Goal: Information Seeking & Learning: Check status

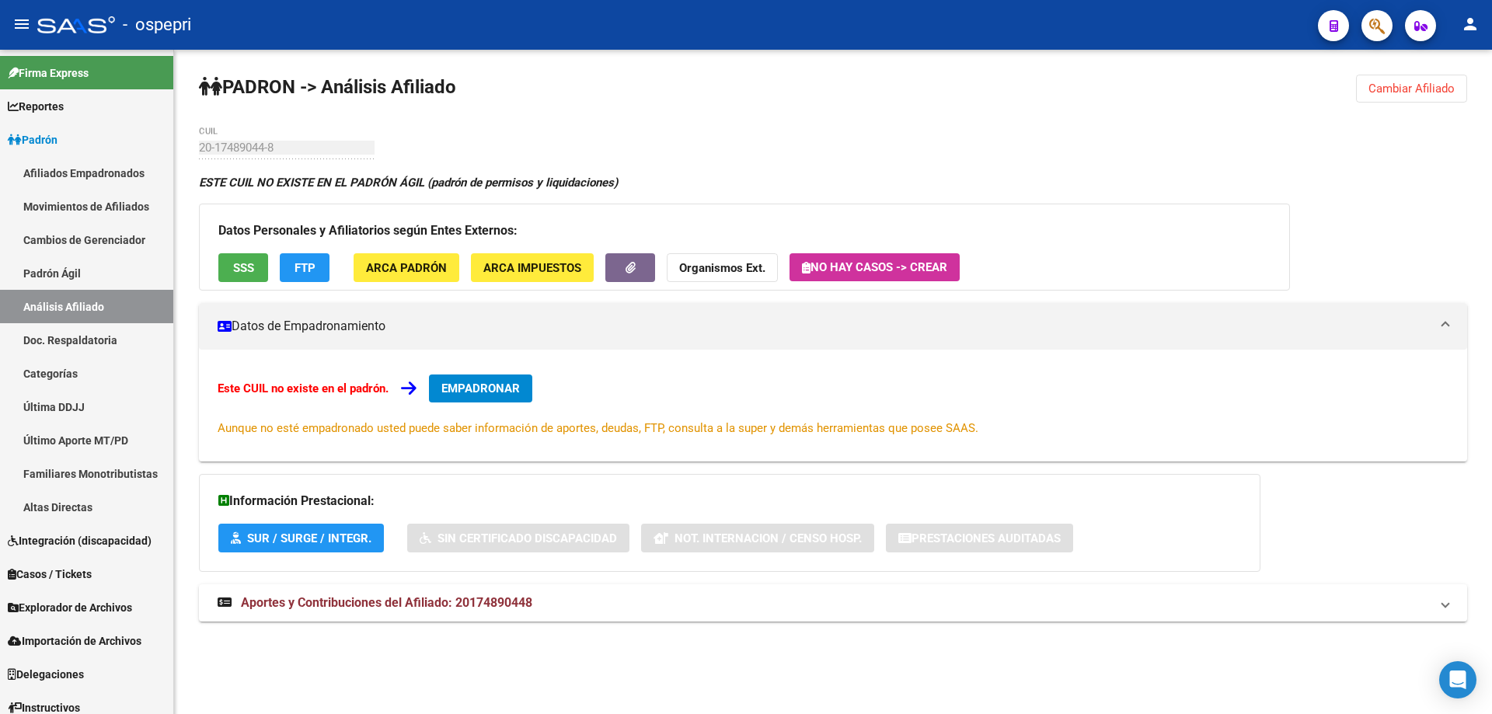
click at [1409, 96] on button "Cambiar Afiliado" at bounding box center [1411, 89] width 111 height 28
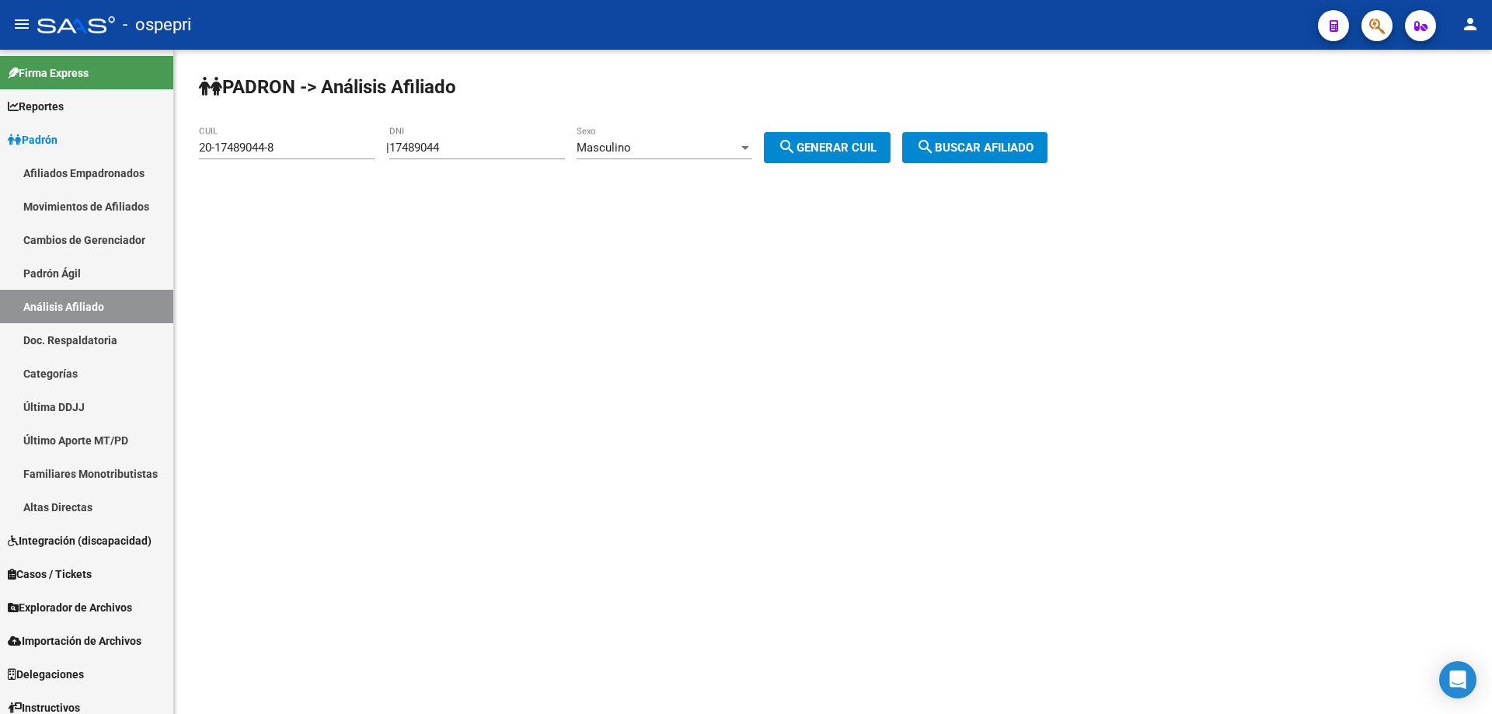
click at [425, 141] on input "17489044" at bounding box center [477, 148] width 176 height 14
paste input "5"
type input "17489045"
click at [827, 145] on span "search Generar CUIL" at bounding box center [827, 148] width 99 height 14
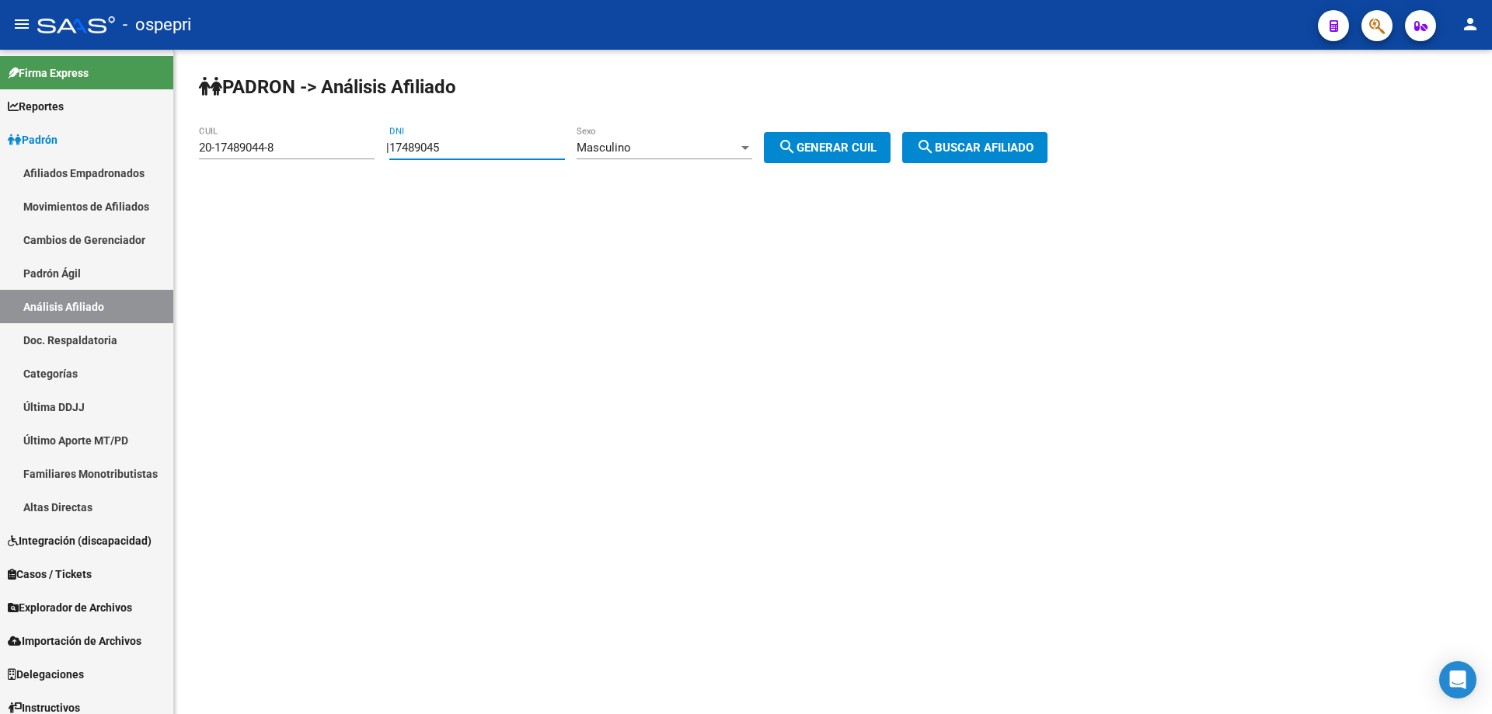
type input "20-17489045-6"
click at [991, 150] on span "search Buscar afiliado" at bounding box center [974, 148] width 117 height 14
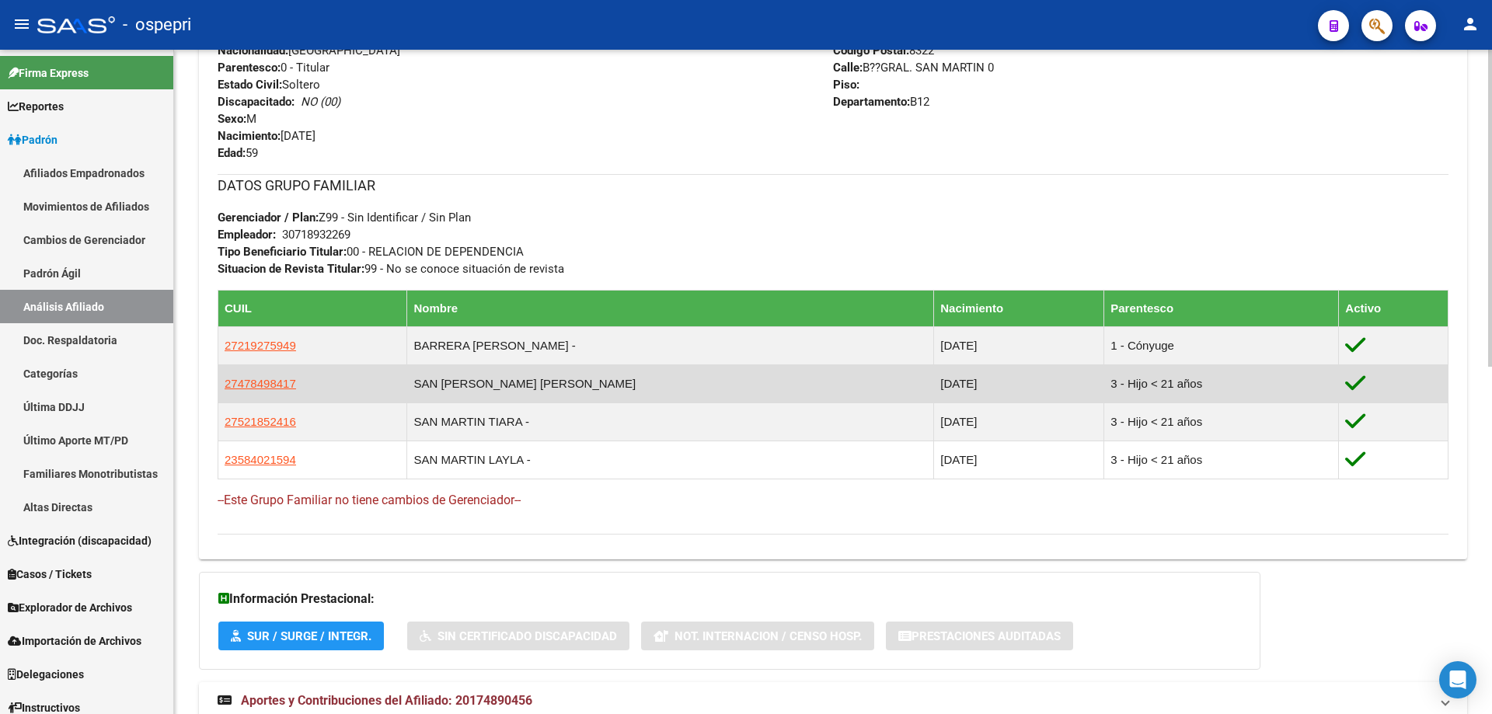
scroll to position [728, 0]
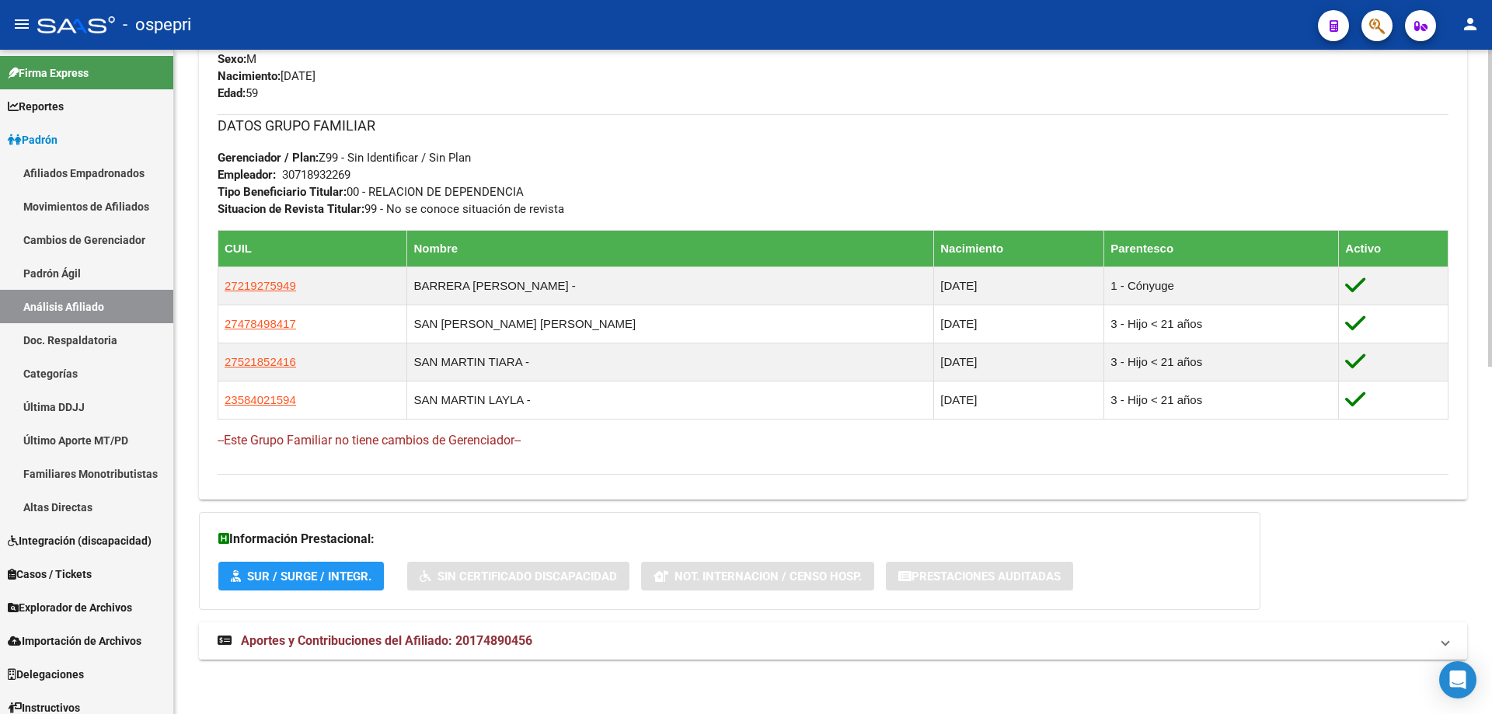
click at [402, 636] on span "Aportes y Contribuciones del Afiliado: 20174890456" at bounding box center [386, 640] width 291 height 15
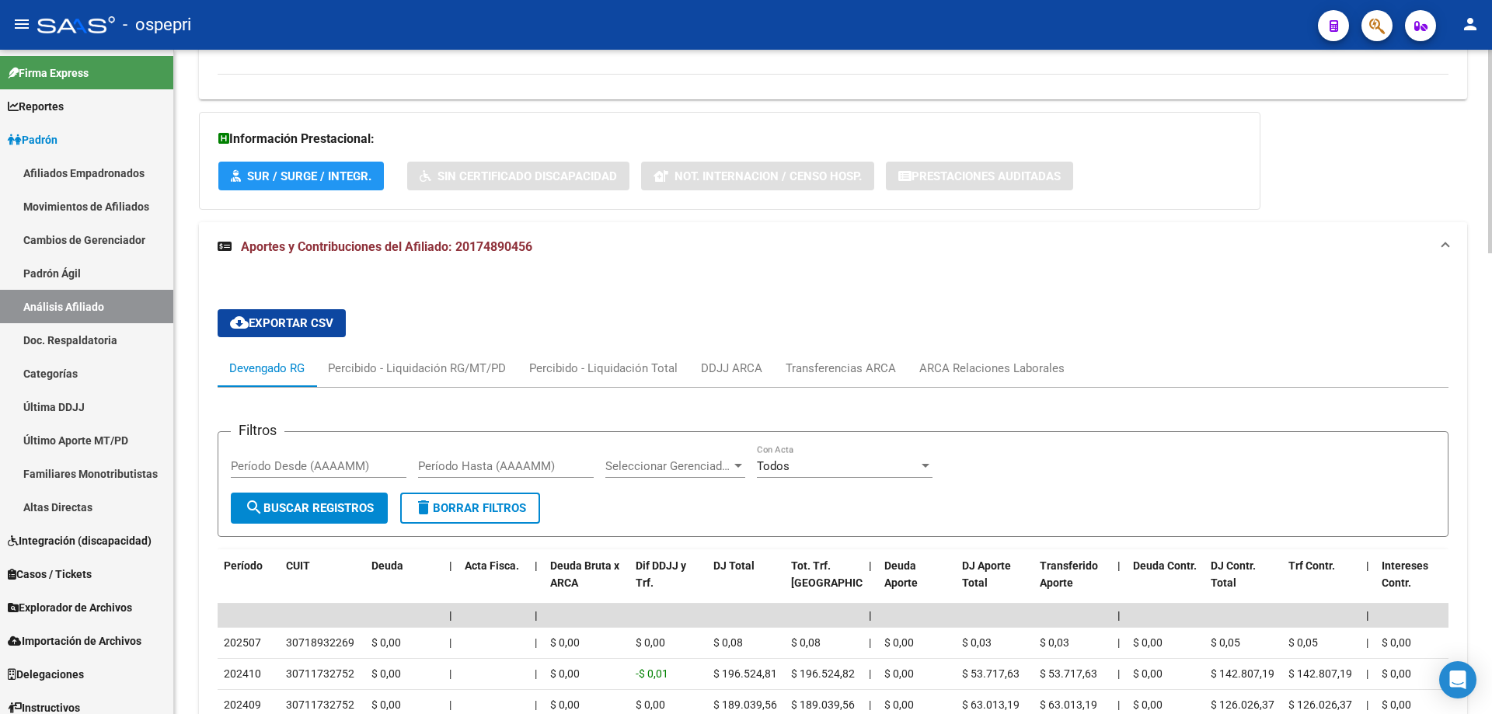
scroll to position [1336, 0]
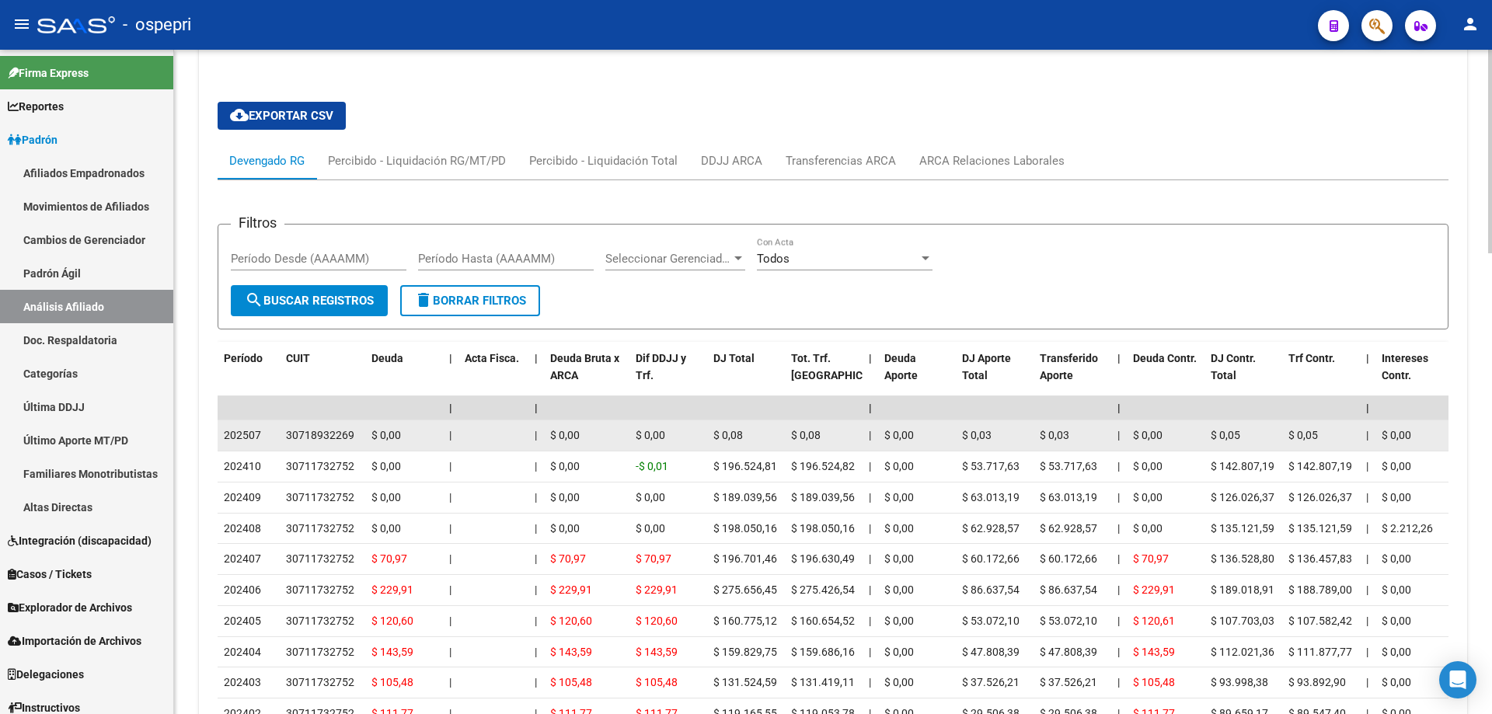
click at [339, 437] on div "30718932269" at bounding box center [320, 436] width 68 height 18
copy div "30718932269"
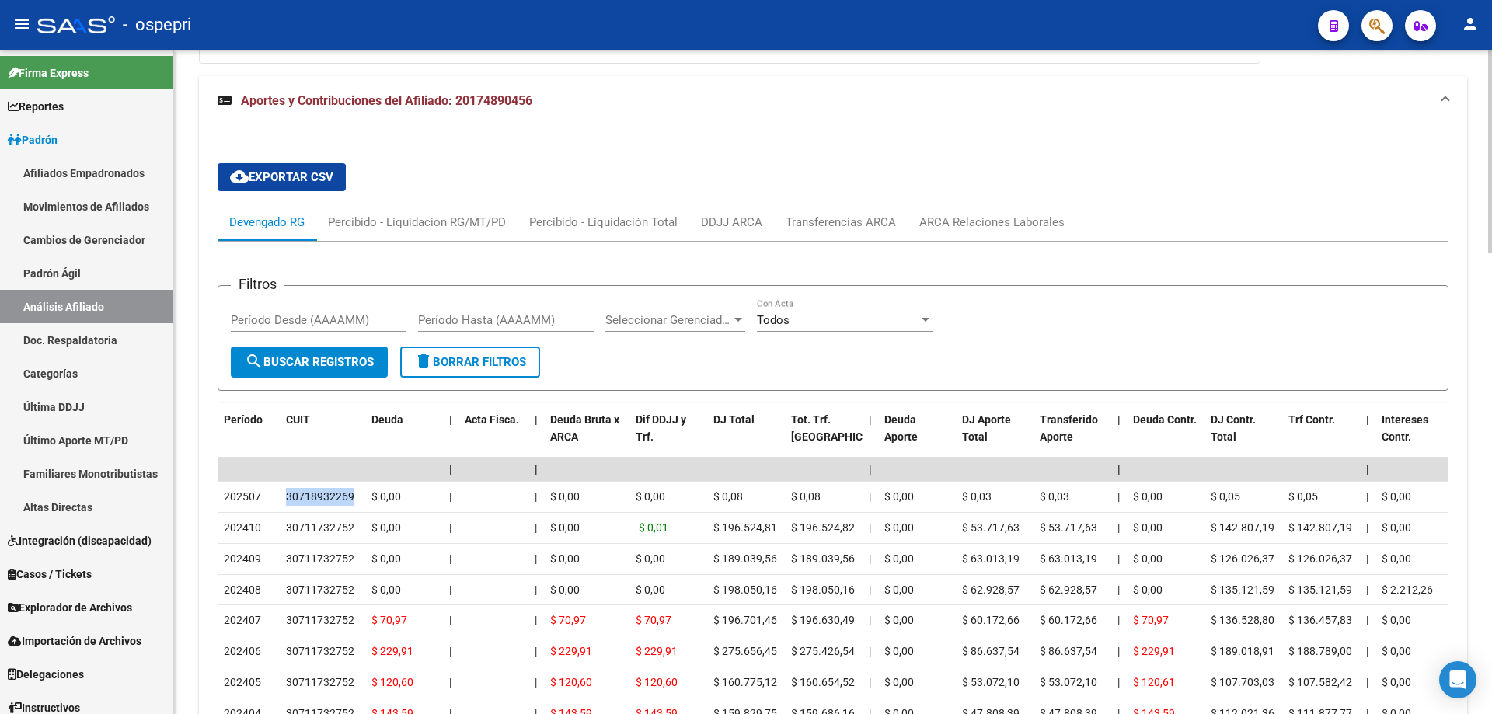
scroll to position [1451, 0]
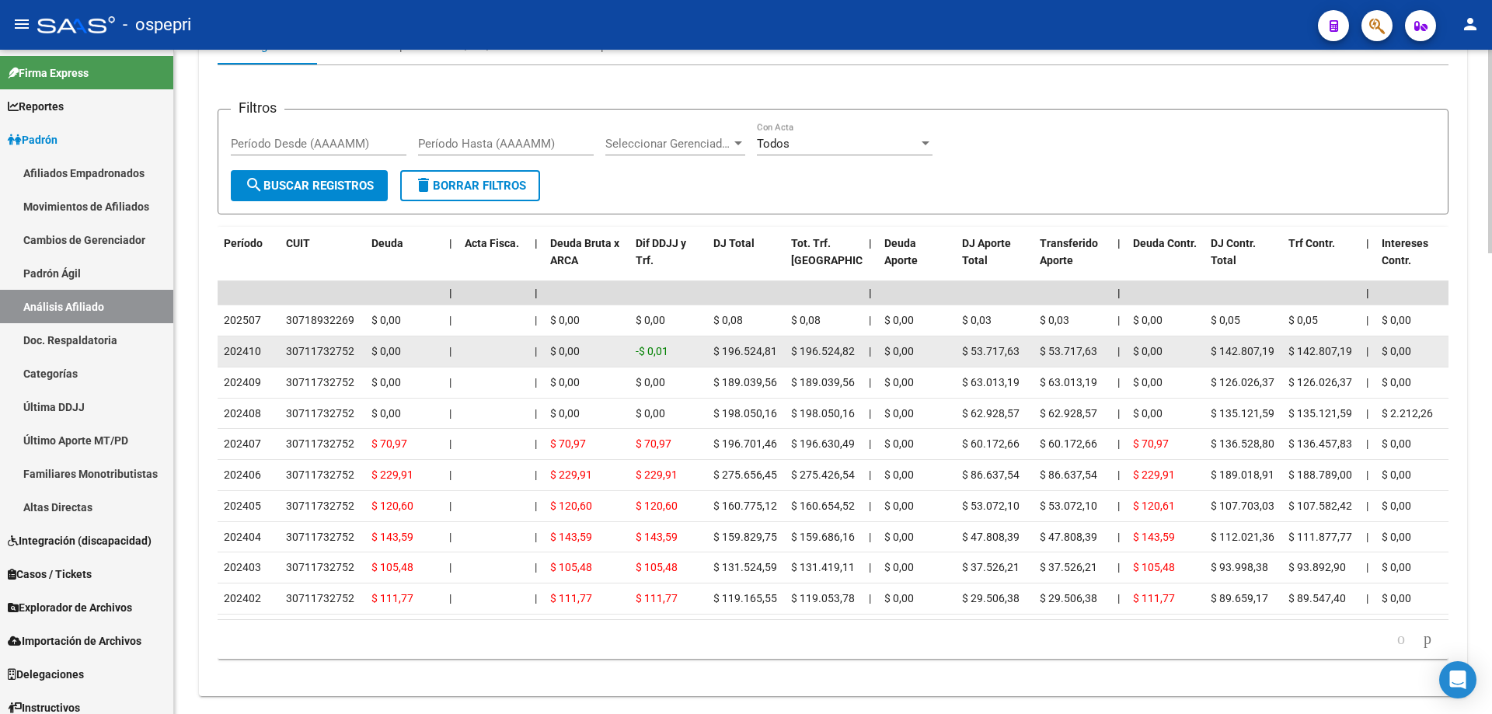
click at [340, 341] on datatable-body-cell "30711732752" at bounding box center [322, 351] width 85 height 30
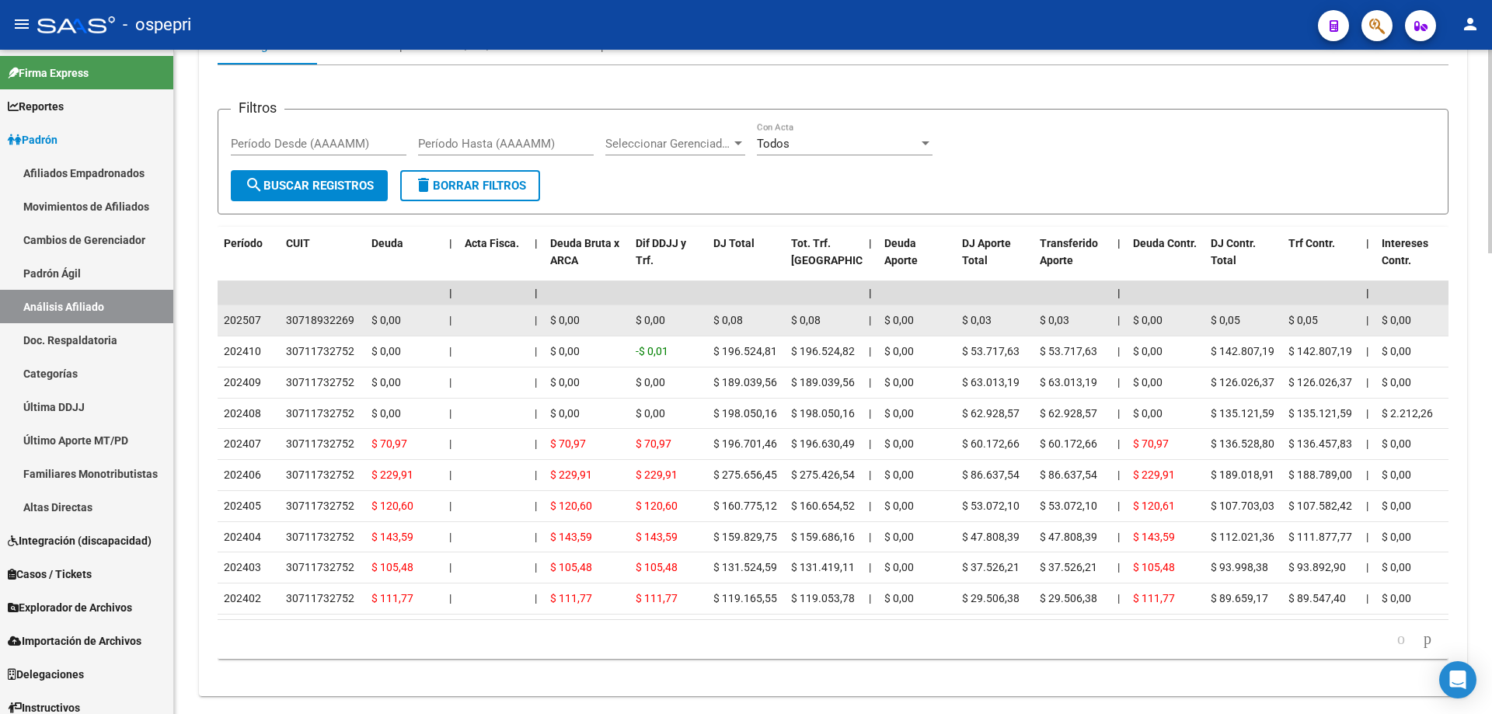
click at [333, 318] on div "30718932269" at bounding box center [320, 321] width 68 height 18
copy div "30718932269"
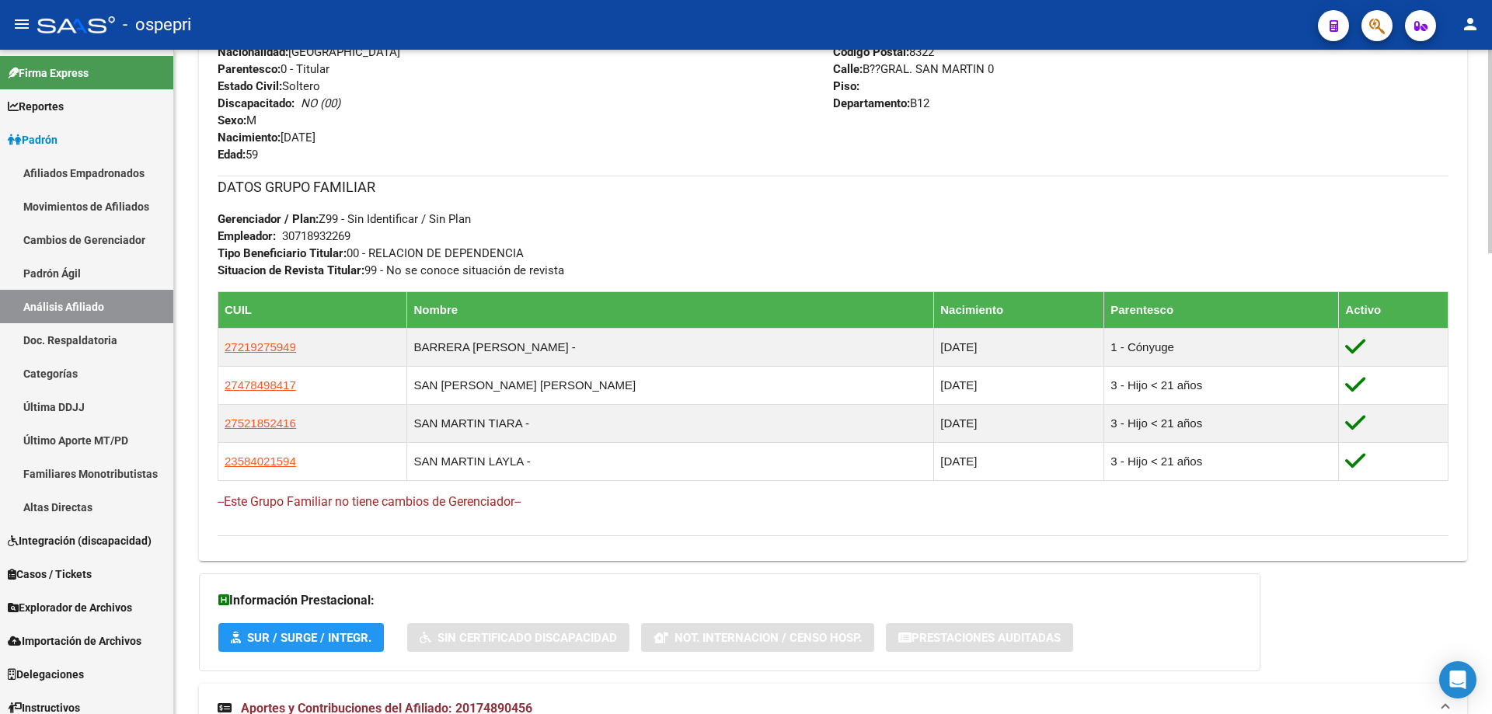
scroll to position [0, 0]
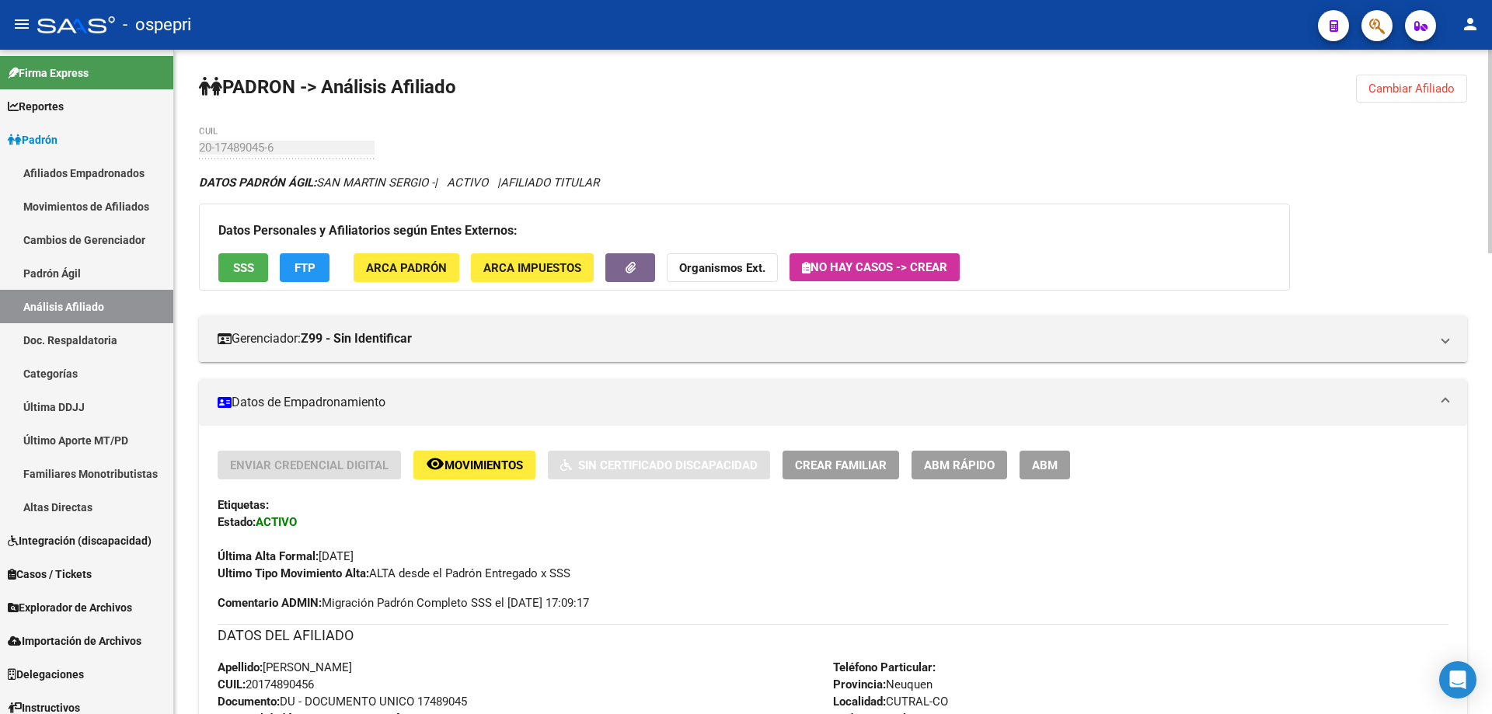
click at [1436, 94] on span "Cambiar Afiliado" at bounding box center [1411, 89] width 86 height 14
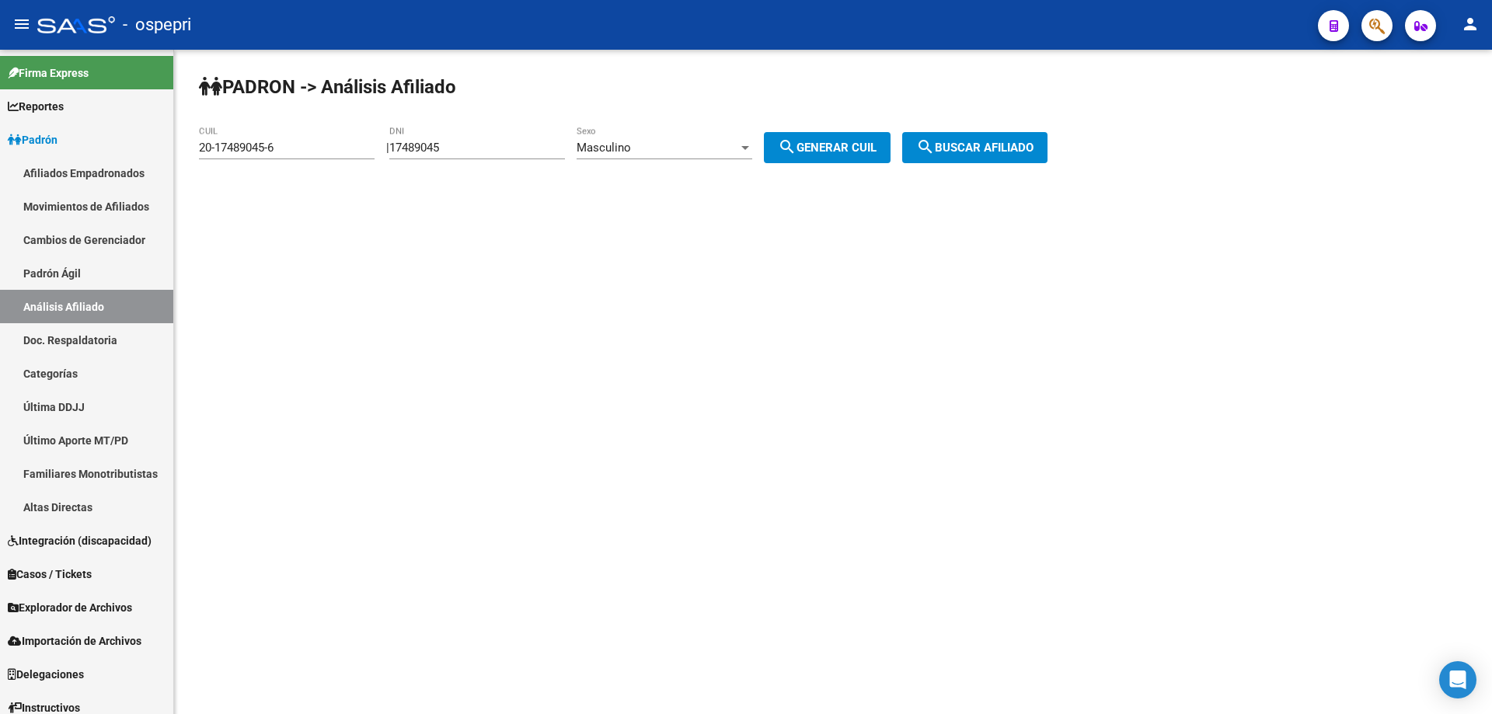
click at [438, 150] on input "17489045" at bounding box center [477, 148] width 176 height 14
paste input "44910121"
type input "44910121"
click at [764, 132] on button "search Generar CUIL" at bounding box center [827, 147] width 127 height 31
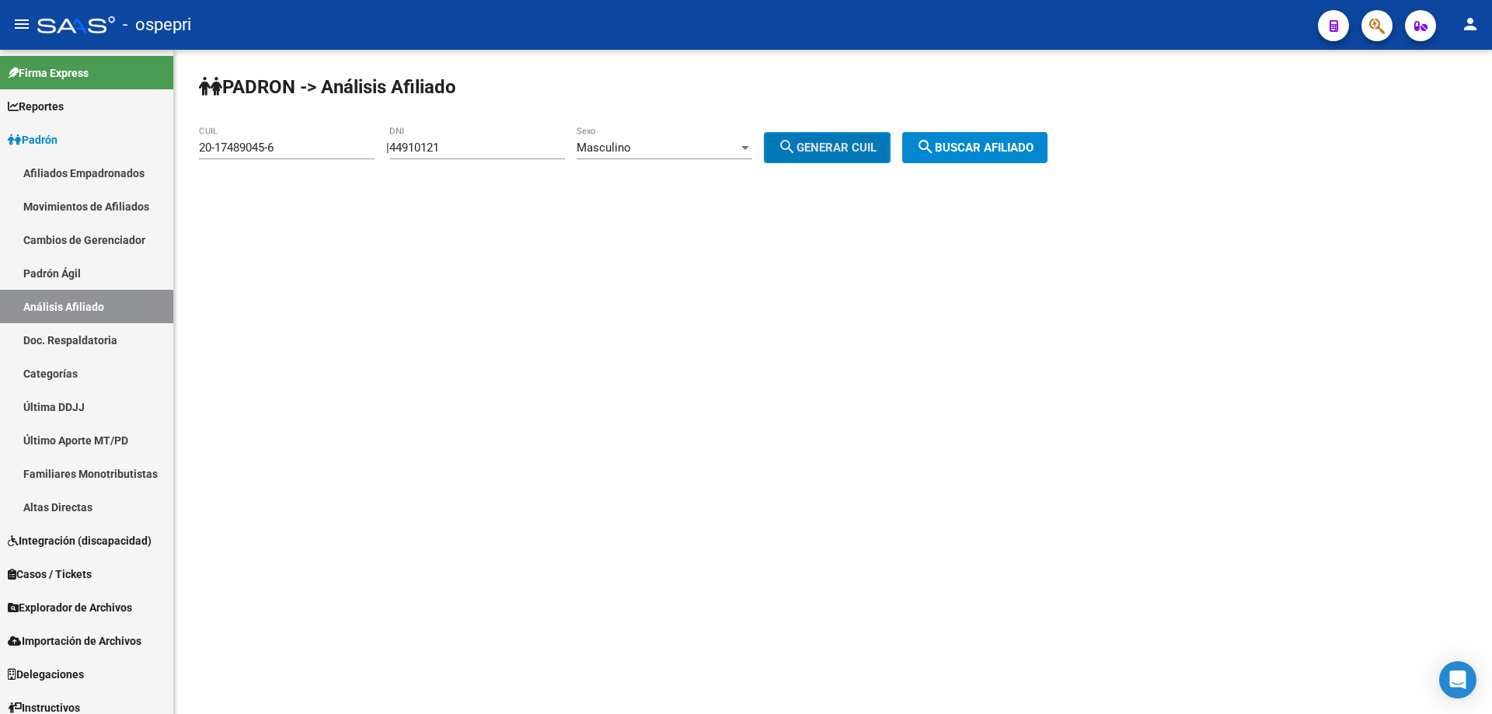
type input "23-44910121-9"
click button "search Buscar afiliado" at bounding box center [974, 147] width 145 height 31
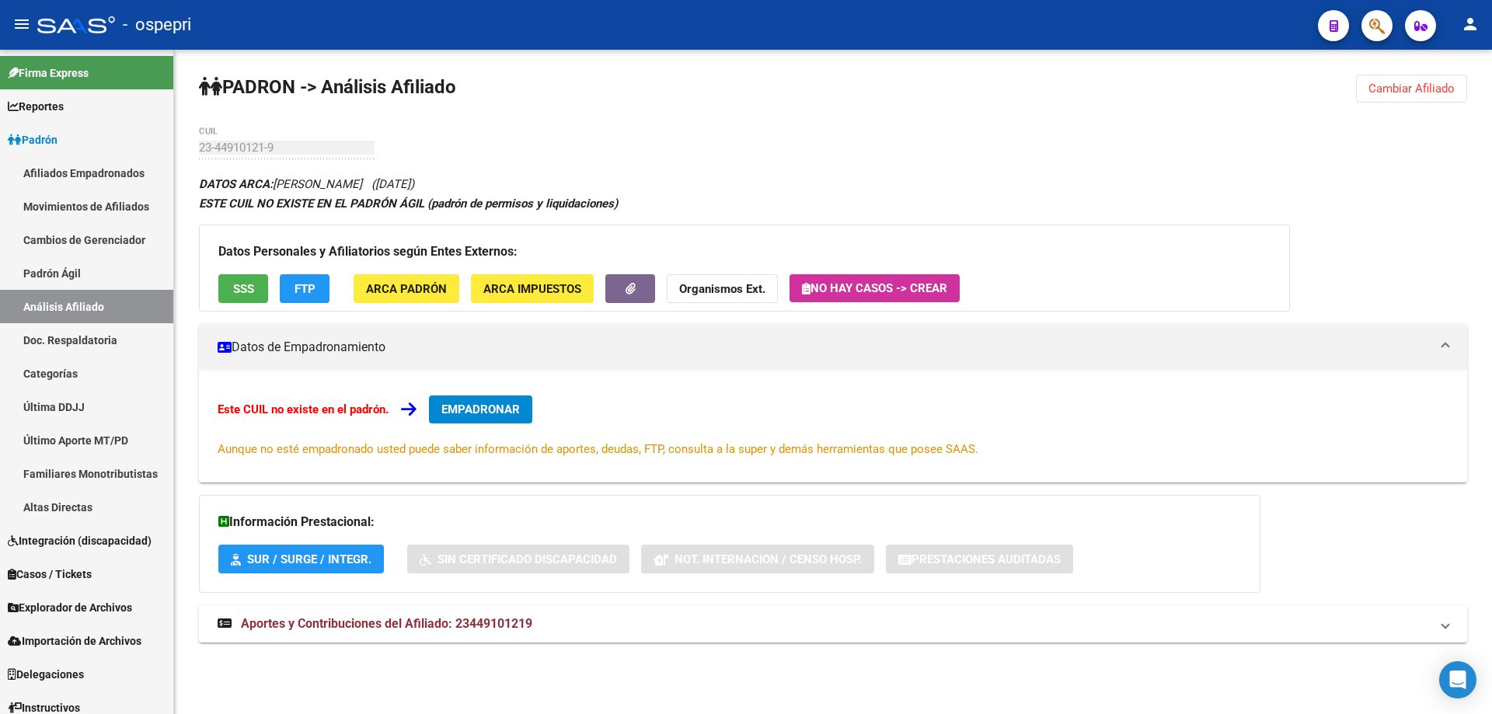
click at [505, 593] on div "Información Prestacional: SUR / SURGE / INTEGR. Sin Certificado Discapacidad No…" at bounding box center [729, 544] width 1061 height 98
click at [493, 616] on span "Aportes y Contribuciones del Afiliado: 23449101219" at bounding box center [386, 623] width 291 height 15
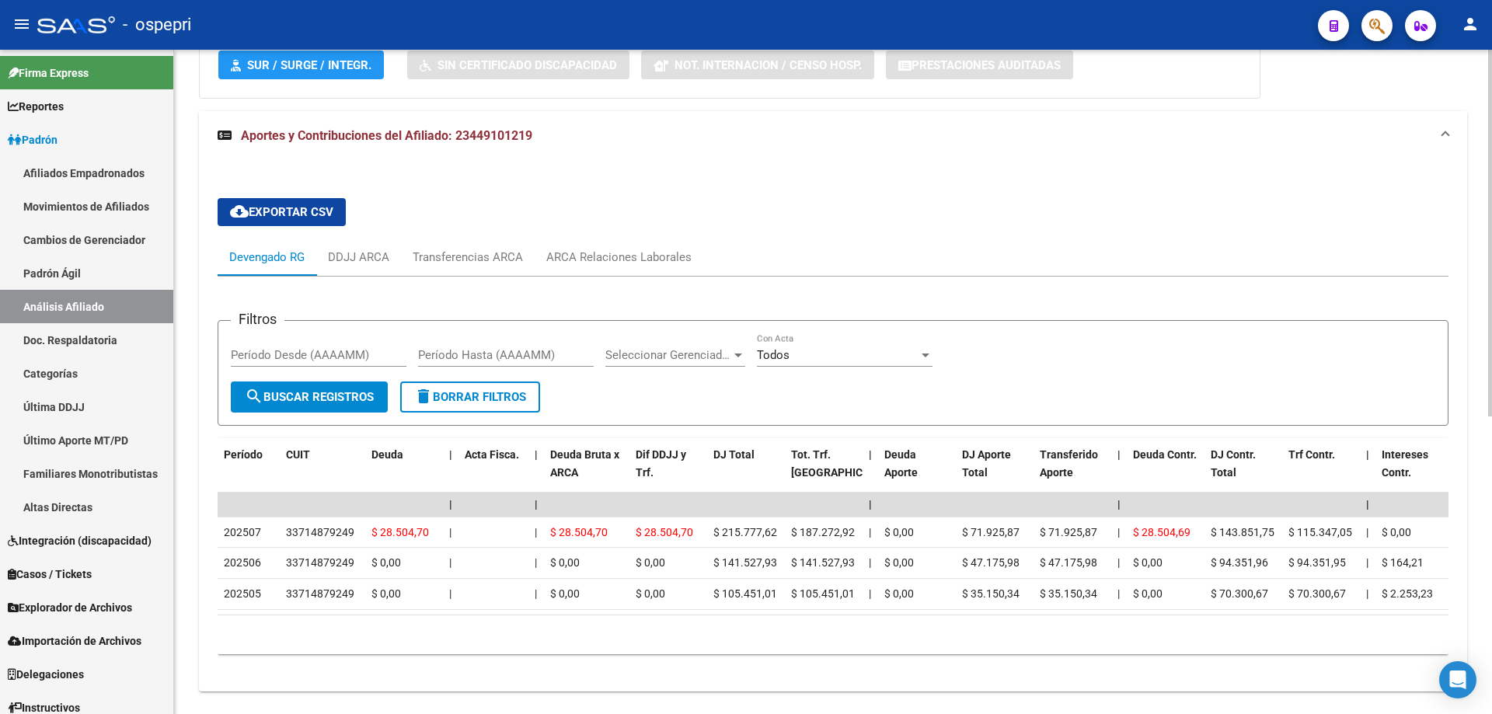
scroll to position [540, 0]
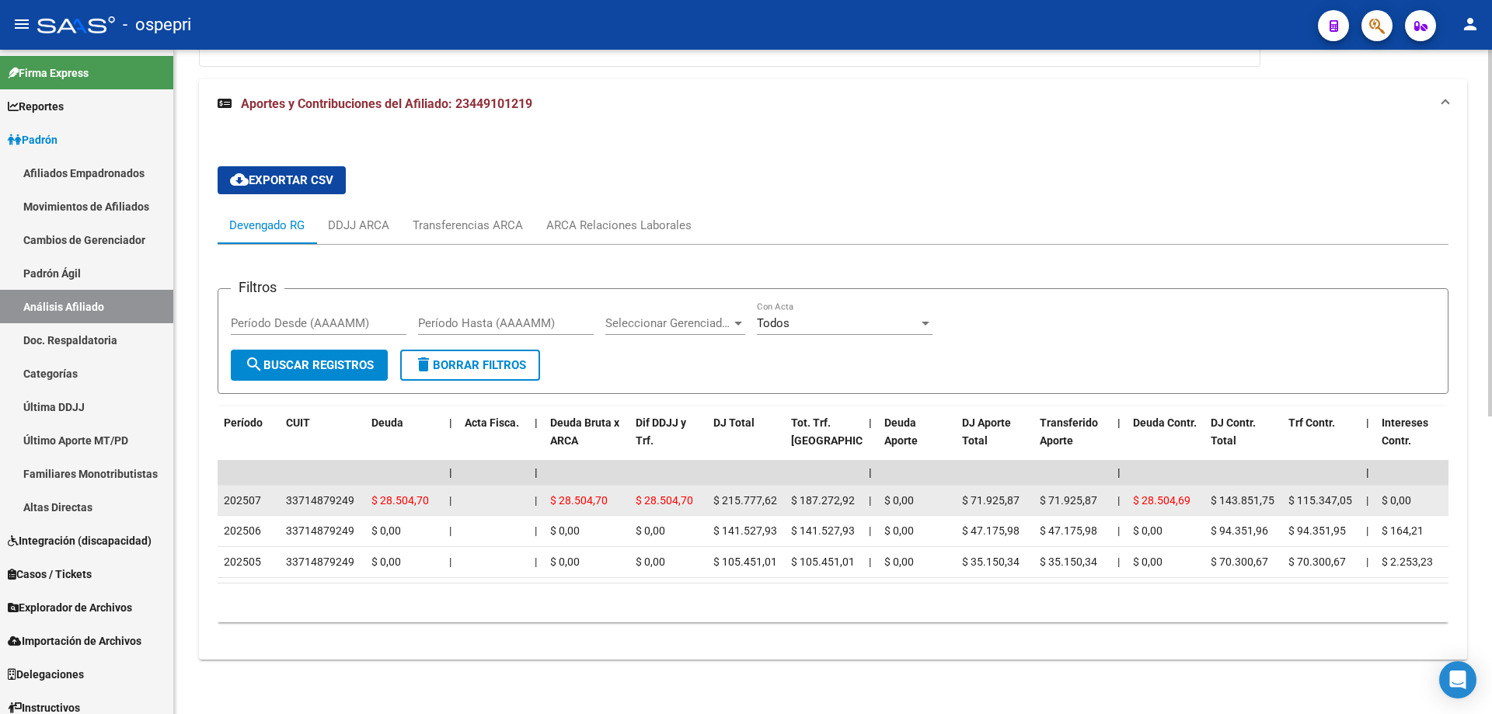
click at [322, 492] on div "33714879249" at bounding box center [320, 501] width 68 height 18
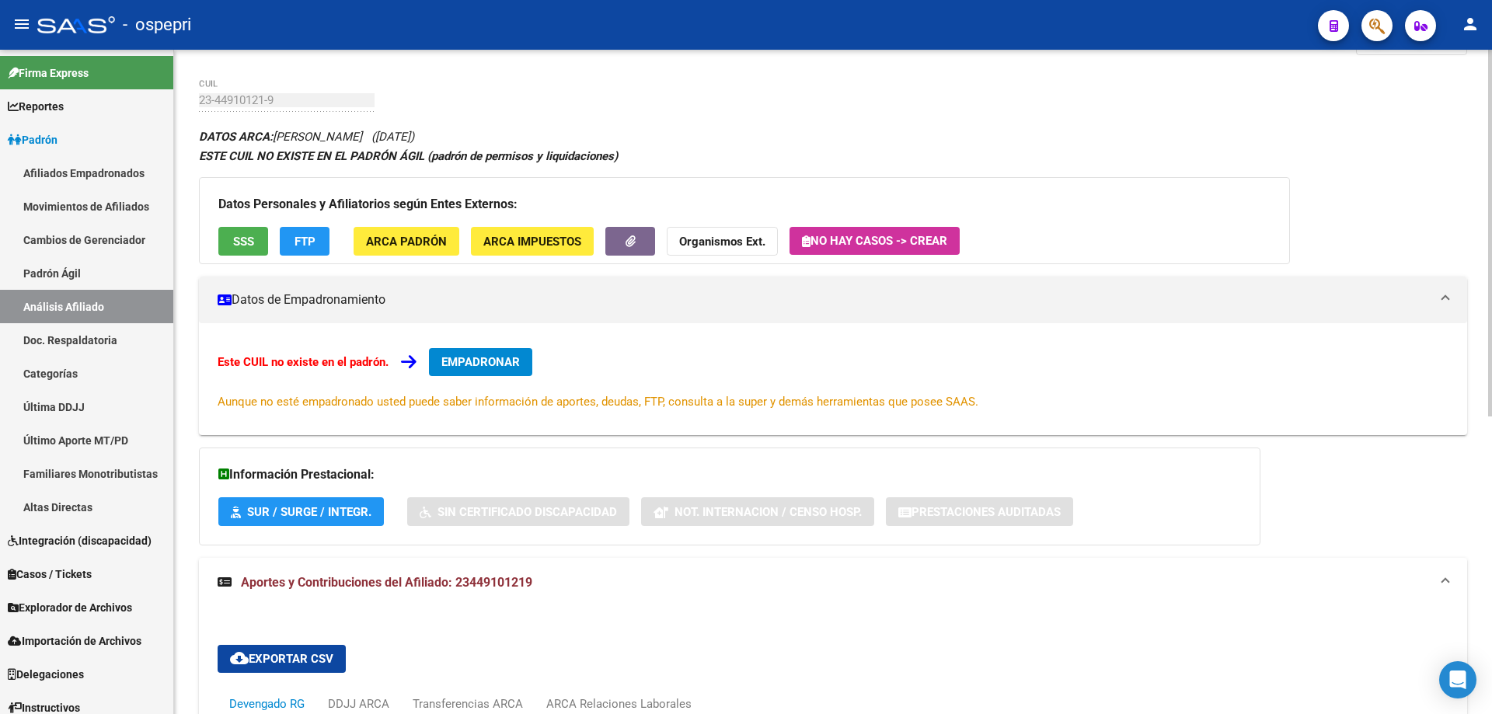
scroll to position [0, 0]
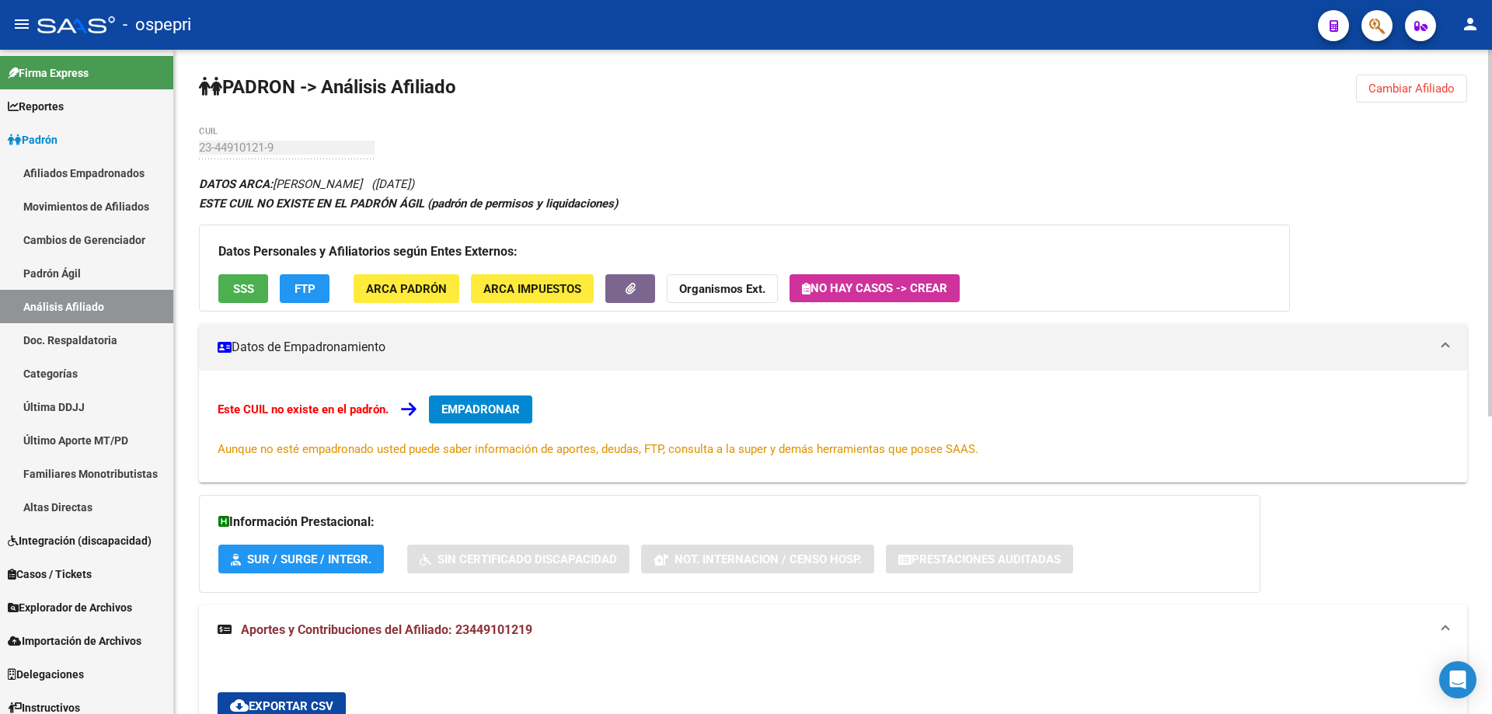
click at [1395, 89] on span "Cambiar Afiliado" at bounding box center [1411, 89] width 86 height 14
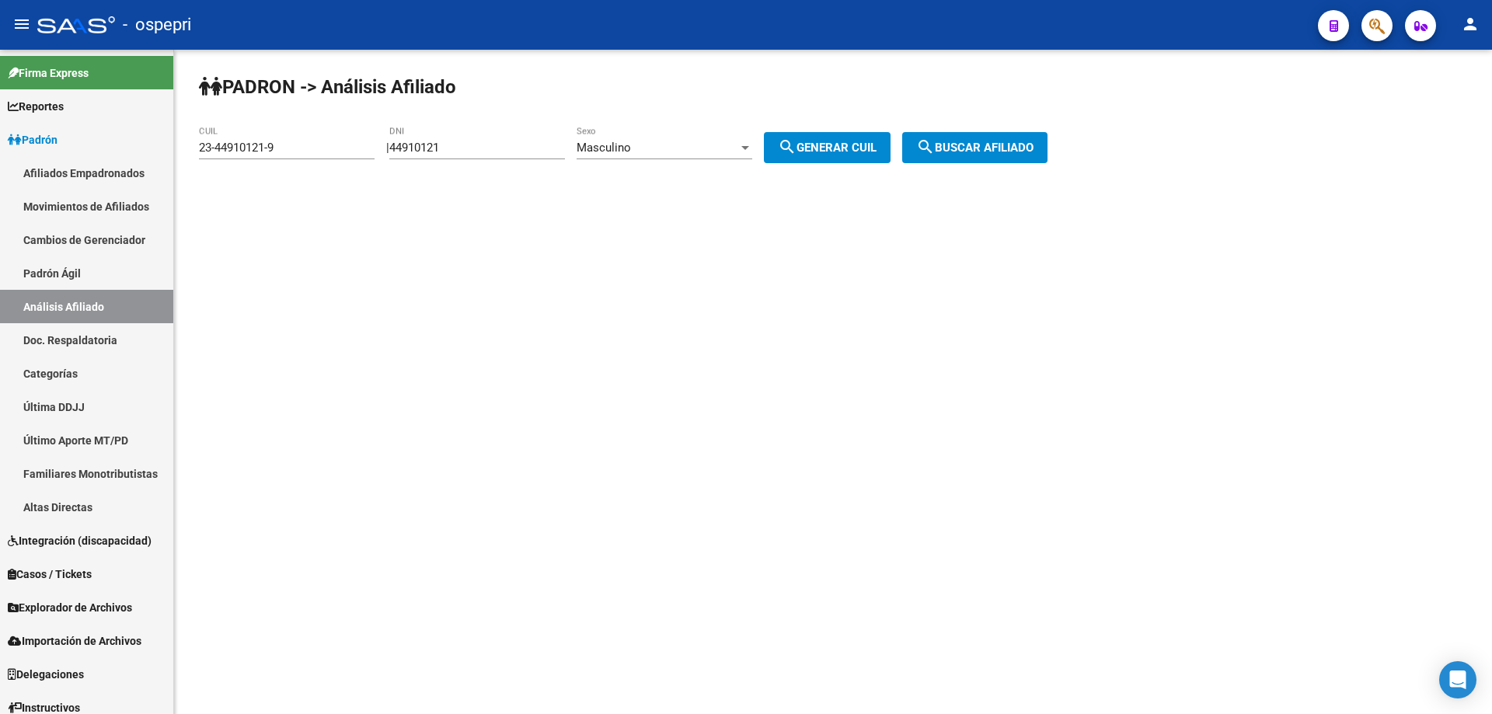
click at [423, 144] on input "44910121" at bounding box center [477, 148] width 176 height 14
paste input "32922355"
type input "32922355"
click at [660, 143] on div "Masculino" at bounding box center [657, 148] width 162 height 14
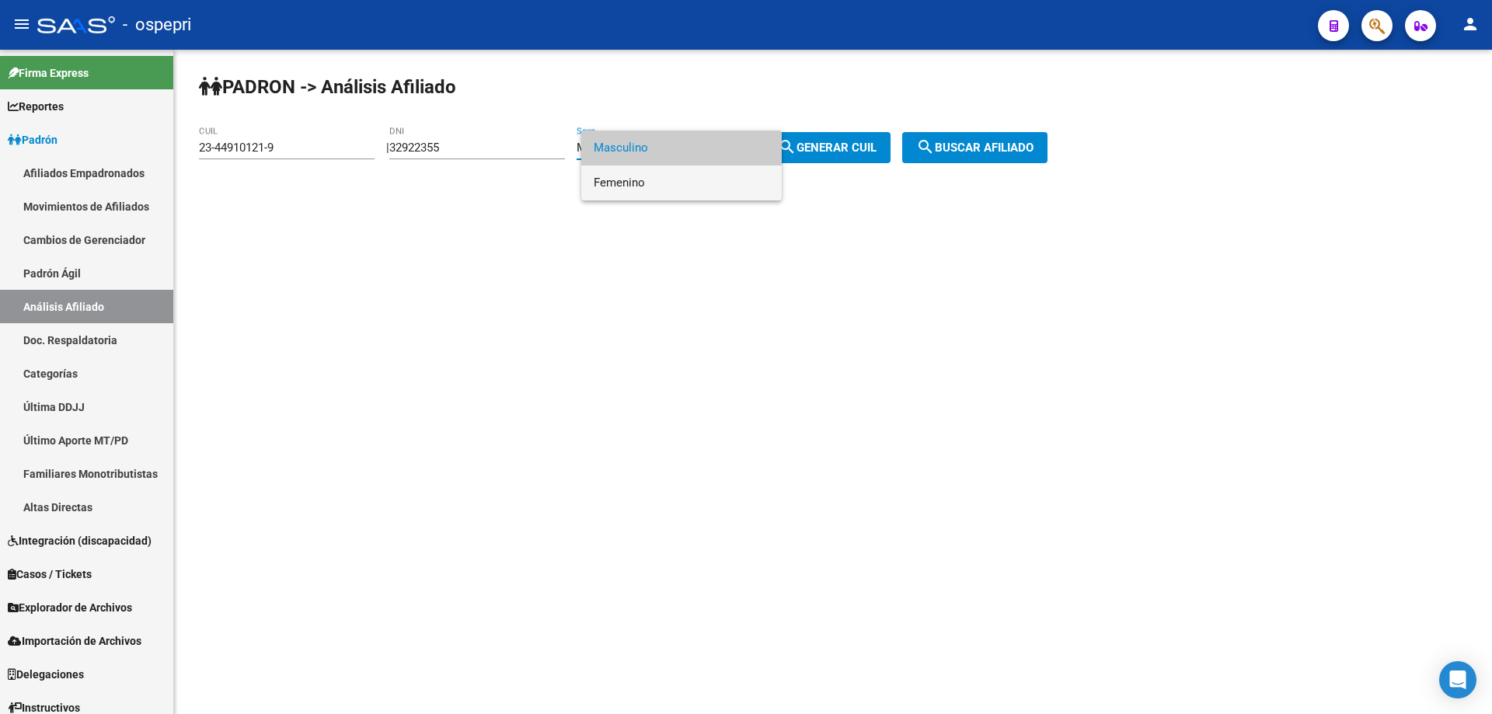
drag, startPoint x: 639, startPoint y: 179, endPoint x: 771, endPoint y: 145, distance: 136.4
click at [640, 179] on span "Femenino" at bounding box center [682, 182] width 176 height 35
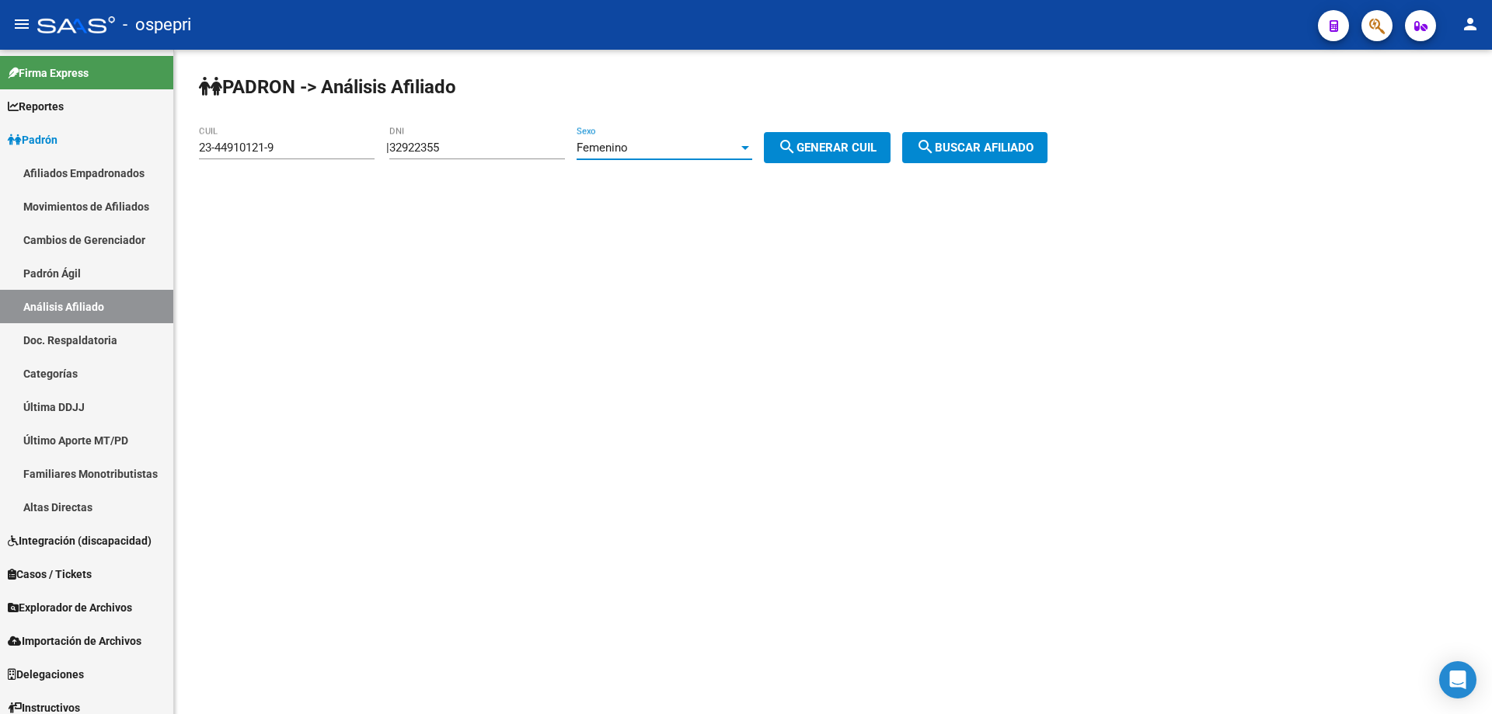
drag, startPoint x: 820, startPoint y: 138, endPoint x: 877, endPoint y: 141, distance: 57.6
click at [824, 138] on button "search Generar CUIL" at bounding box center [827, 147] width 127 height 31
type input "27-32922355-3"
click at [1018, 148] on span "search Buscar afiliado" at bounding box center [974, 148] width 117 height 14
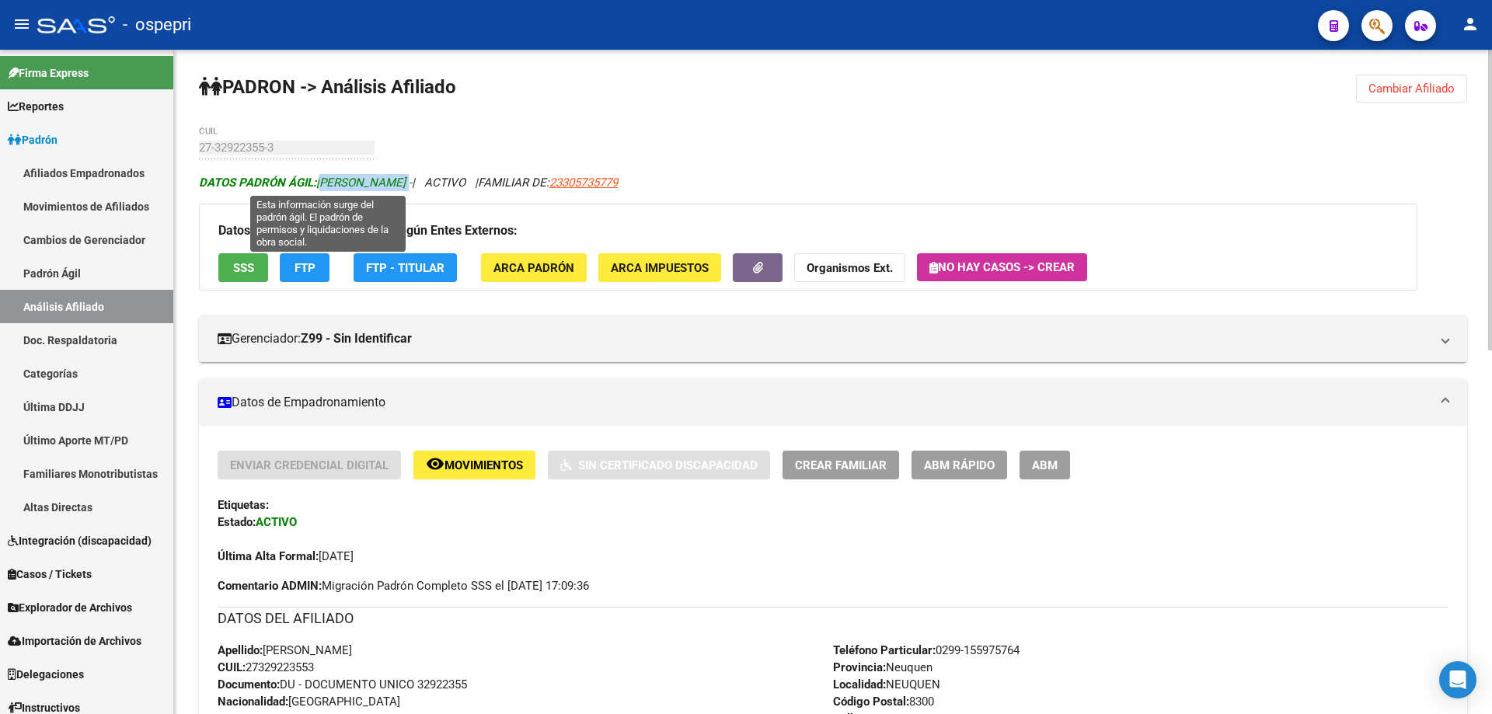
drag, startPoint x: 323, startPoint y: 183, endPoint x: 446, endPoint y: 186, distance: 122.8
click at [412, 186] on span "DATOS PADRÓN ÁGIL: [PERSON_NAME] -" at bounding box center [305, 183] width 213 height 14
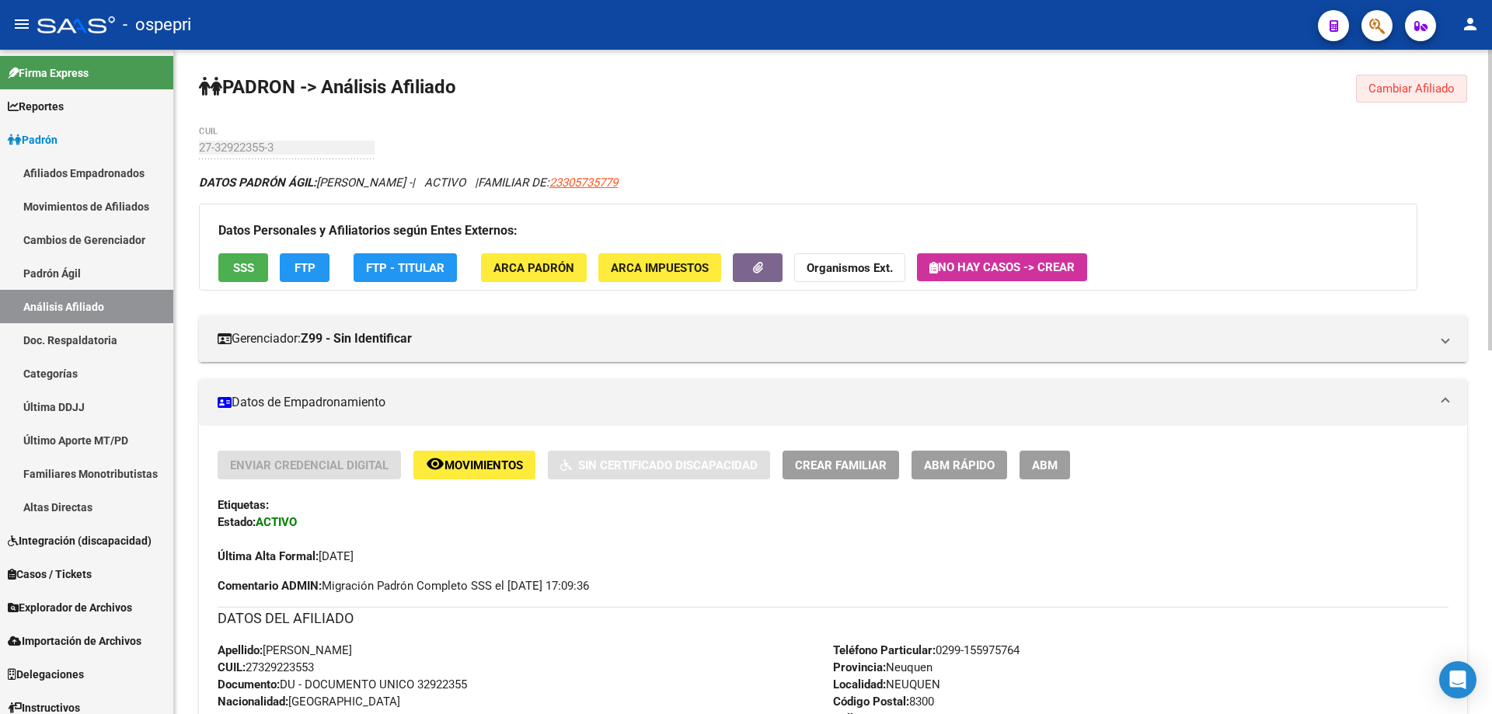
drag, startPoint x: 1389, startPoint y: 93, endPoint x: 1346, endPoint y: 93, distance: 42.7
click at [1386, 93] on span "Cambiar Afiliado" at bounding box center [1411, 89] width 86 height 14
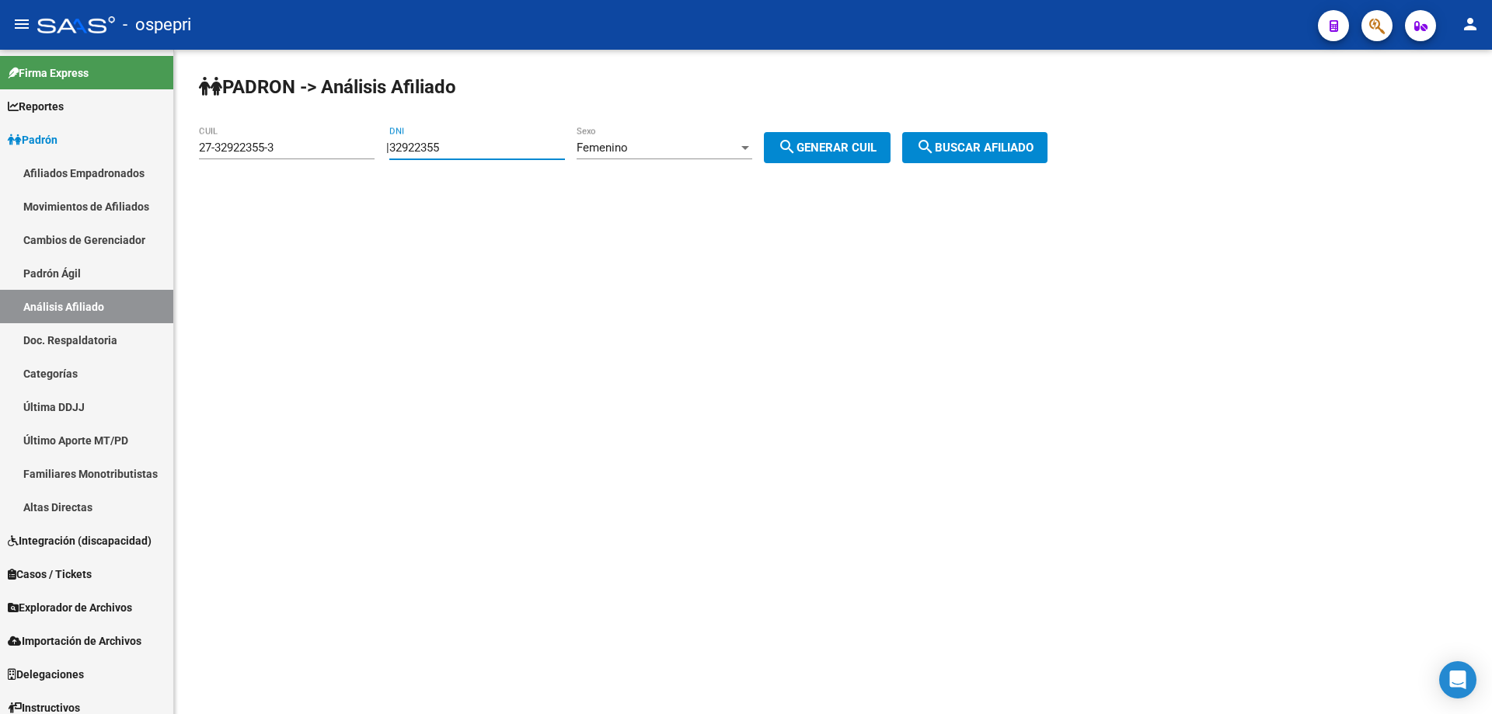
click at [440, 145] on input "32922355" at bounding box center [477, 148] width 176 height 14
paste input "5662847"
type input "35662847"
click at [738, 148] on div "Femenino" at bounding box center [657, 148] width 162 height 14
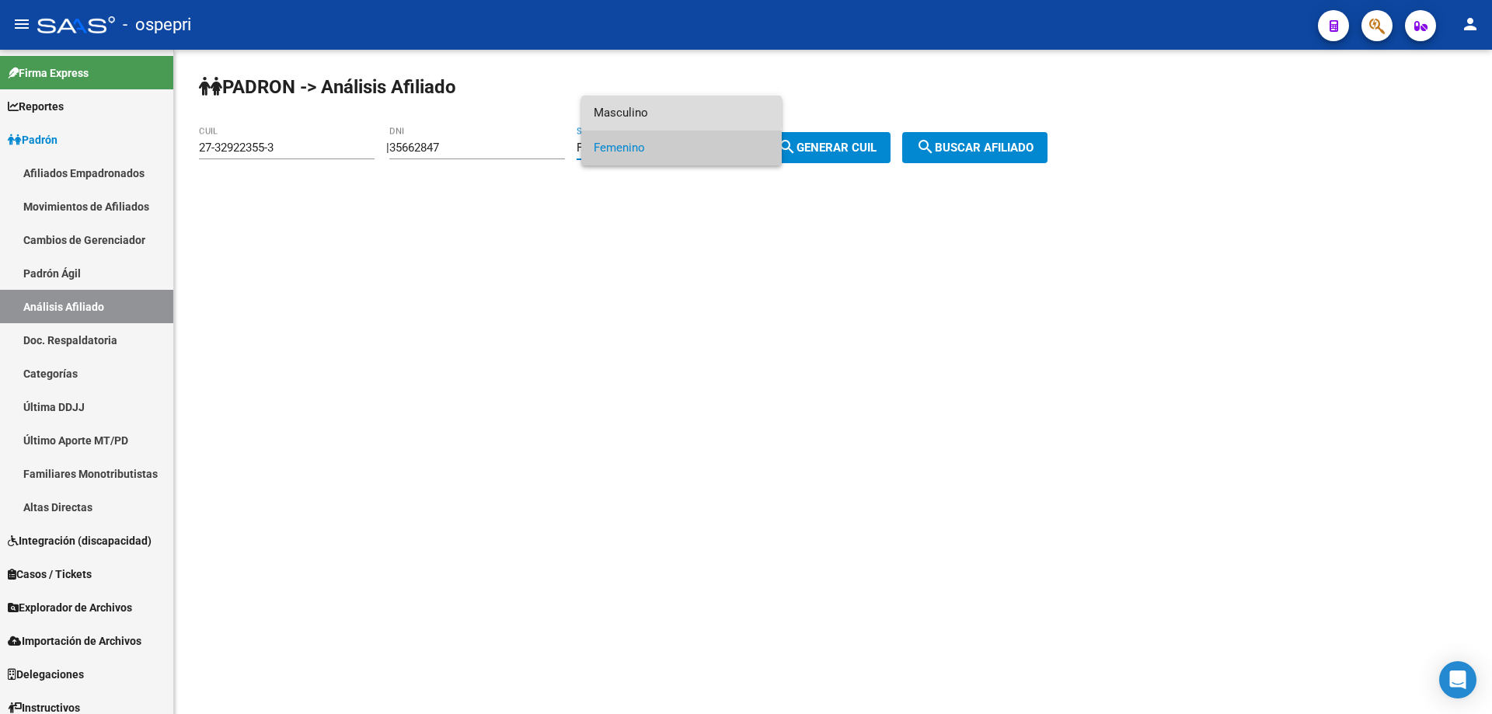
drag, startPoint x: 658, startPoint y: 109, endPoint x: 688, endPoint y: 107, distance: 30.3
click at [659, 109] on span "Masculino" at bounding box center [682, 113] width 176 height 35
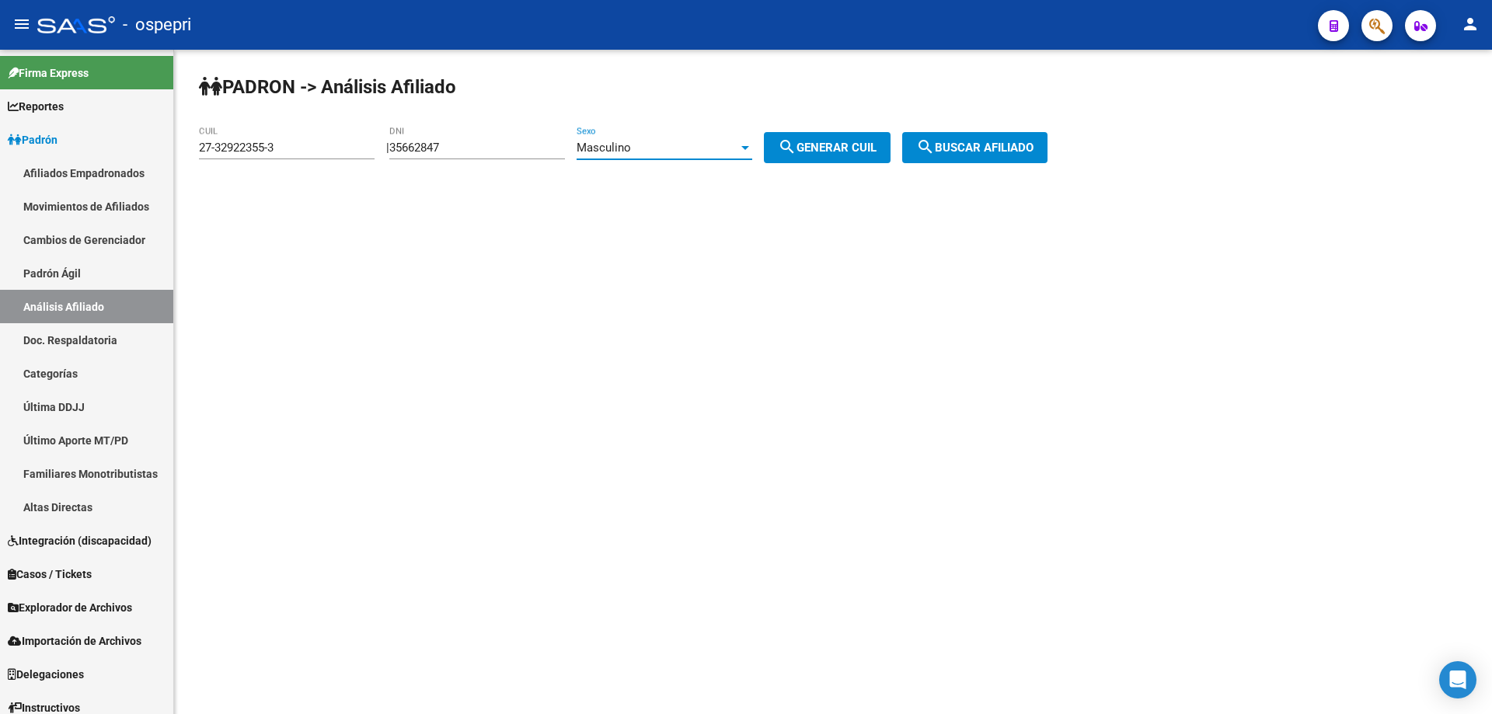
drag, startPoint x: 813, startPoint y: 149, endPoint x: 840, endPoint y: 152, distance: 26.6
click at [817, 152] on span "search Generar CUIL" at bounding box center [827, 148] width 99 height 14
type input "20-35662847-1"
click at [1027, 148] on span "search Buscar afiliado" at bounding box center [974, 148] width 117 height 14
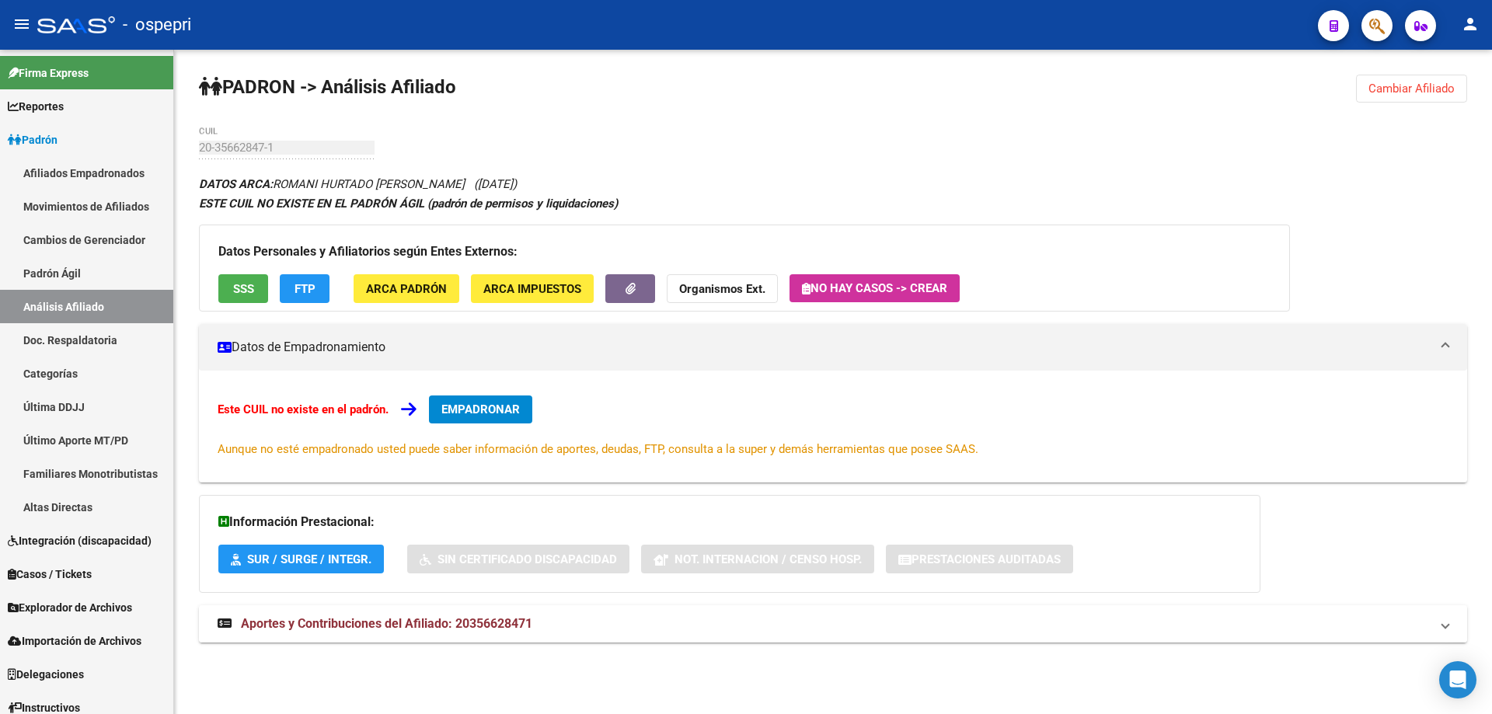
click at [509, 628] on span "Aportes y Contribuciones del Afiliado: 20356628471" at bounding box center [386, 623] width 291 height 15
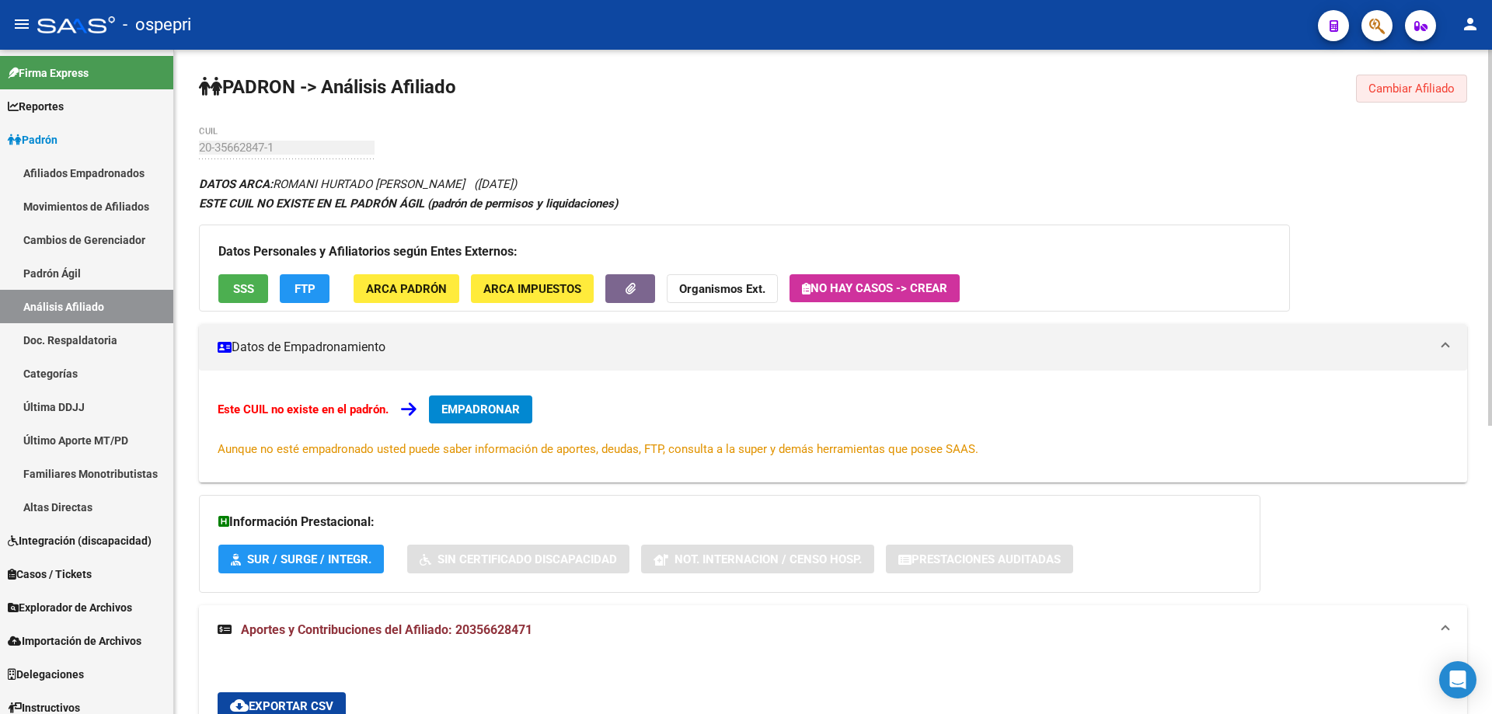
drag, startPoint x: 1442, startPoint y: 89, endPoint x: 1102, endPoint y: 152, distance: 345.9
click at [1441, 92] on span "Cambiar Afiliado" at bounding box center [1411, 89] width 86 height 14
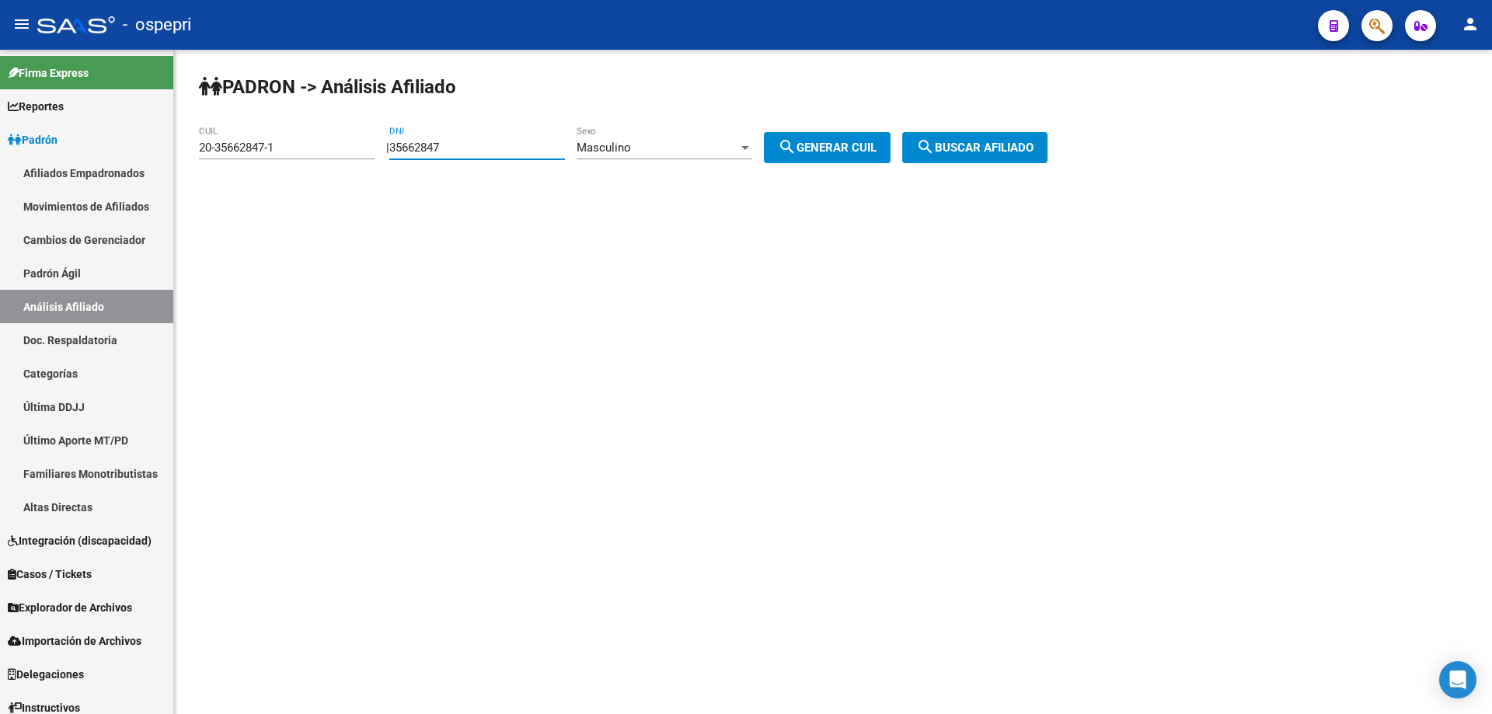
click at [438, 144] on input "35662847" at bounding box center [477, 148] width 176 height 14
paste input "8791400"
type input "38791400"
click at [832, 149] on span "search Generar CUIL" at bounding box center [827, 148] width 99 height 14
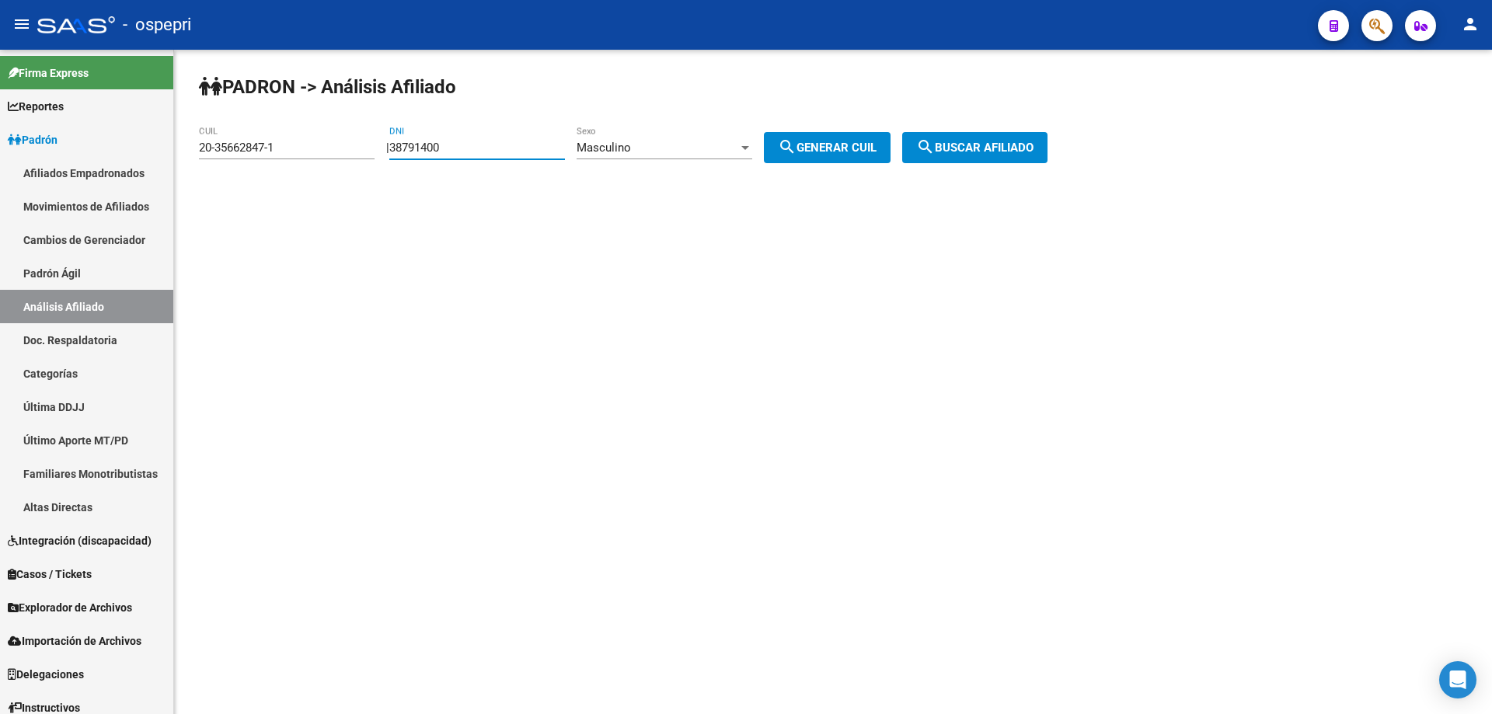
type input "20-38791400-6"
click at [991, 133] on button "search Buscar afiliado" at bounding box center [974, 147] width 145 height 31
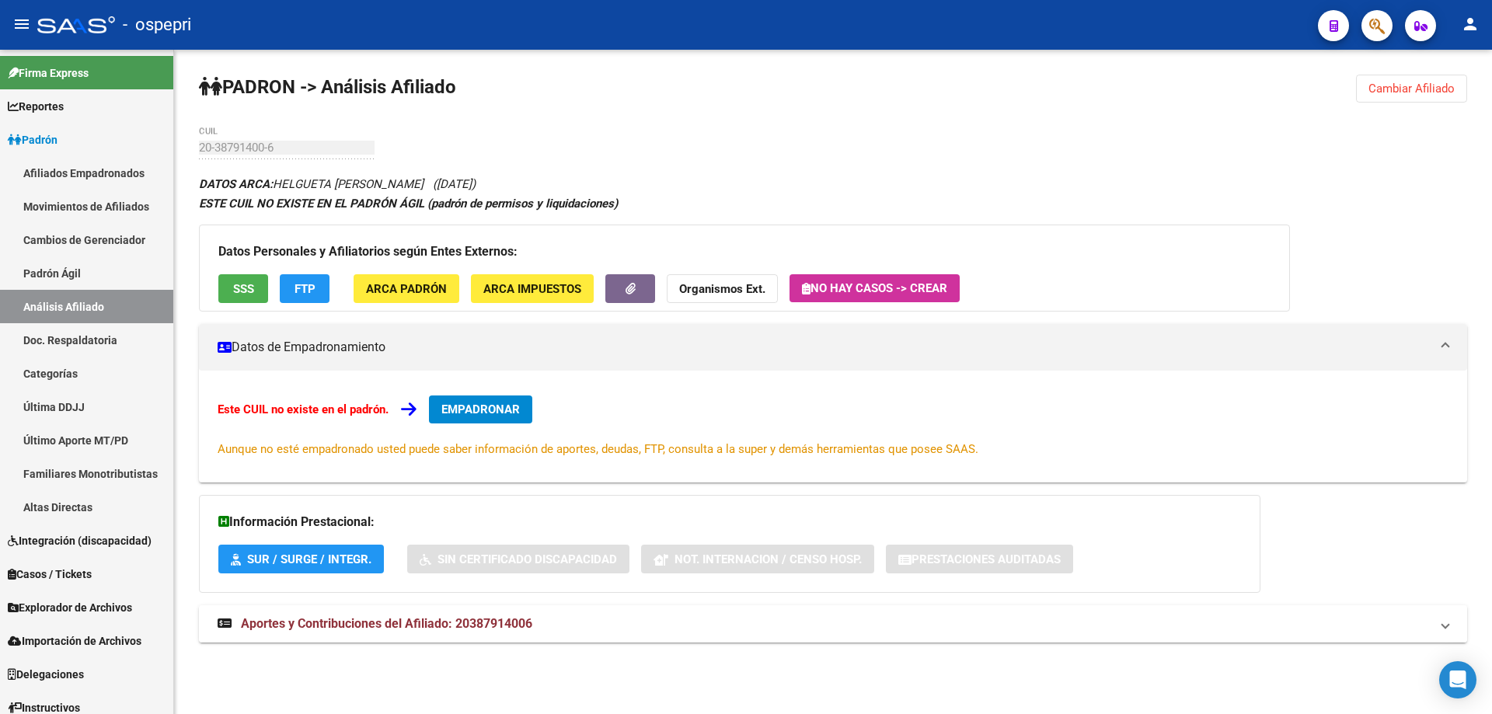
click at [433, 630] on span "Aportes y Contribuciones del Afiliado: 20387914006" at bounding box center [386, 623] width 291 height 15
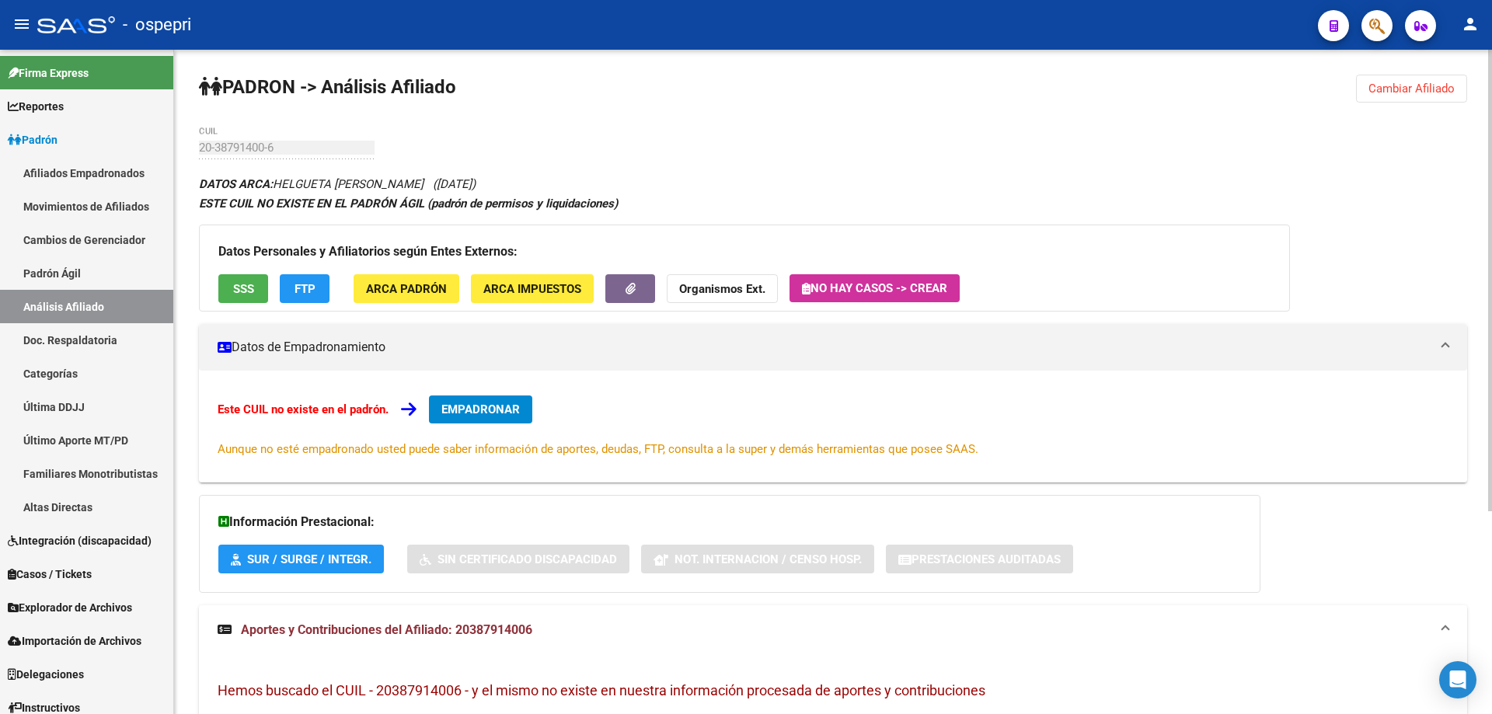
drag, startPoint x: 1428, startPoint y: 94, endPoint x: 1415, endPoint y: 92, distance: 13.3
click at [1427, 94] on span "Cambiar Afiliado" at bounding box center [1411, 89] width 86 height 14
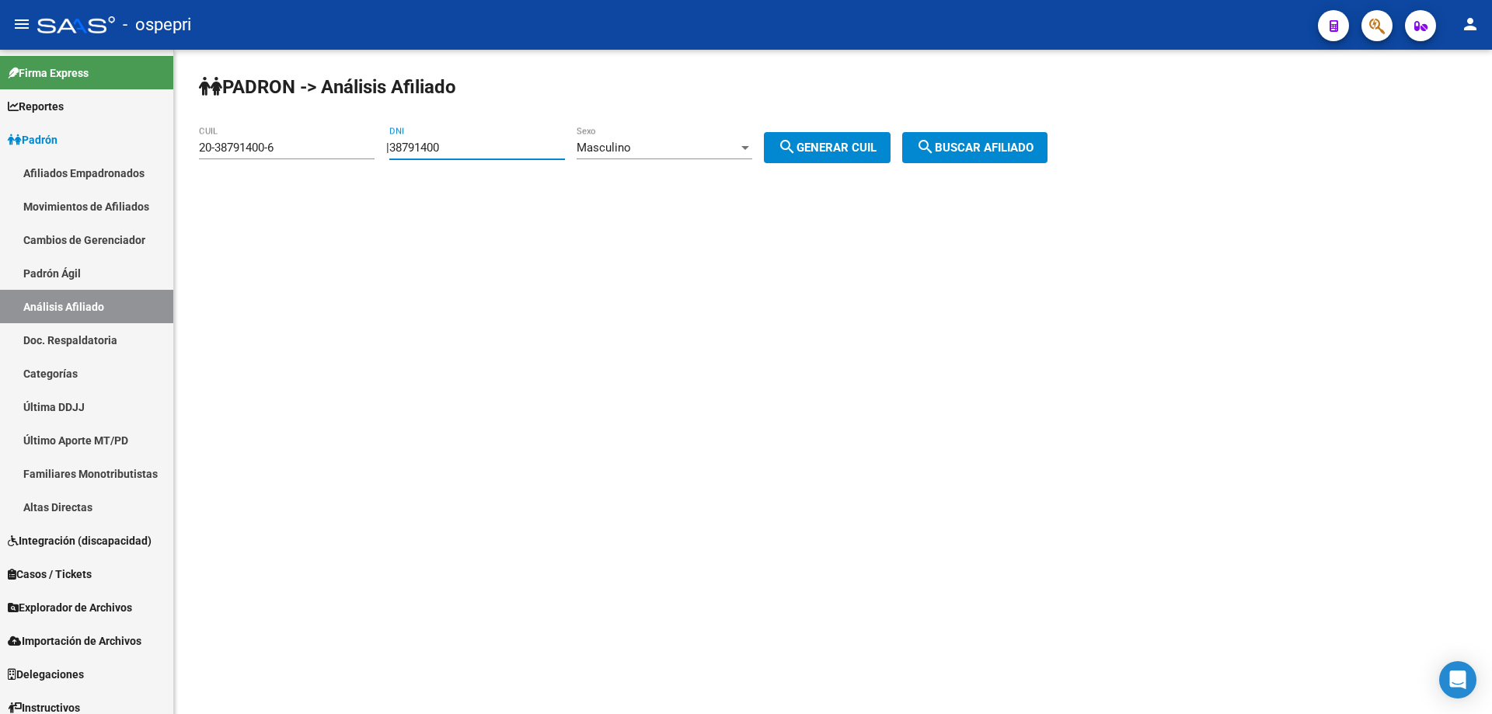
click at [442, 145] on input "38791400" at bounding box center [477, 148] width 176 height 14
paste input "1614649"
type input "31614649"
click at [814, 150] on span "search Generar CUIL" at bounding box center [827, 148] width 99 height 14
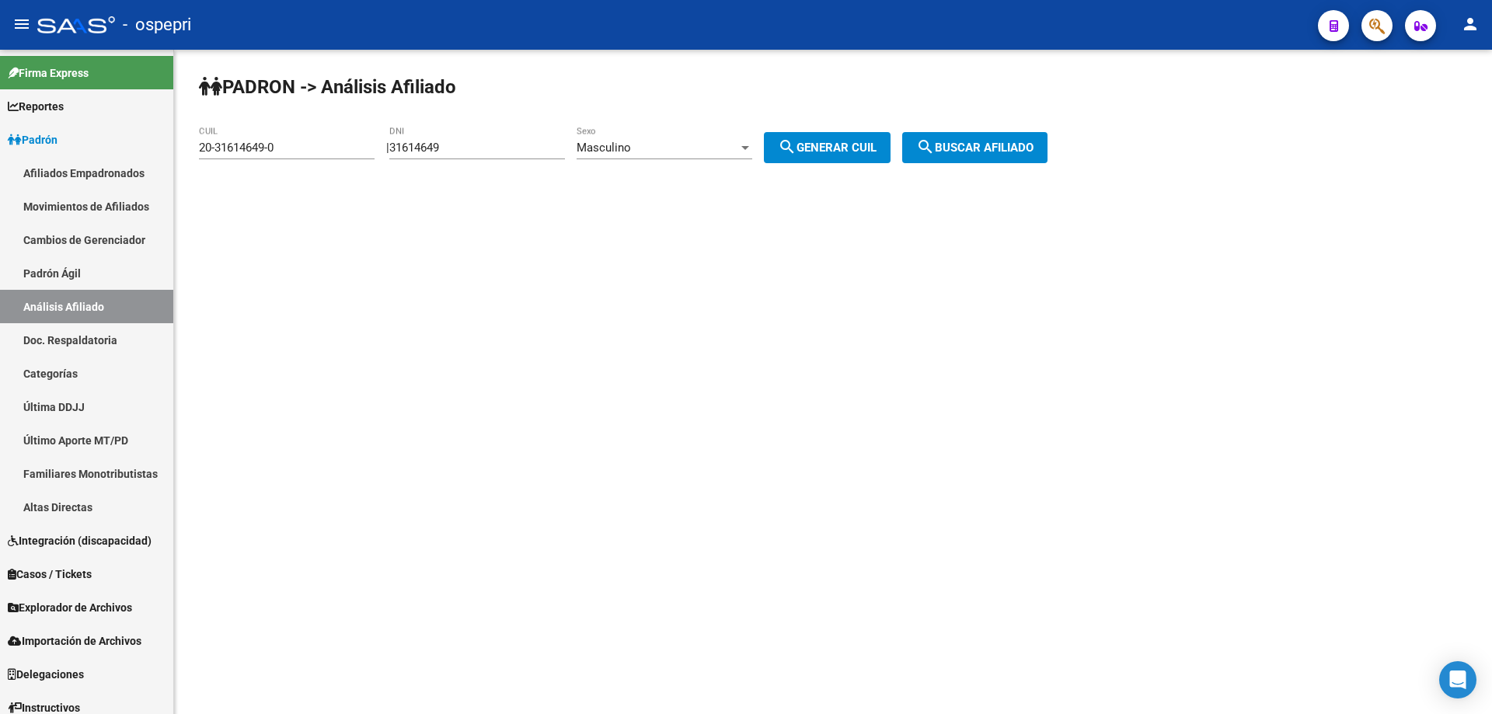
click at [1007, 149] on span "search Buscar afiliado" at bounding box center [974, 148] width 117 height 14
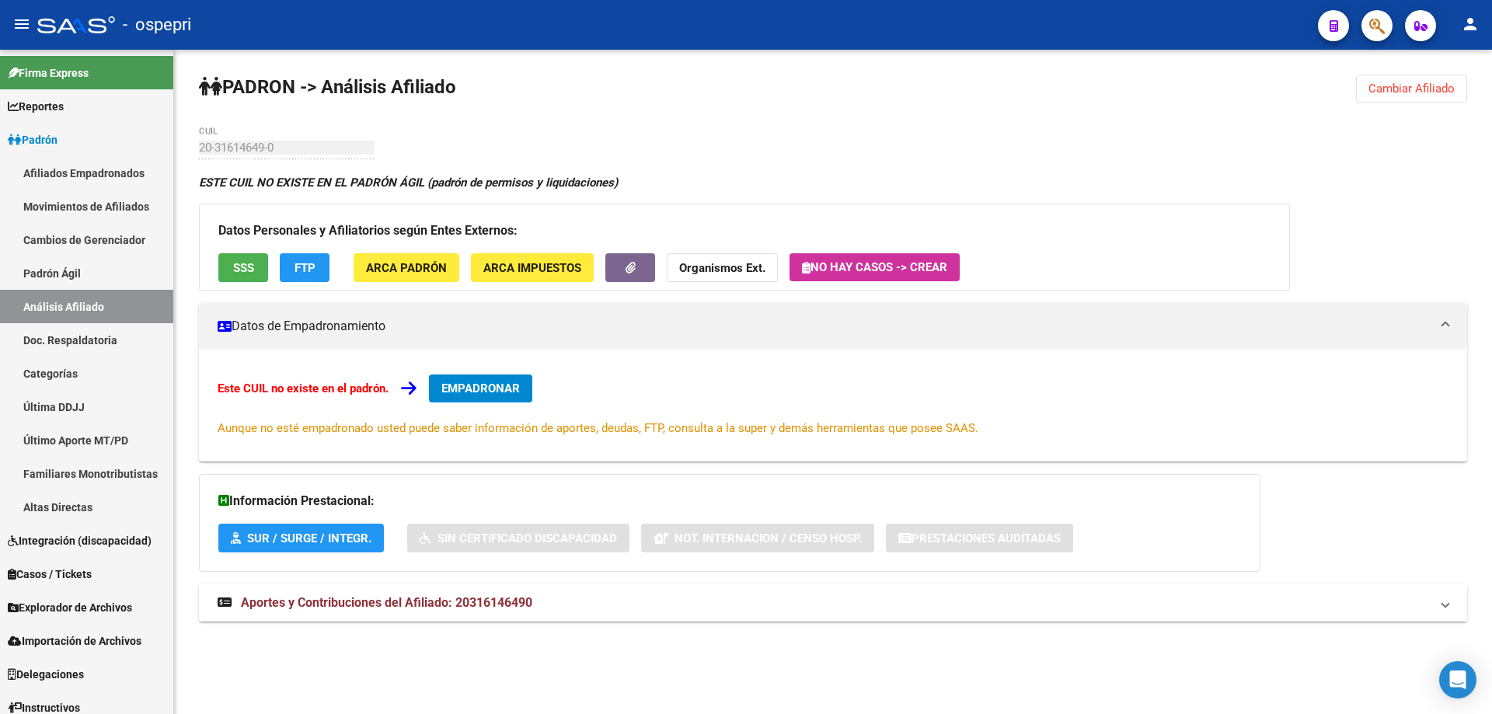
click at [467, 597] on span "Aportes y Contribuciones del Afiliado: 20316146490" at bounding box center [386, 602] width 291 height 15
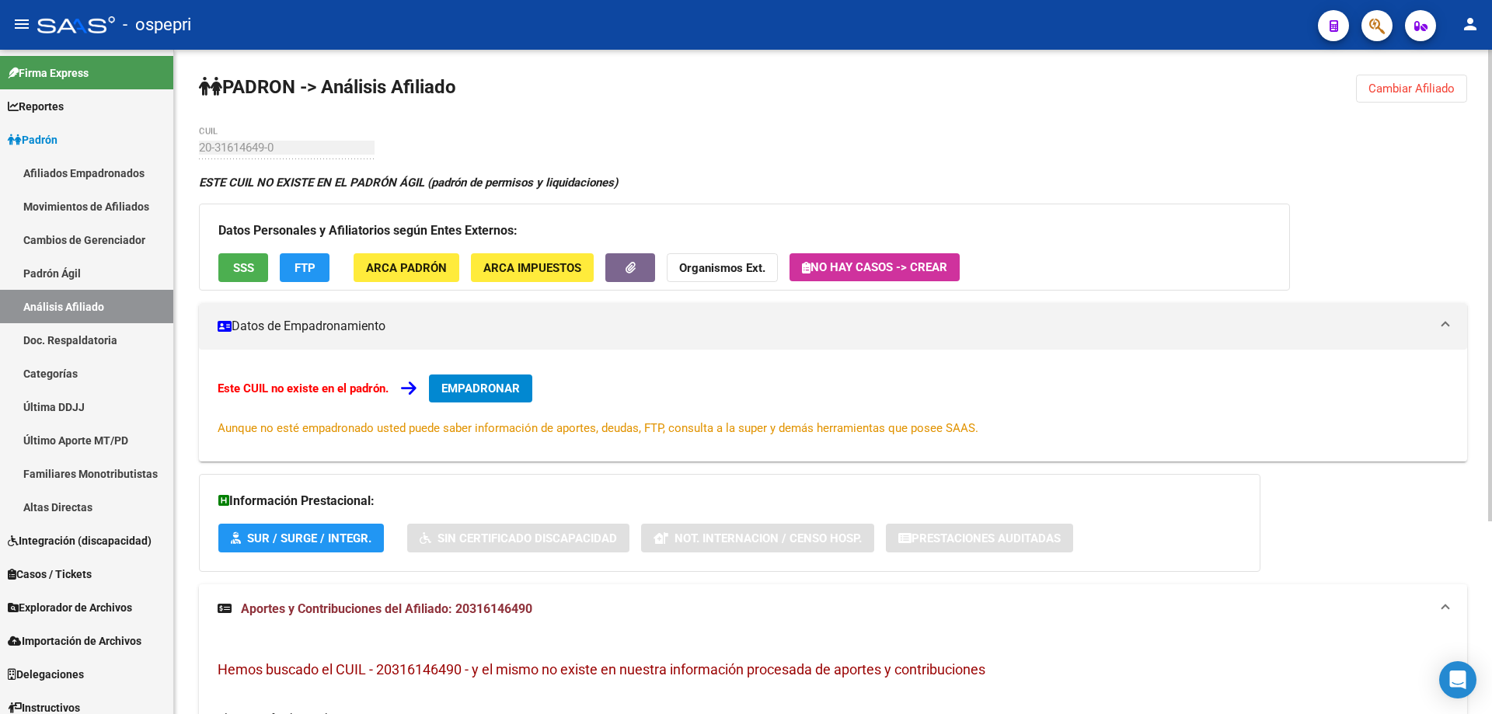
click at [1423, 90] on span "Cambiar Afiliado" at bounding box center [1411, 89] width 86 height 14
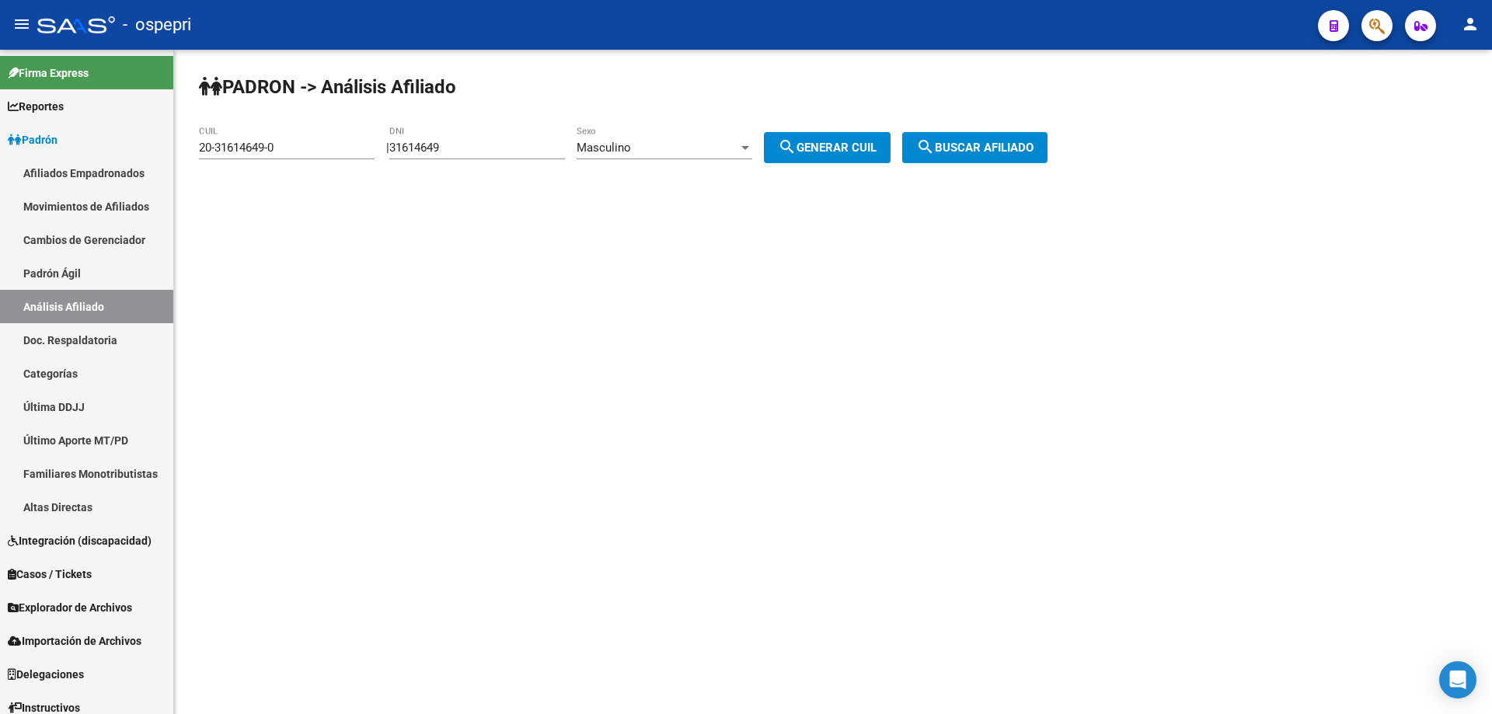
click at [698, 139] on div "Masculino Sexo" at bounding box center [664, 142] width 176 height 33
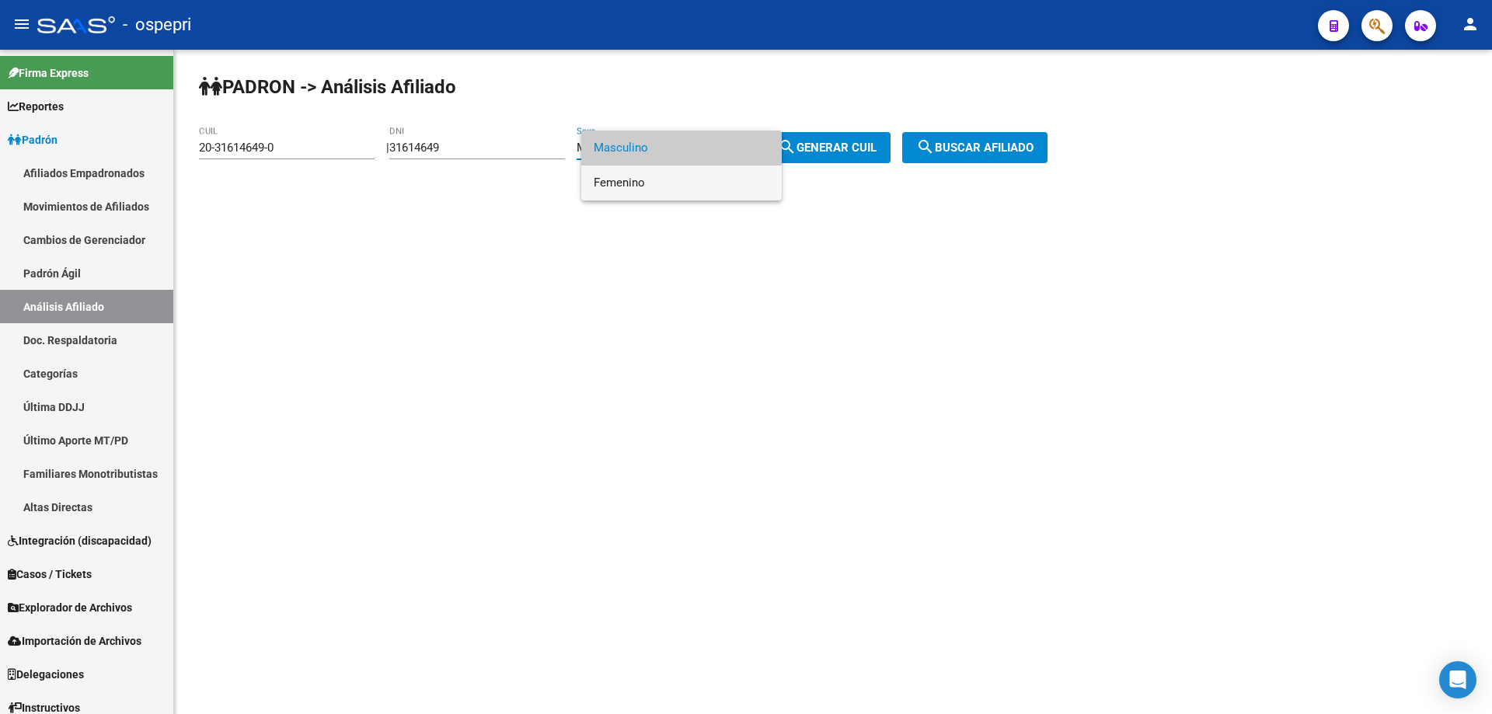
click at [691, 186] on span "Femenino" at bounding box center [682, 182] width 176 height 35
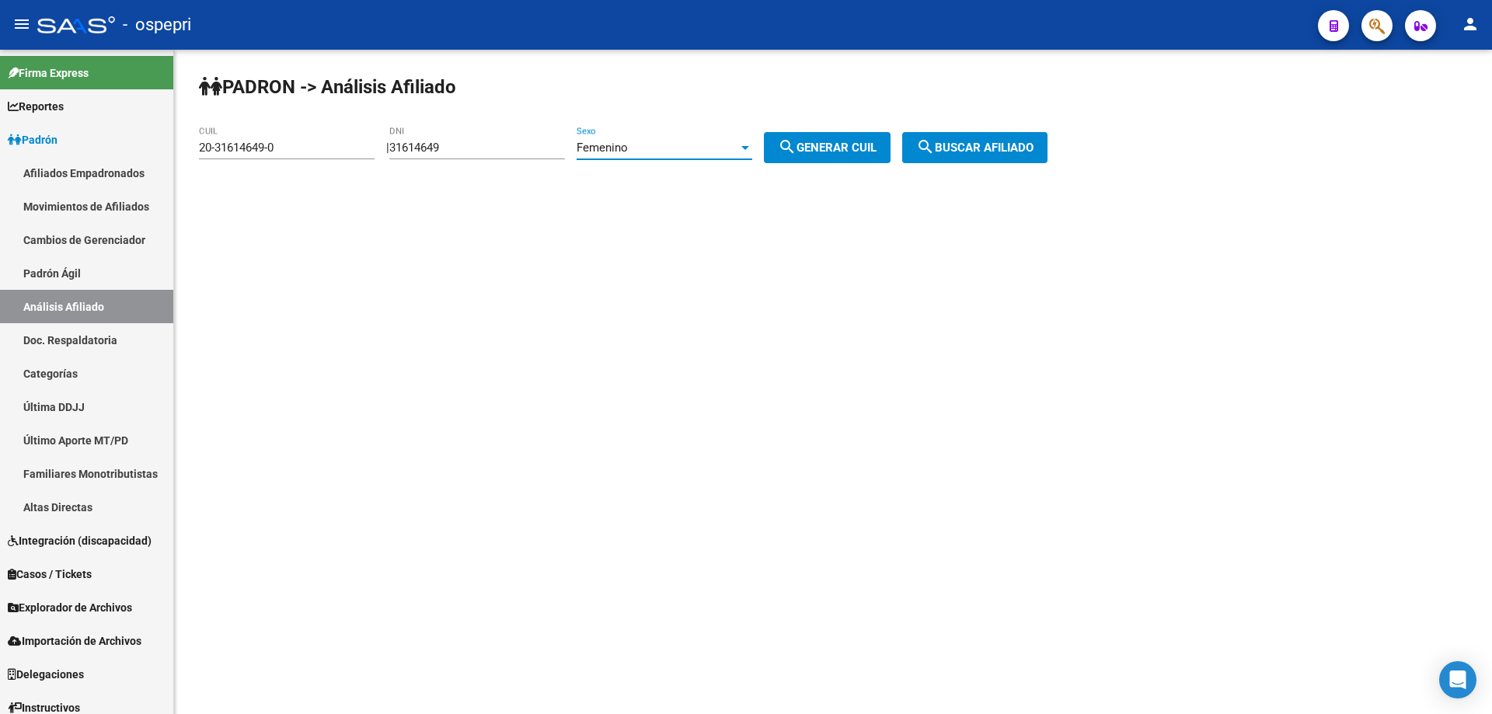
click at [796, 148] on mat-icon "search" at bounding box center [787, 147] width 19 height 19
type input "27-31614649-5"
click at [959, 147] on span "search Buscar afiliado" at bounding box center [974, 148] width 117 height 14
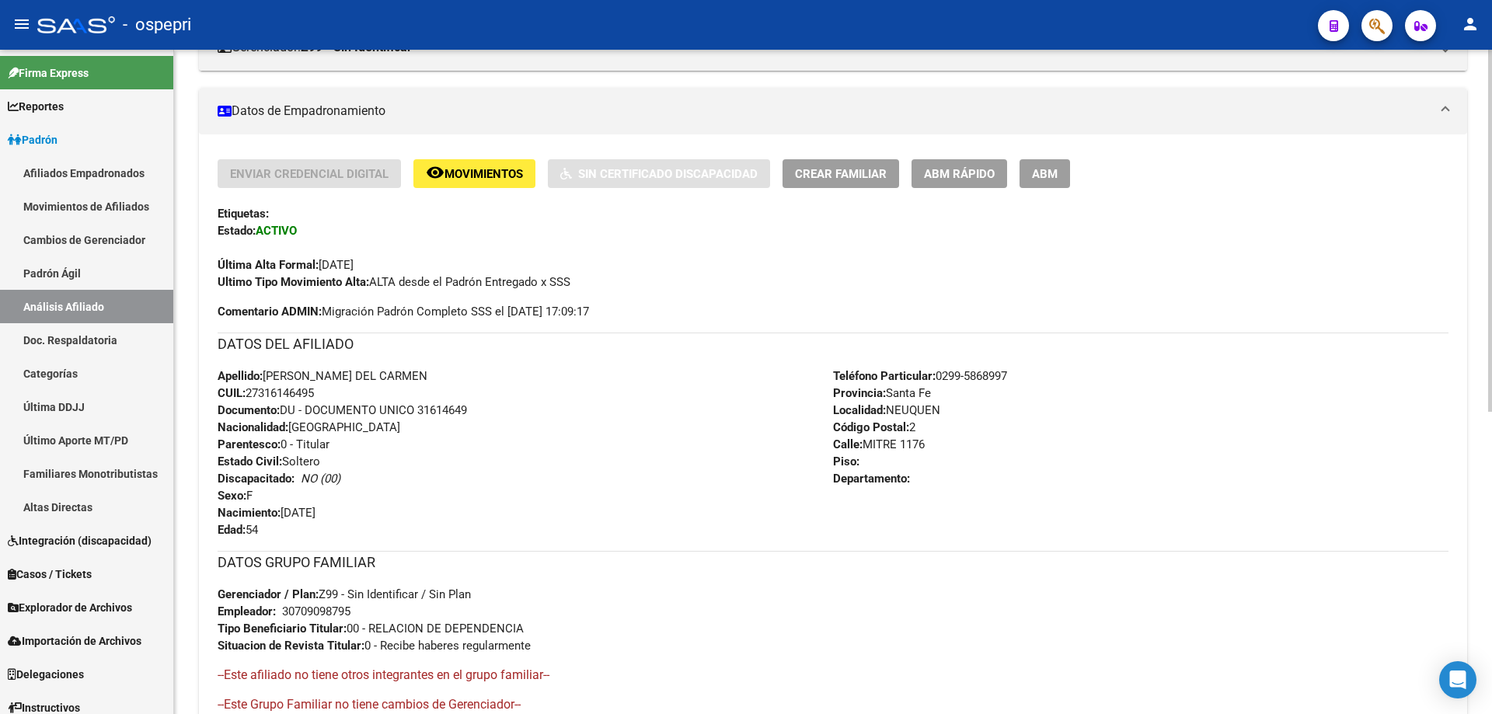
scroll to position [556, 0]
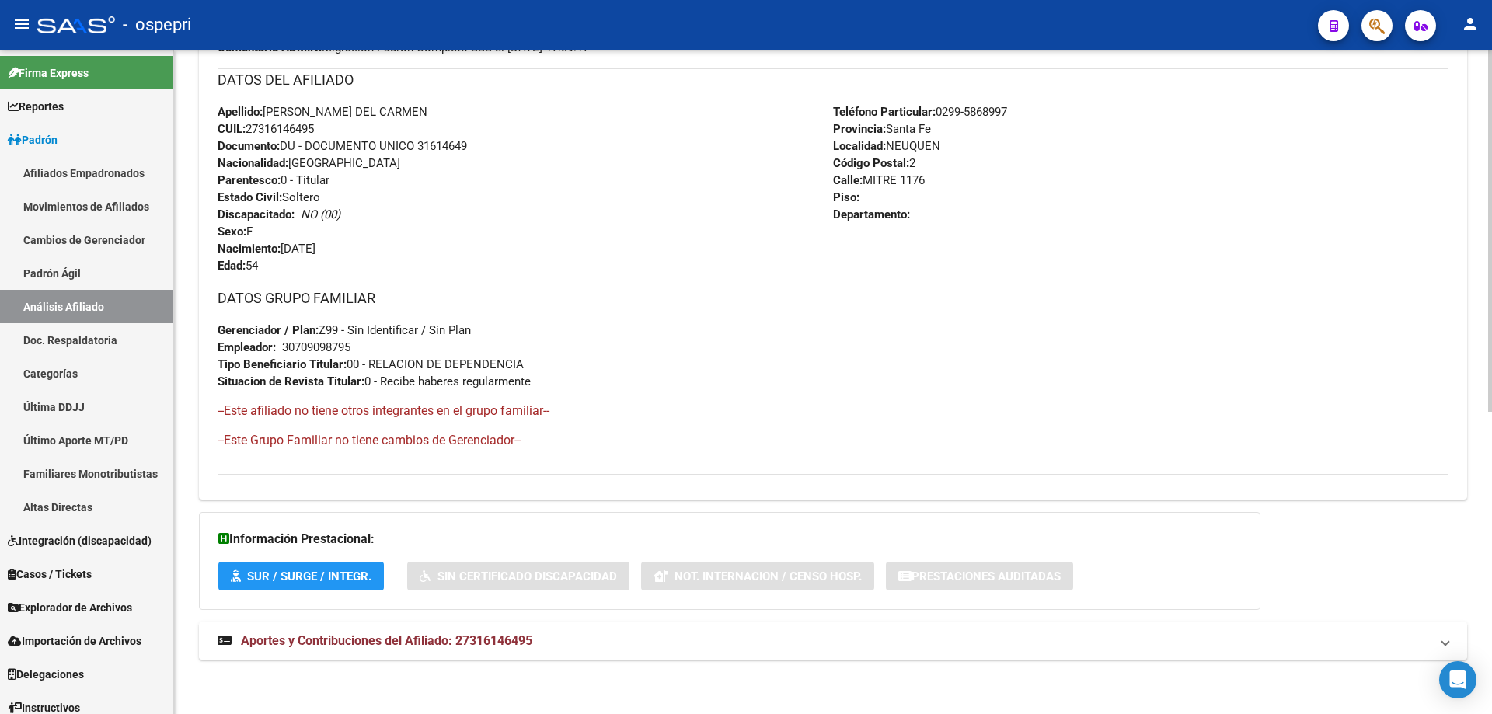
click at [482, 636] on span "Aportes y Contribuciones del Afiliado: 27316146495" at bounding box center [386, 640] width 291 height 15
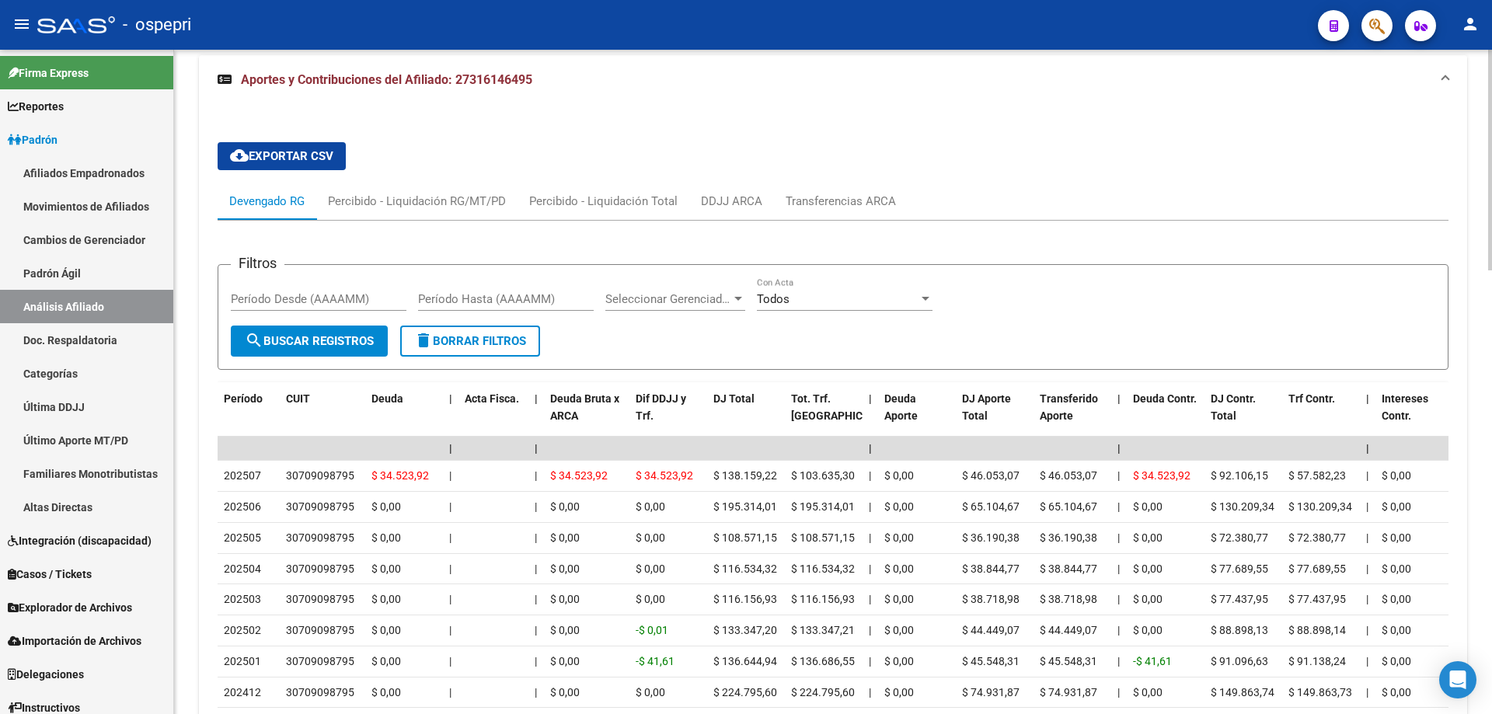
scroll to position [1163, 0]
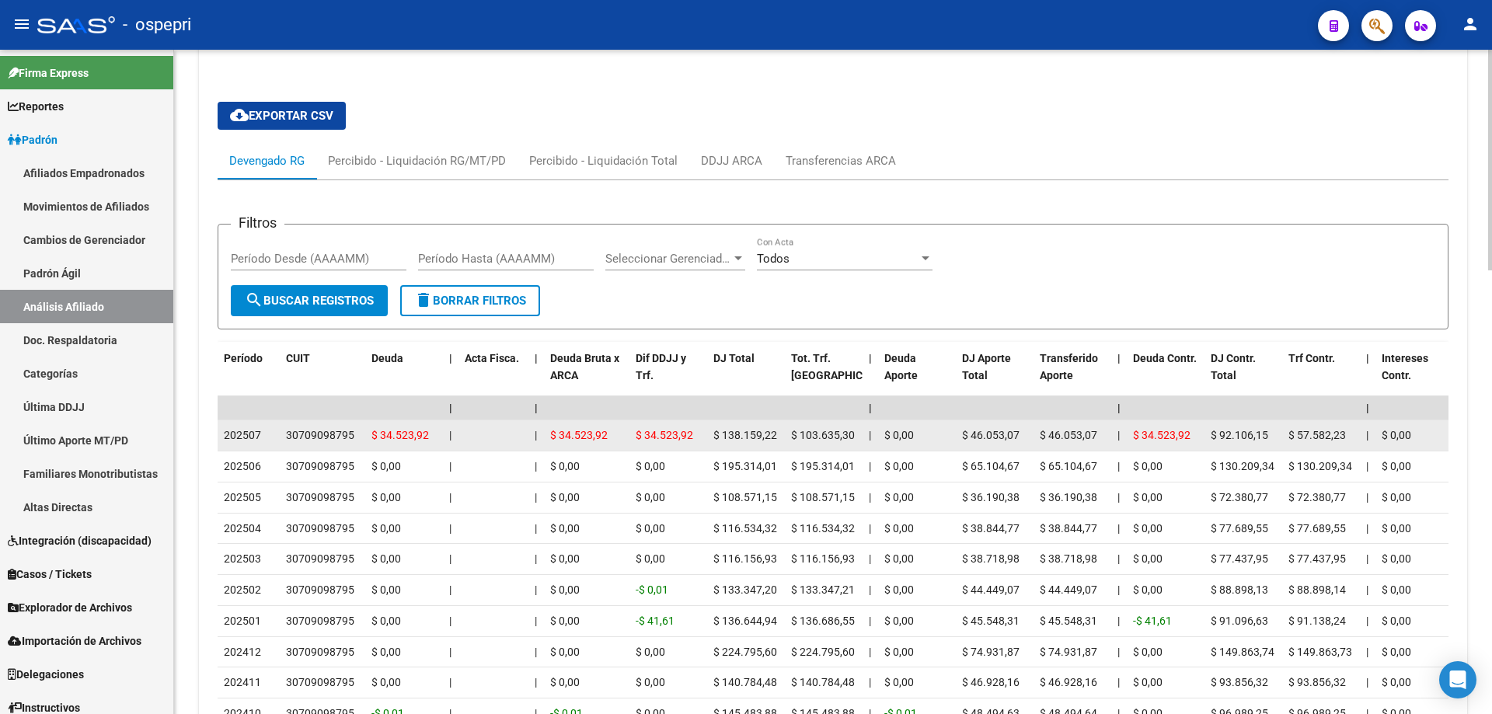
click at [337, 436] on div "30709098795" at bounding box center [320, 436] width 68 height 18
copy div "30709098795"
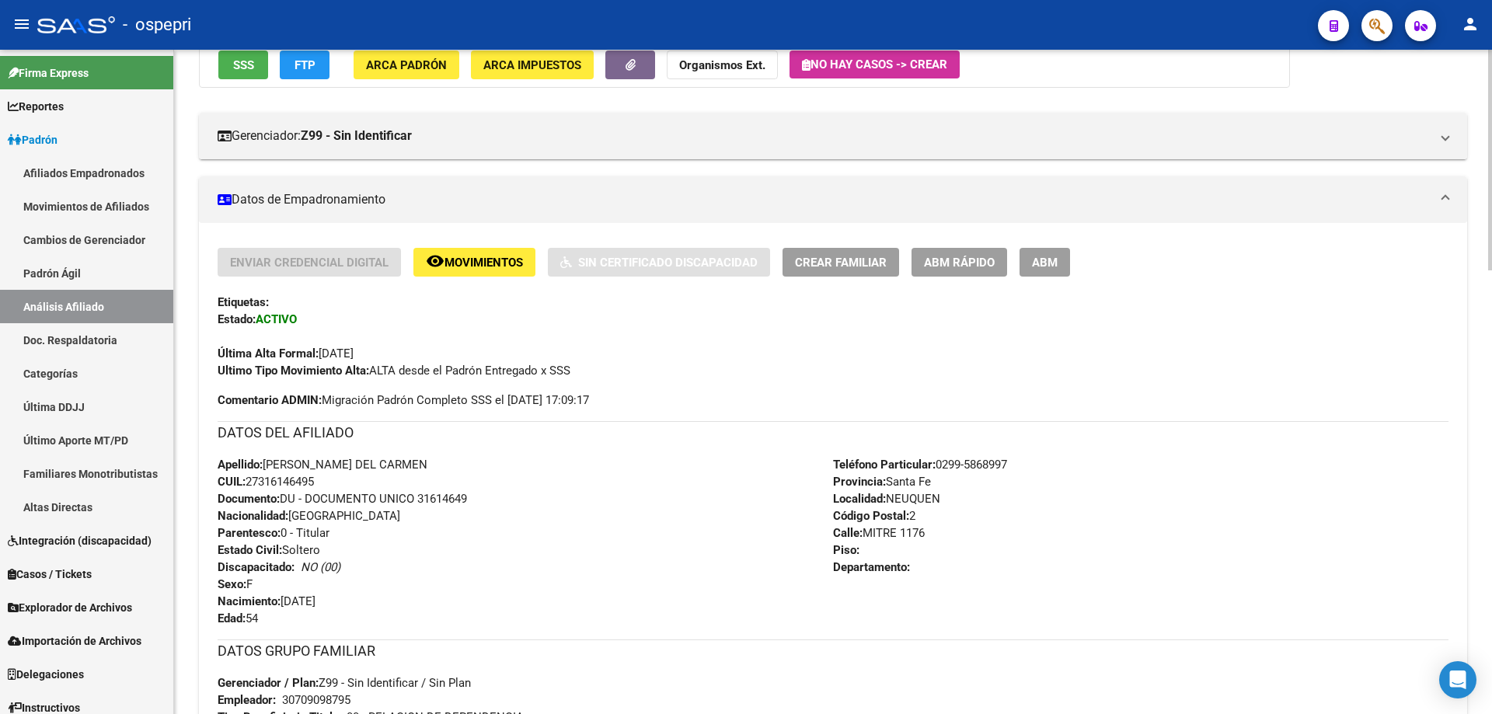
scroll to position [0, 0]
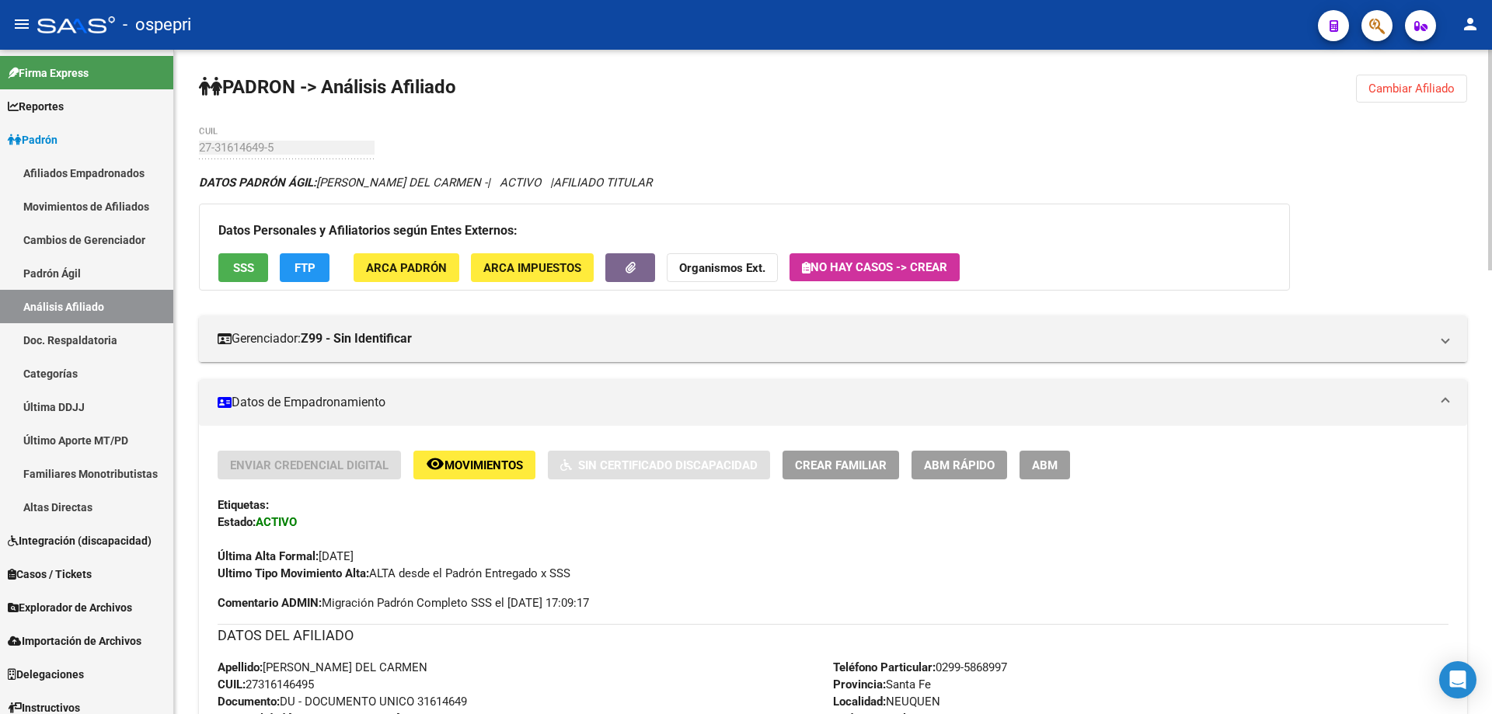
click at [1369, 96] on button "Cambiar Afiliado" at bounding box center [1411, 89] width 111 height 28
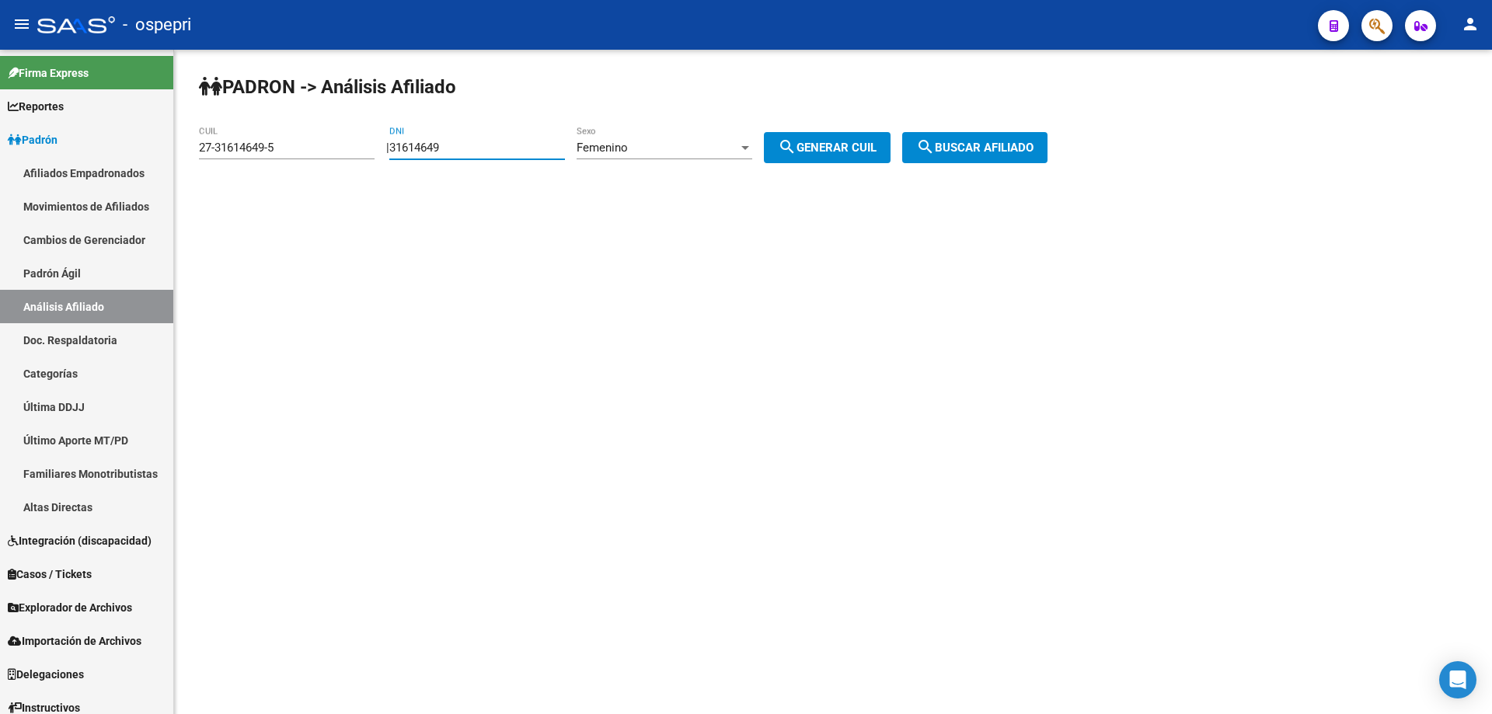
click at [437, 148] on input "31614649" at bounding box center [477, 148] width 176 height 14
paste input "5968342"
type input "35968342"
click at [676, 149] on div "Femenino" at bounding box center [657, 148] width 162 height 14
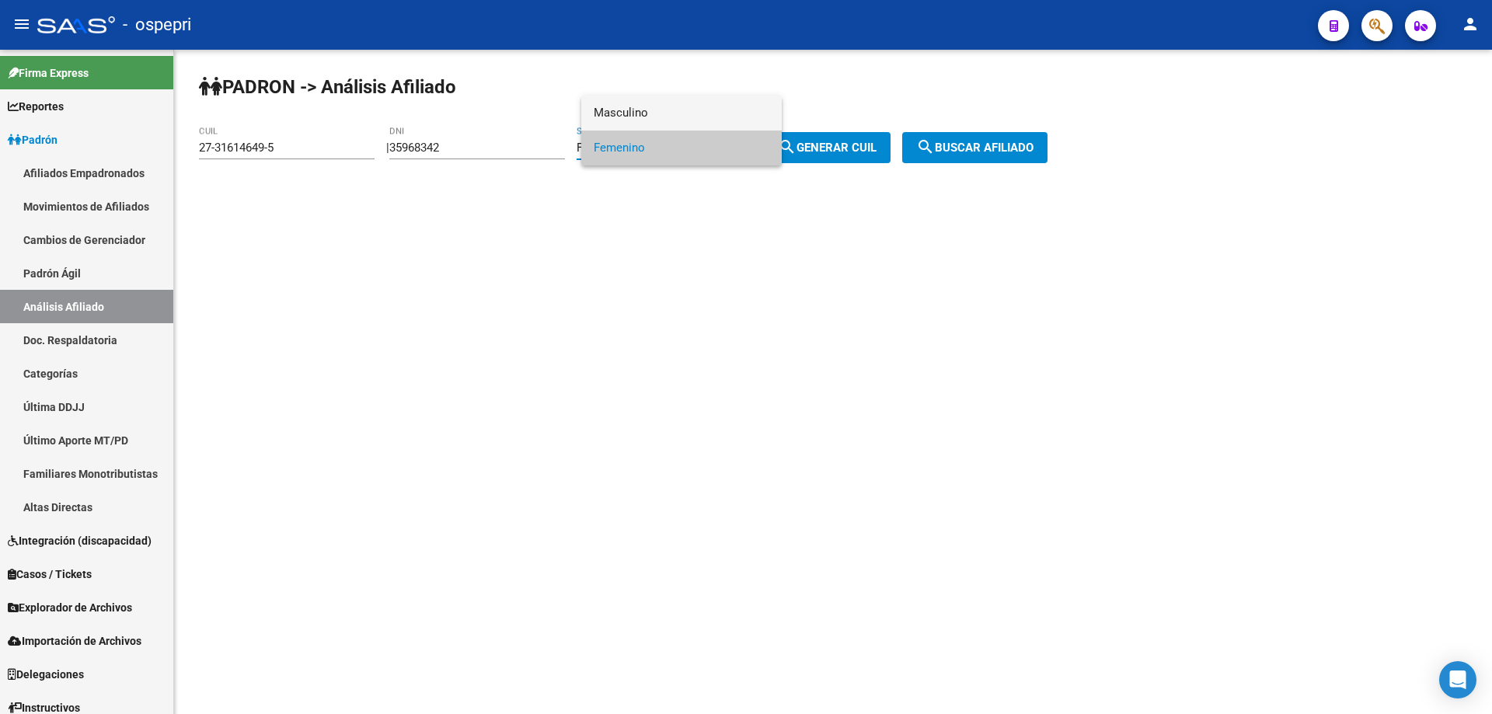
click at [682, 110] on span "Masculino" at bounding box center [682, 113] width 176 height 35
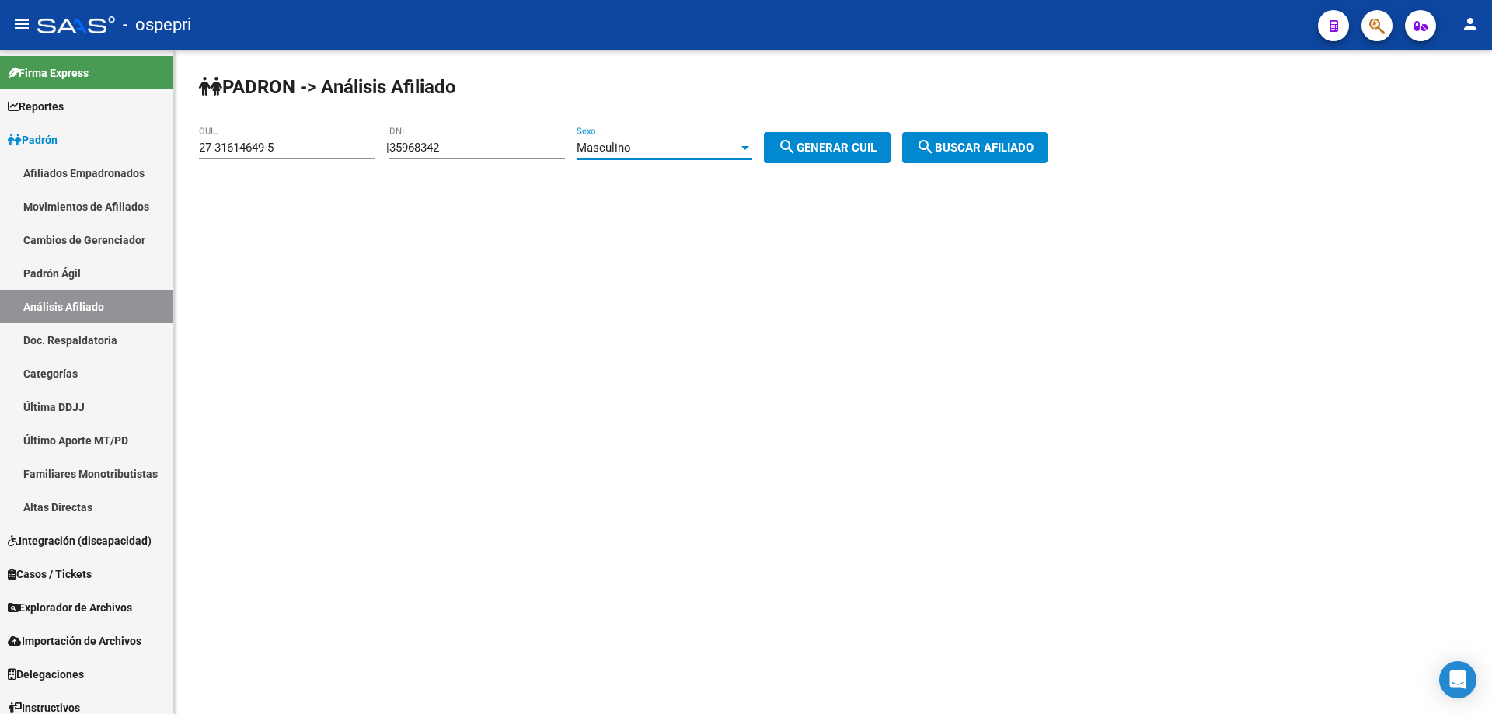
click at [863, 158] on button "search Generar CUIL" at bounding box center [827, 147] width 127 height 31
type input "20-35968342-2"
drag, startPoint x: 988, startPoint y: 144, endPoint x: 524, endPoint y: 228, distance: 471.5
click at [988, 145] on span "search Buscar afiliado" at bounding box center [974, 148] width 117 height 14
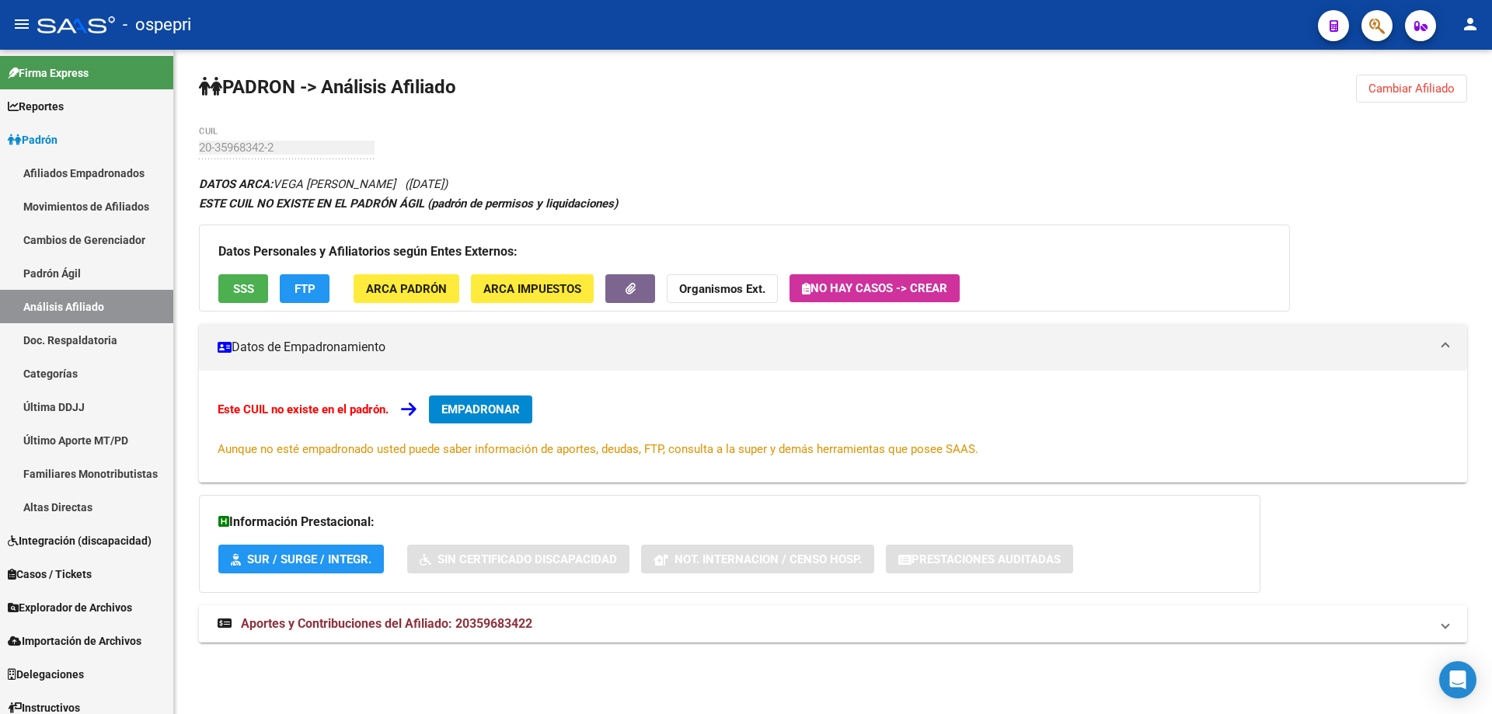
click at [465, 615] on strong "Aportes y Contribuciones del Afiliado: 20359683422" at bounding box center [375, 623] width 315 height 17
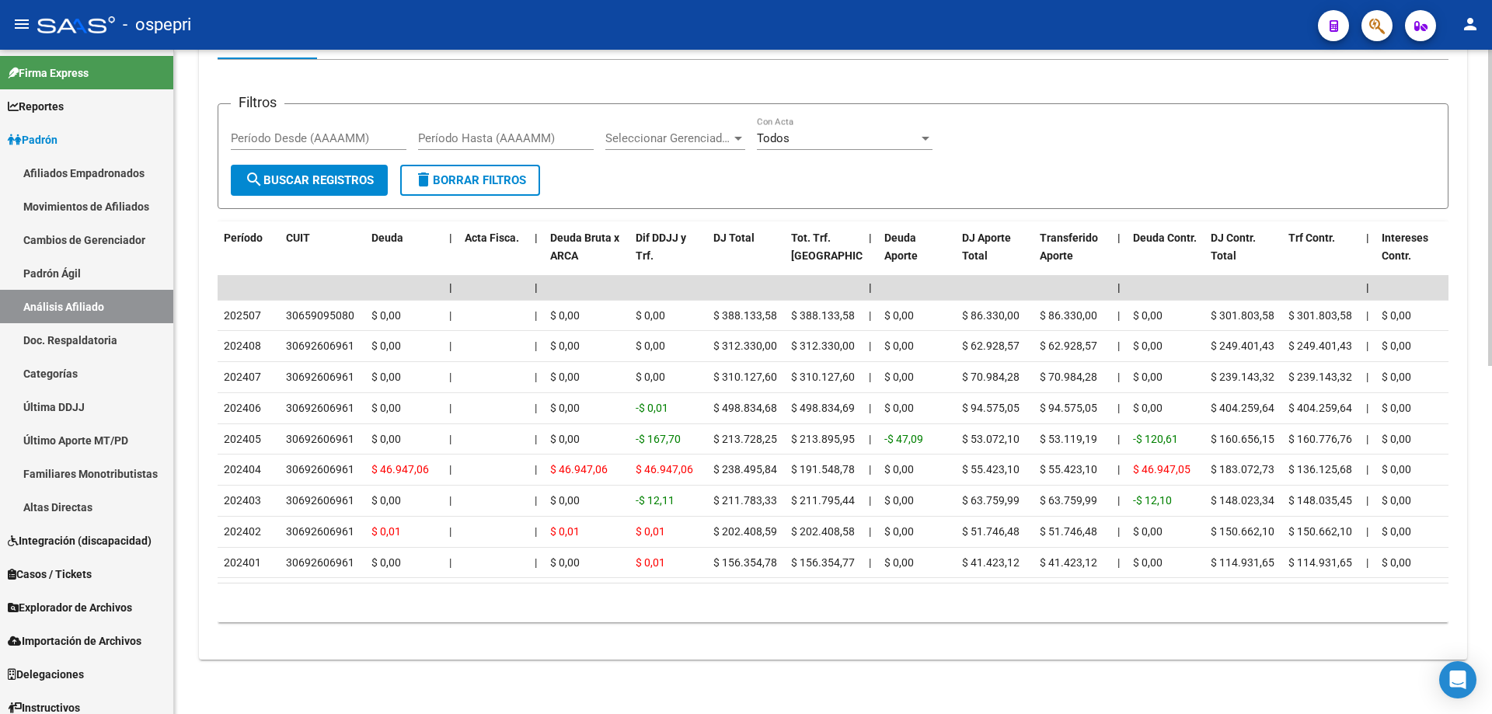
scroll to position [522, 0]
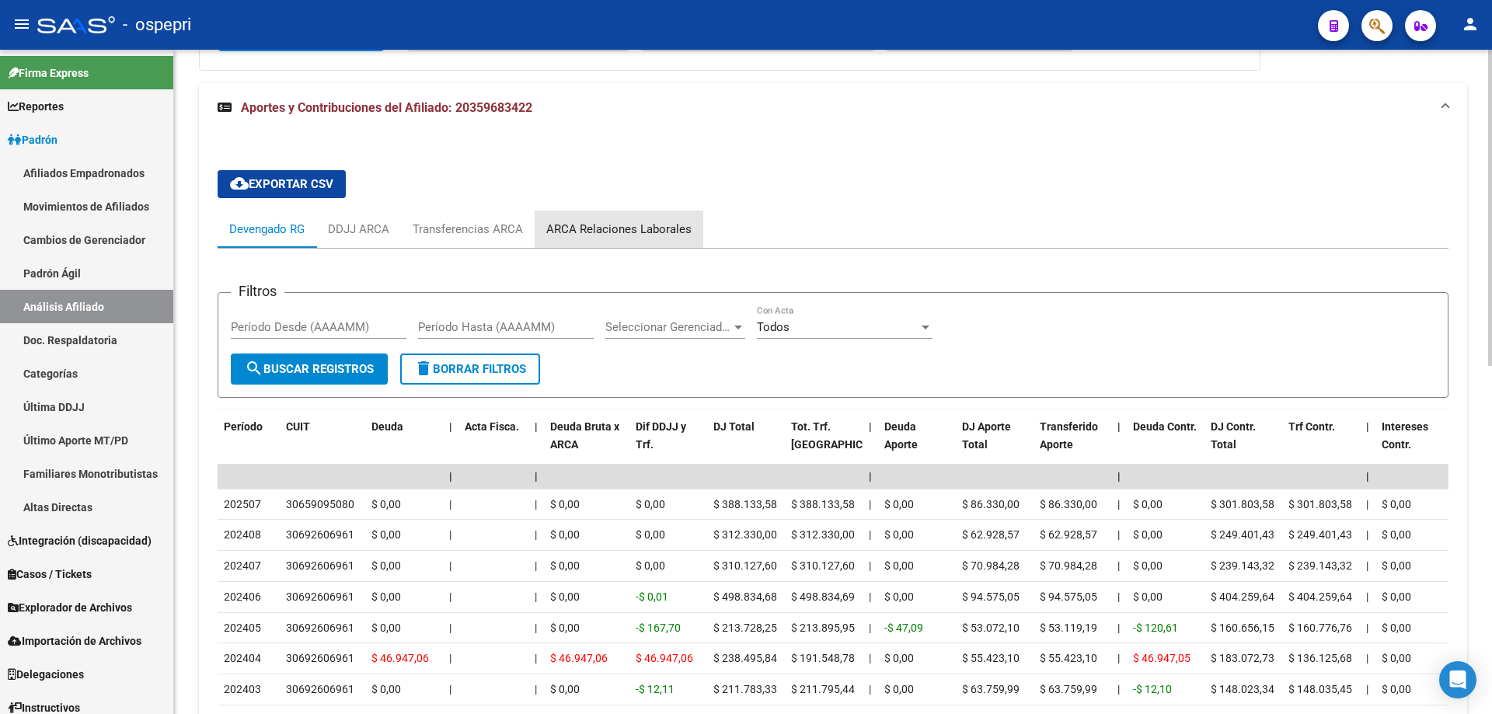
click at [634, 221] on div "ARCA Relaciones Laborales" at bounding box center [618, 229] width 145 height 17
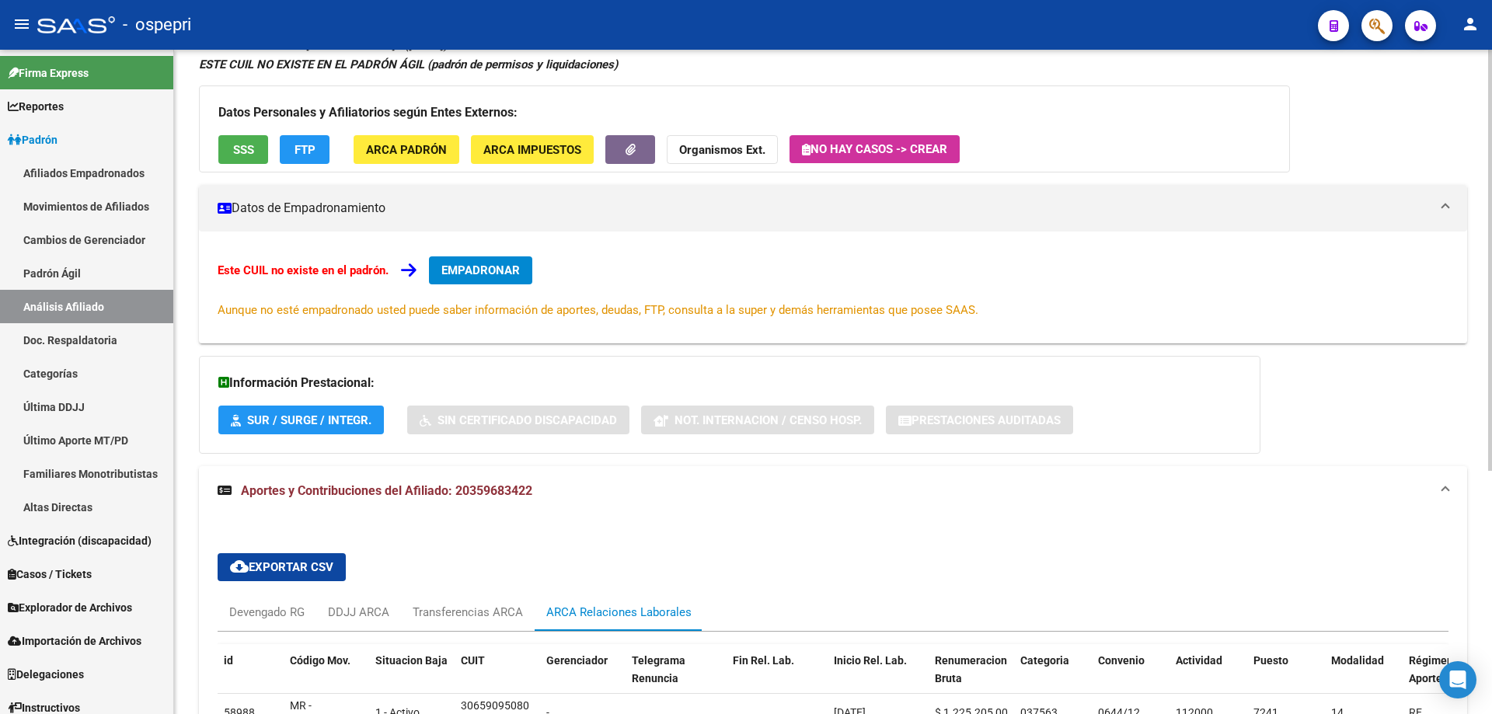
scroll to position [0, 0]
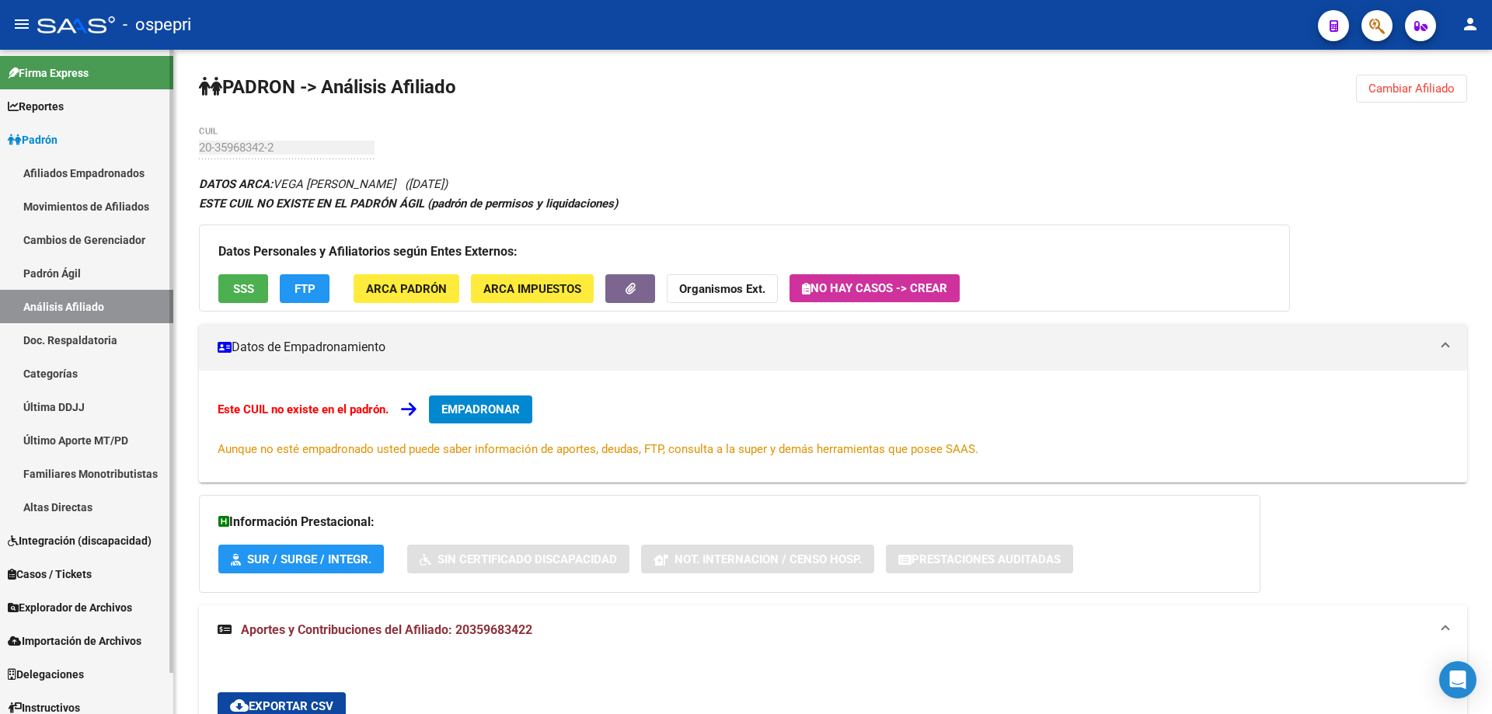
click at [85, 434] on link "Último Aporte MT/PD" at bounding box center [86, 439] width 173 height 33
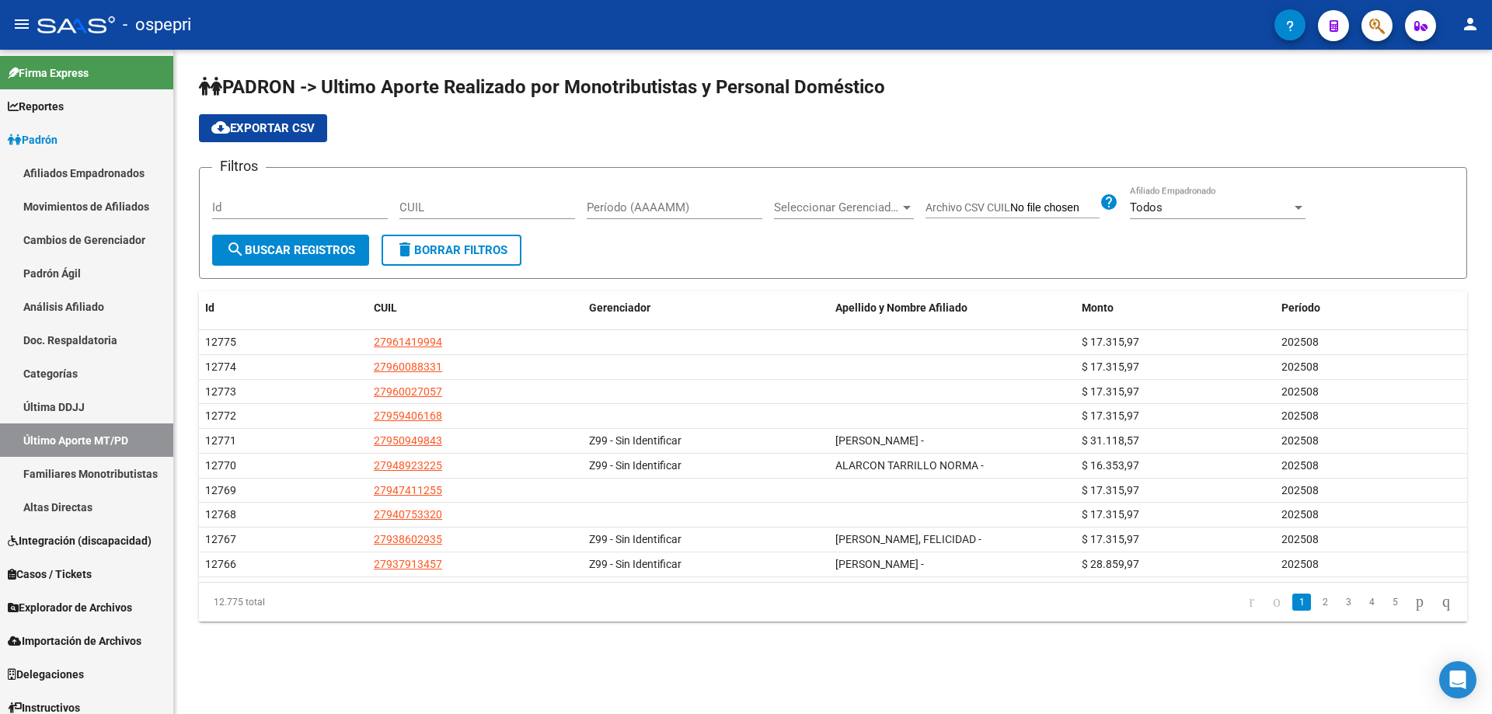
click at [413, 204] on input "CUIL" at bounding box center [487, 207] width 176 height 14
paste input "27-28989156-6"
type input "27-28989156-6"
click at [1187, 203] on div "Todos" at bounding box center [1211, 207] width 162 height 14
click at [937, 256] on div at bounding box center [746, 357] width 1492 height 714
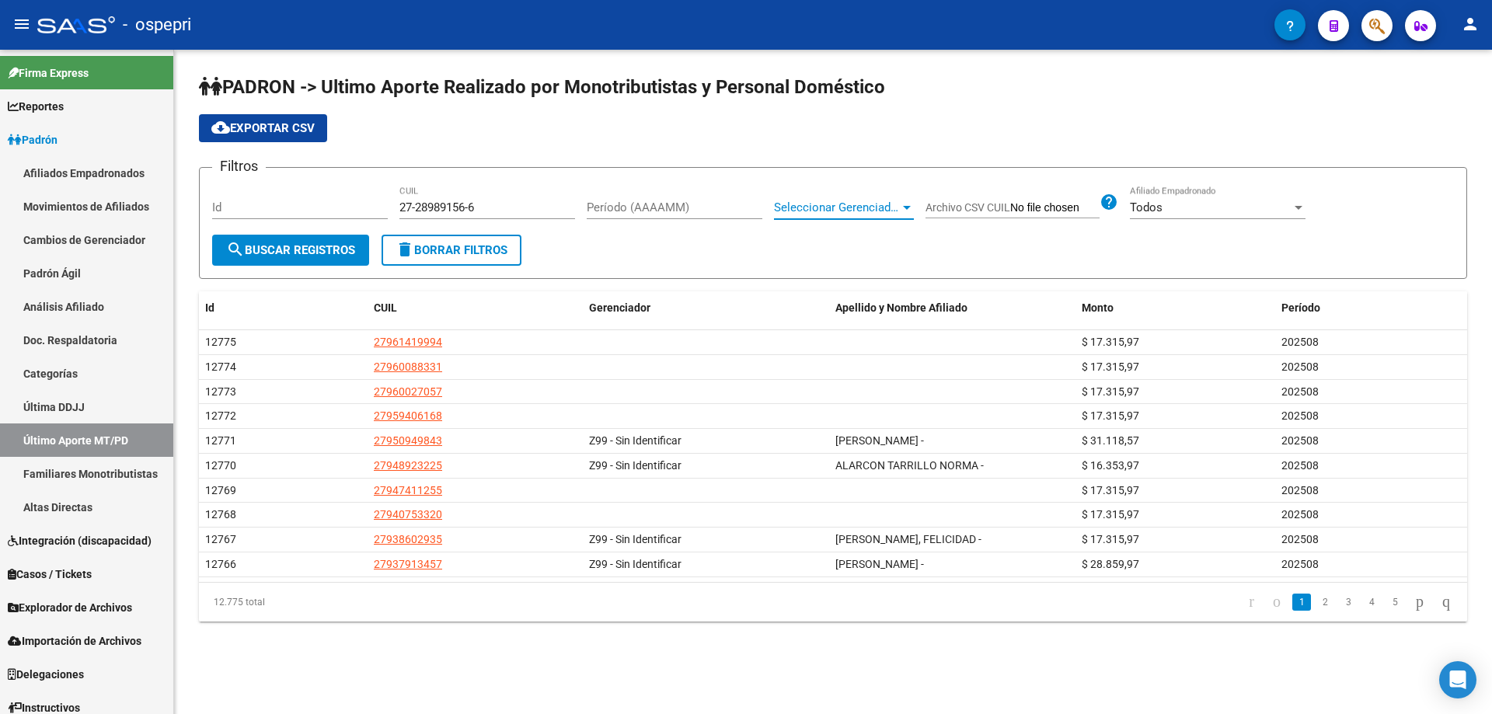
click at [838, 204] on span "Seleccionar Gerenciador" at bounding box center [837, 207] width 126 height 14
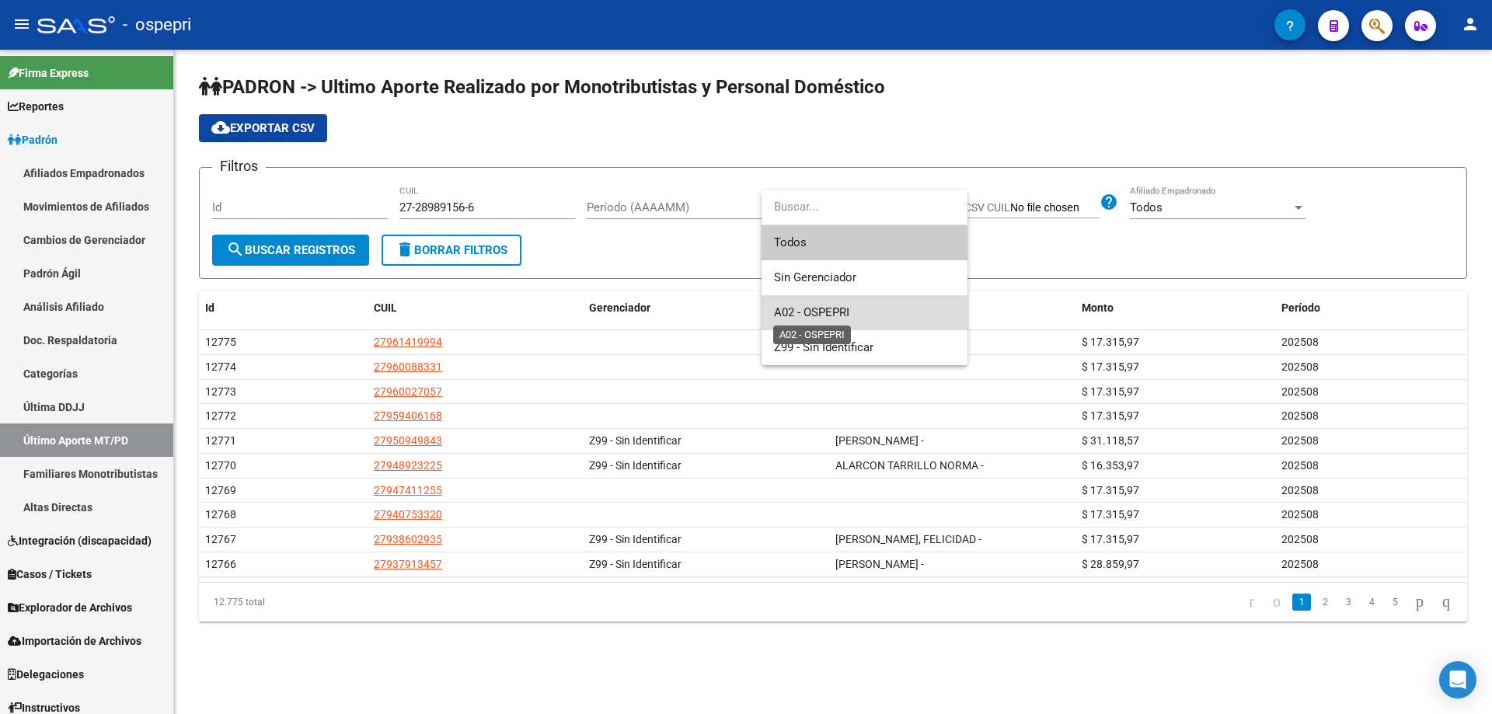
click at [821, 309] on span "A02 - OSPEPRI" at bounding box center [811, 312] width 75 height 14
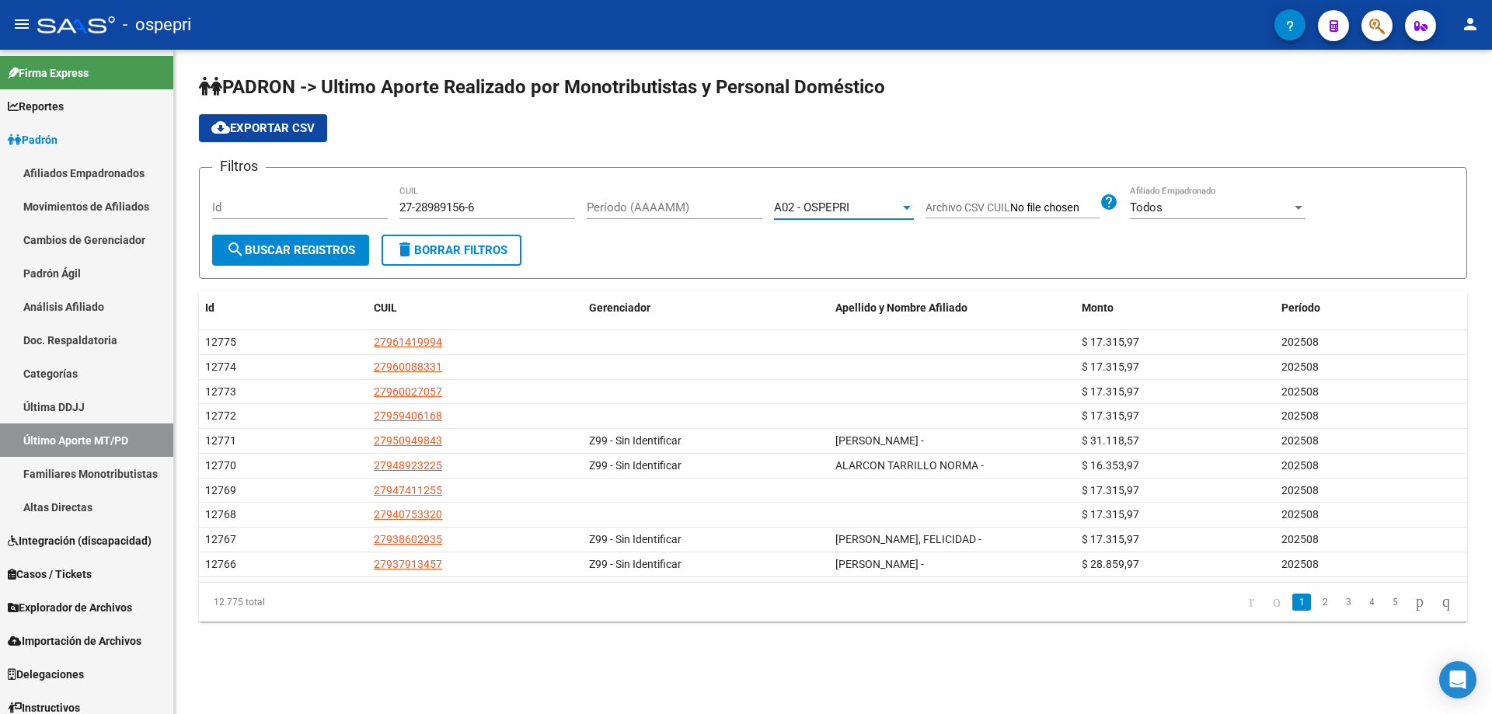
click at [645, 207] on input "Período (AAAAMM)" at bounding box center [675, 207] width 176 height 14
type input "202504"
click at [332, 254] on span "search Buscar Registros" at bounding box center [290, 250] width 129 height 14
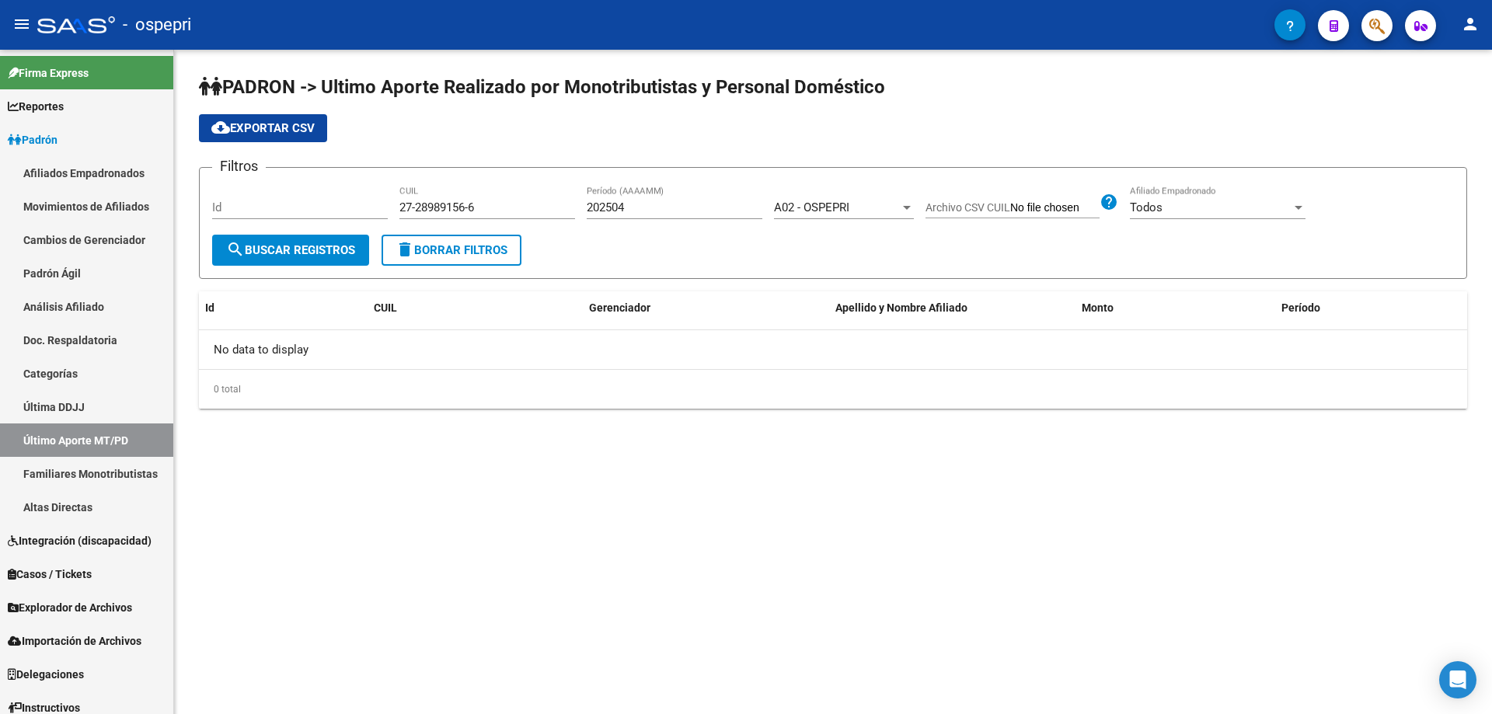
click at [1156, 204] on span "Todos" at bounding box center [1146, 207] width 33 height 14
click at [1143, 242] on span "Si" at bounding box center [1218, 242] width 176 height 35
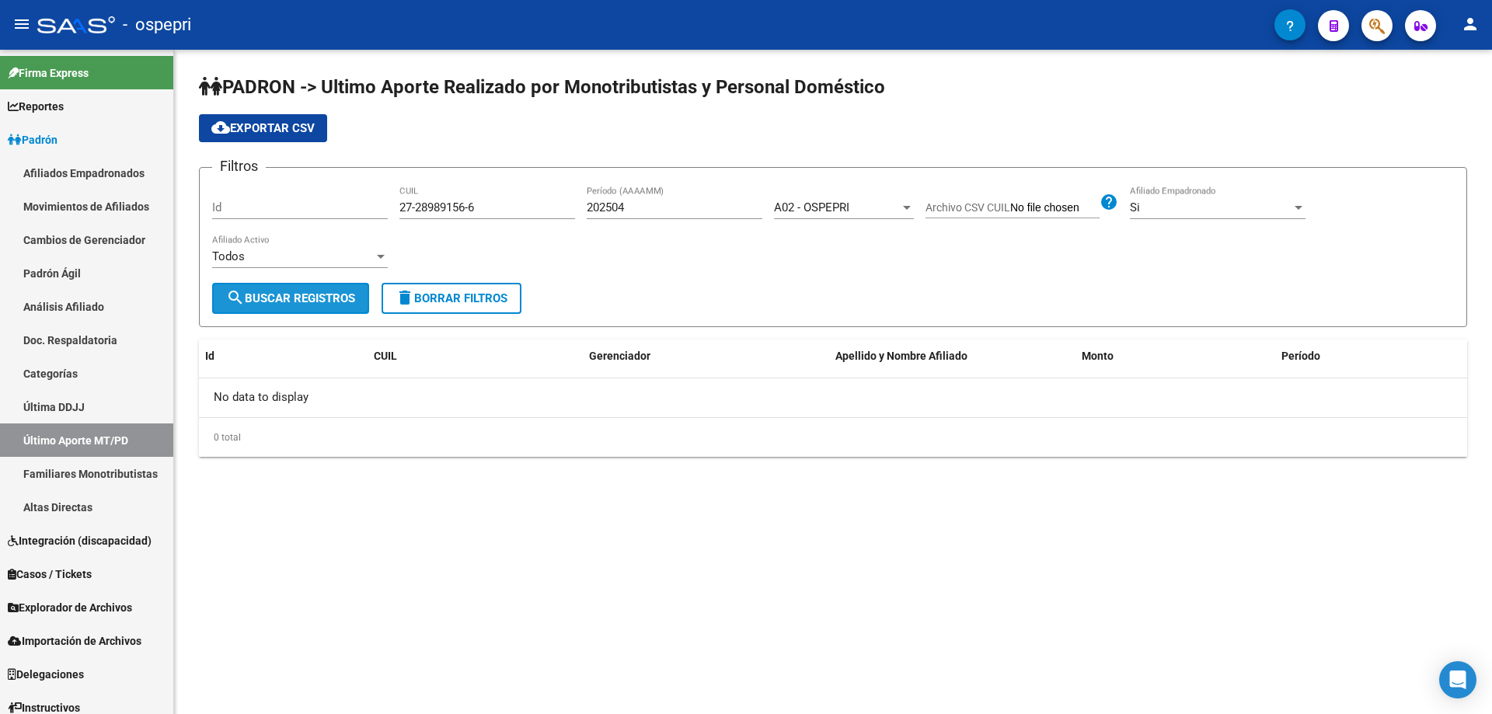
click at [339, 301] on span "search Buscar Registros" at bounding box center [290, 298] width 129 height 14
click at [349, 257] on div "Todos" at bounding box center [293, 256] width 162 height 14
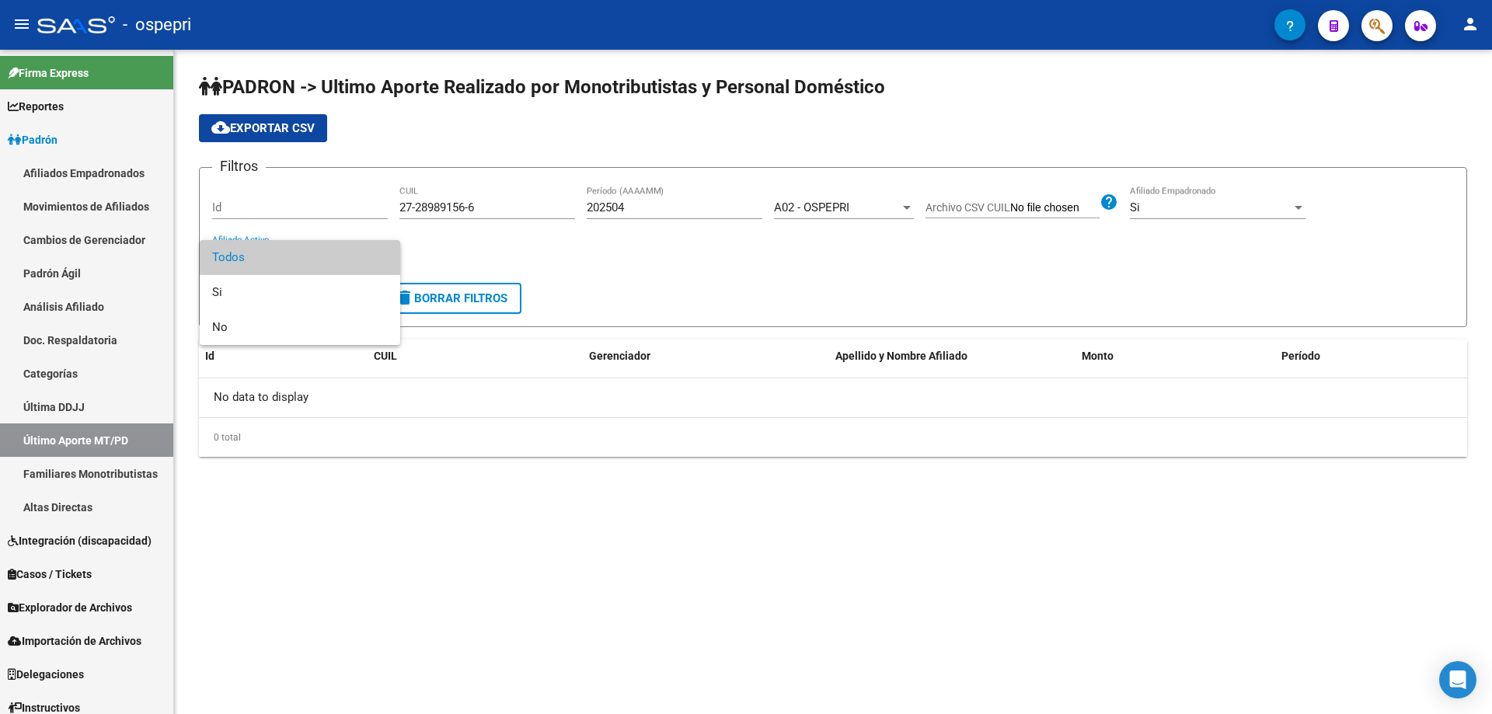
click at [517, 239] on div at bounding box center [746, 357] width 1492 height 714
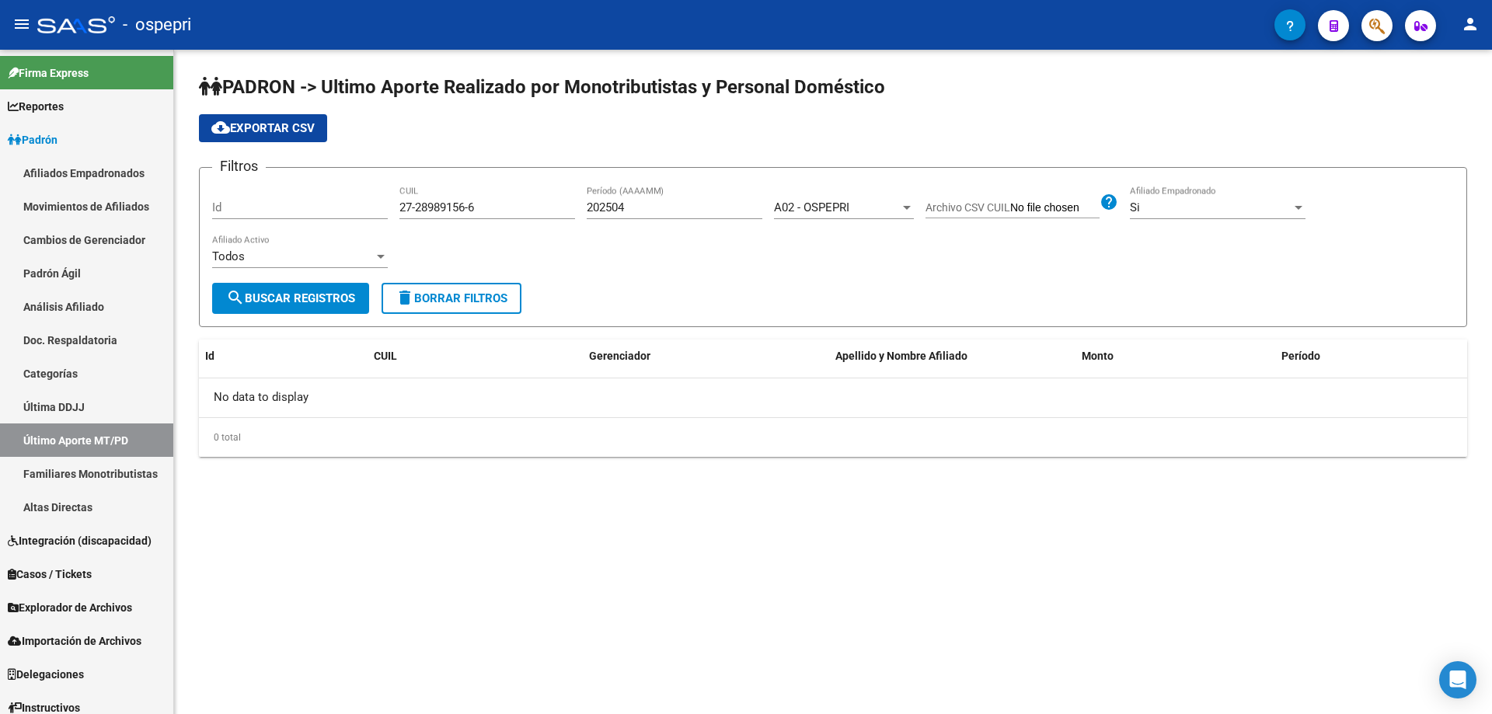
click at [852, 207] on div "A02 - OSPEPRI" at bounding box center [837, 207] width 126 height 14
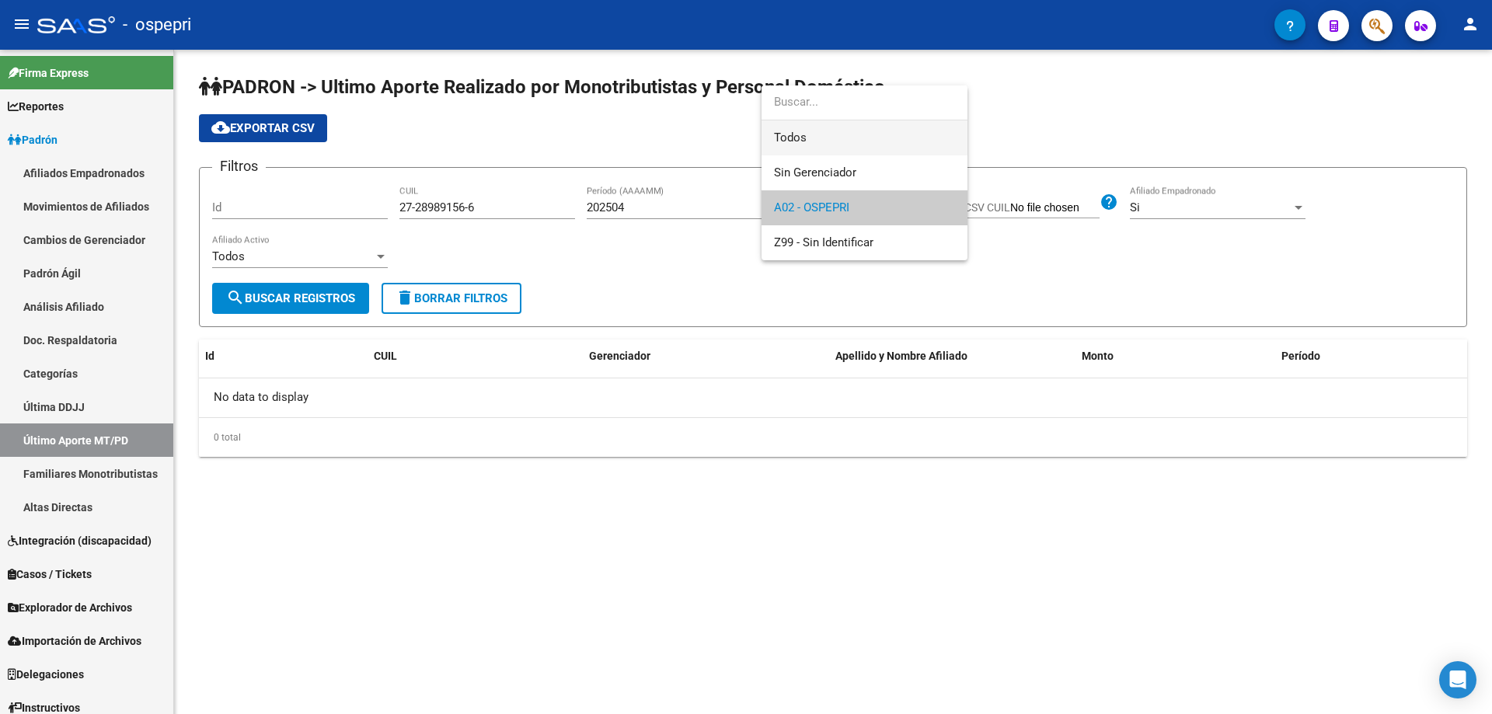
click at [807, 138] on span "Todos" at bounding box center [864, 137] width 181 height 35
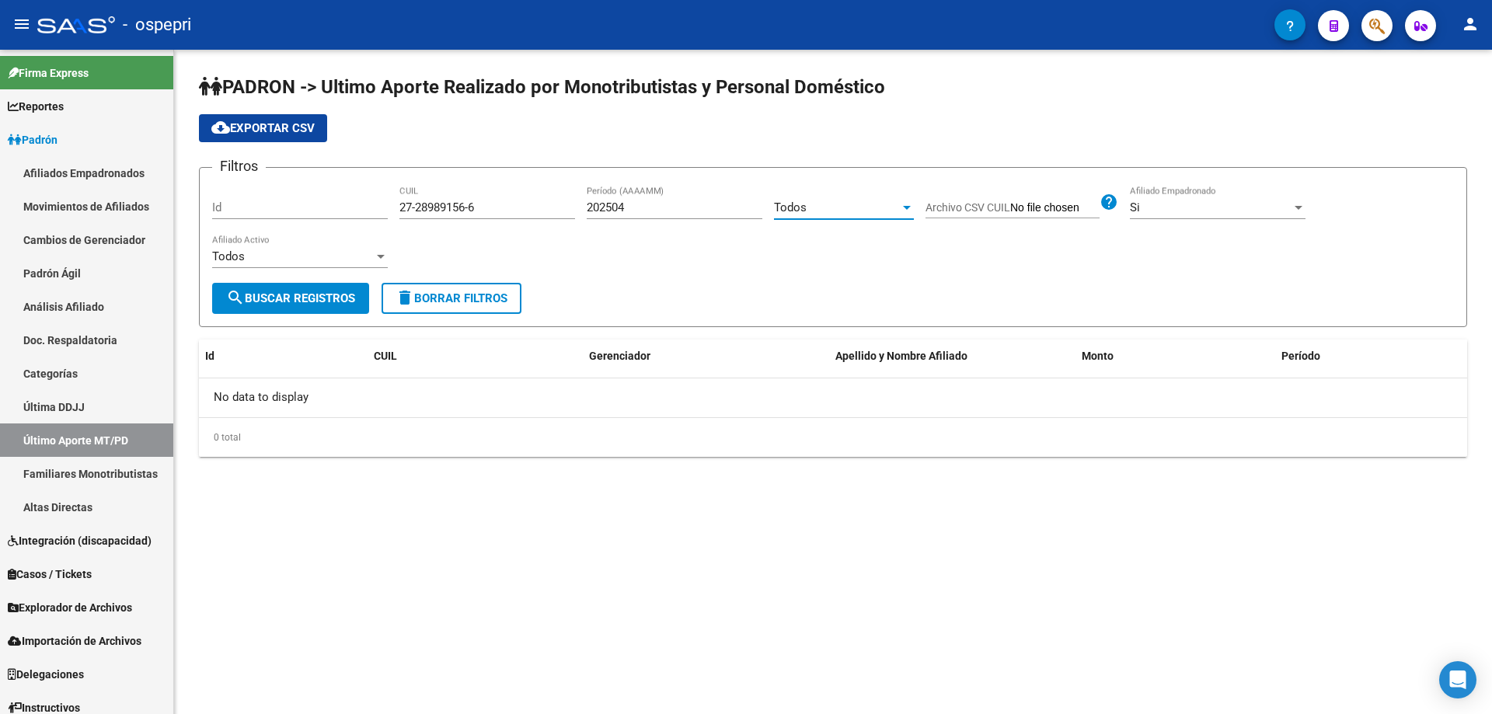
click at [316, 288] on button "search Buscar Registros" at bounding box center [290, 298] width 157 height 31
drag, startPoint x: 1433, startPoint y: 0, endPoint x: 1172, endPoint y: 106, distance: 282.6
click at [1172, 106] on app-list-header "PADRON -> Ultimo Aporte Realizado por Monotributistas y Personal Doméstico clou…" at bounding box center [833, 201] width 1268 height 253
click at [72, 302] on link "Análisis Afiliado" at bounding box center [86, 306] width 173 height 33
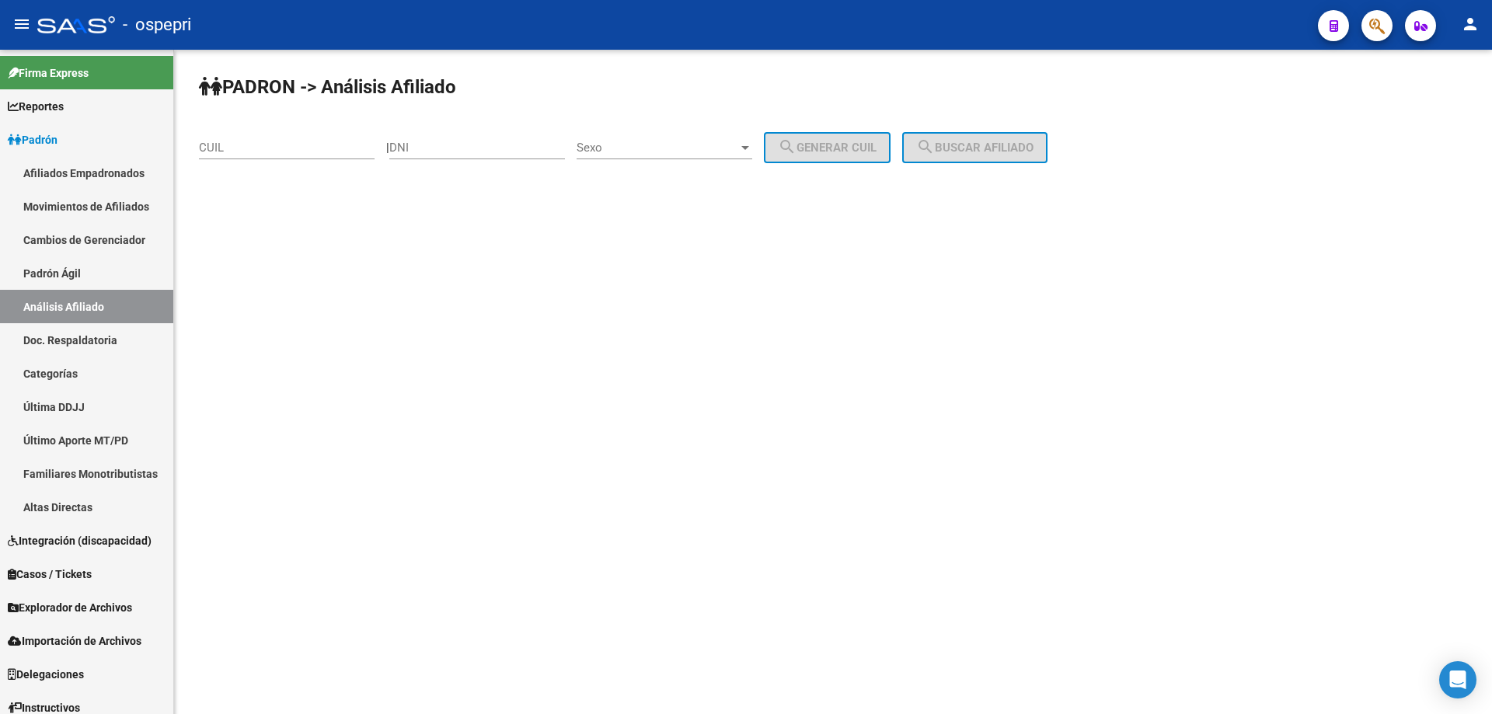
click at [328, 145] on input "CUIL" at bounding box center [287, 148] width 176 height 14
paste input "27-28989156-6"
type input "27-28989156-6"
click at [425, 144] on input "DNI" at bounding box center [477, 148] width 176 height 14
type input "28989156"
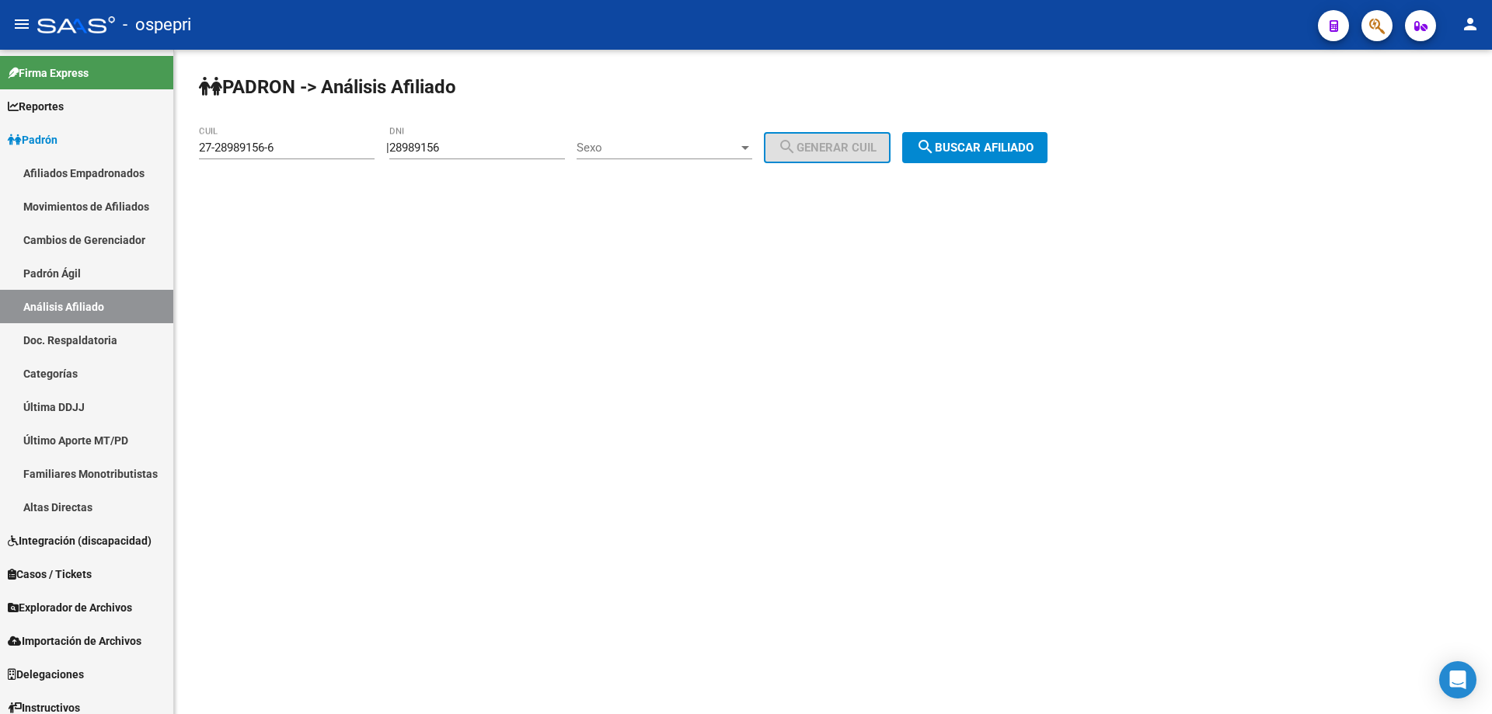
click at [712, 155] on div "Sexo Sexo" at bounding box center [664, 142] width 176 height 33
click at [710, 146] on span "Masculino" at bounding box center [682, 148] width 176 height 35
click at [855, 141] on span "search Generar CUIL" at bounding box center [827, 148] width 99 height 14
type input "20-28989156-1"
click at [989, 141] on span "search Buscar afiliado" at bounding box center [974, 148] width 117 height 14
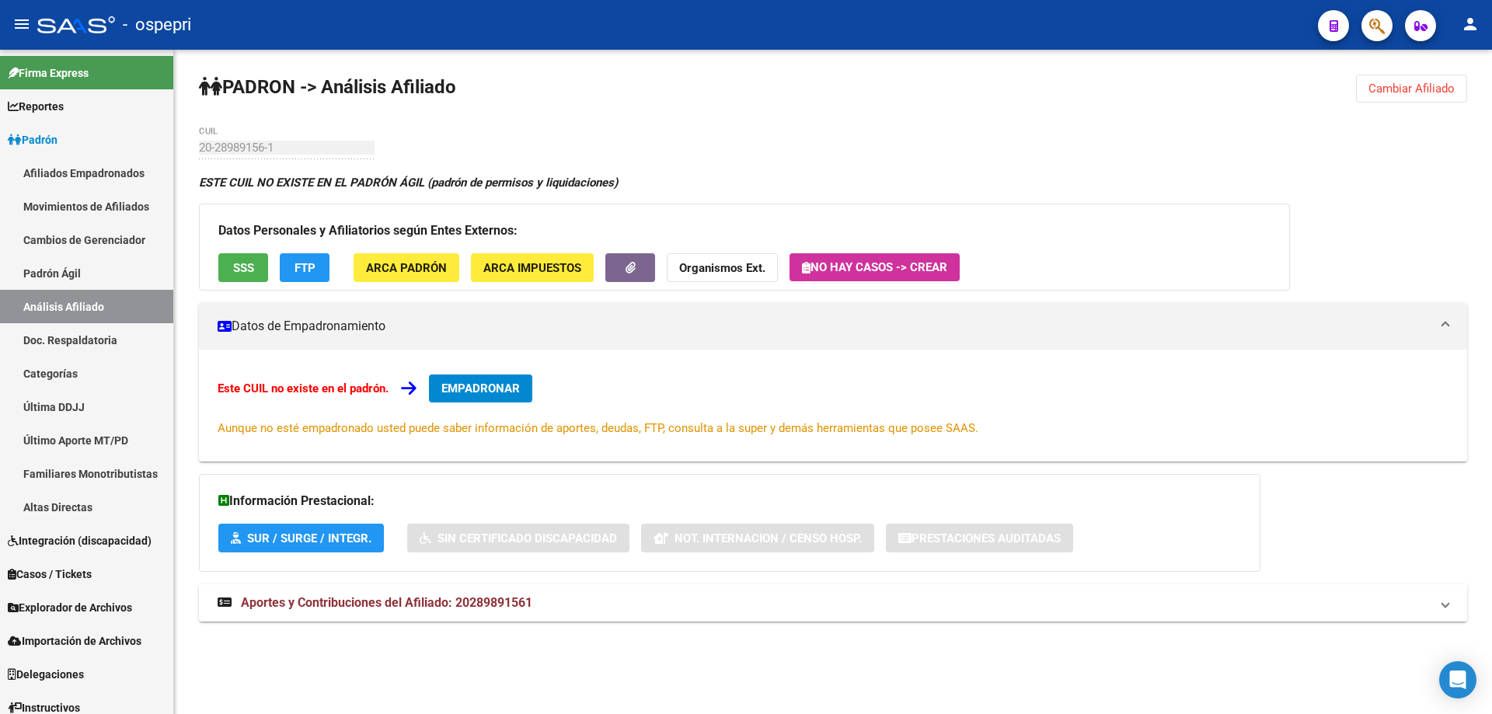
click at [507, 608] on span "Aportes y Contribuciones del Afiliado: 20289891561" at bounding box center [386, 602] width 291 height 15
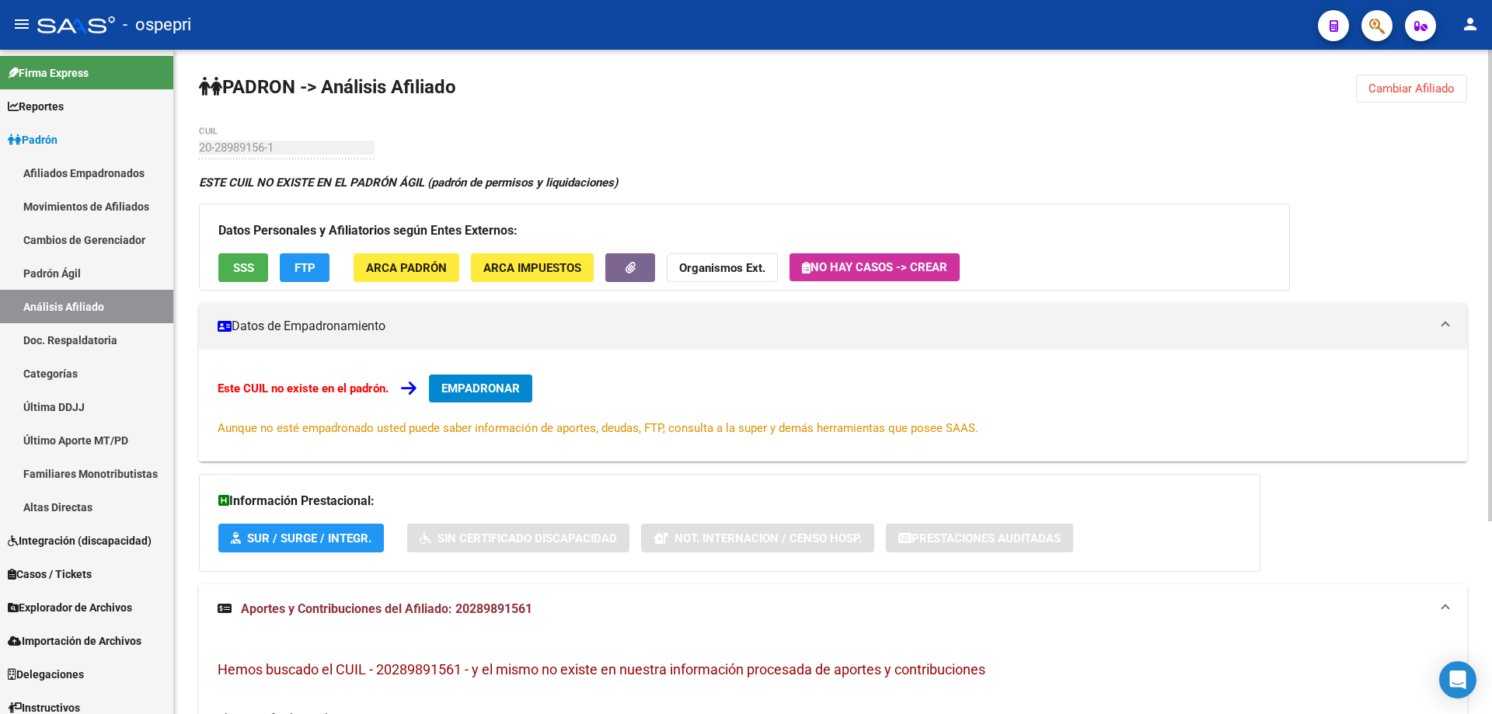
scroll to position [207, 0]
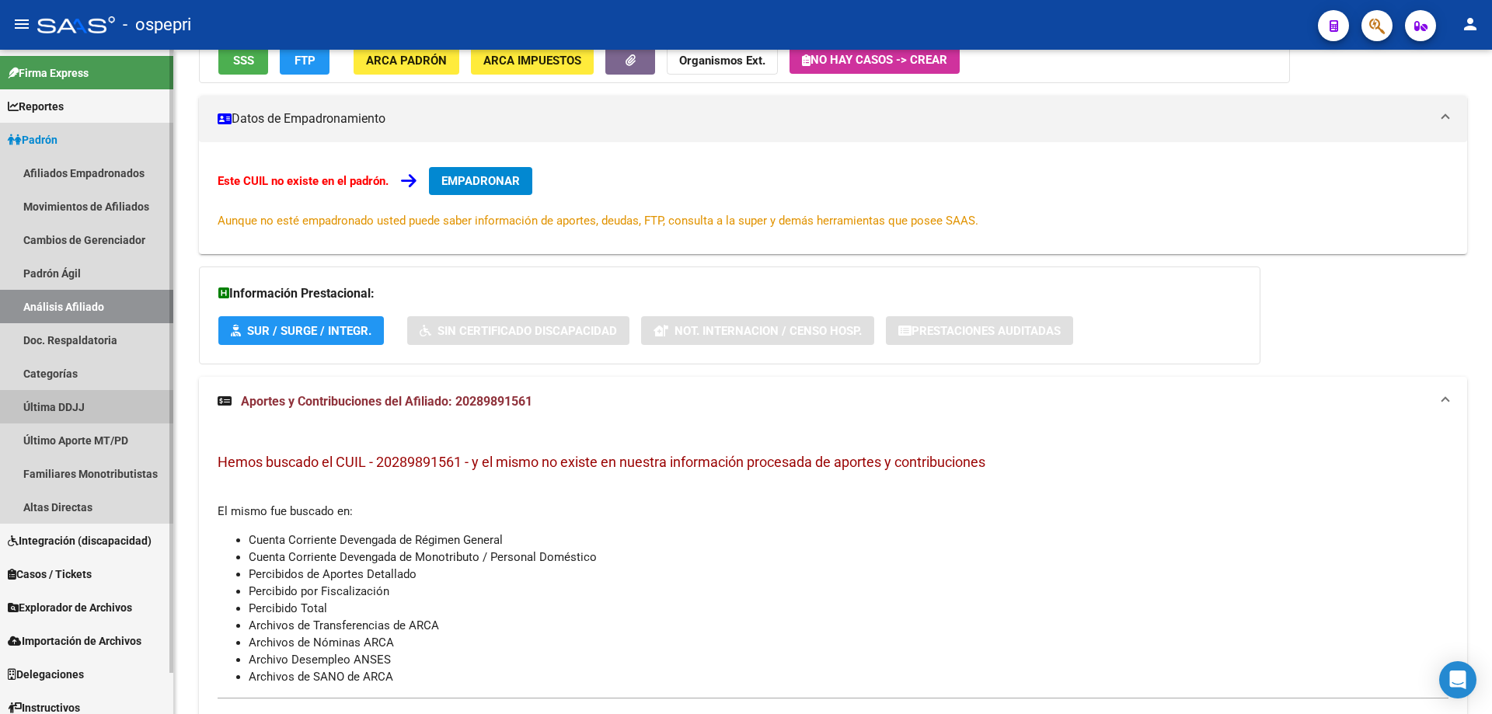
click at [92, 404] on link "Última DDJJ" at bounding box center [86, 406] width 173 height 33
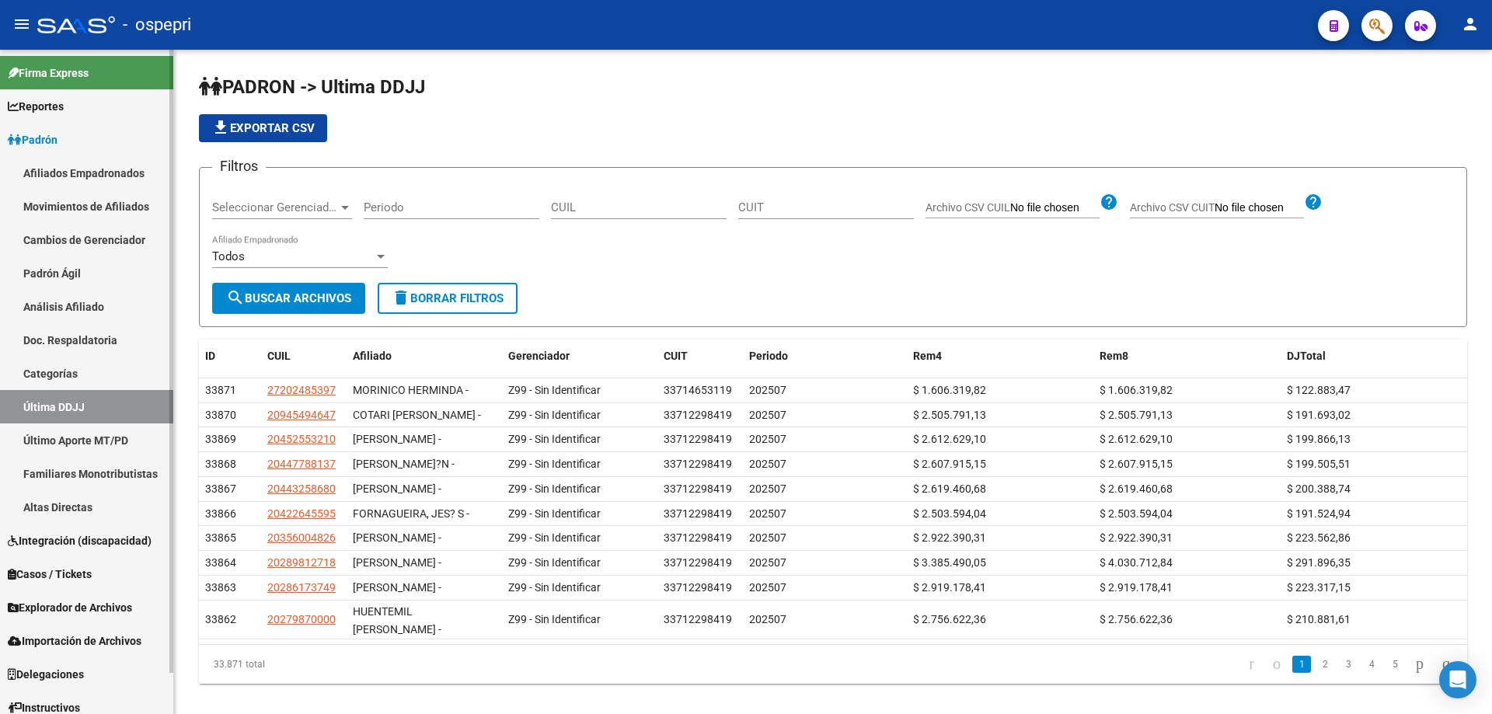
click at [110, 441] on link "Último Aporte MT/PD" at bounding box center [86, 439] width 173 height 33
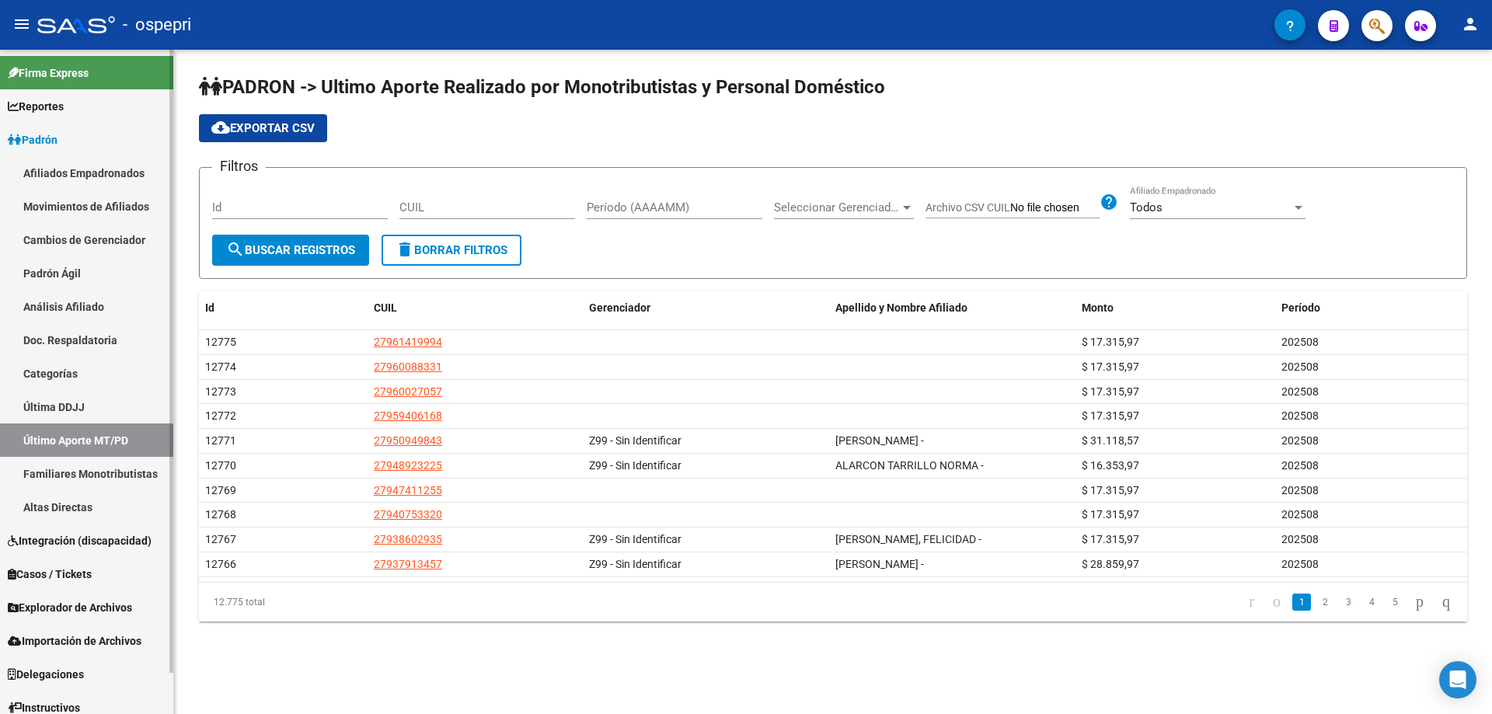
click at [116, 477] on link "Familiares Monotributistas" at bounding box center [86, 473] width 173 height 33
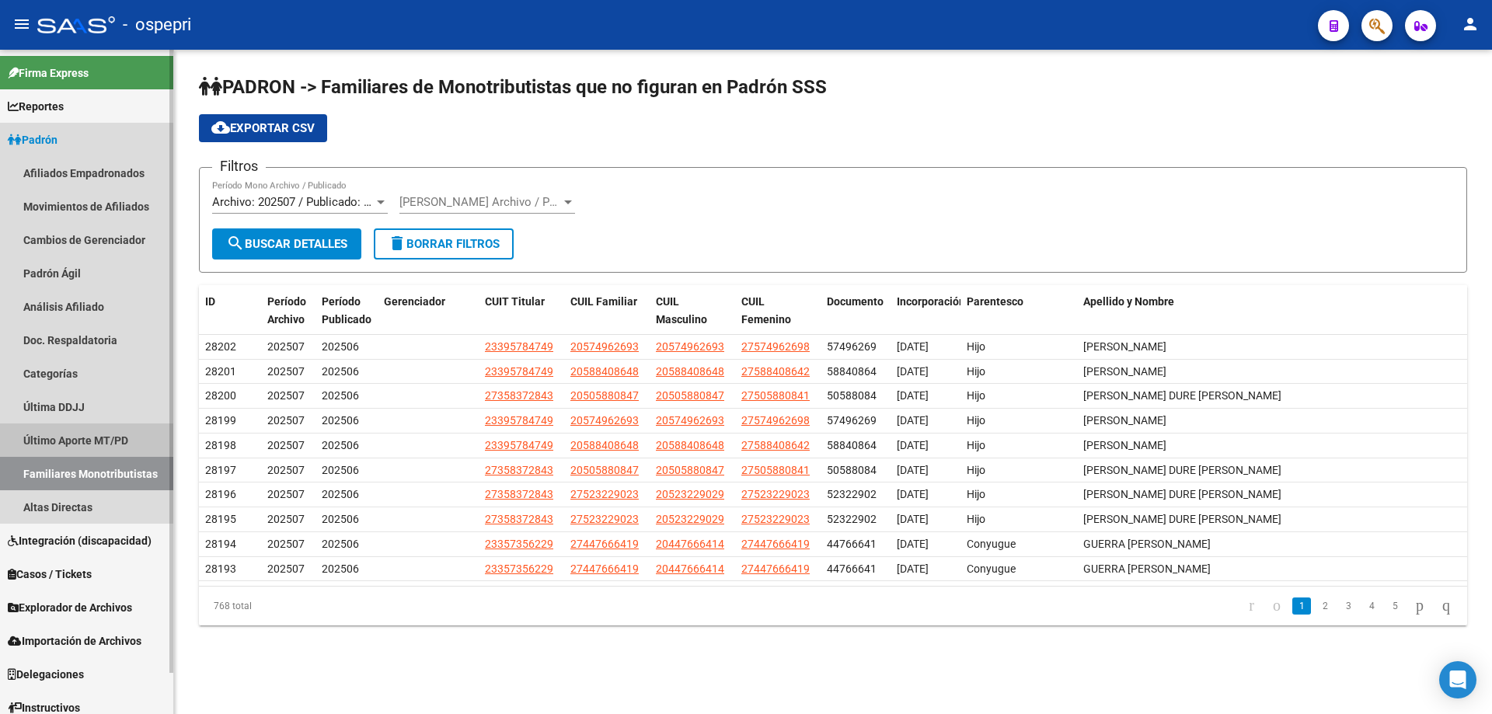
click at [81, 438] on link "Último Aporte MT/PD" at bounding box center [86, 439] width 173 height 33
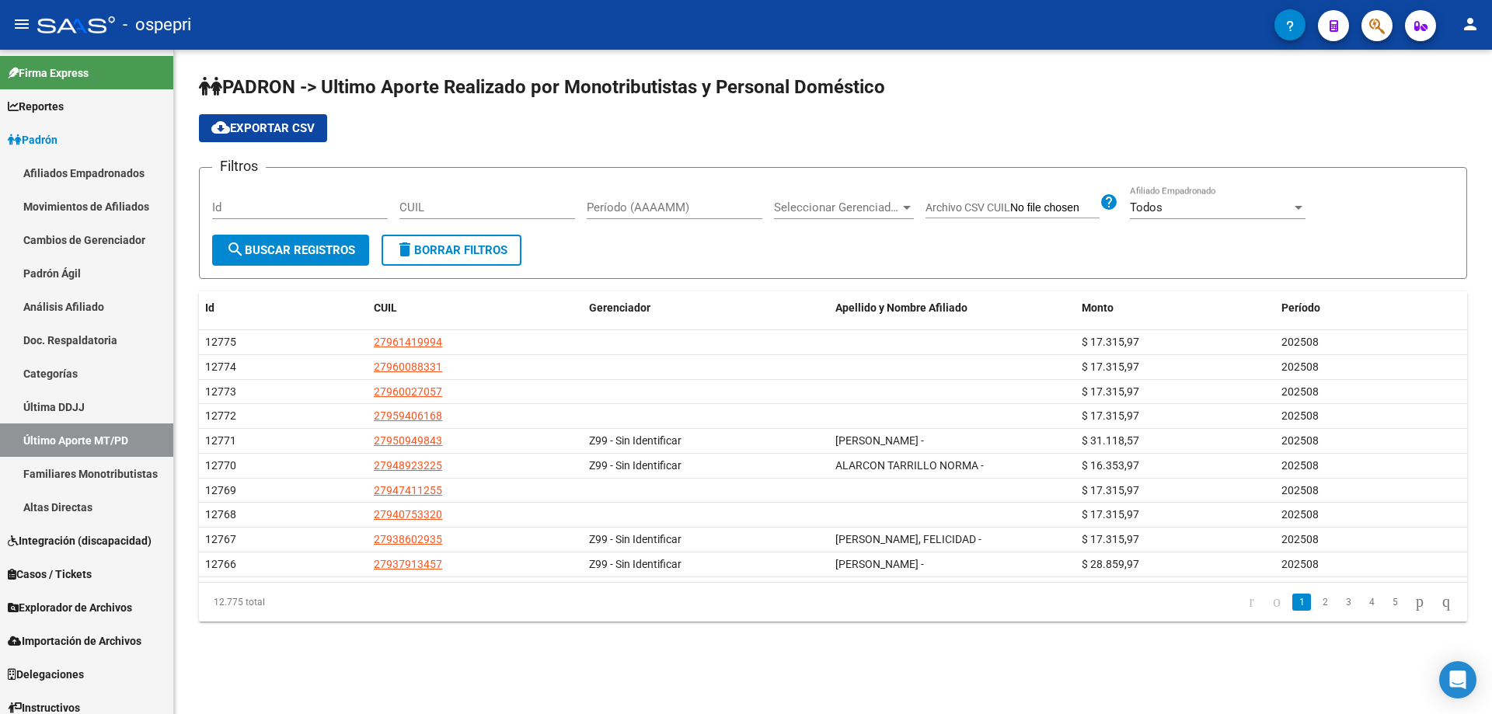
click at [438, 207] on input "CUIL" at bounding box center [487, 207] width 176 height 14
paste input "27-28989156-6"
type input "27-28989156-6"
click at [888, 211] on span "Seleccionar Gerenciador" at bounding box center [837, 207] width 126 height 14
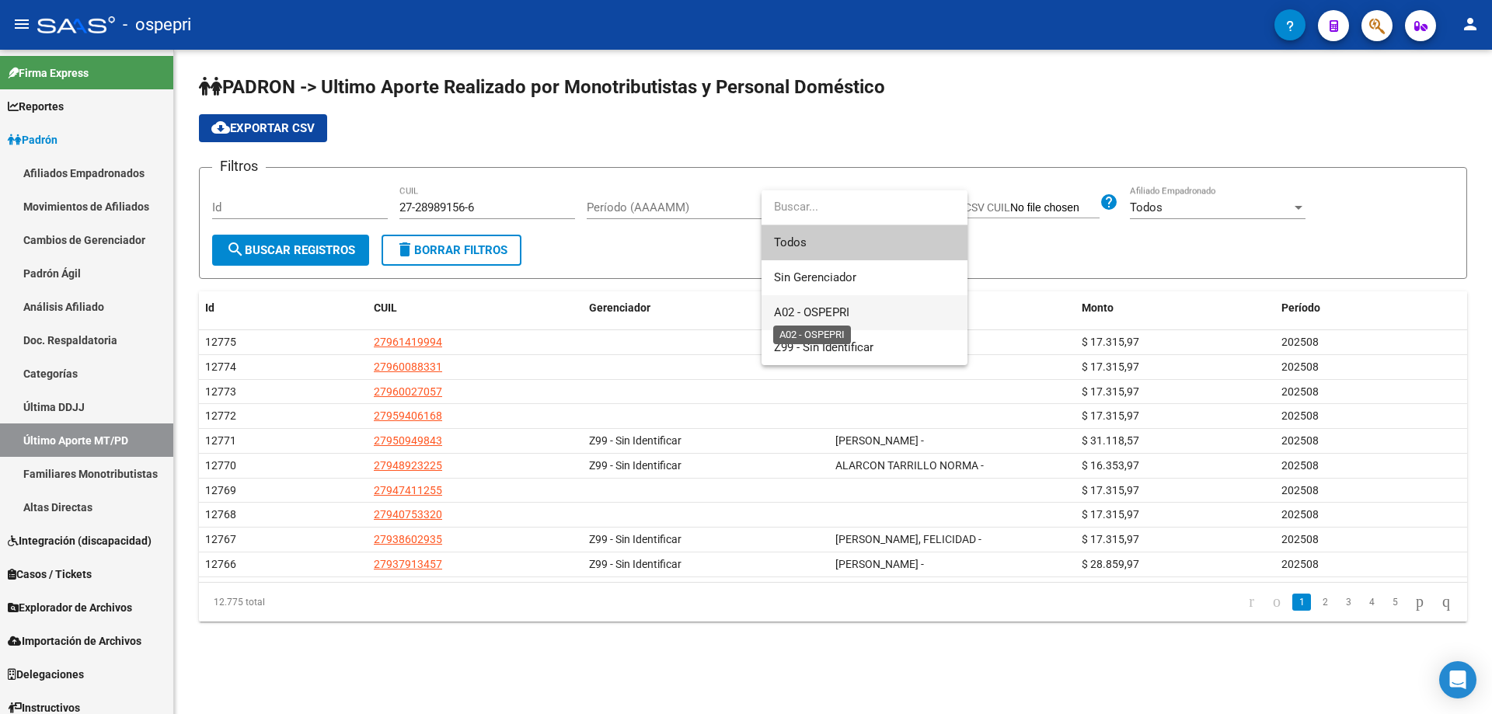
click at [829, 308] on span "A02 - OSPEPRI" at bounding box center [811, 312] width 75 height 14
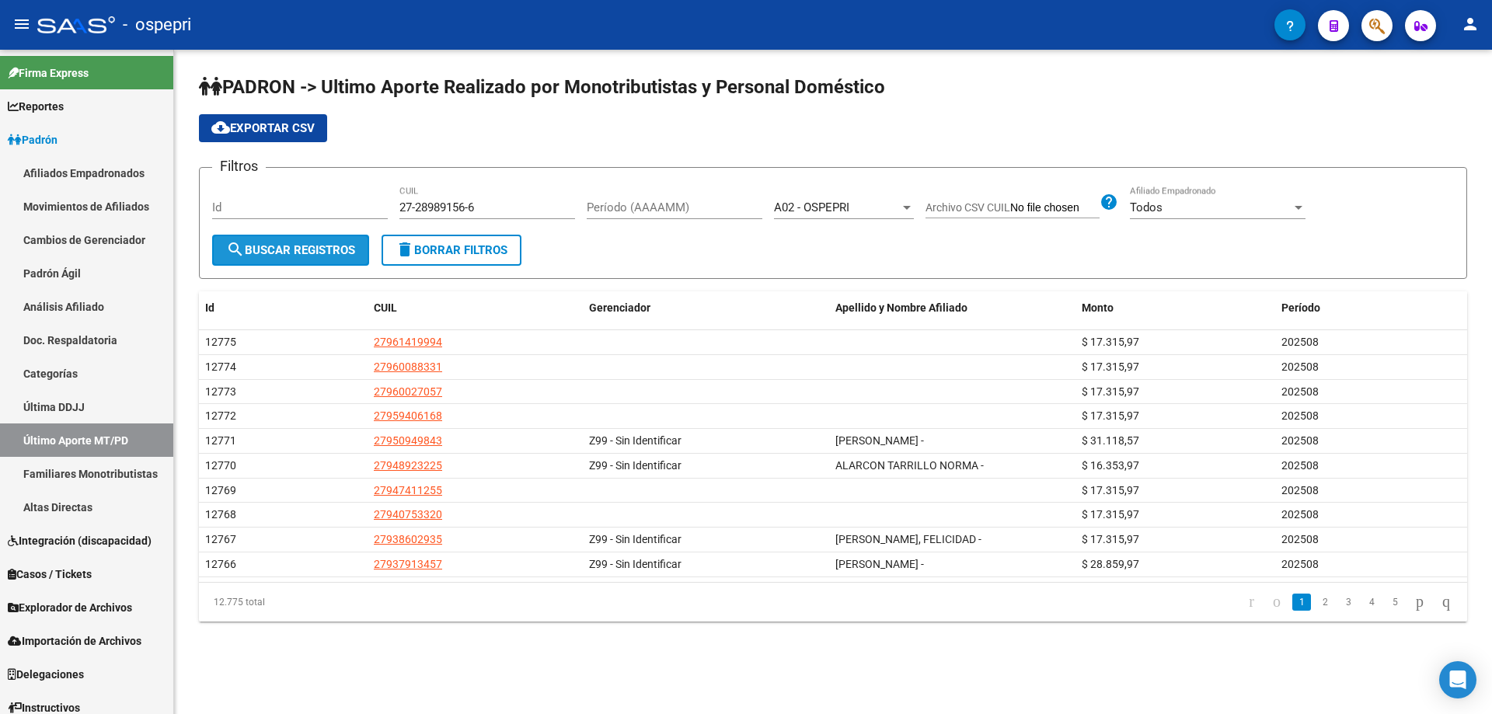
click at [271, 251] on span "search Buscar Registros" at bounding box center [290, 250] width 129 height 14
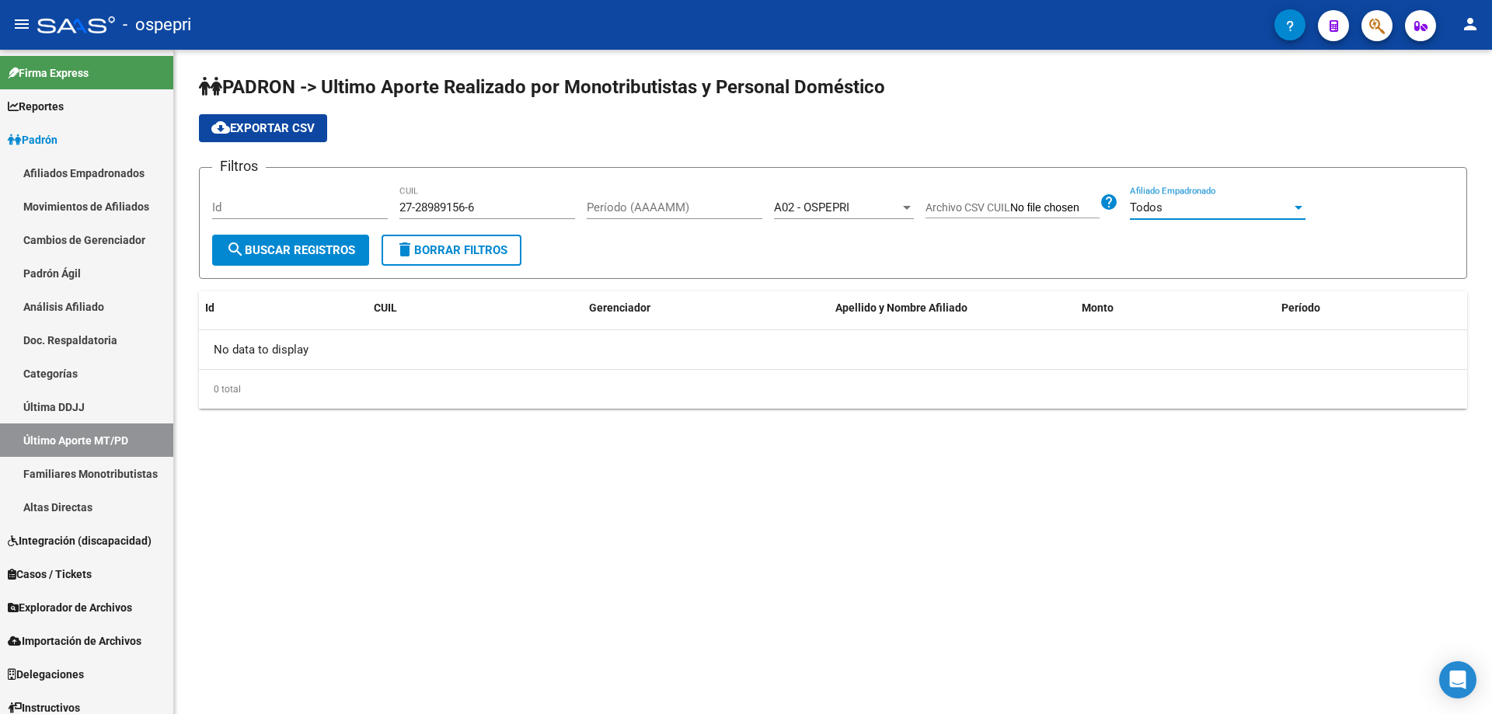
click at [1250, 207] on div "Todos" at bounding box center [1211, 207] width 162 height 14
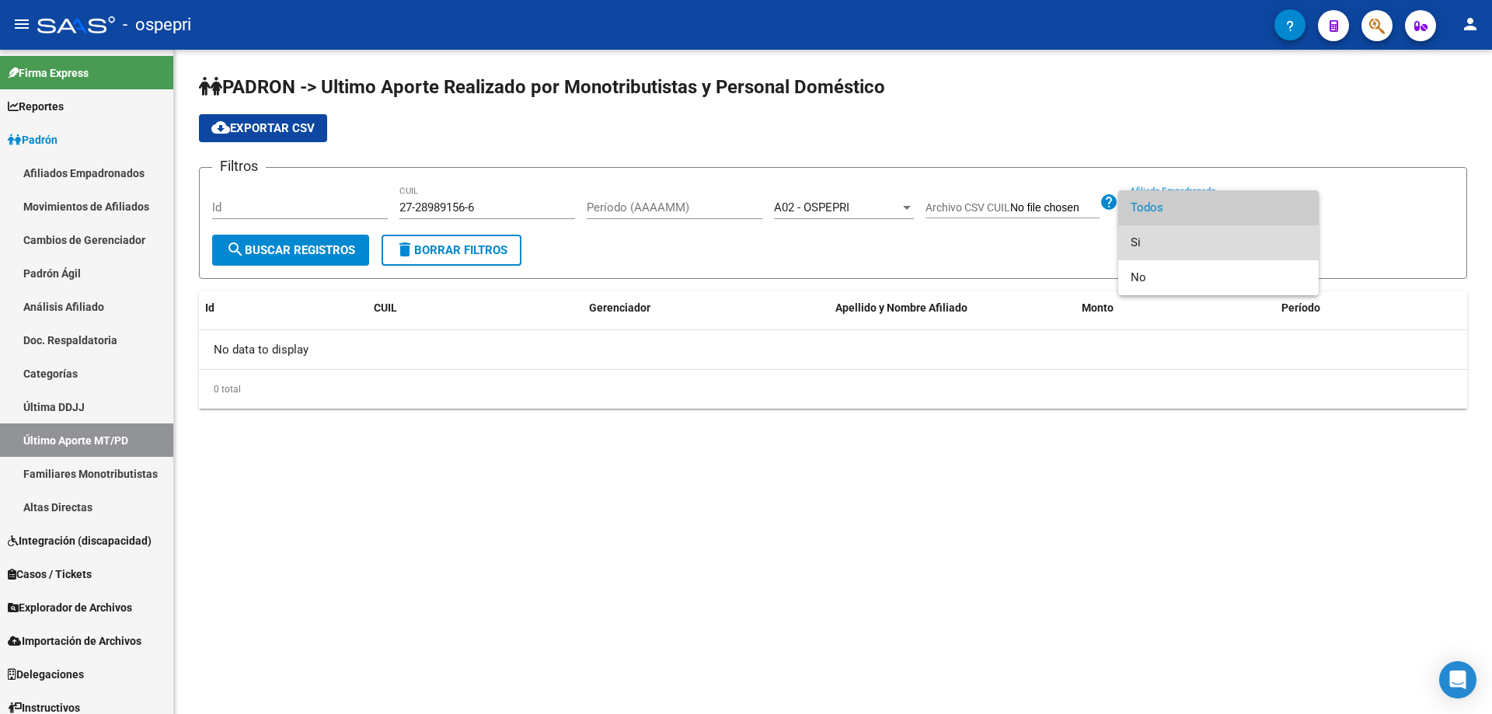
click at [1172, 244] on span "Si" at bounding box center [1218, 242] width 176 height 35
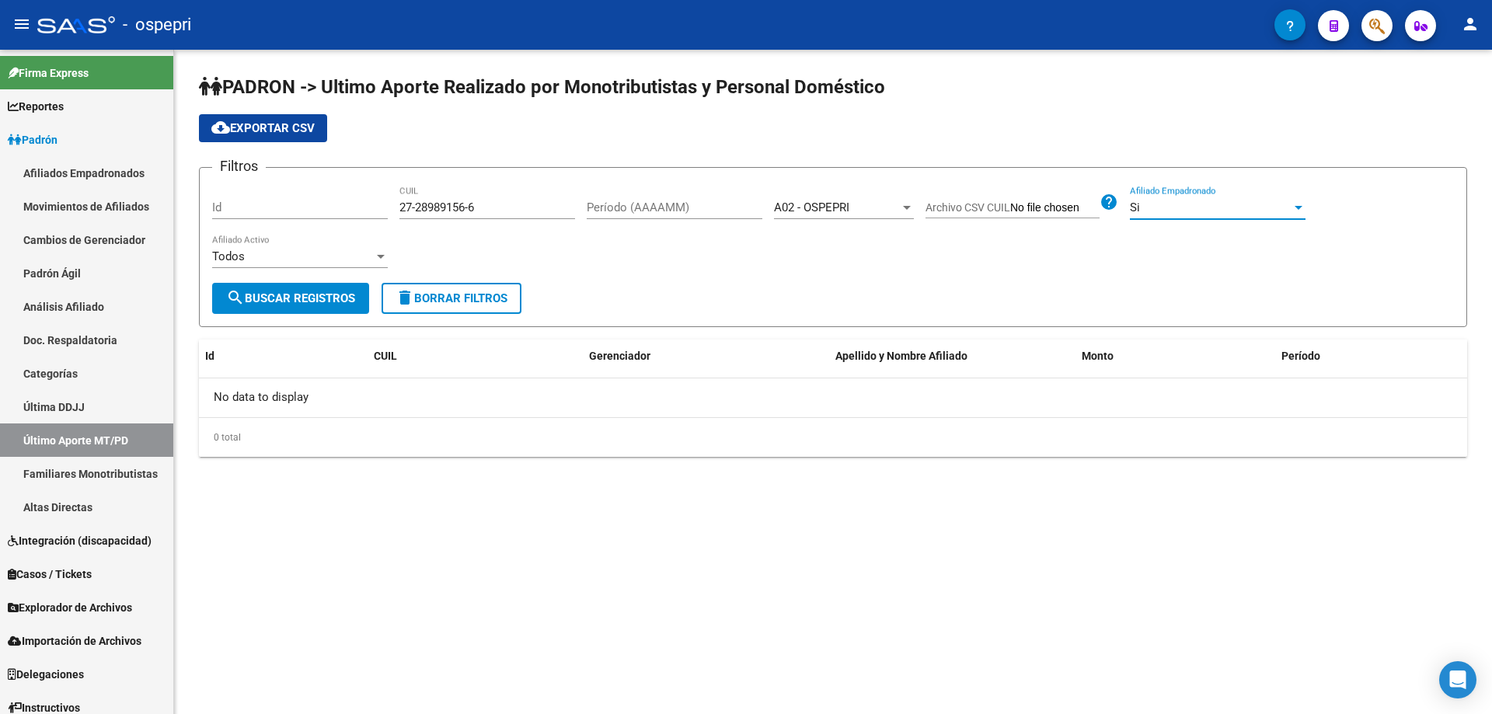
click at [287, 308] on button "search Buscar Registros" at bounding box center [290, 298] width 157 height 31
click at [249, 210] on input "Id" at bounding box center [300, 207] width 176 height 14
click at [625, 210] on input "Período (AAAAMM)" at bounding box center [675, 207] width 176 height 14
type input "202501"
click at [98, 270] on link "Padrón Ágil" at bounding box center [86, 272] width 173 height 33
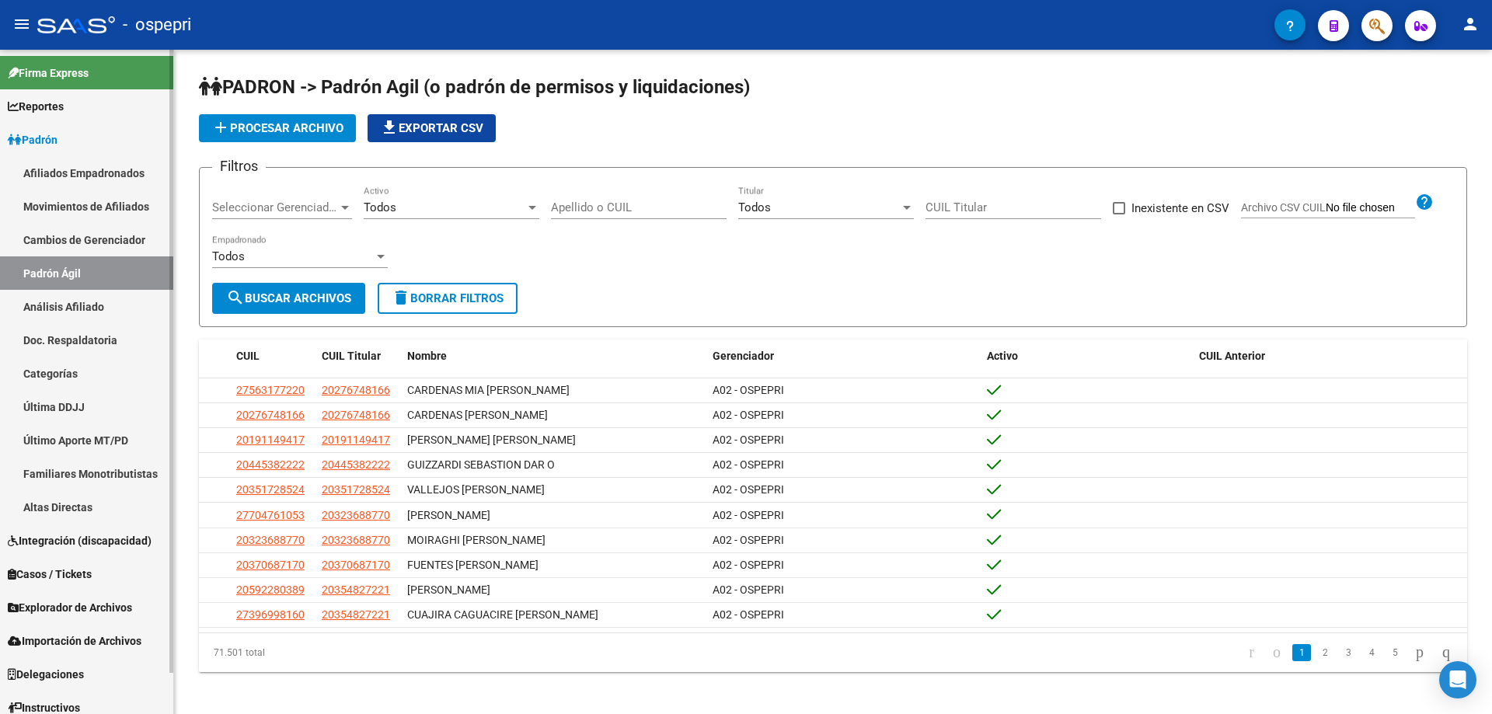
click at [130, 319] on link "Análisis Afiliado" at bounding box center [86, 306] width 173 height 33
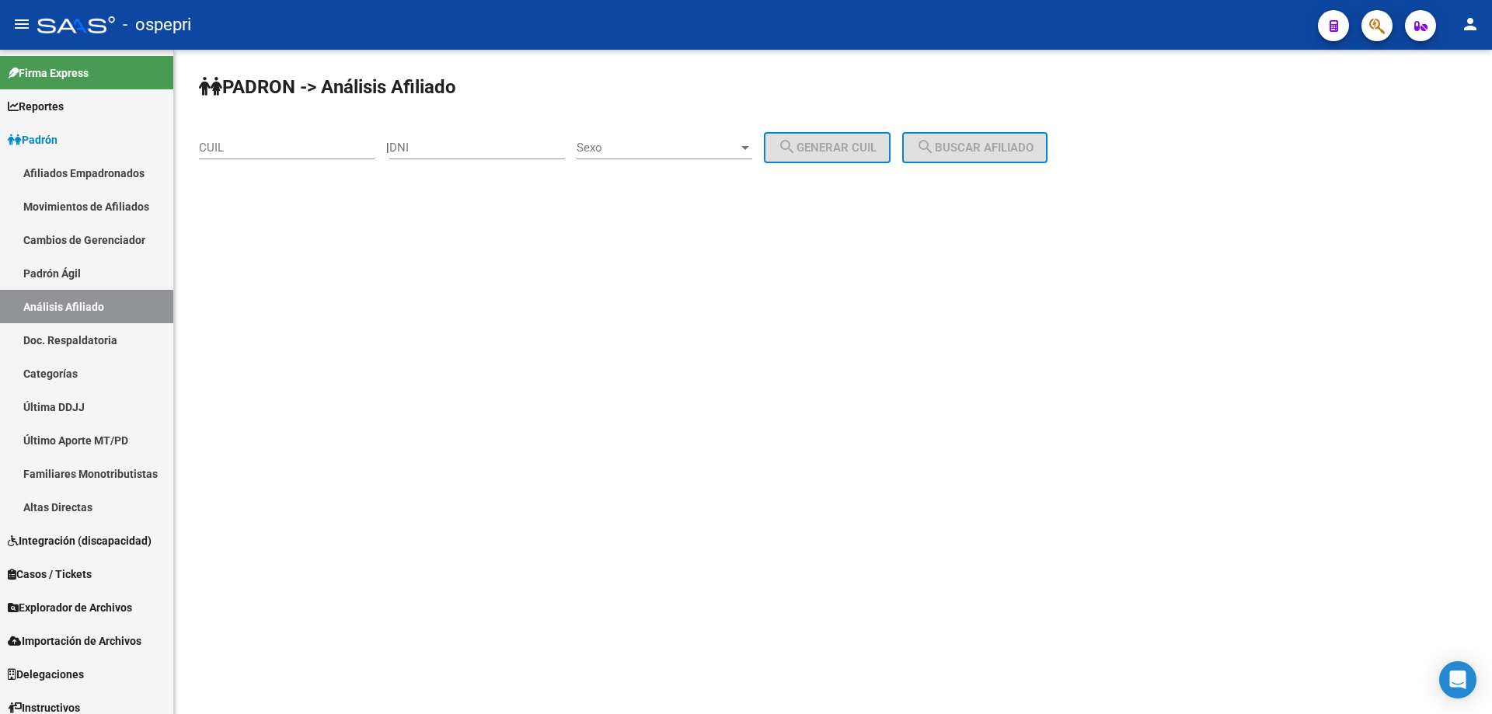
click at [485, 140] on div "DNI" at bounding box center [477, 142] width 176 height 33
paste input "28989156"
type input "28989156"
click at [704, 148] on span "Sexo" at bounding box center [657, 148] width 162 height 14
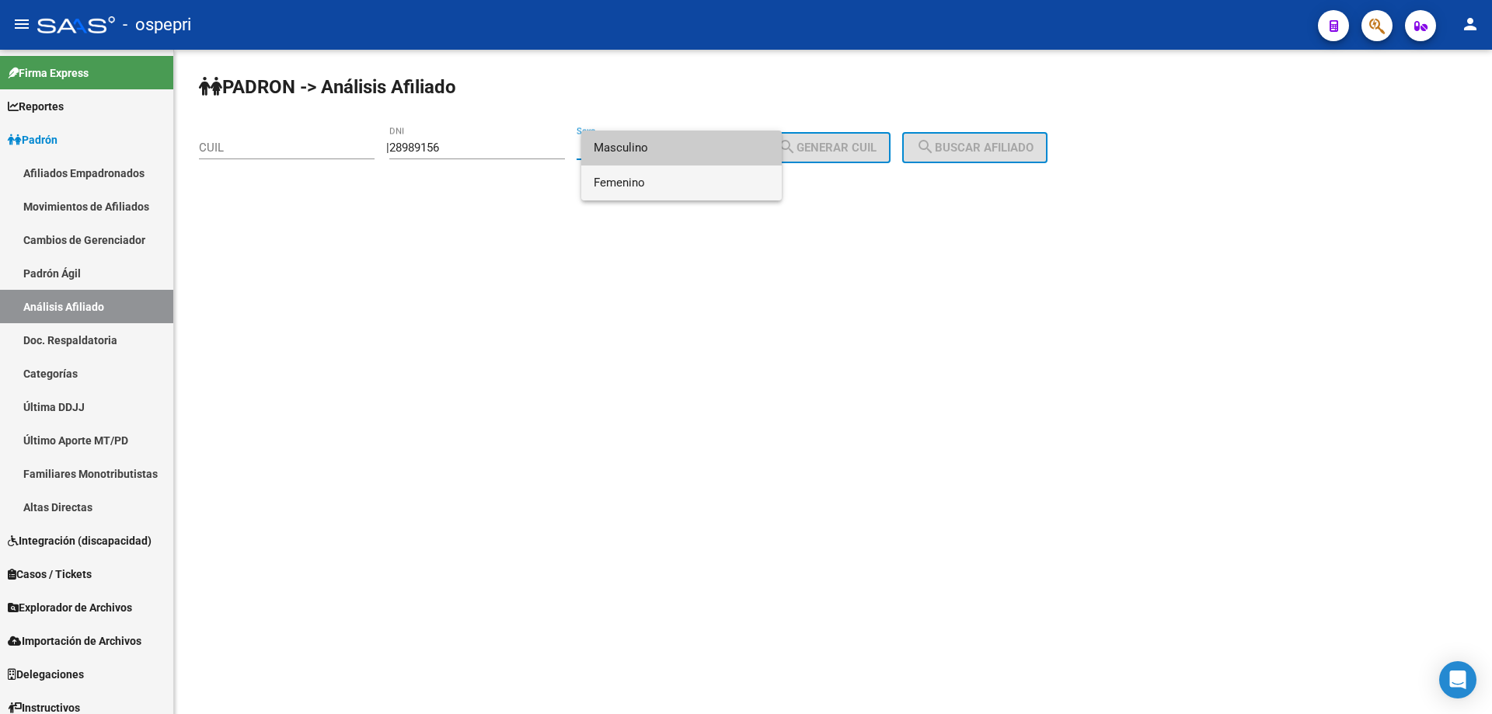
click at [659, 179] on span "Femenino" at bounding box center [682, 182] width 176 height 35
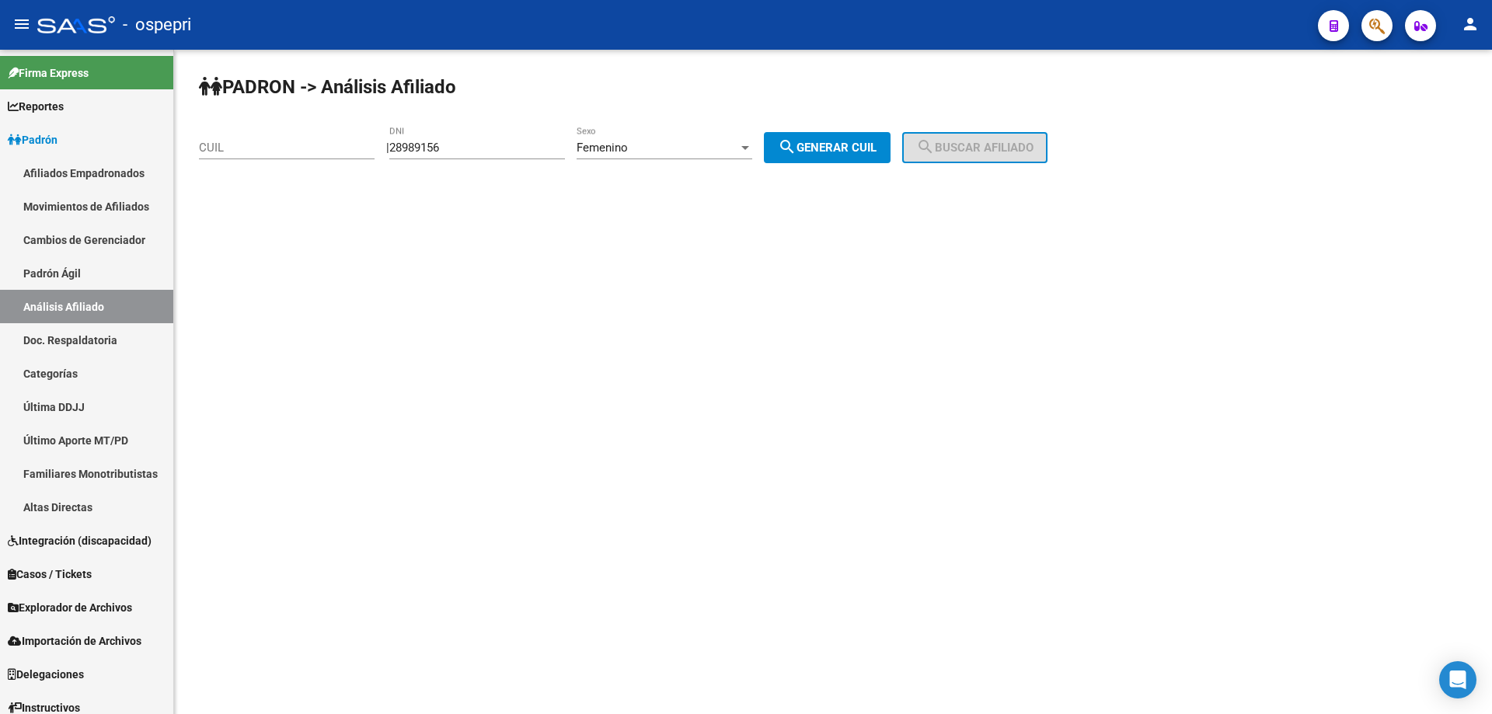
click at [825, 166] on div "PADRON -> Análisis Afiliado CUIL | 28989156 DNI Femenino Sexo search Generar CU…" at bounding box center [833, 131] width 1318 height 163
click at [873, 140] on button "search Generar CUIL" at bounding box center [827, 147] width 127 height 31
type input "27-28989156-6"
click at [960, 139] on button "search Buscar afiliado" at bounding box center [974, 147] width 145 height 31
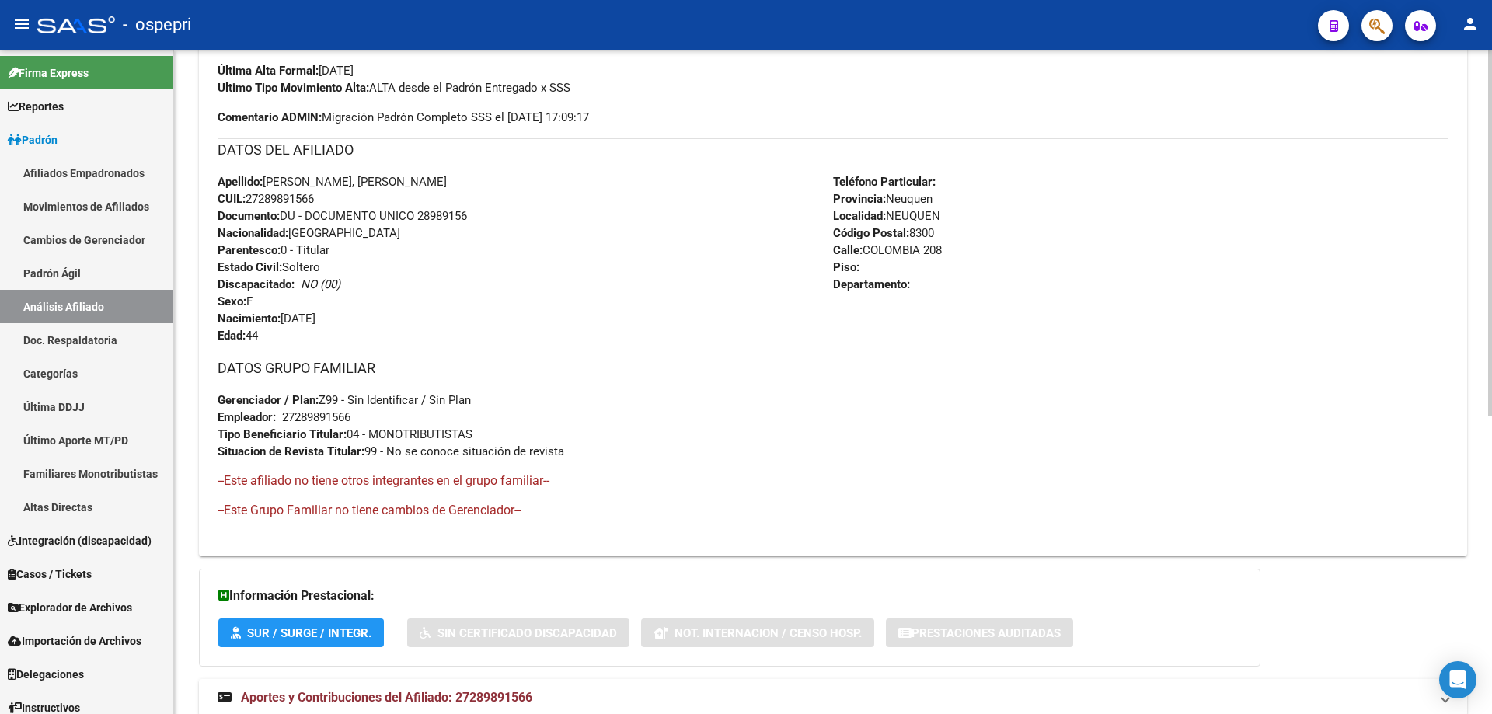
scroll to position [542, 0]
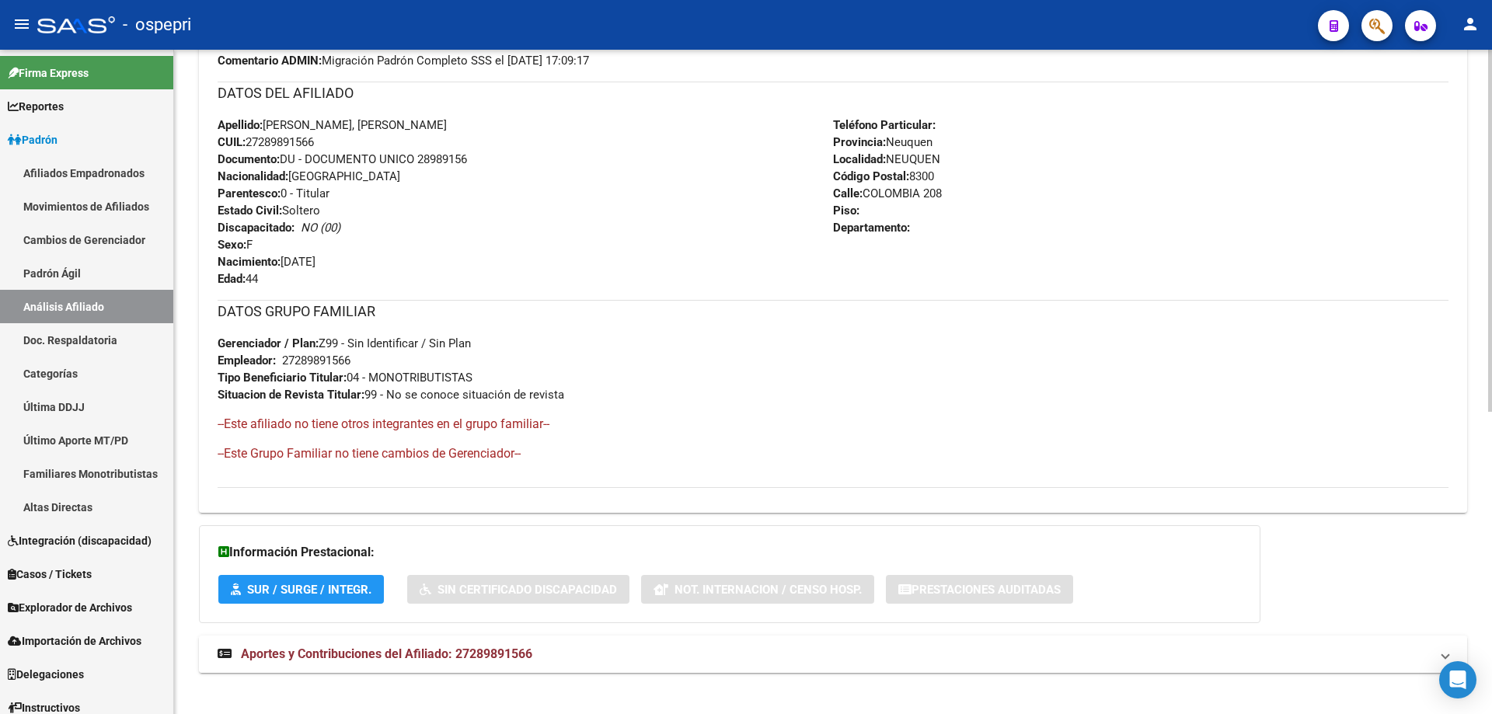
click at [459, 649] on span "Aportes y Contribuciones del Afiliado: 27289891566" at bounding box center [386, 653] width 291 height 15
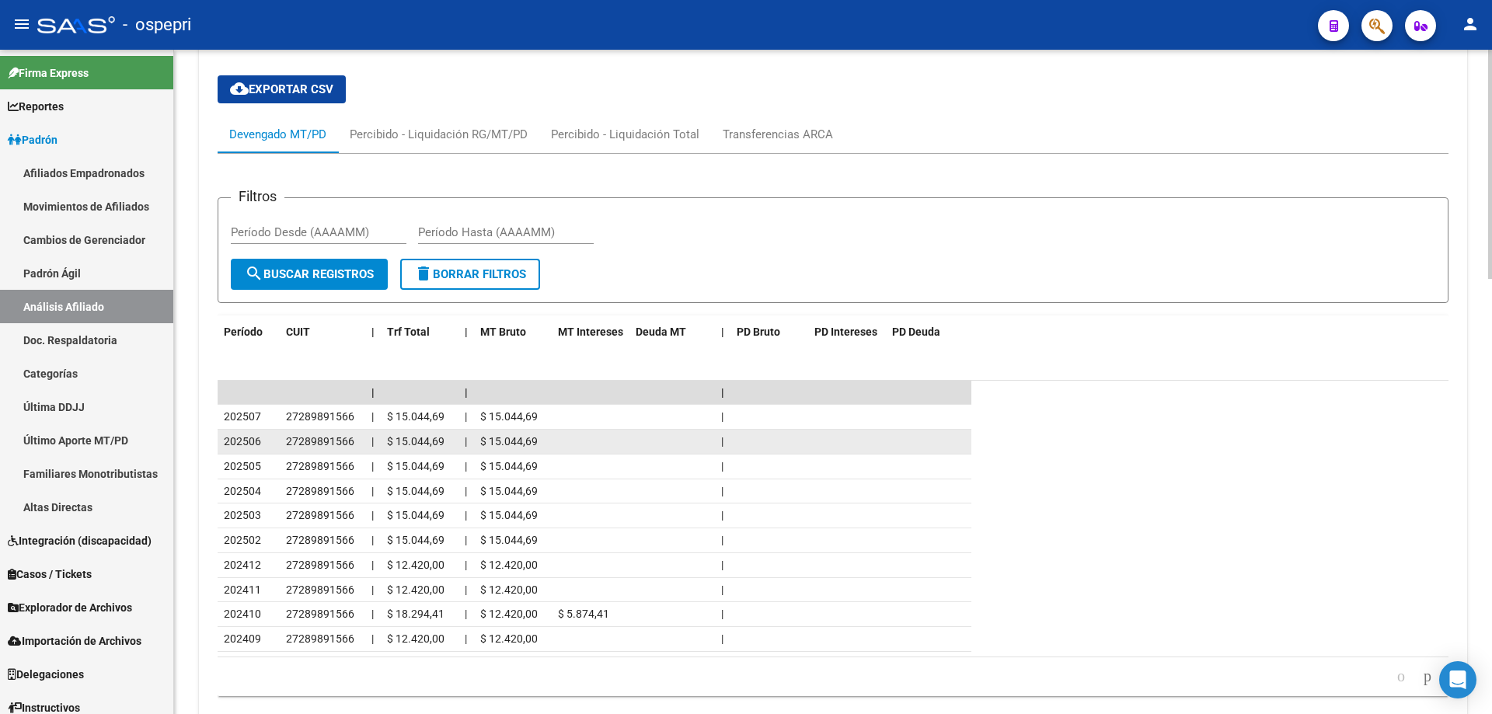
scroll to position [1243, 0]
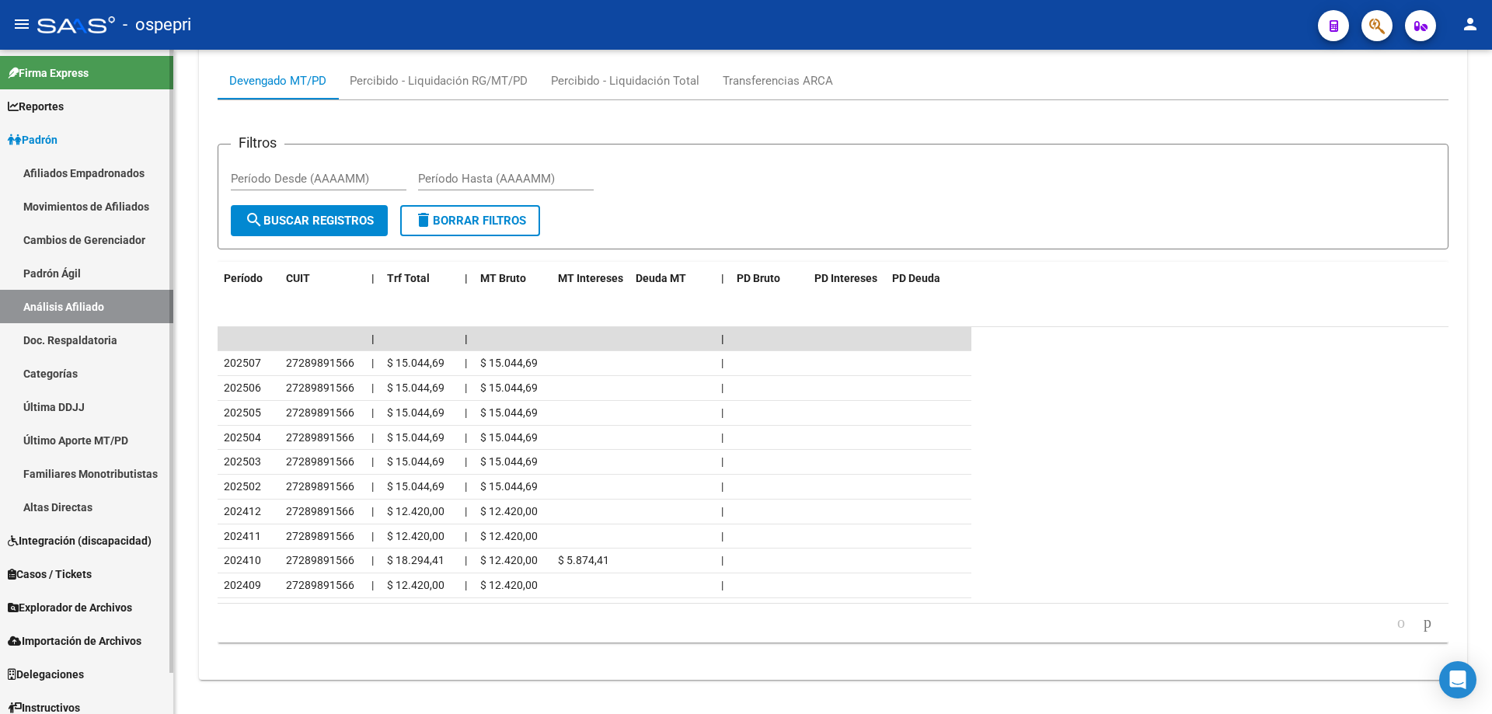
click at [101, 442] on link "Último Aporte MT/PD" at bounding box center [86, 439] width 173 height 33
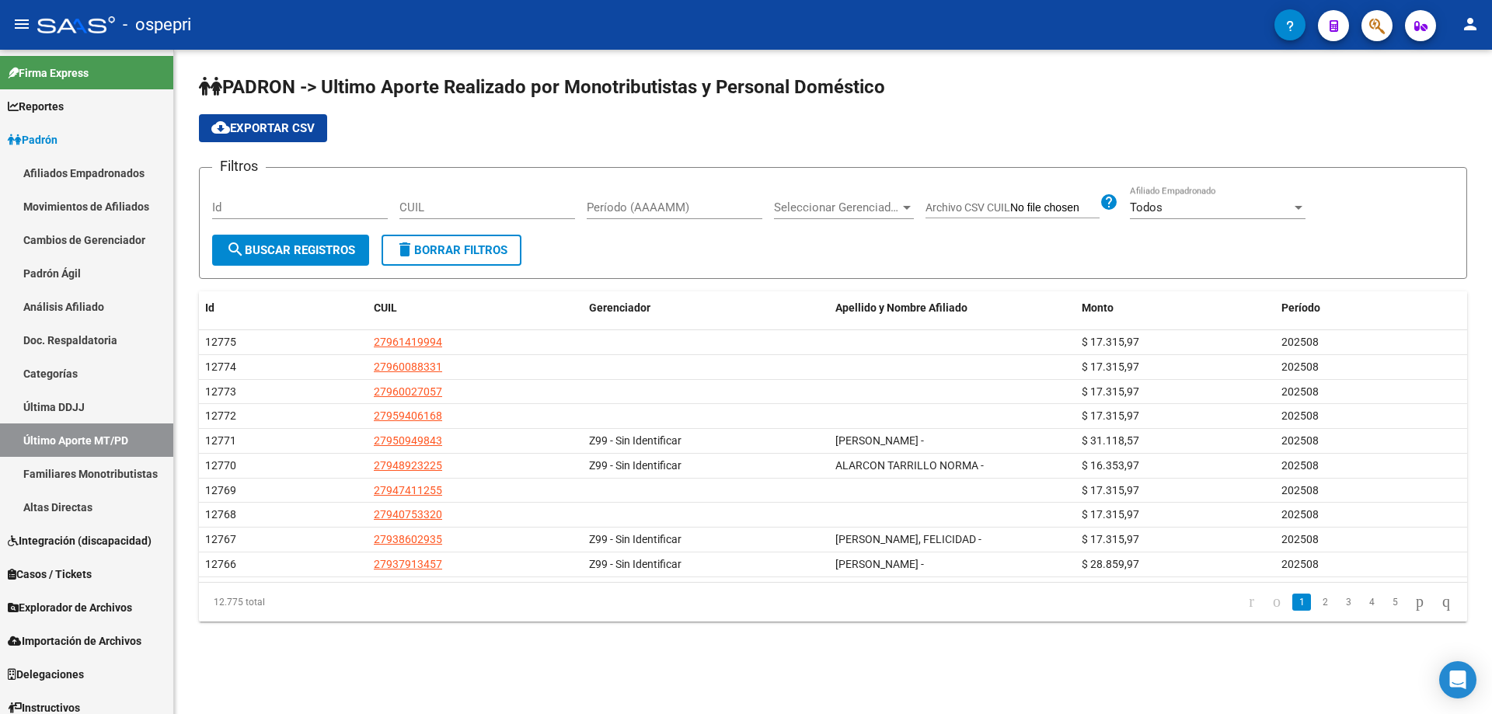
click at [465, 211] on input "CUIL" at bounding box center [487, 207] width 176 height 14
paste input "28-989156"
click at [451, 204] on input "28-989156" at bounding box center [487, 207] width 176 height 14
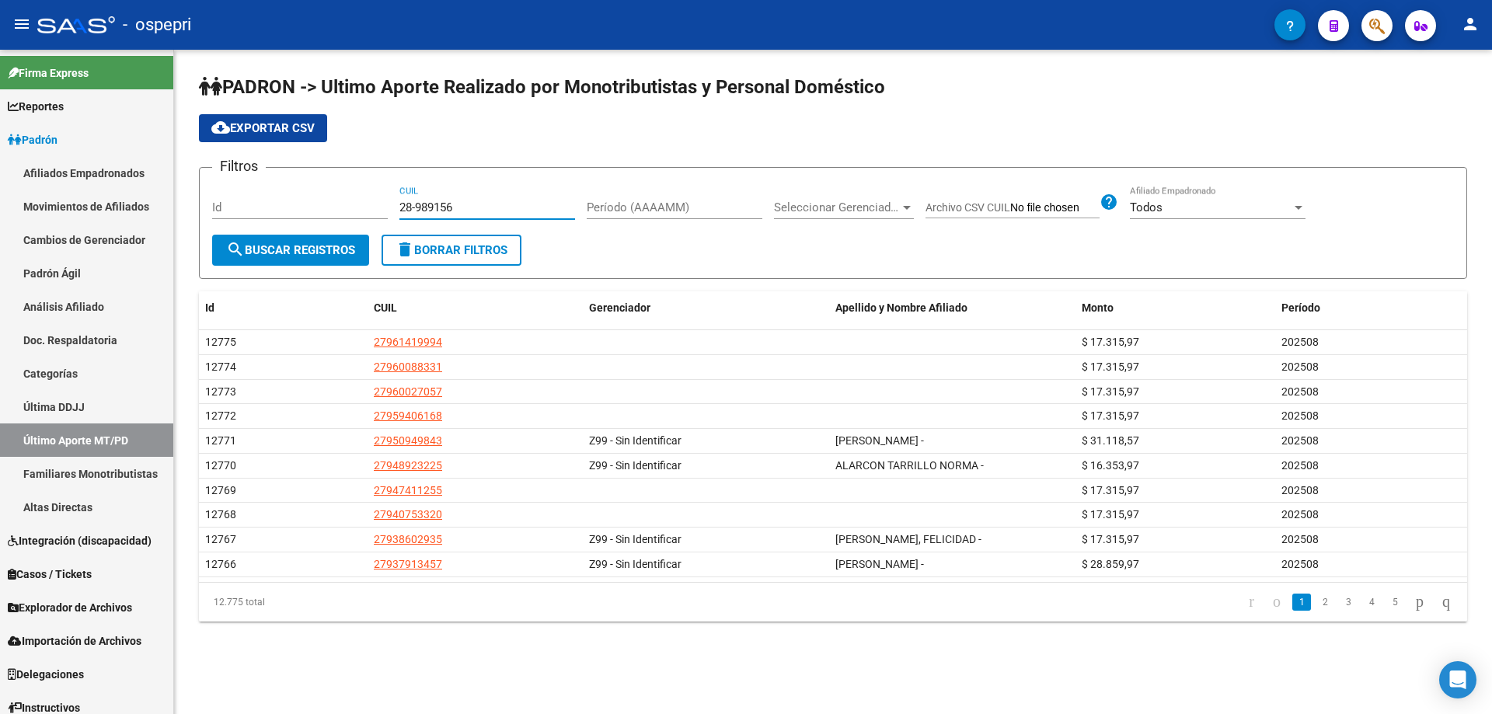
paste input "7-28989156-"
type input "27-28989156-6"
click at [664, 211] on input "Período (AAAAMM)" at bounding box center [675, 207] width 176 height 14
type input "202501"
click at [820, 207] on span "Seleccionar Gerenciador" at bounding box center [837, 207] width 126 height 14
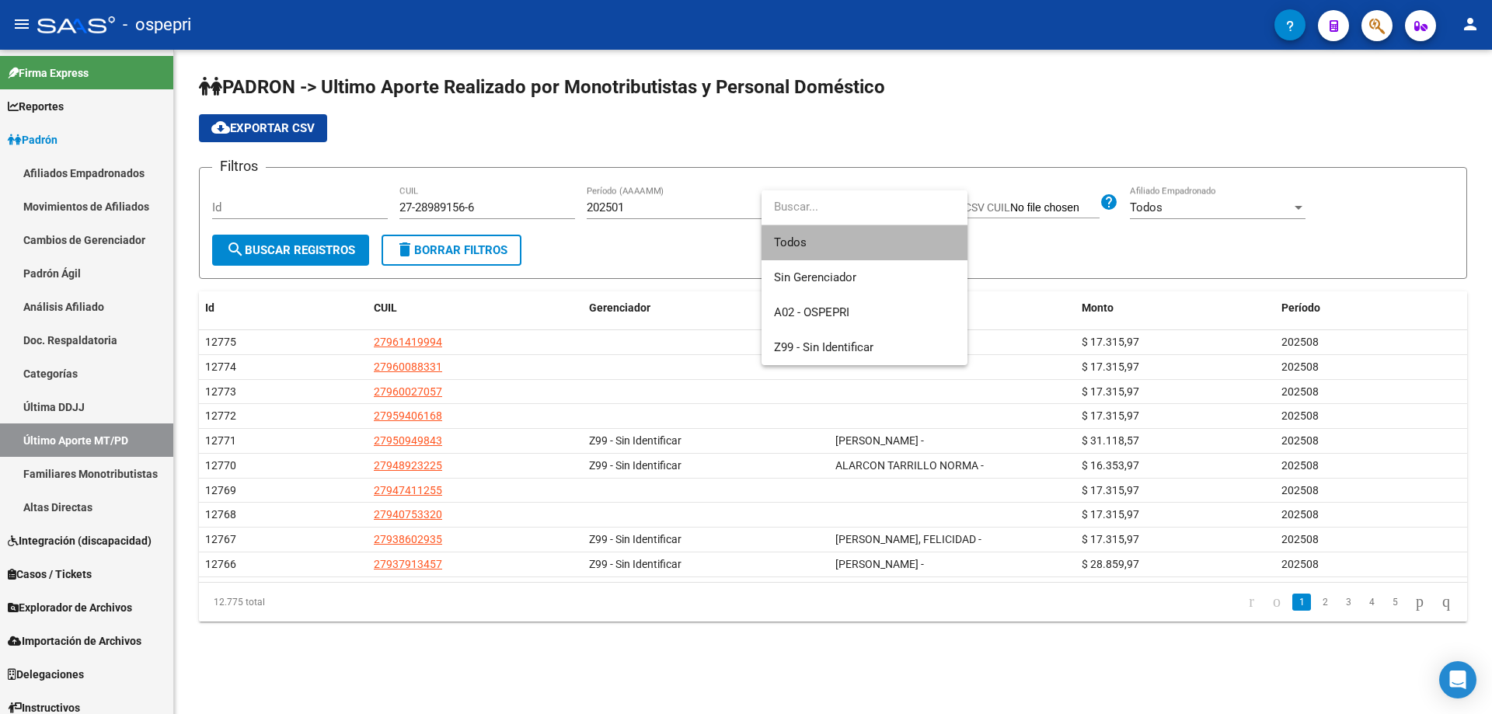
click at [880, 246] on span "Todos" at bounding box center [864, 242] width 181 height 35
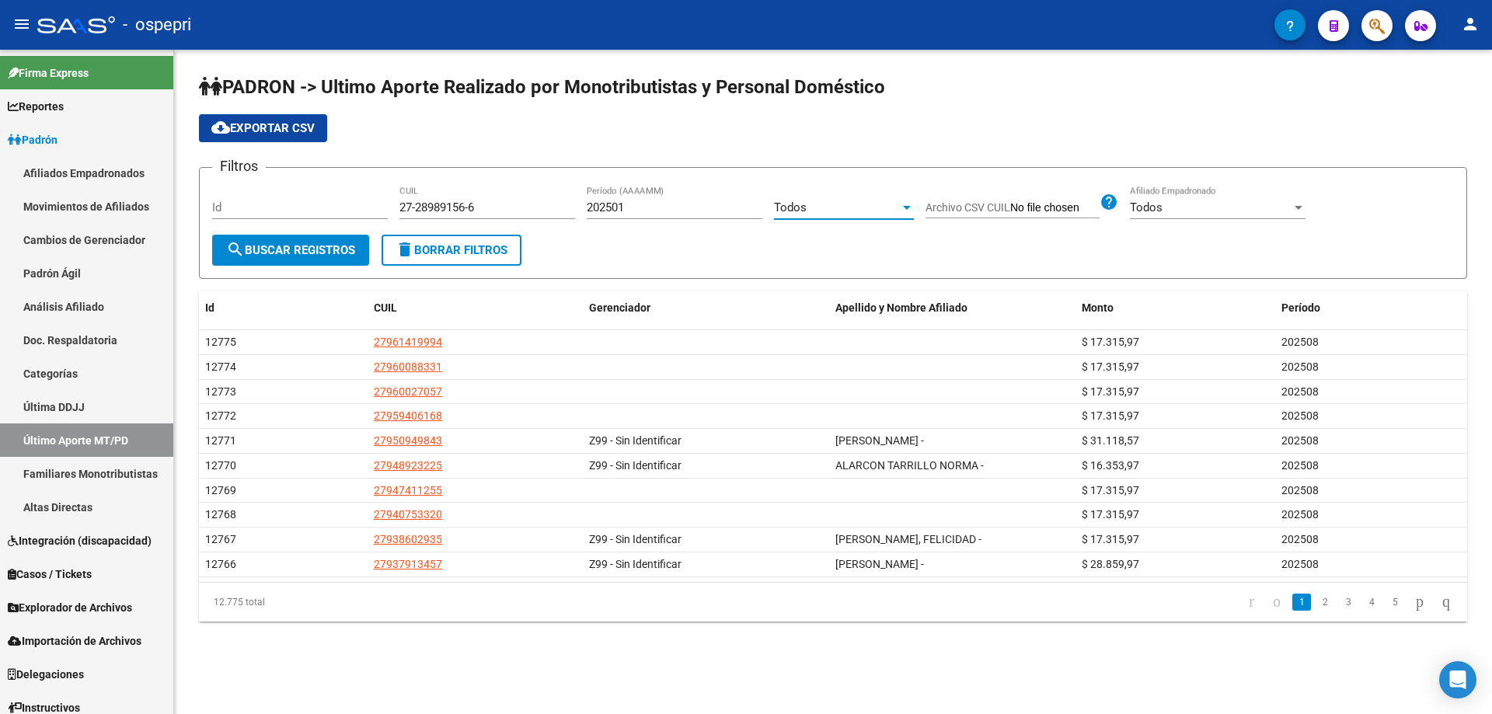
click at [336, 246] on span "search Buscar Registros" at bounding box center [290, 250] width 129 height 14
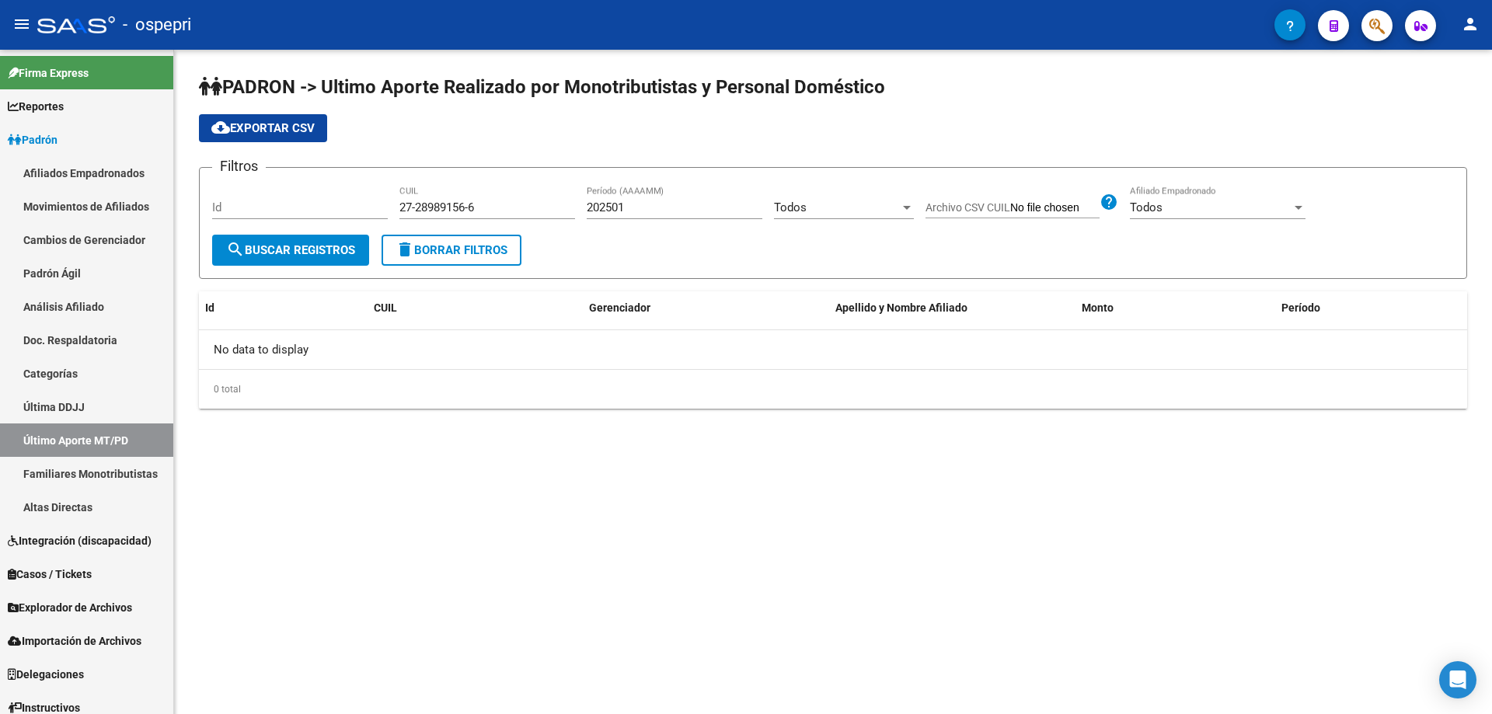
click at [350, 657] on mat-sidenav-content "PADRON -> Ultimo Aporte Realizado por Monotributistas y Personal Doméstico clou…" at bounding box center [833, 382] width 1318 height 664
click at [100, 302] on link "Análisis Afiliado" at bounding box center [86, 306] width 173 height 33
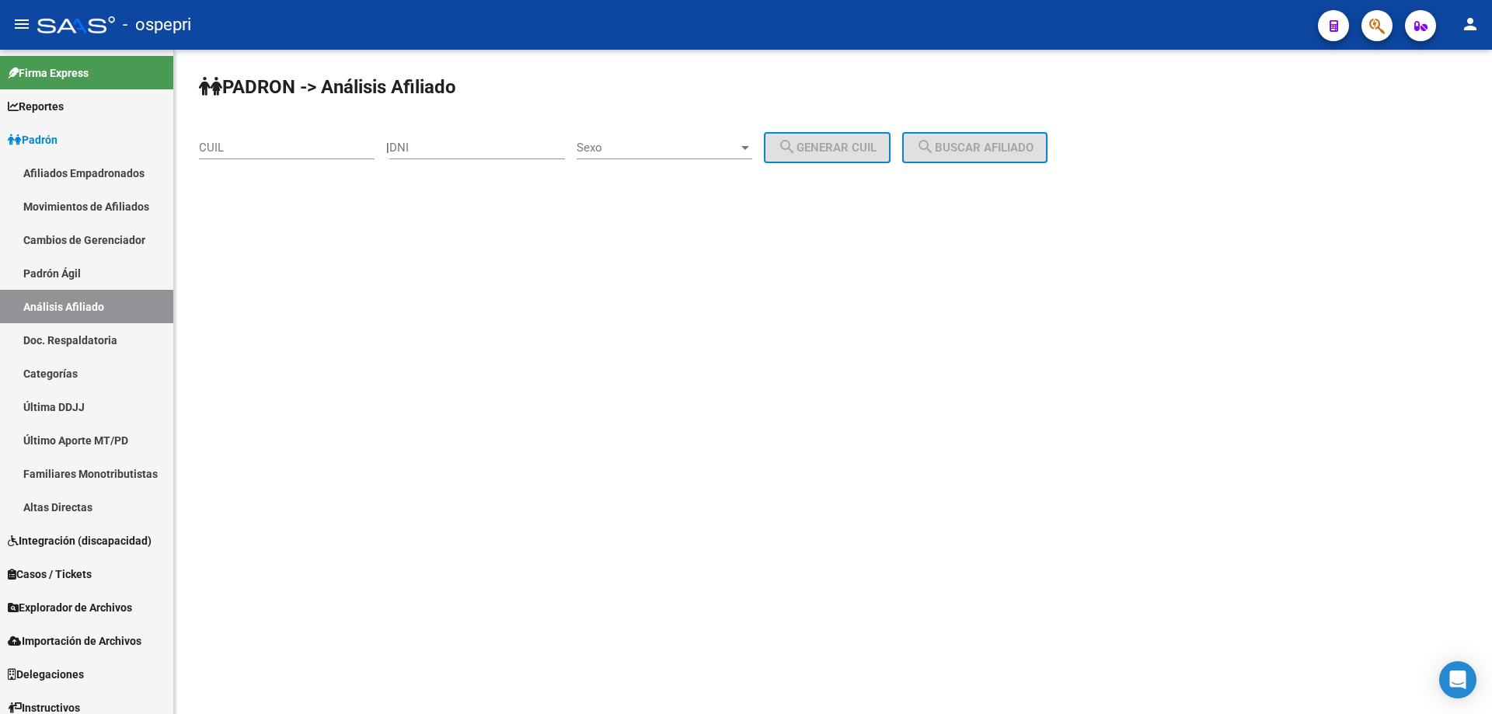
drag, startPoint x: 456, startPoint y: 128, endPoint x: 415, endPoint y: 145, distance: 44.6
paste input "28943191"
type input "28943191"
click at [636, 143] on span "Sexo" at bounding box center [657, 148] width 162 height 14
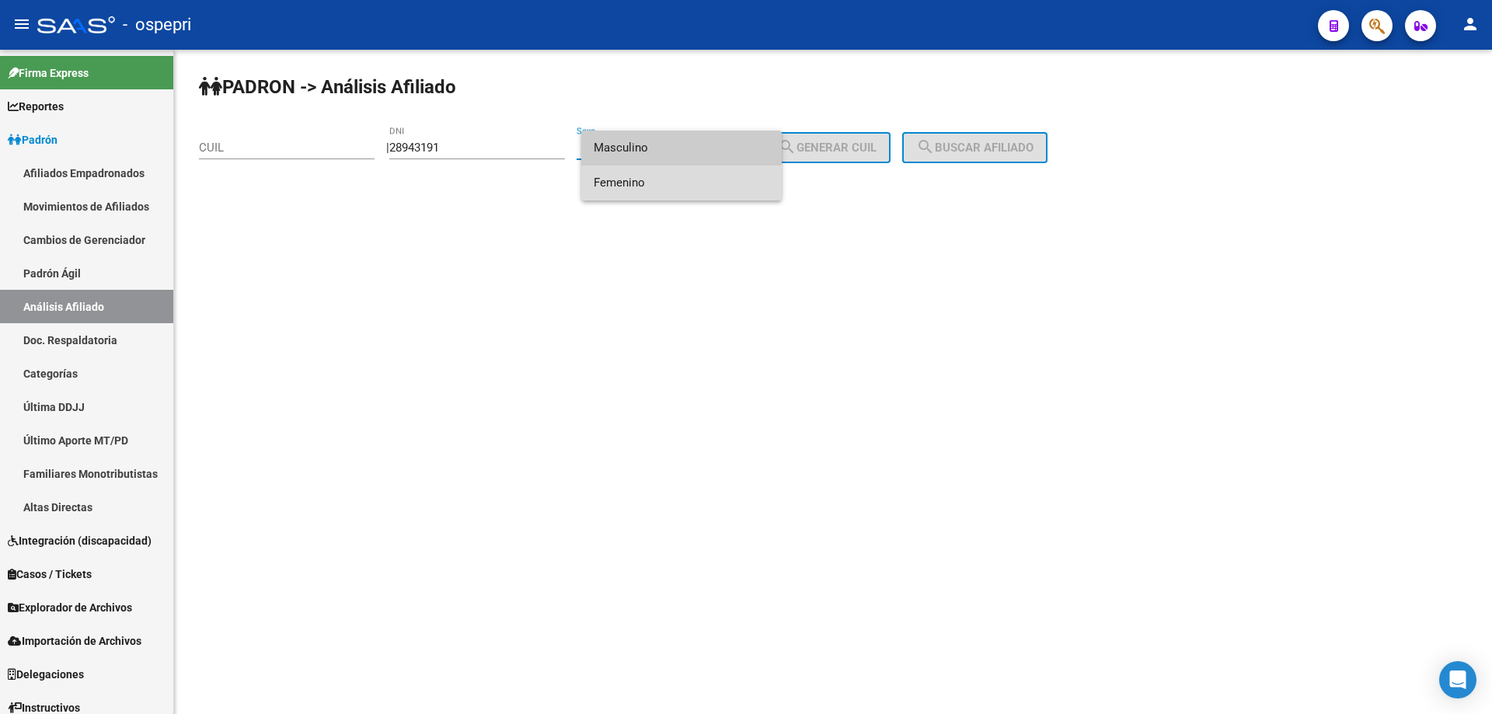
click at [618, 184] on span "Femenino" at bounding box center [682, 182] width 176 height 35
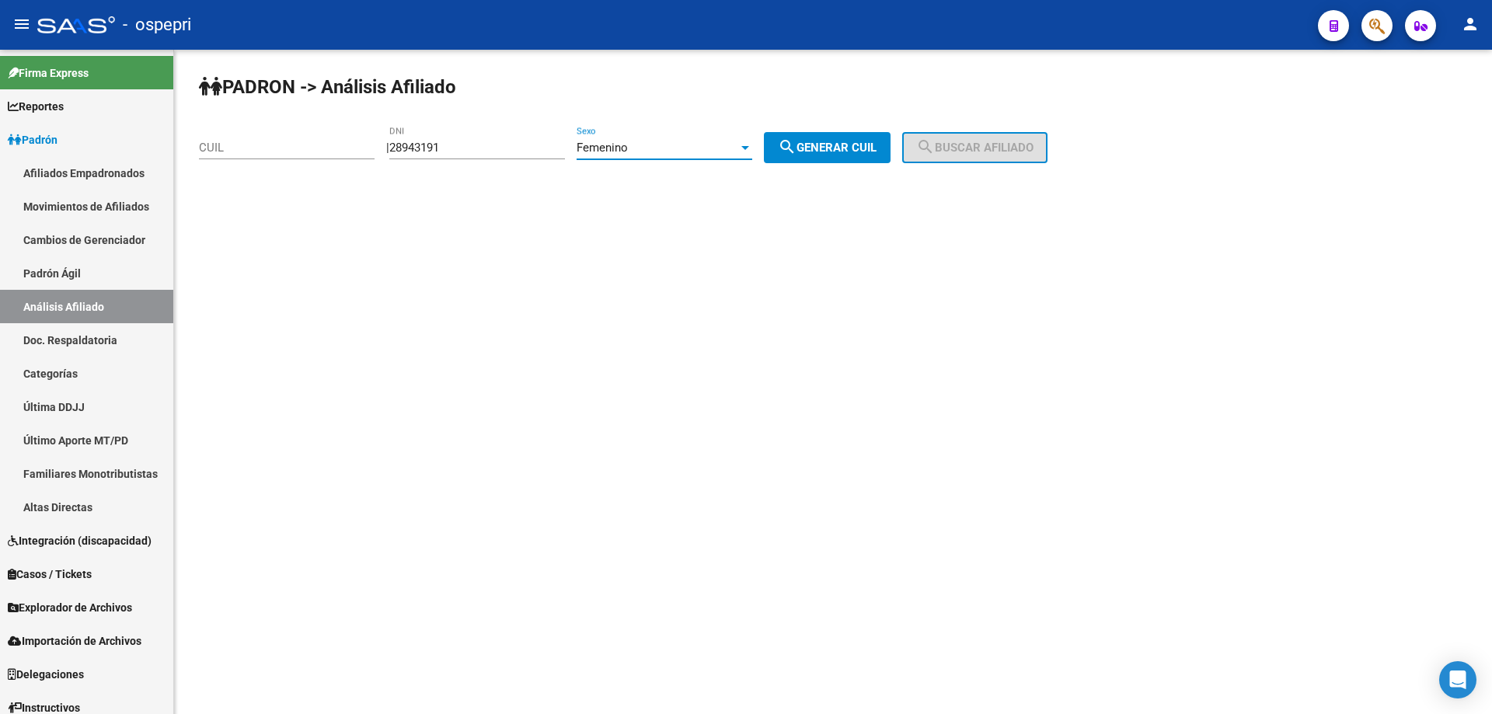
click at [856, 154] on span "search Generar CUIL" at bounding box center [827, 148] width 99 height 14
type input "27-28943191-3"
click at [1001, 149] on span "search Buscar afiliado" at bounding box center [974, 148] width 117 height 14
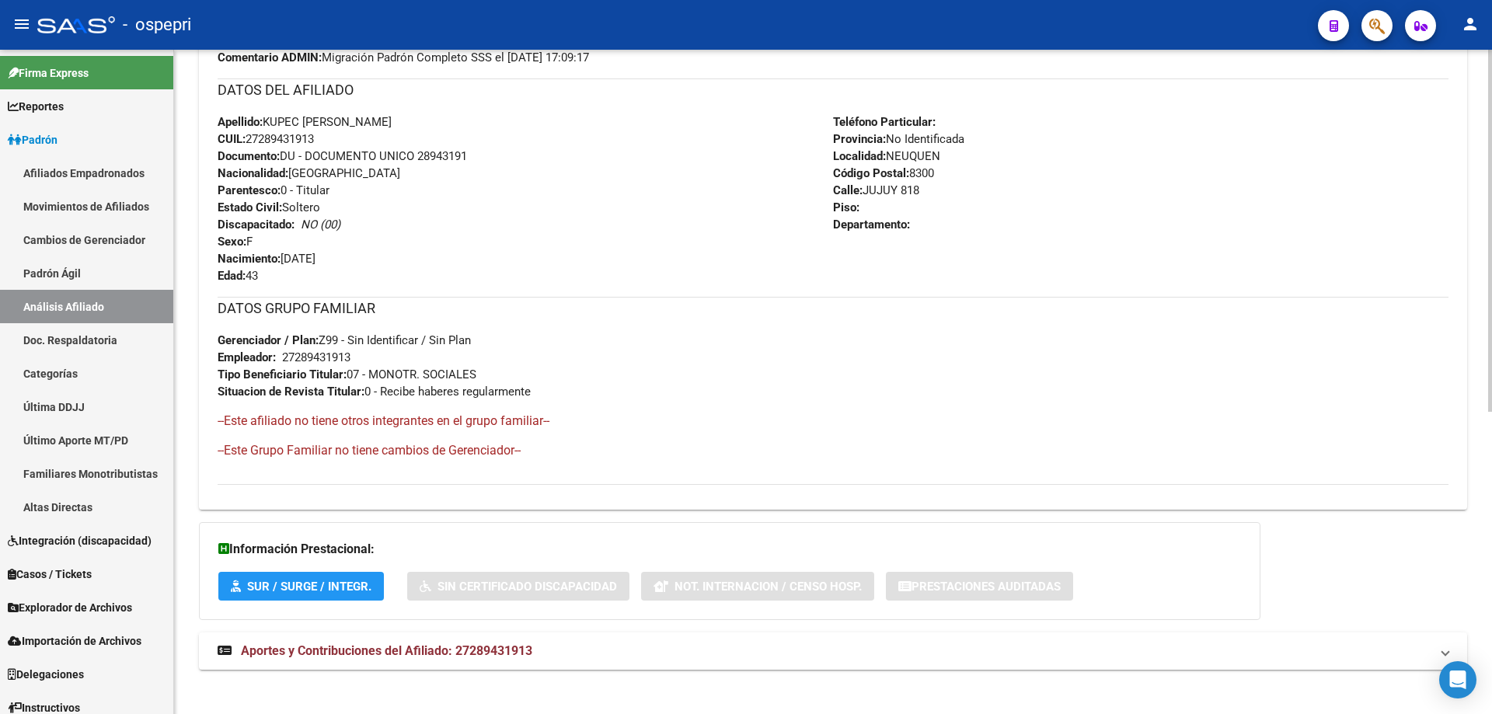
scroll to position [556, 0]
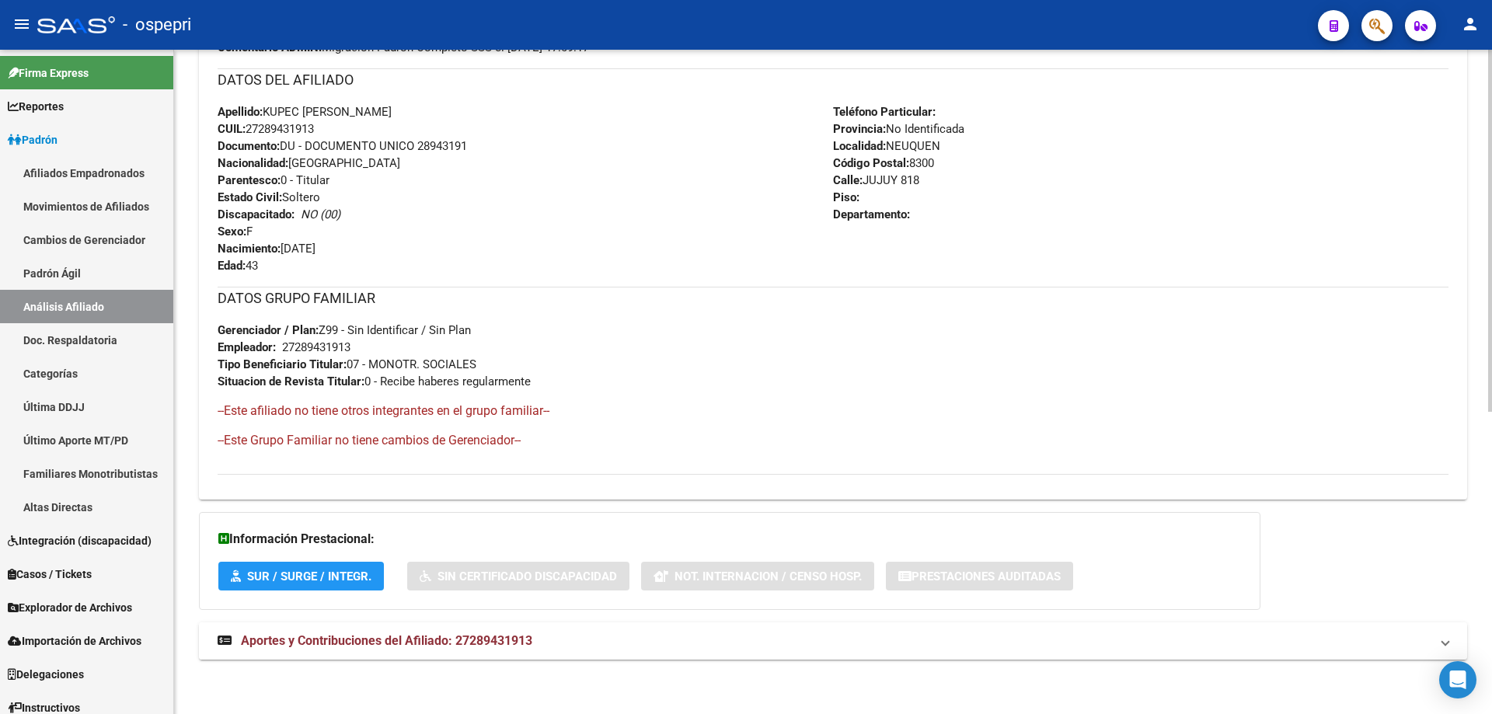
click at [489, 642] on span "Aportes y Contribuciones del Afiliado: 27289431913" at bounding box center [386, 640] width 291 height 15
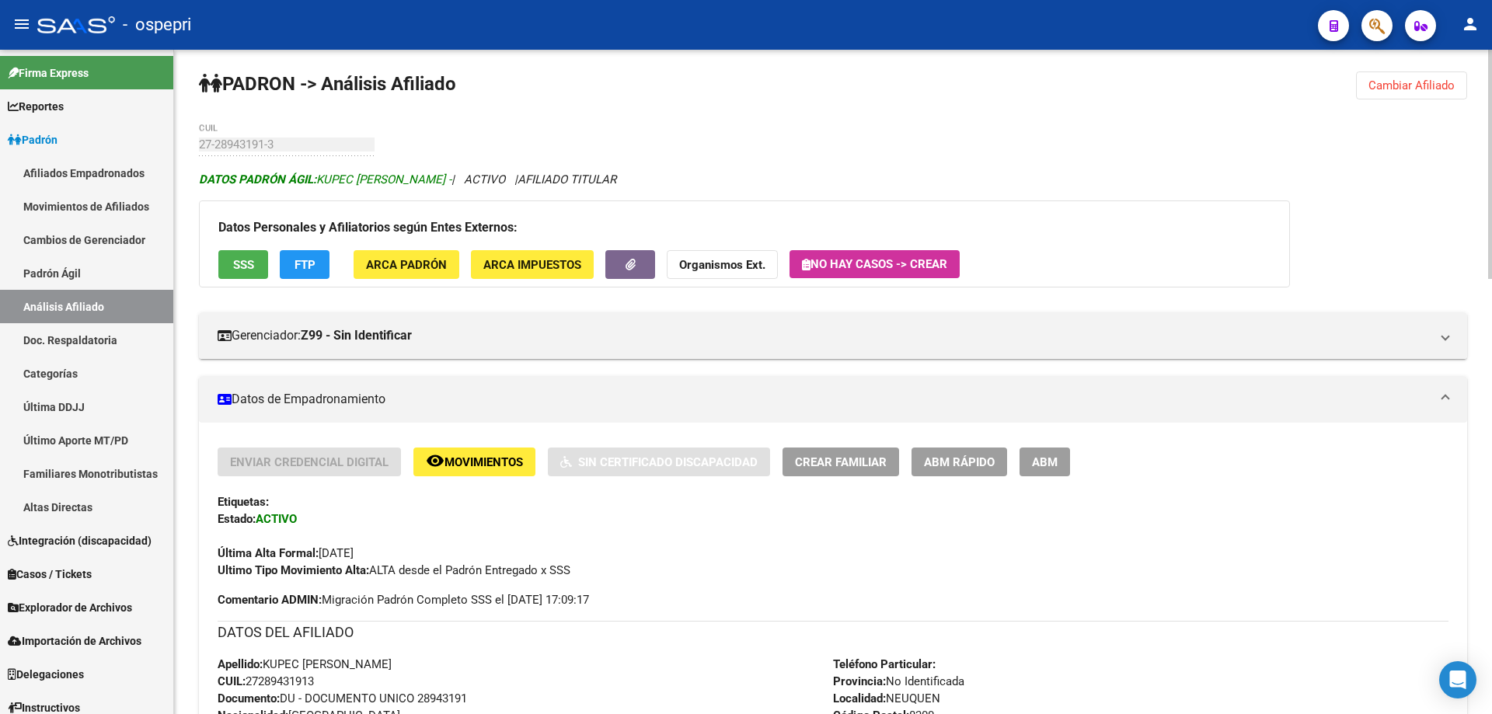
scroll to position [0, 0]
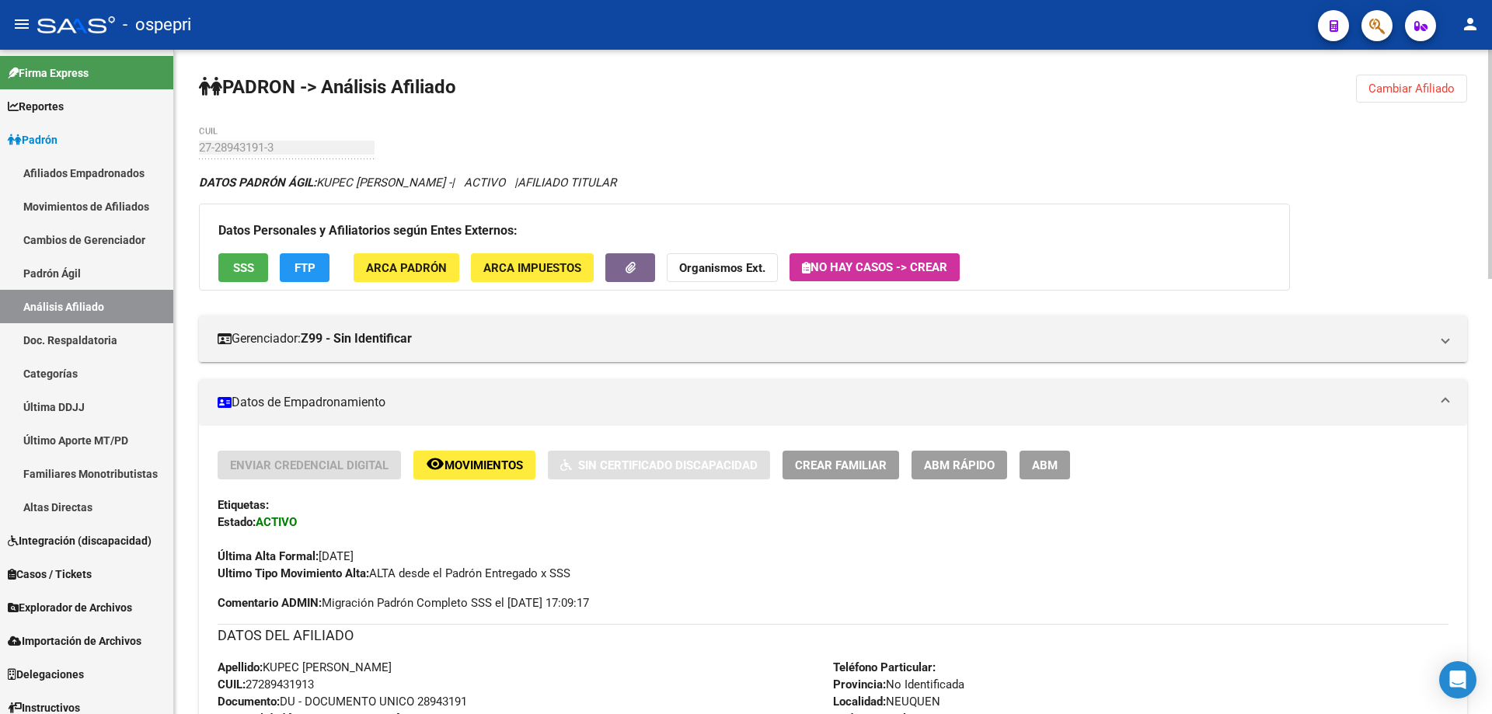
click at [1358, 86] on button "Cambiar Afiliado" at bounding box center [1411, 89] width 111 height 28
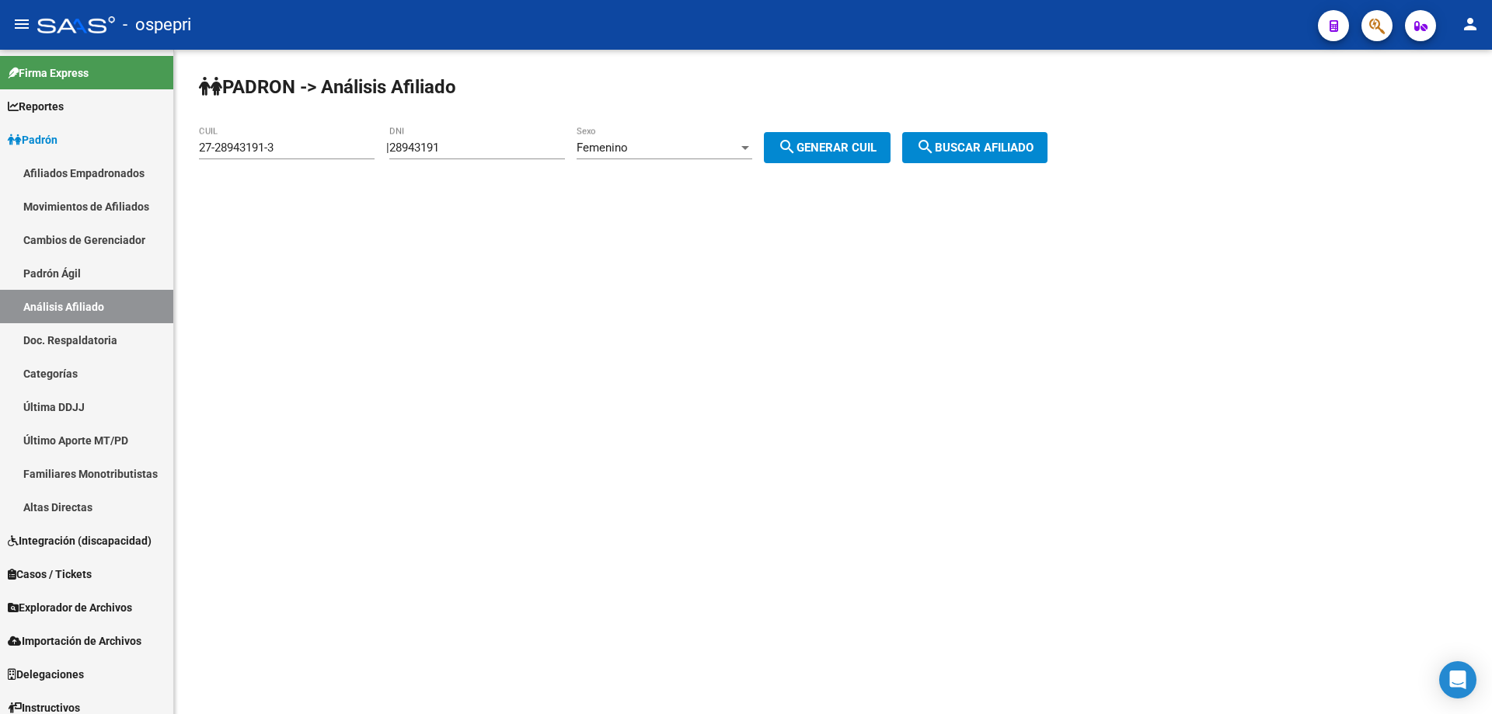
click at [446, 143] on input "28943191" at bounding box center [477, 148] width 176 height 14
paste input "56316723"
type input "56316723"
click at [738, 149] on div "Femenino" at bounding box center [657, 148] width 162 height 14
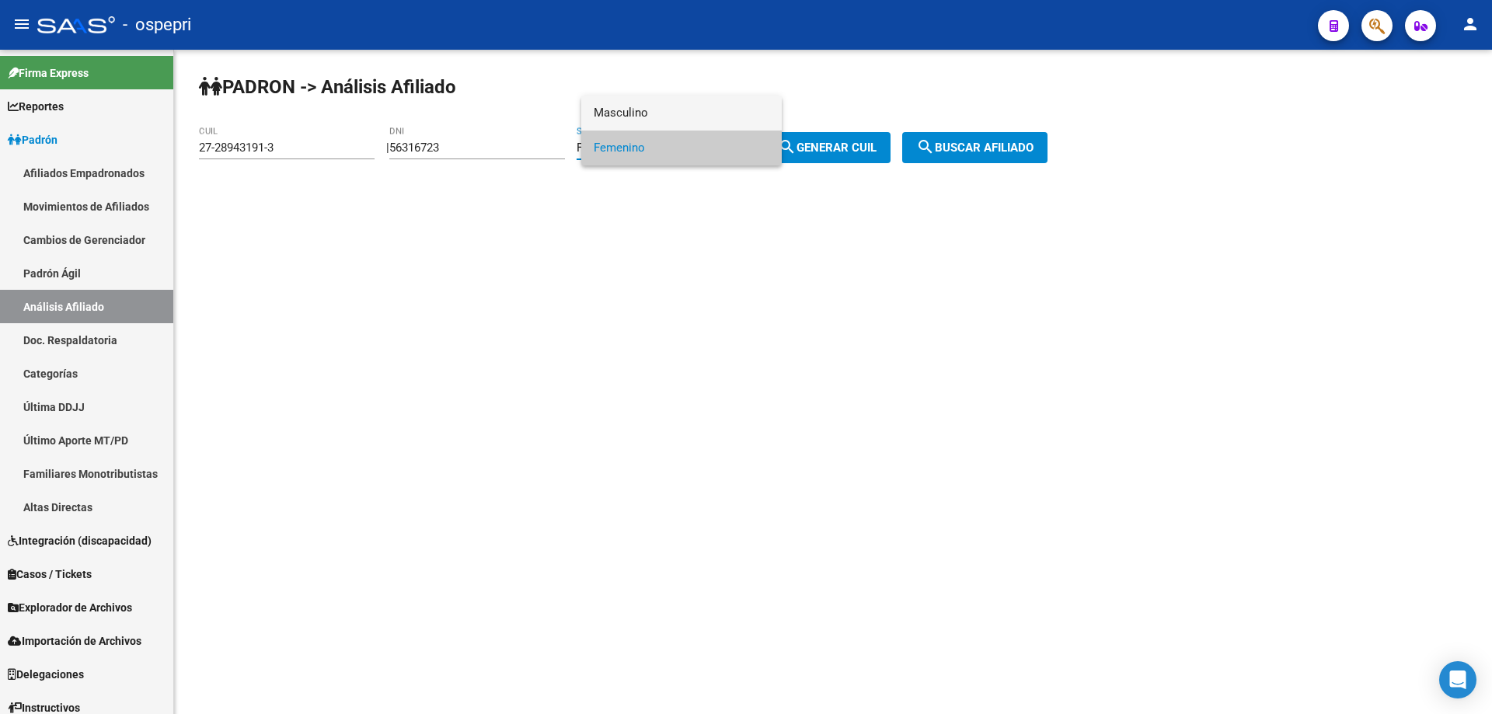
click at [684, 115] on span "Masculino" at bounding box center [682, 113] width 176 height 35
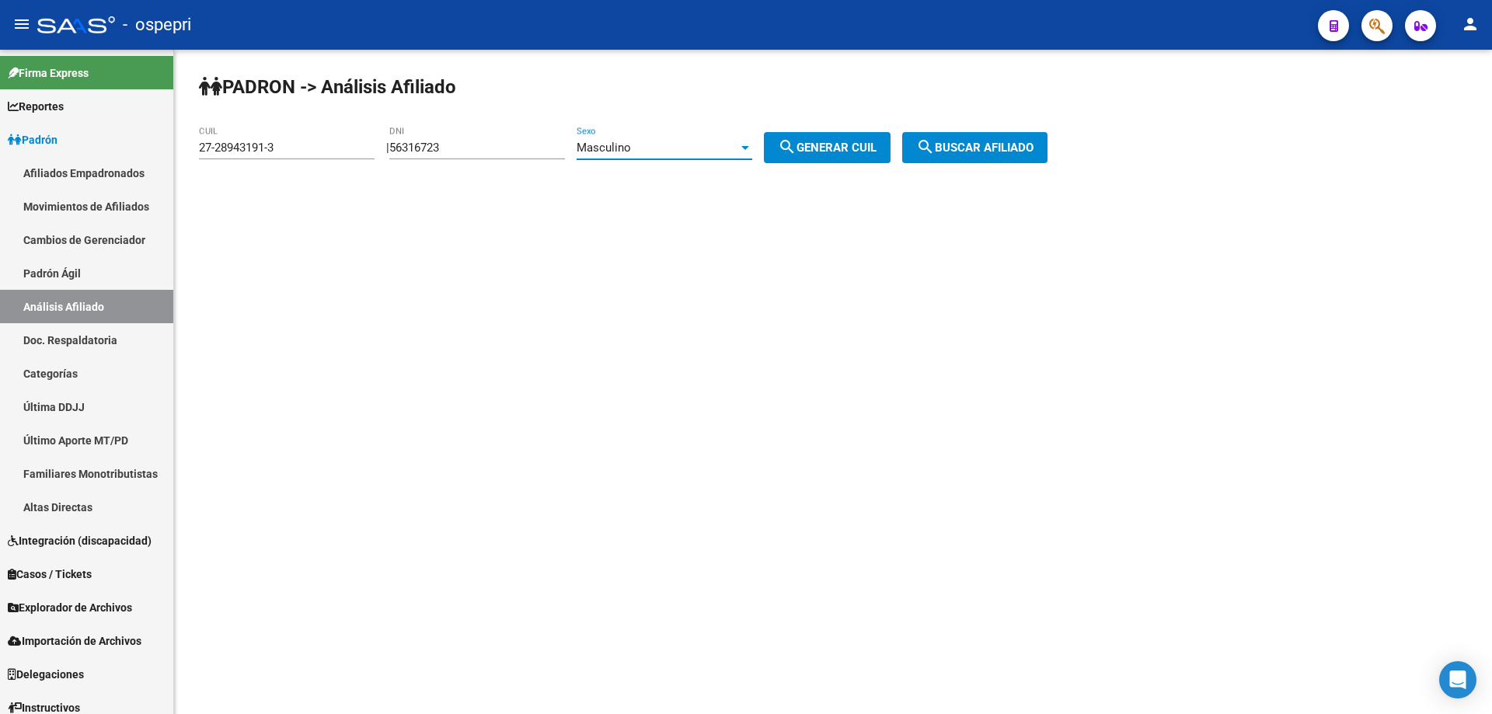
drag, startPoint x: 823, startPoint y: 148, endPoint x: 841, endPoint y: 169, distance: 28.1
click at [824, 150] on span "search Generar CUIL" at bounding box center [827, 148] width 99 height 14
type input "20-56316723-9"
click at [967, 149] on span "search Buscar afiliado" at bounding box center [974, 148] width 117 height 14
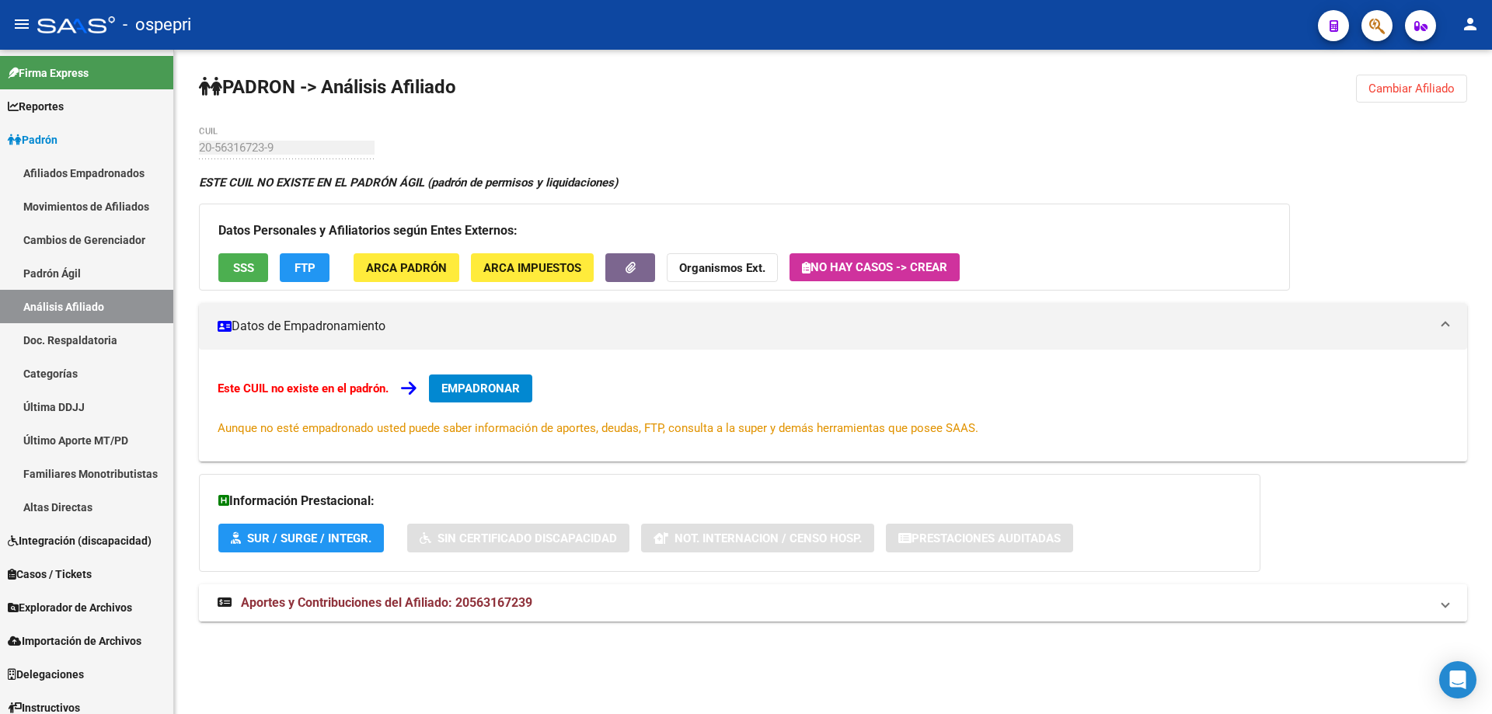
click at [467, 610] on strong "Aportes y Contribuciones del Afiliado: 20563167239" at bounding box center [375, 602] width 315 height 17
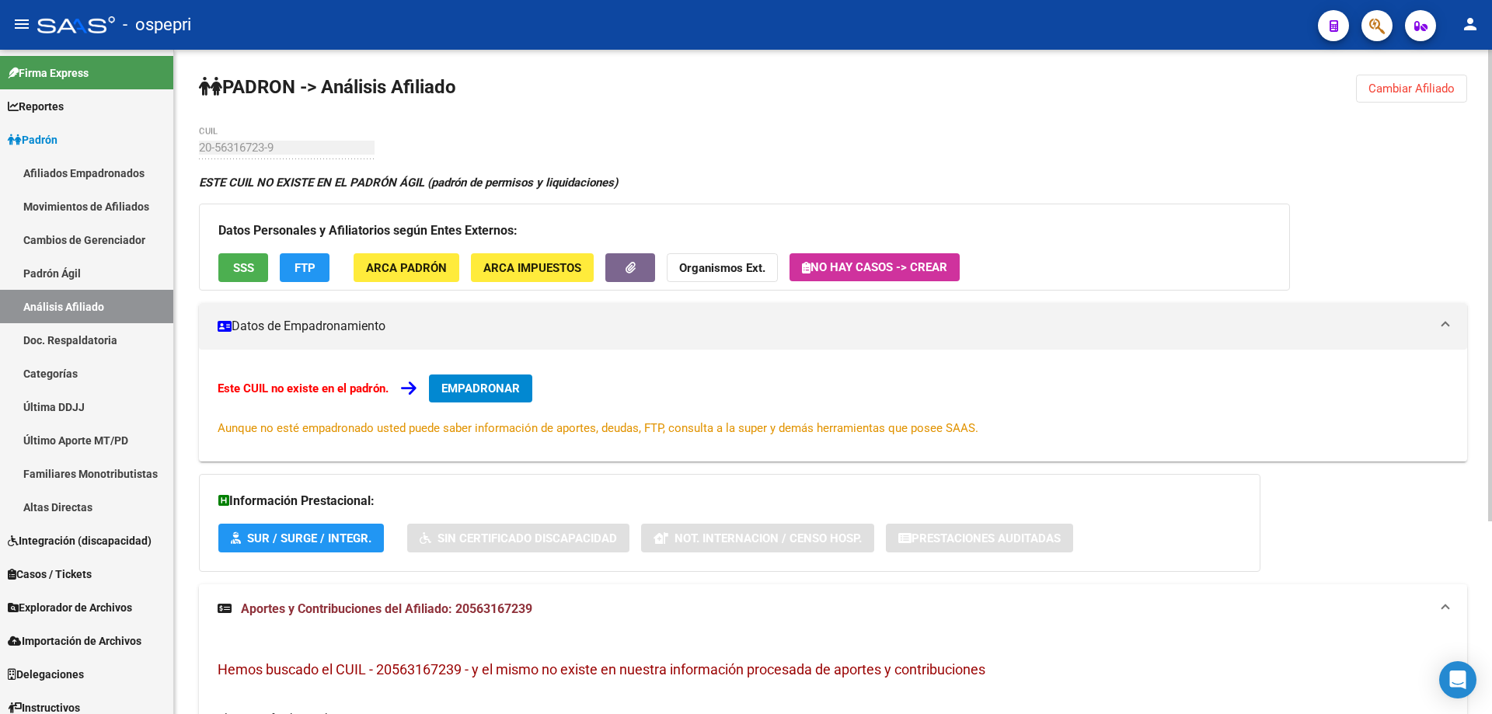
click at [1426, 93] on span "Cambiar Afiliado" at bounding box center [1411, 89] width 86 height 14
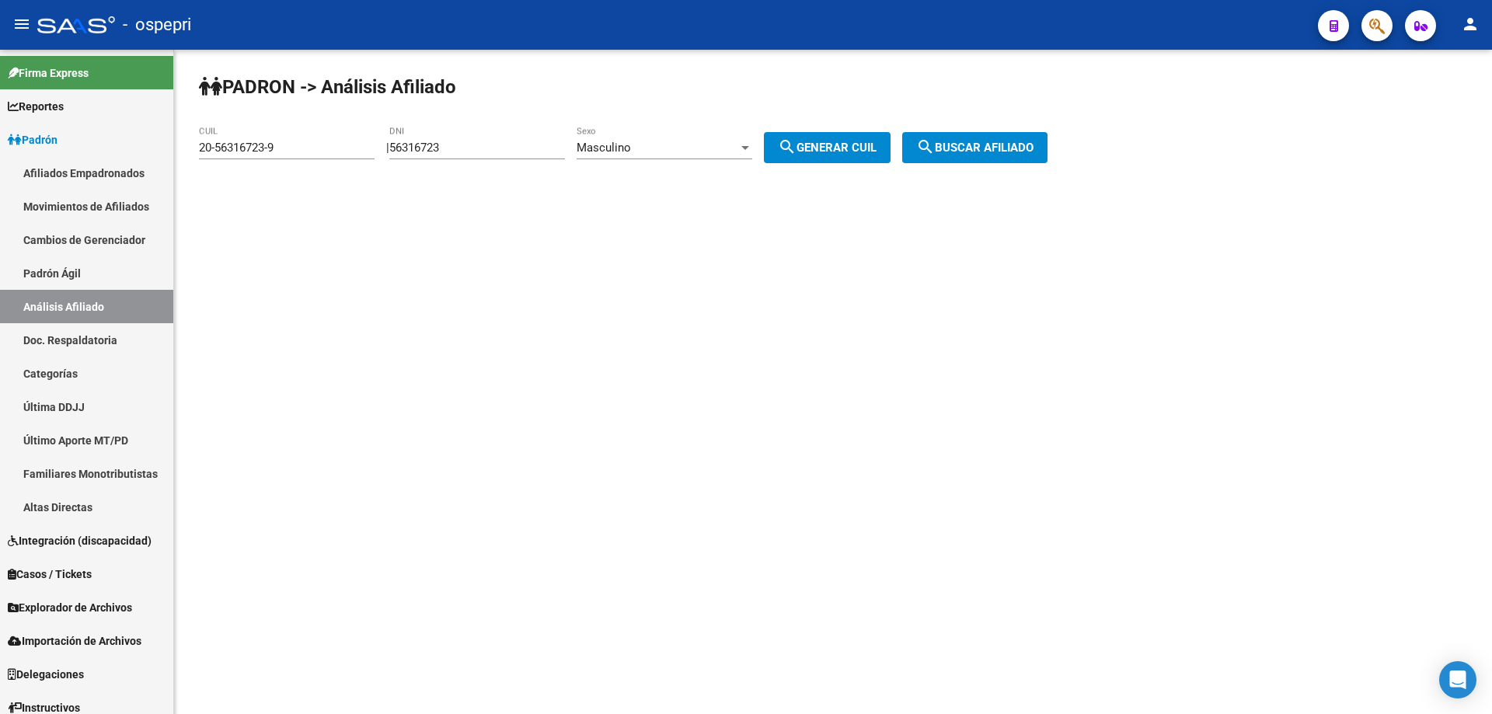
click at [442, 148] on input "56316723" at bounding box center [477, 148] width 176 height 14
paste input "28550551"
type input "28550551"
click at [818, 142] on span "search Generar CUIL" at bounding box center [827, 148] width 99 height 14
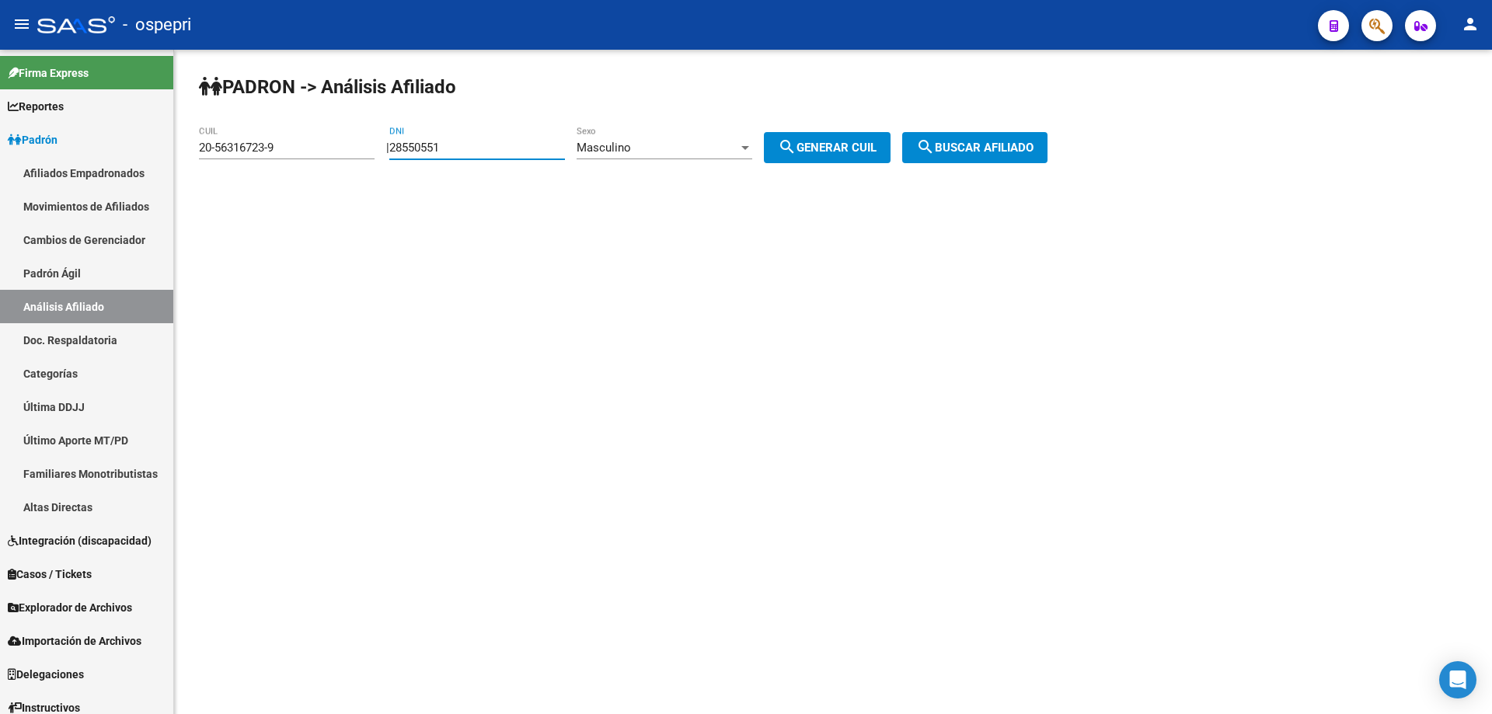
type input "20-28550551-9"
drag, startPoint x: 1009, startPoint y: 145, endPoint x: 997, endPoint y: 156, distance: 16.5
click at [1007, 147] on span "search Buscar afiliado" at bounding box center [974, 148] width 117 height 14
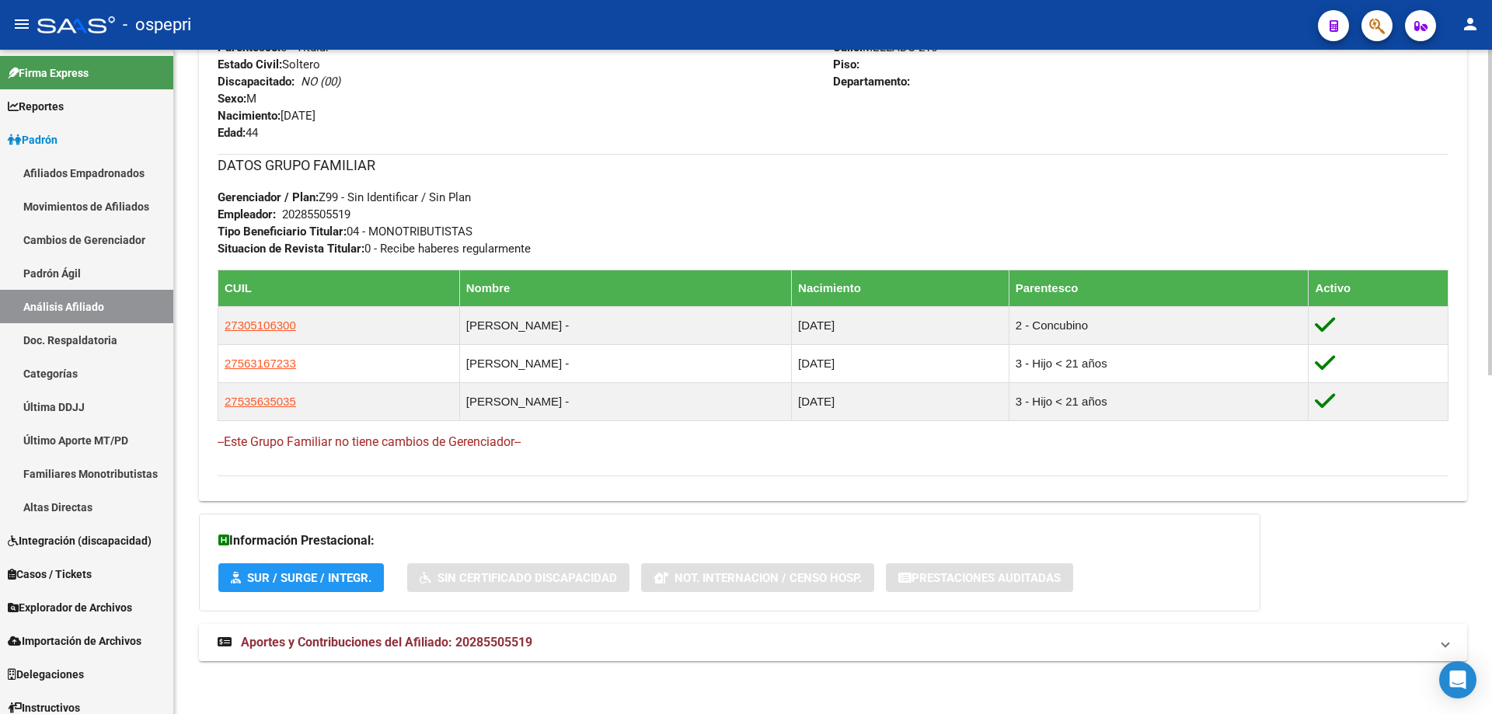
scroll to position [690, 0]
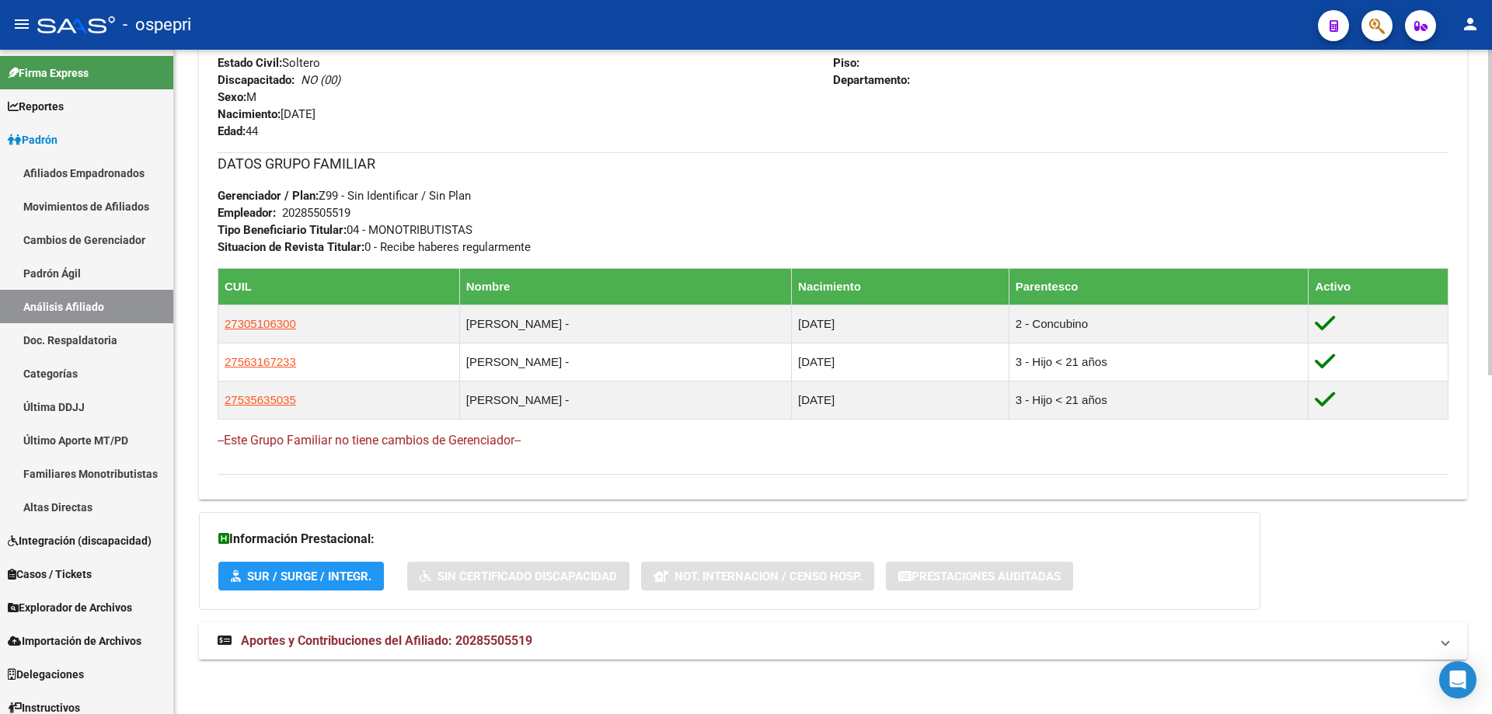
click at [413, 643] on span "Aportes y Contribuciones del Afiliado: 20285505519" at bounding box center [386, 640] width 291 height 15
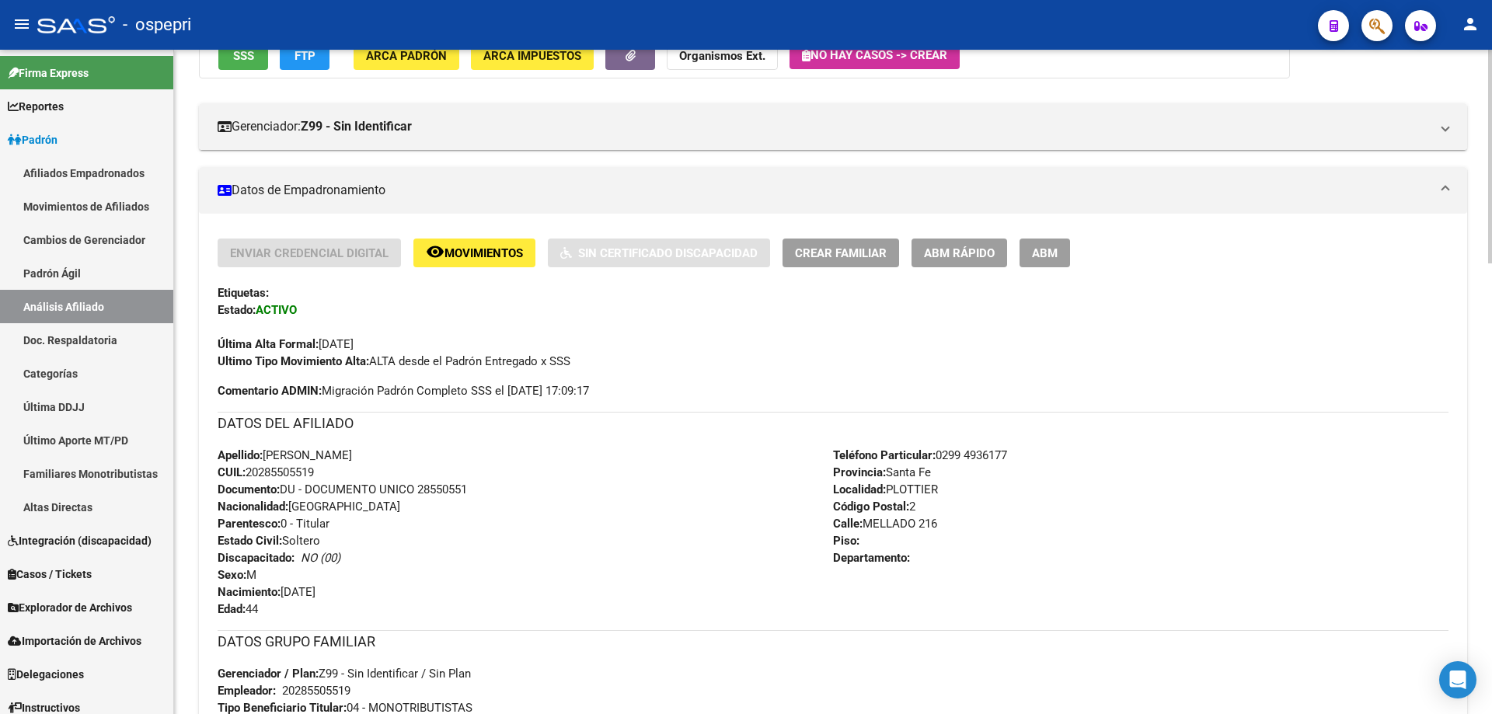
scroll to position [0, 0]
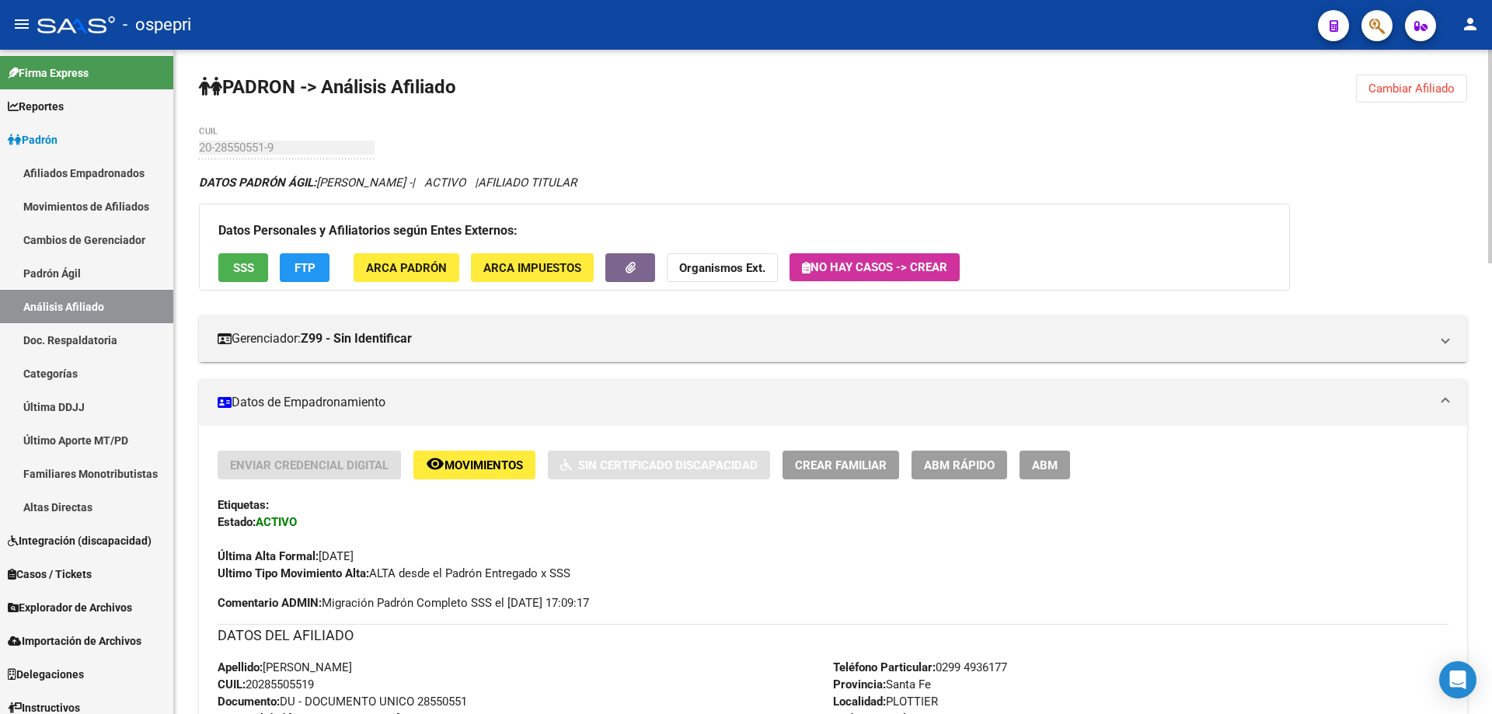
click at [235, 139] on div "20-28550551-9 CUIL" at bounding box center [287, 142] width 176 height 33
copy input
drag, startPoint x: 1426, startPoint y: 91, endPoint x: 1168, endPoint y: 83, distance: 258.1
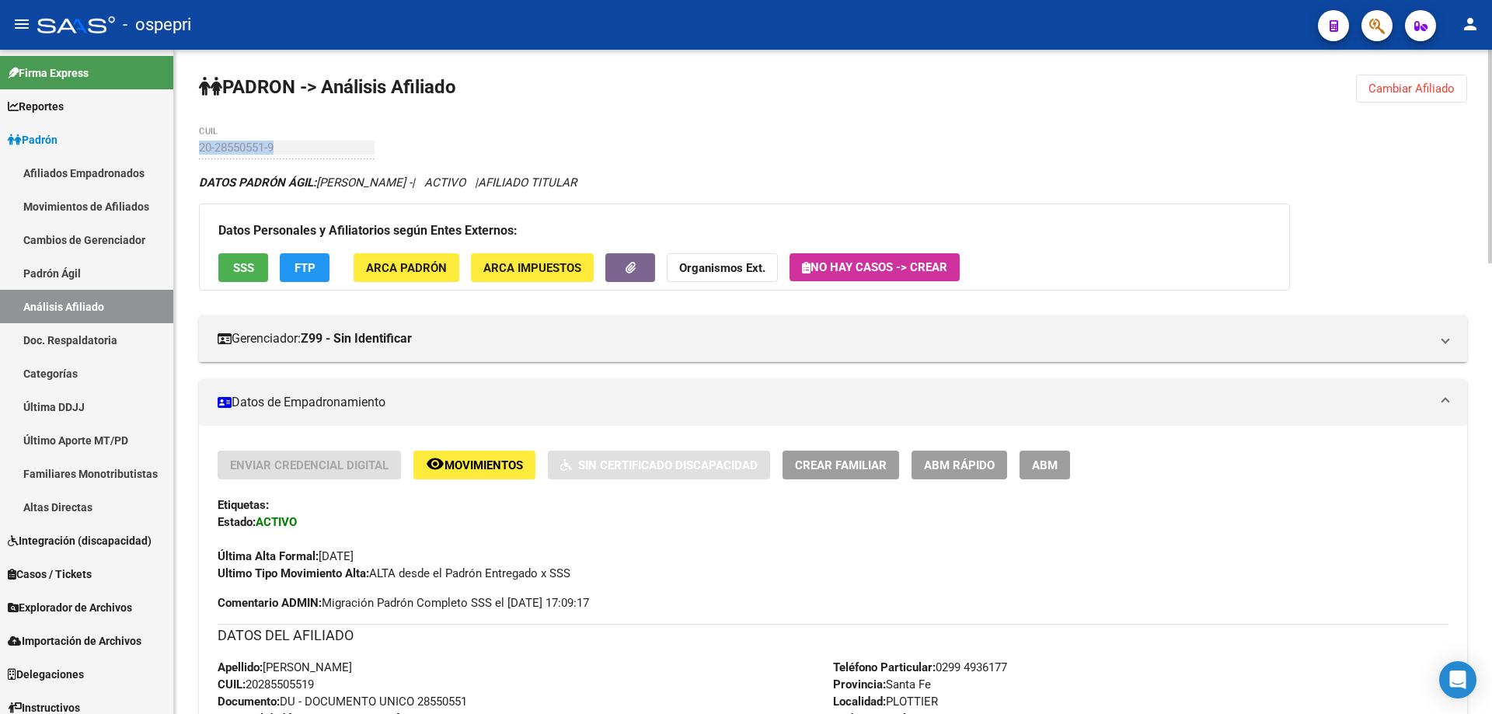
click at [1425, 91] on span "Cambiar Afiliado" at bounding box center [1411, 89] width 86 height 14
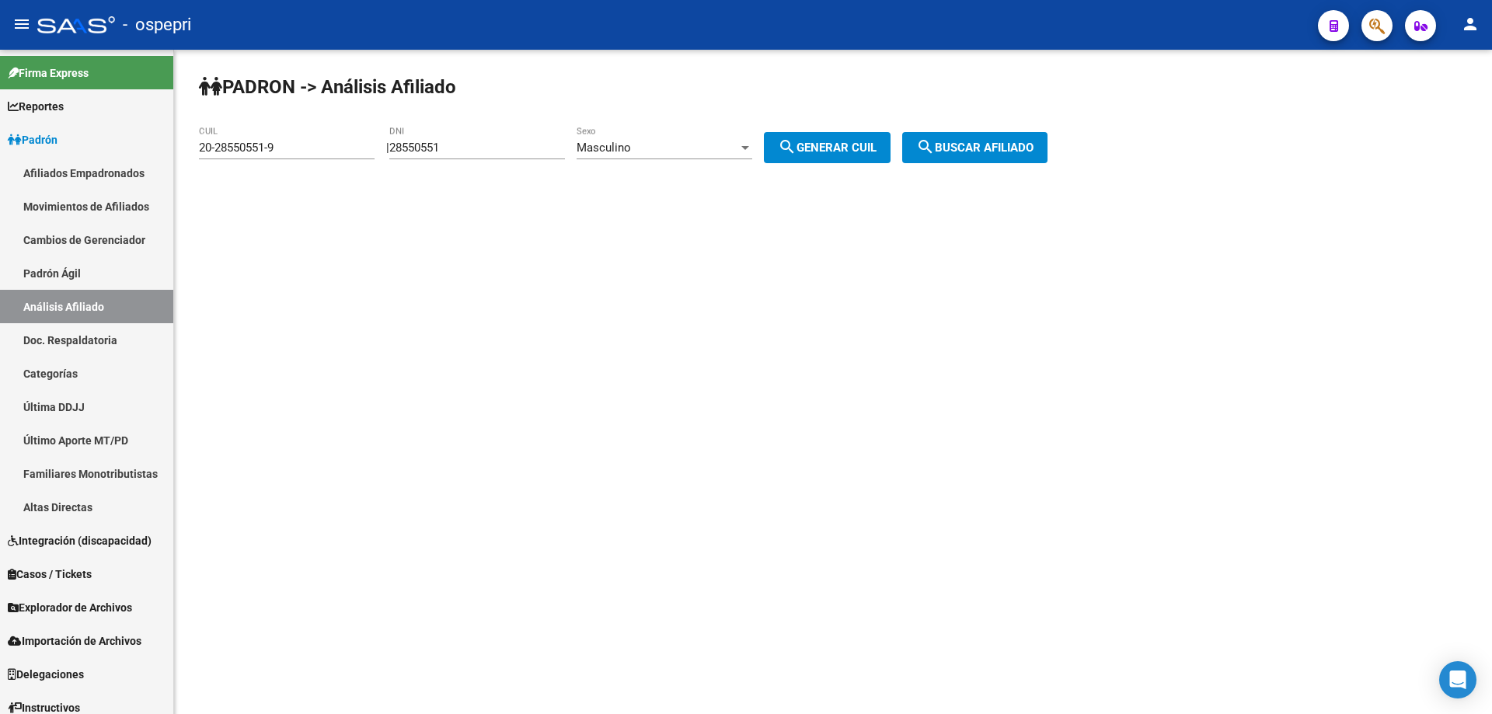
click at [437, 142] on input "28550551" at bounding box center [477, 148] width 176 height 14
paste input "213516"
type input "28213516"
click at [747, 157] on div "Masculino Sexo" at bounding box center [664, 142] width 176 height 33
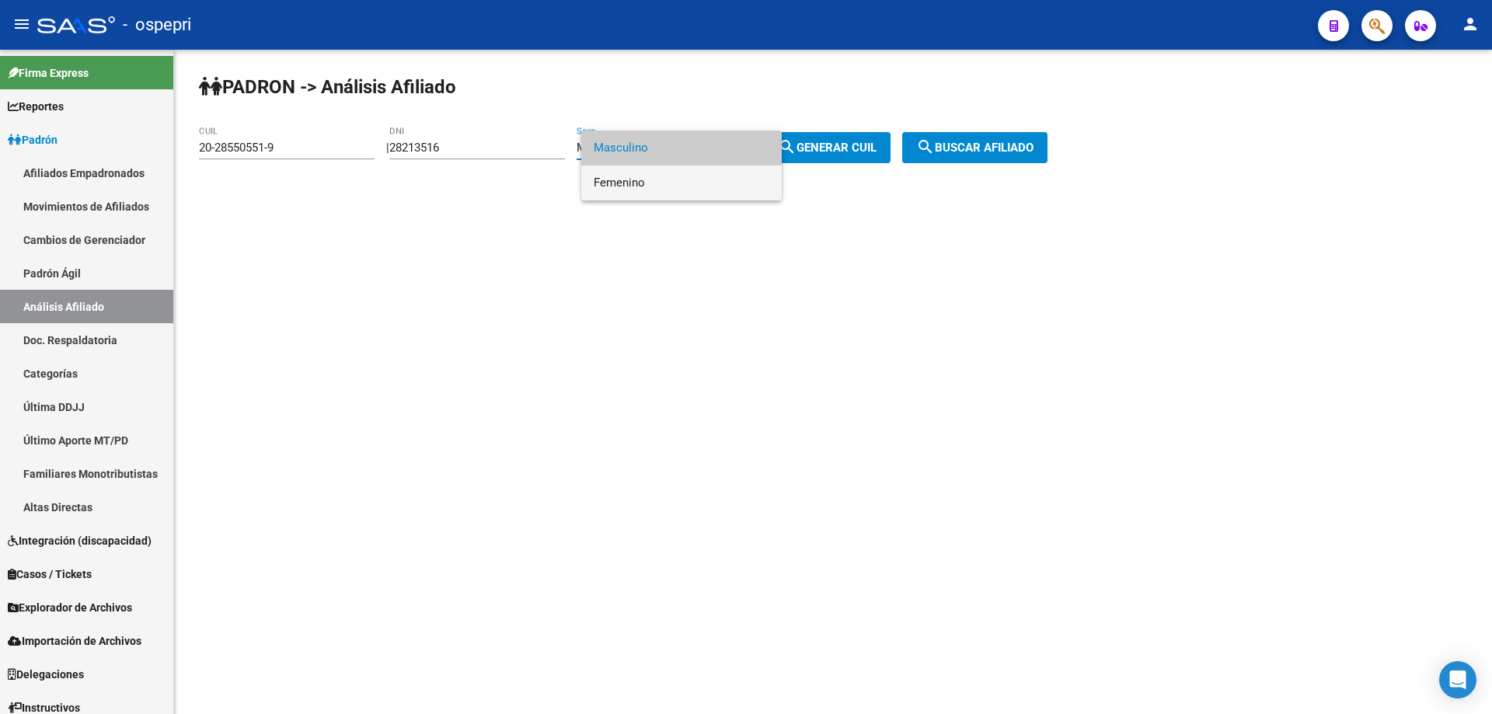
click at [692, 179] on span "Femenino" at bounding box center [682, 182] width 176 height 35
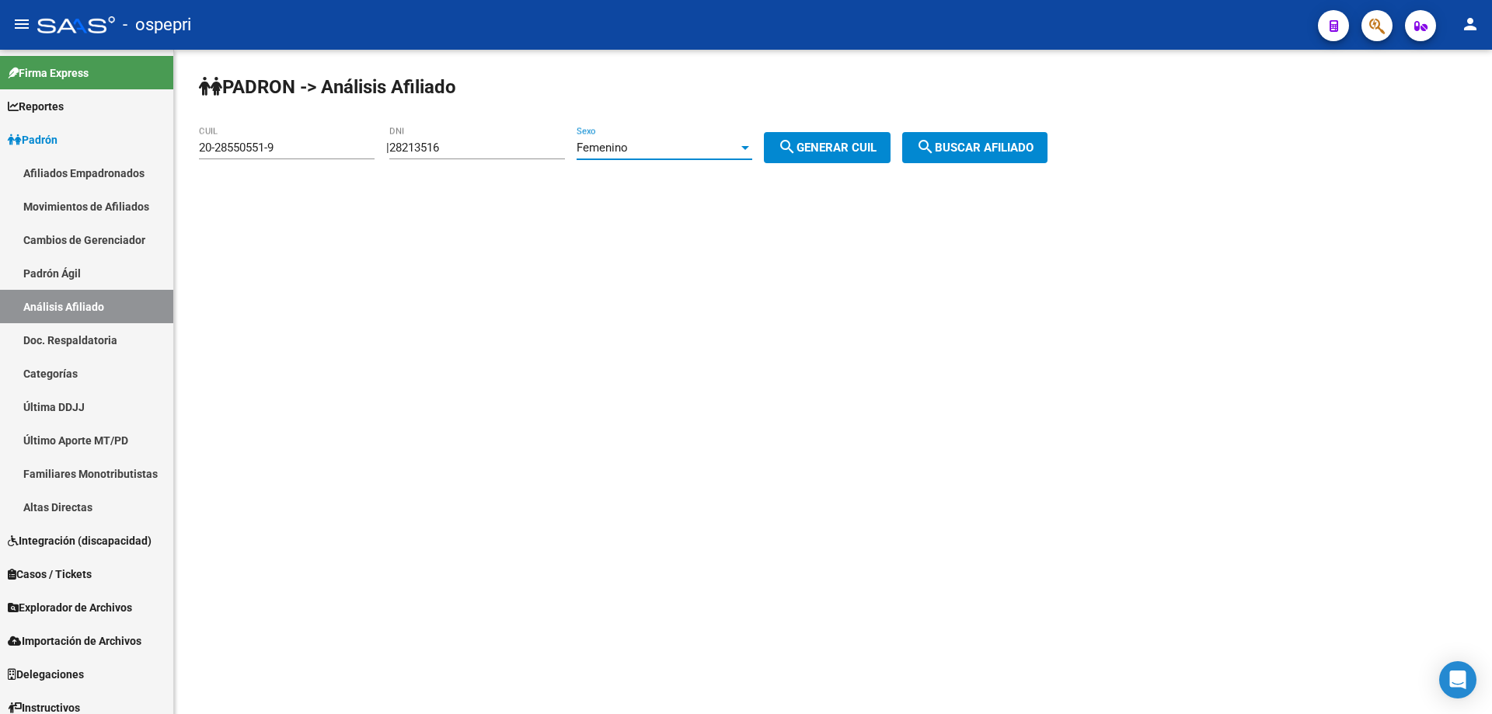
click at [836, 136] on button "search Generar CUIL" at bounding box center [827, 147] width 127 height 31
type input "27-28213516-2"
click at [1001, 153] on span "search Buscar afiliado" at bounding box center [974, 148] width 117 height 14
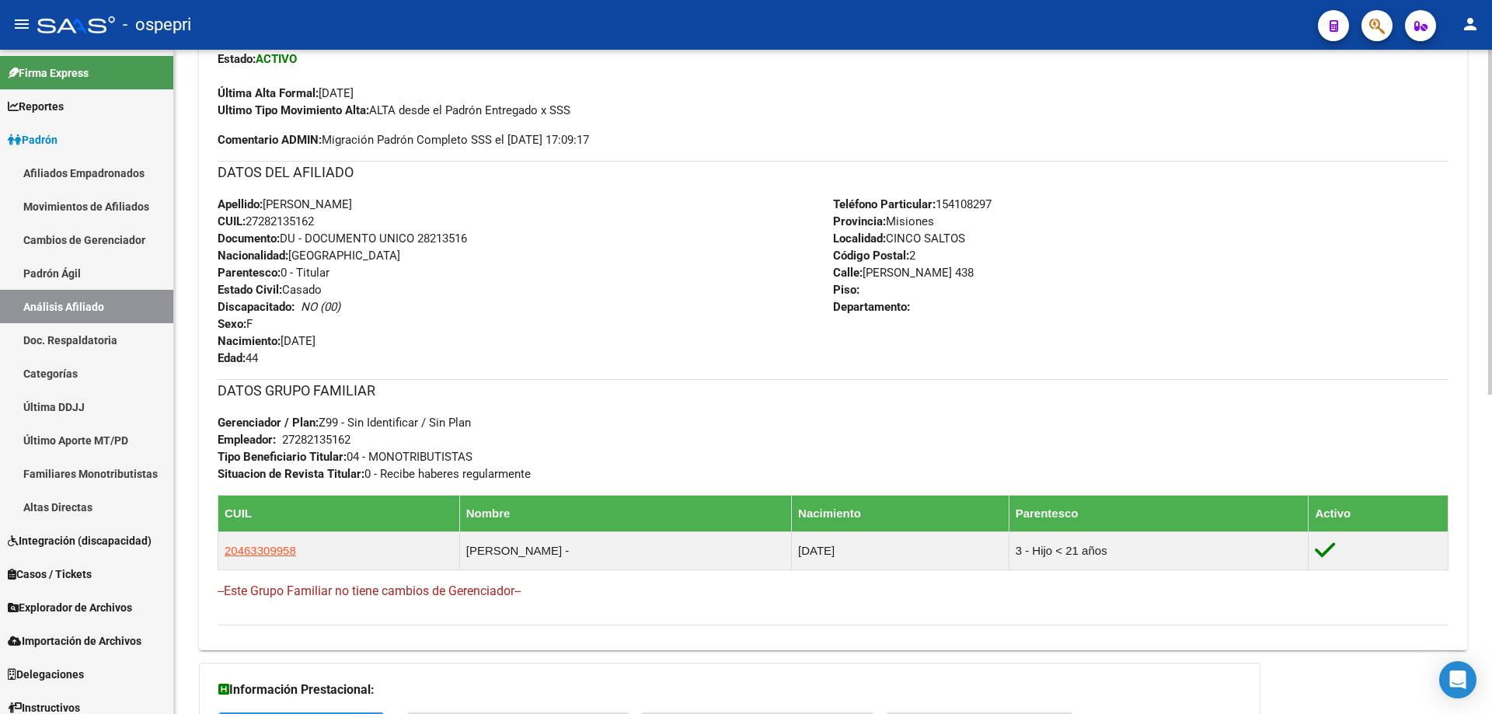
scroll to position [614, 0]
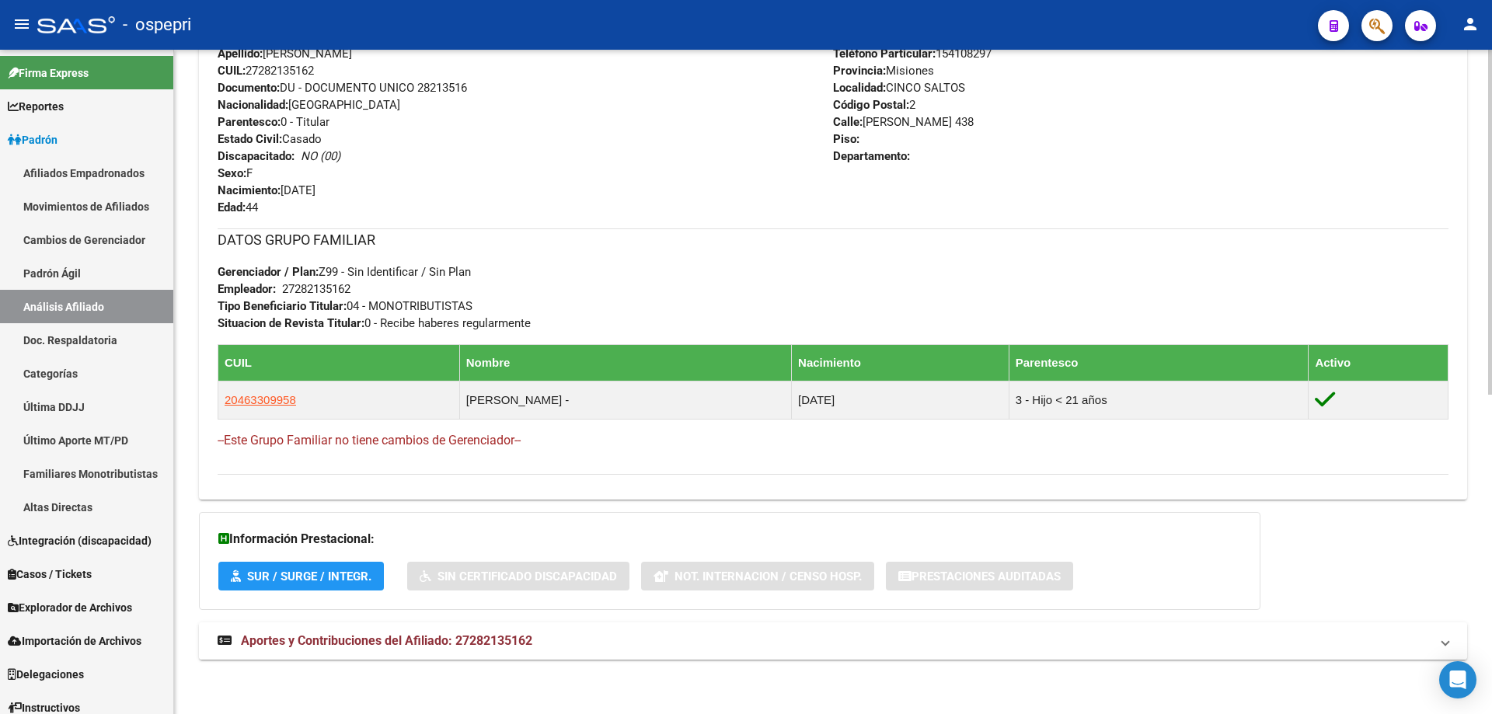
click at [388, 629] on mat-expansion-panel-header "Aportes y Contribuciones del Afiliado: 27282135162" at bounding box center [833, 640] width 1268 height 37
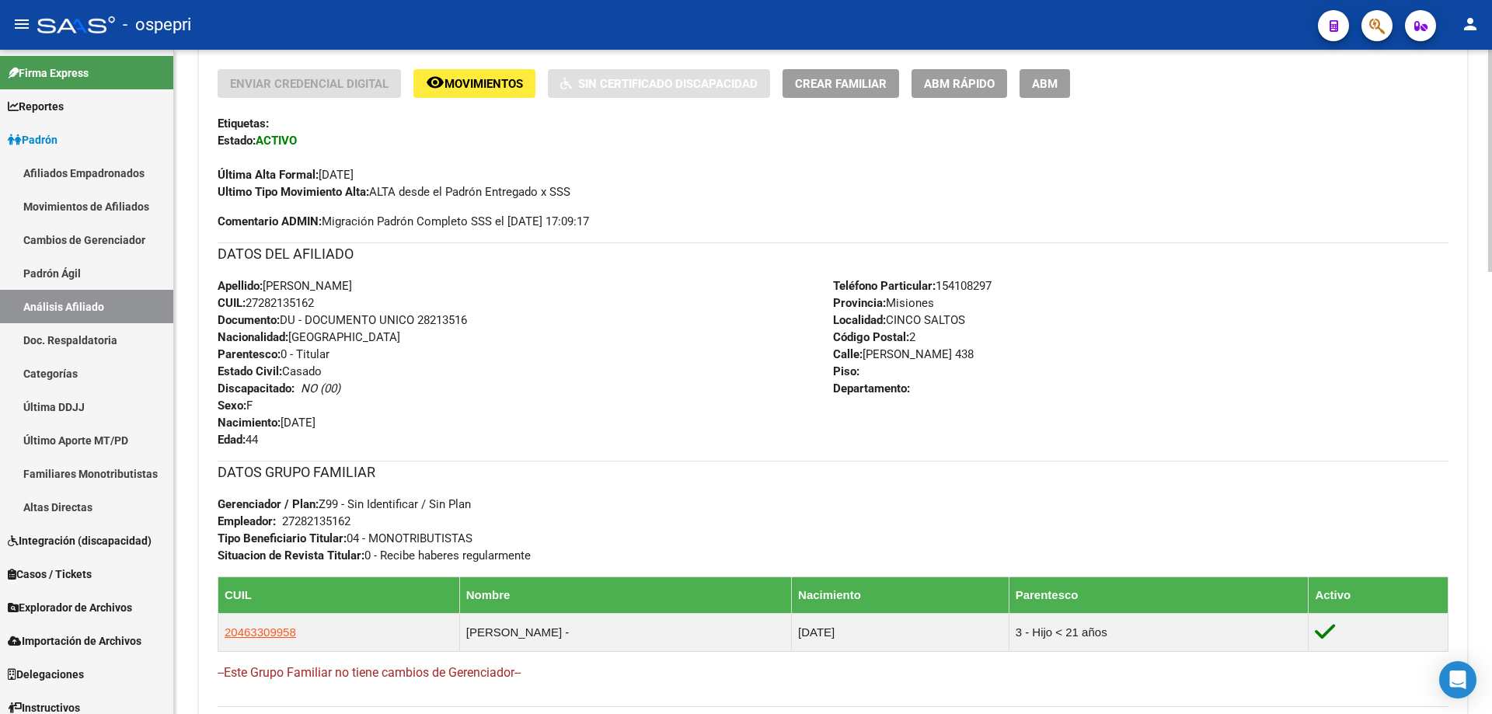
scroll to position [622, 0]
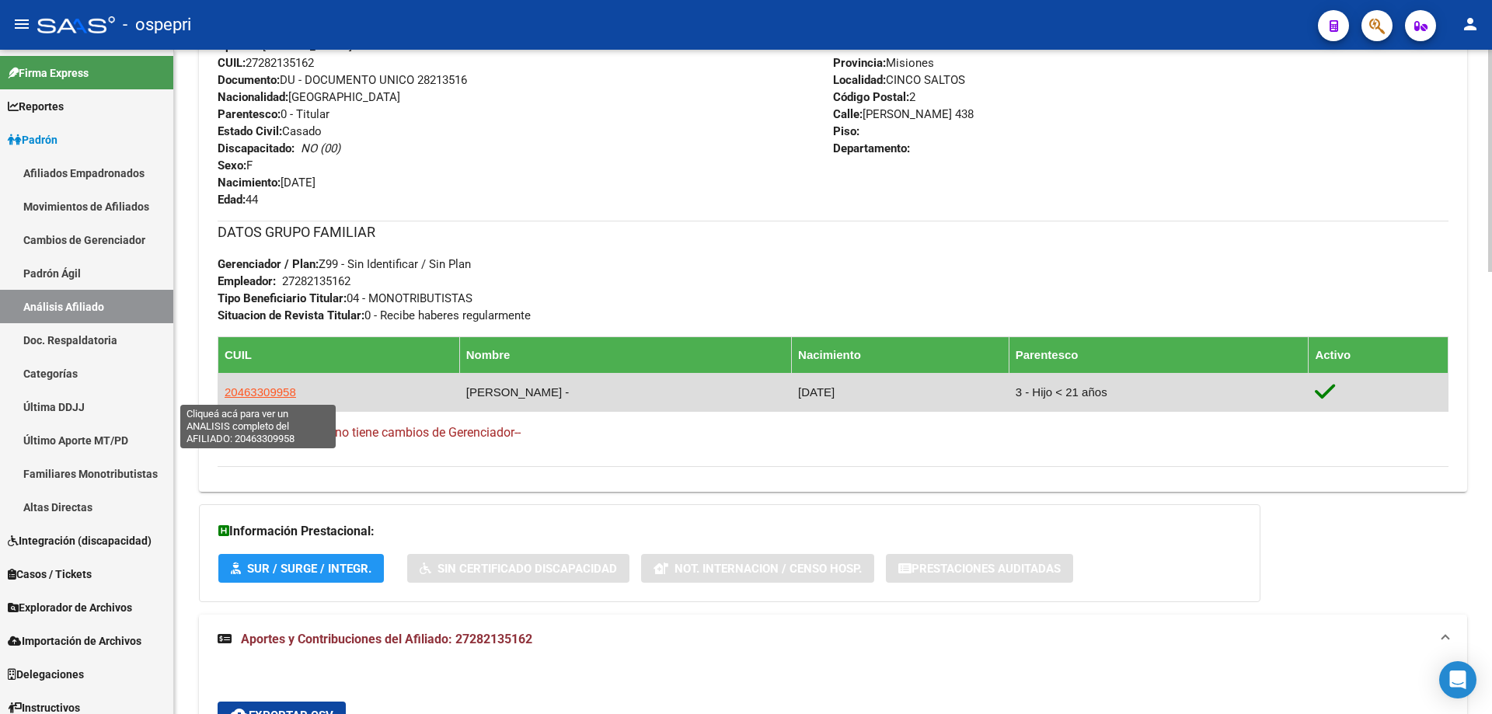
click at [273, 385] on span "20463309958" at bounding box center [260, 391] width 71 height 13
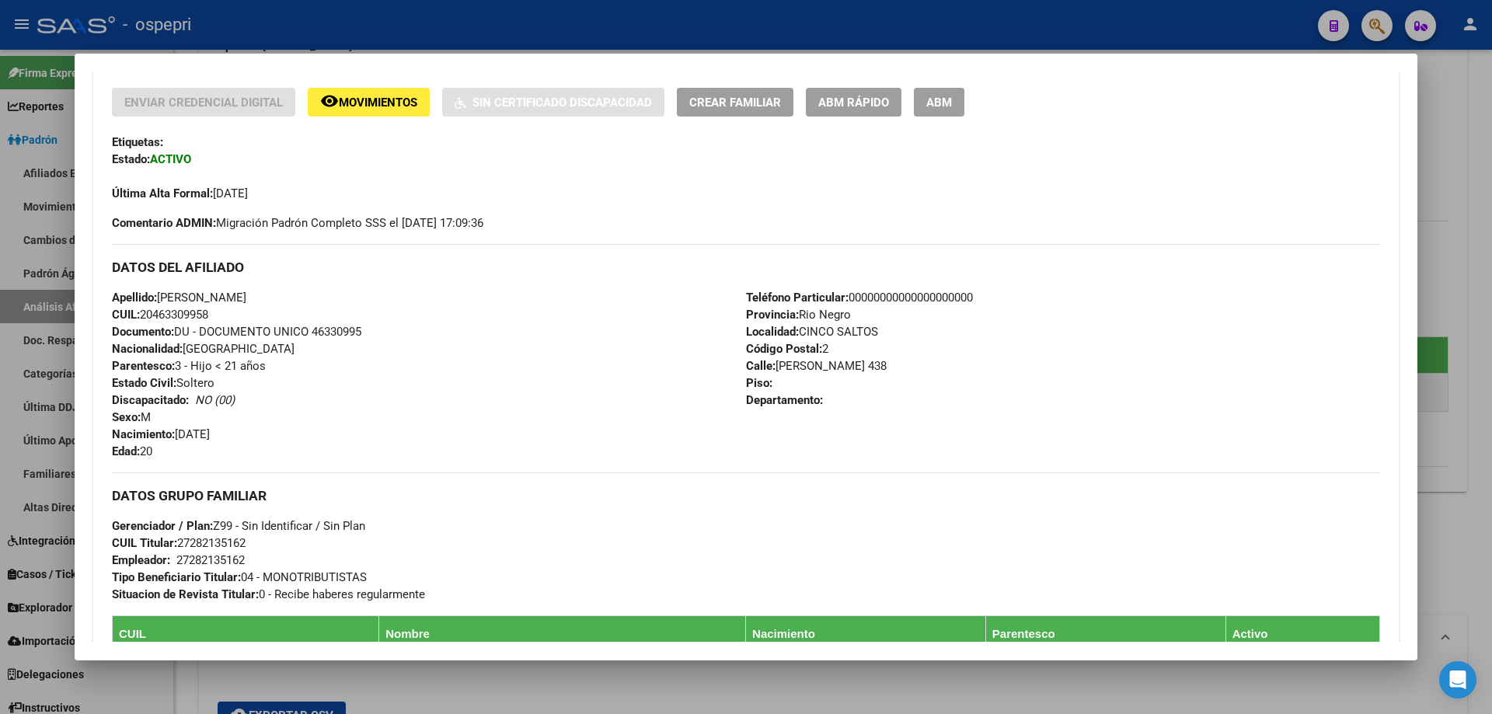
scroll to position [414, 0]
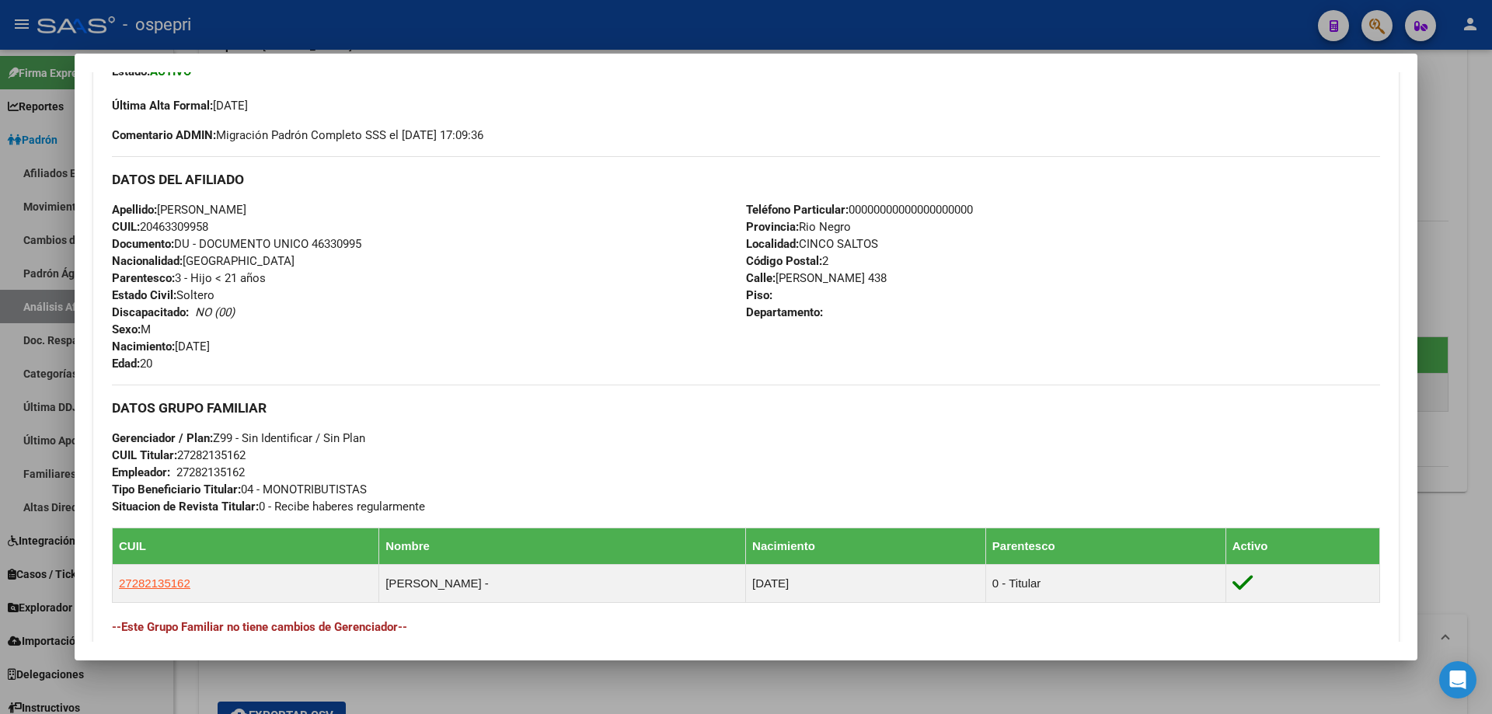
click at [350, 246] on span "Documento: DU - DOCUMENTO UNICO 46330995" at bounding box center [236, 244] width 249 height 14
copy span "46330995"
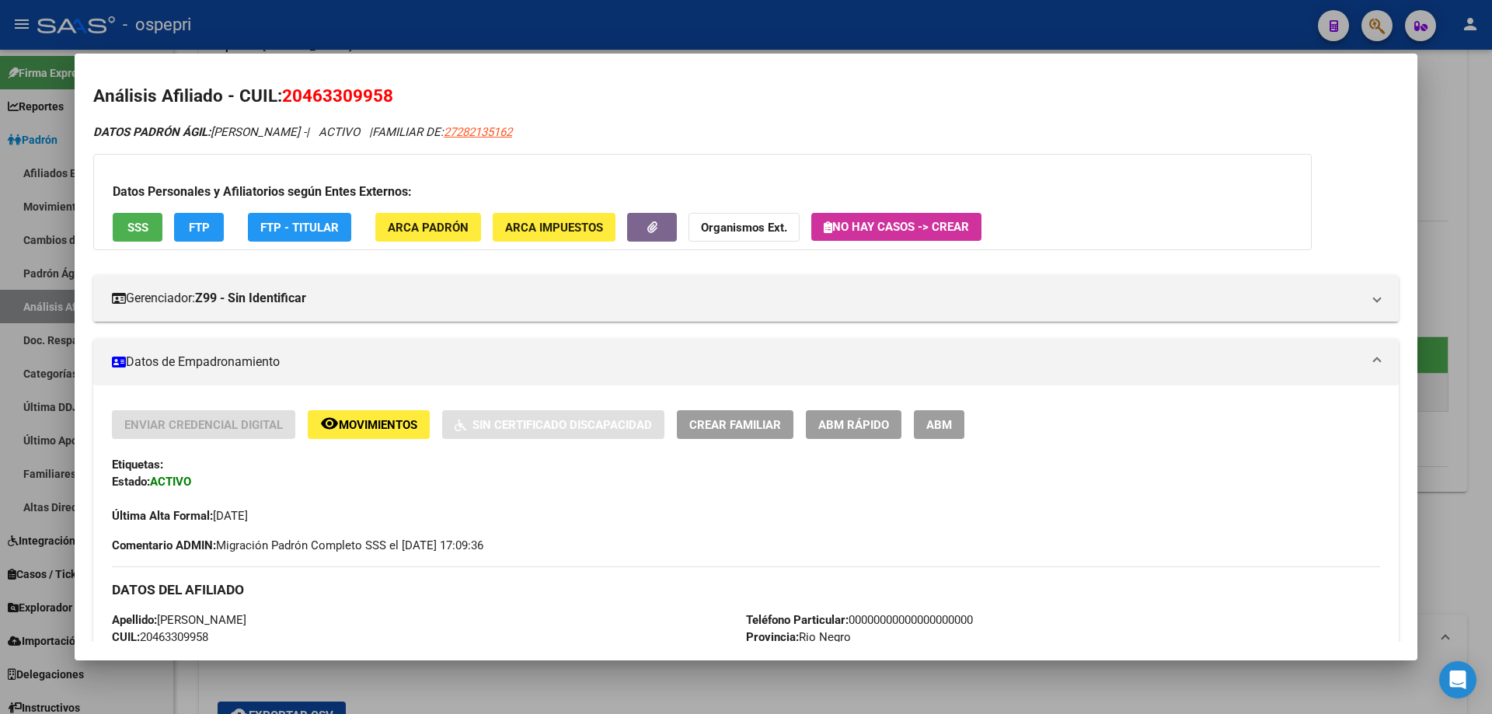
scroll to position [0, 0]
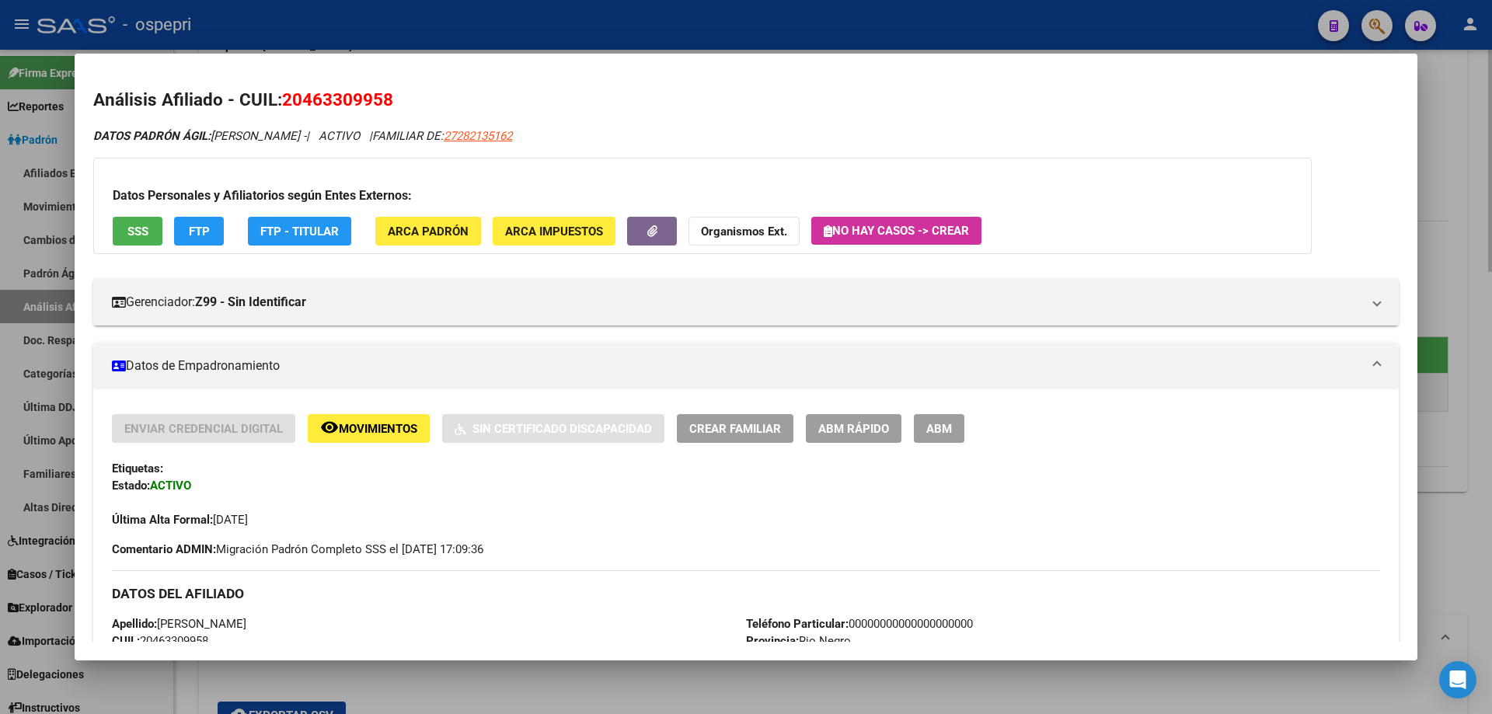
click at [1450, 293] on div at bounding box center [746, 357] width 1492 height 714
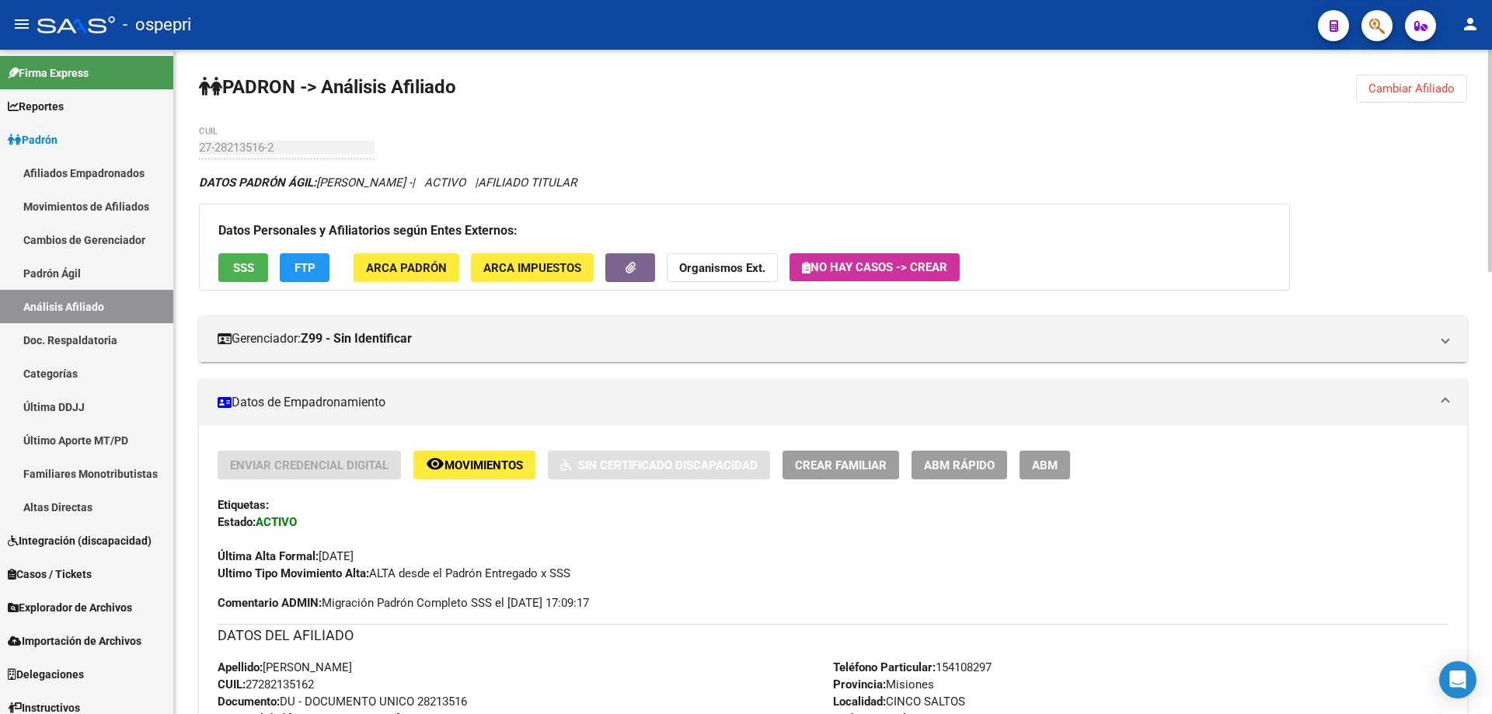
click at [1399, 77] on button "Cambiar Afiliado" at bounding box center [1411, 89] width 111 height 28
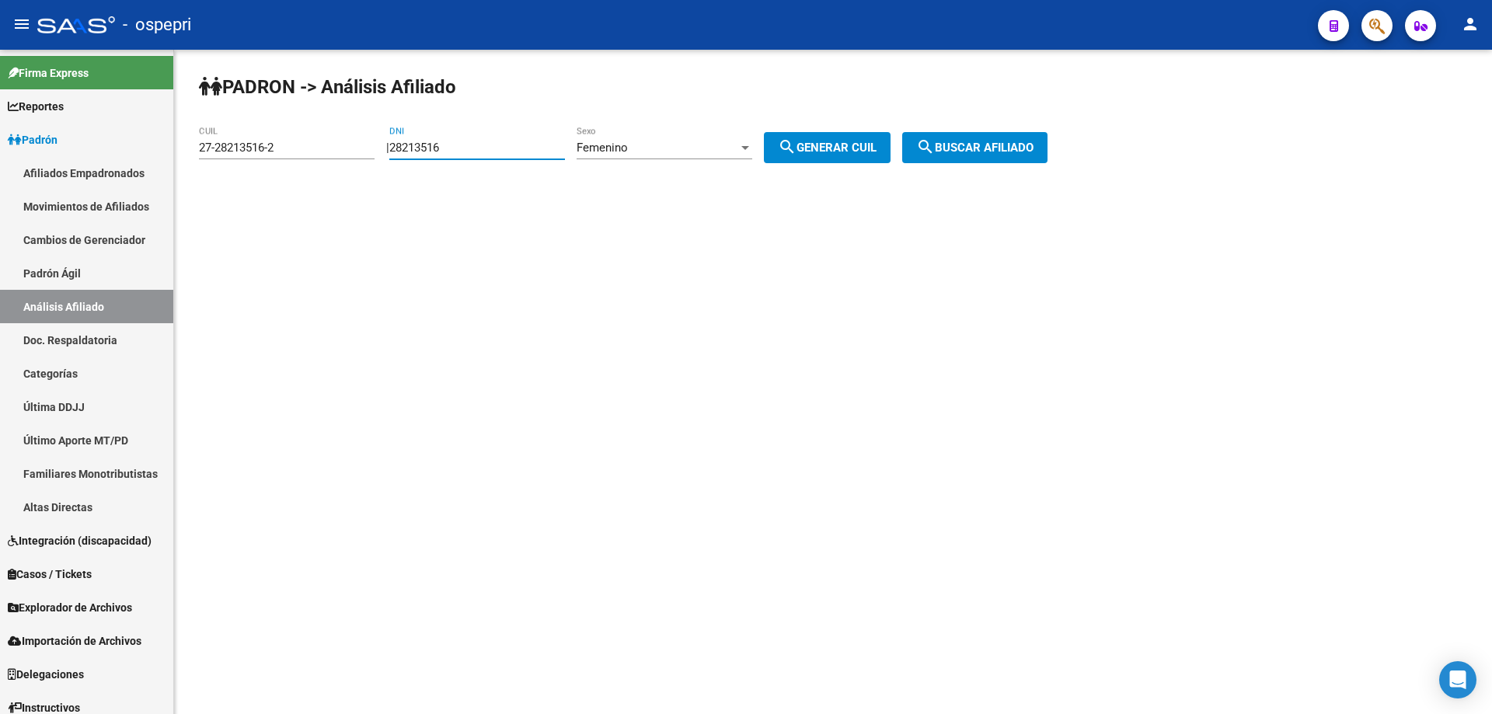
click at [437, 144] on input "28213516" at bounding box center [477, 148] width 176 height 14
paste input "3000884"
type input "30008846"
click at [845, 148] on span "search Generar CUIL" at bounding box center [827, 148] width 99 height 14
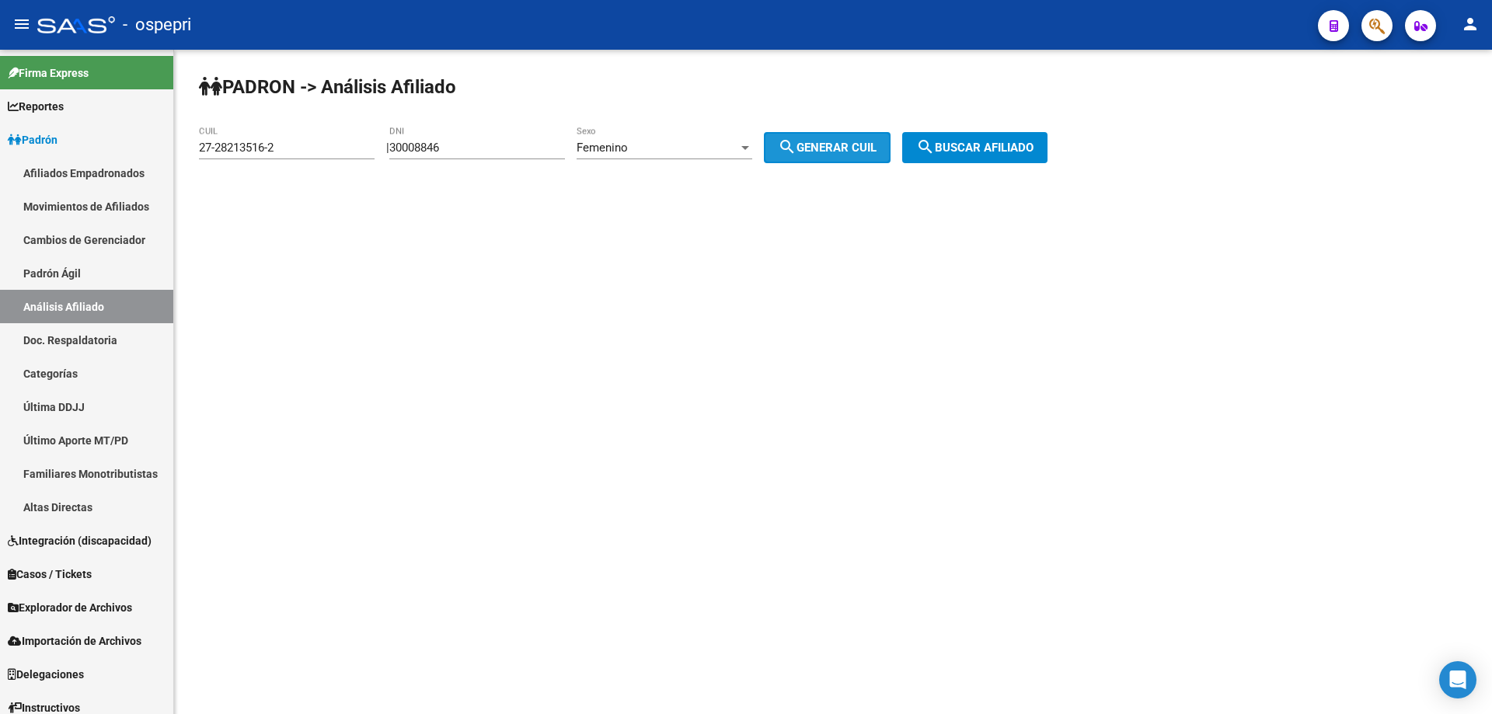
type input "27-30008846-0"
click at [935, 141] on mat-icon "search" at bounding box center [925, 147] width 19 height 19
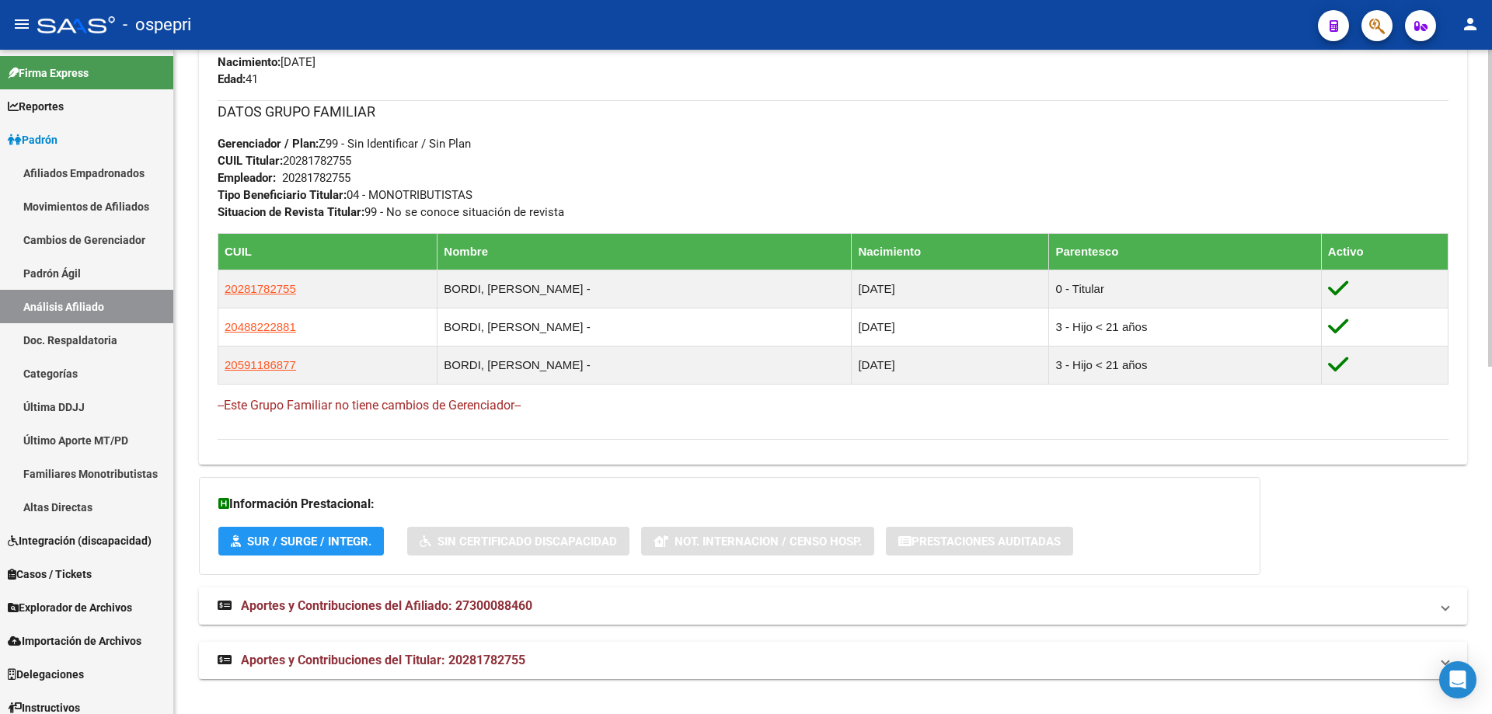
scroll to position [727, 0]
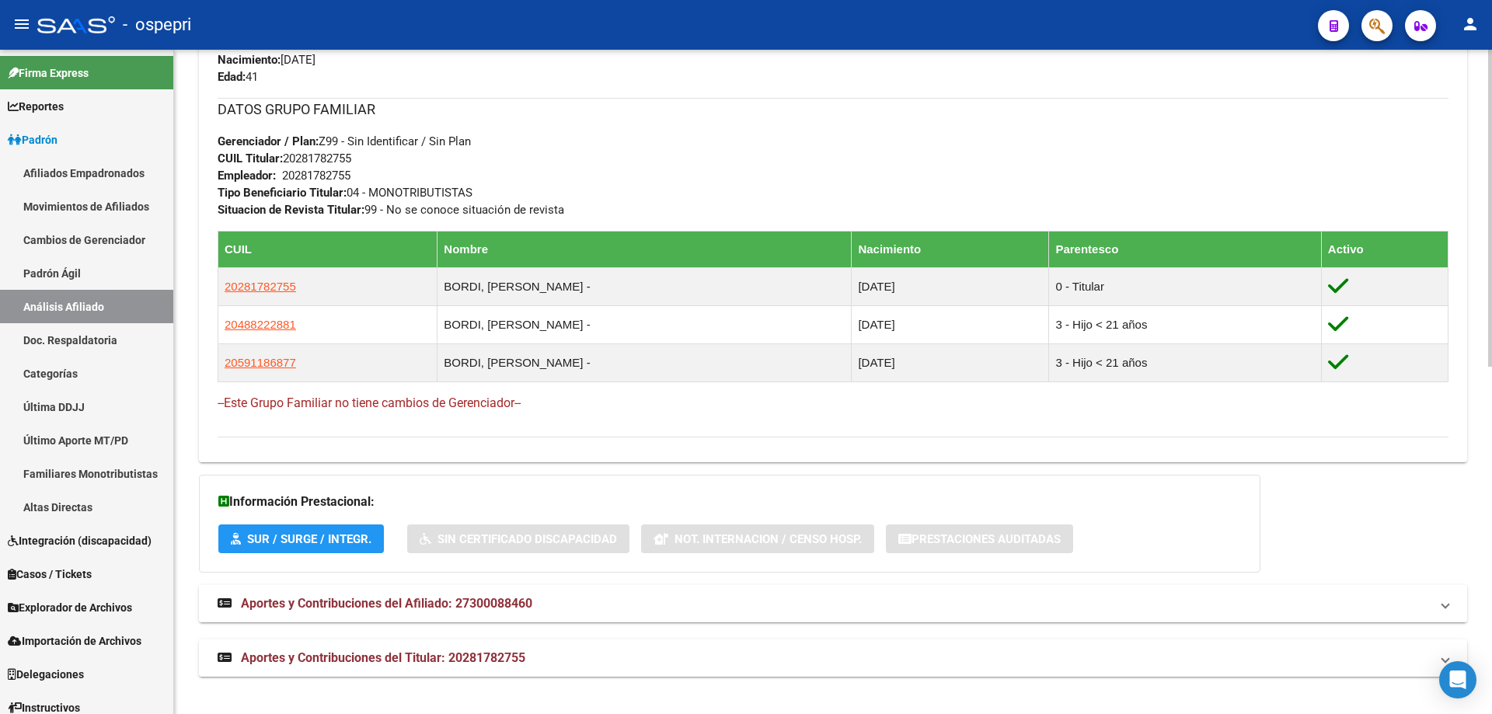
click at [503, 602] on span "Aportes y Contribuciones del Afiliado: 27300088460" at bounding box center [386, 603] width 291 height 15
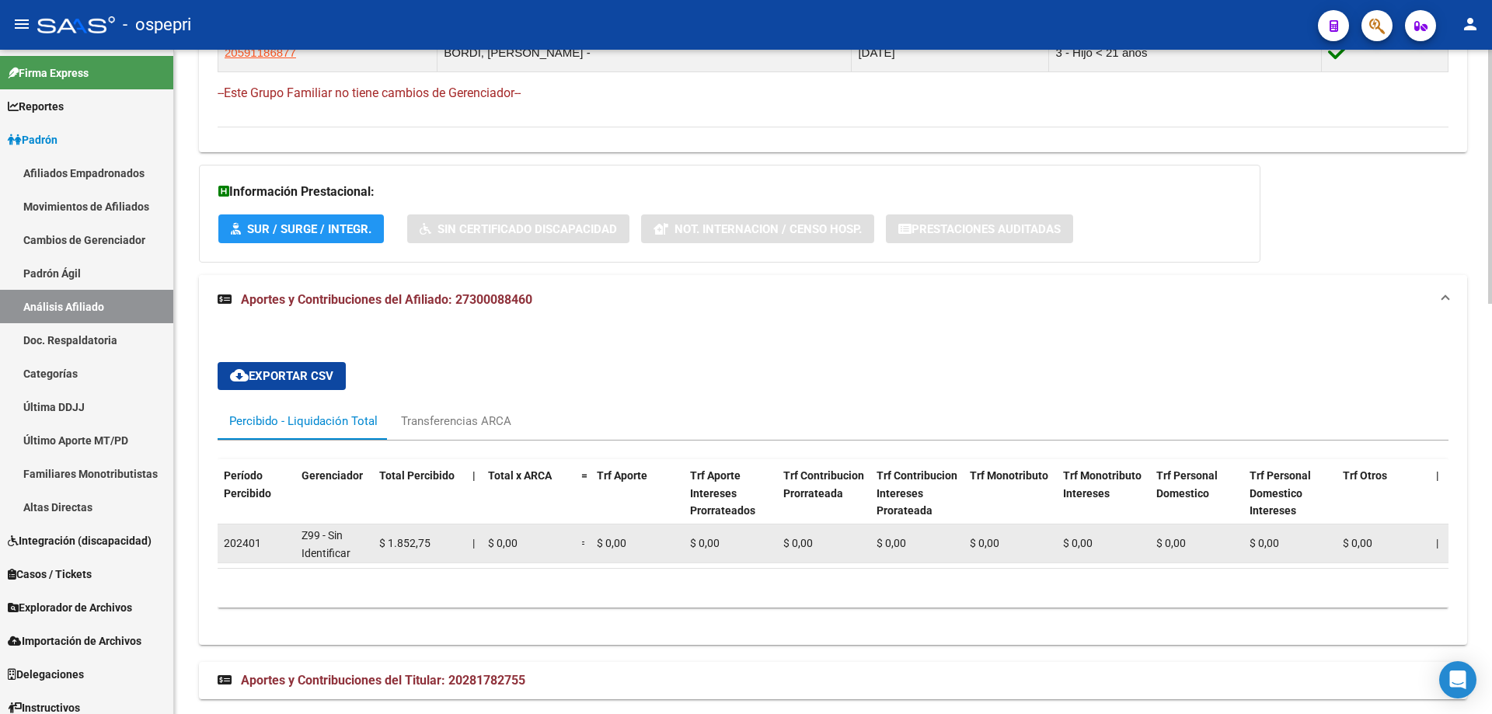
scroll to position [1071, 0]
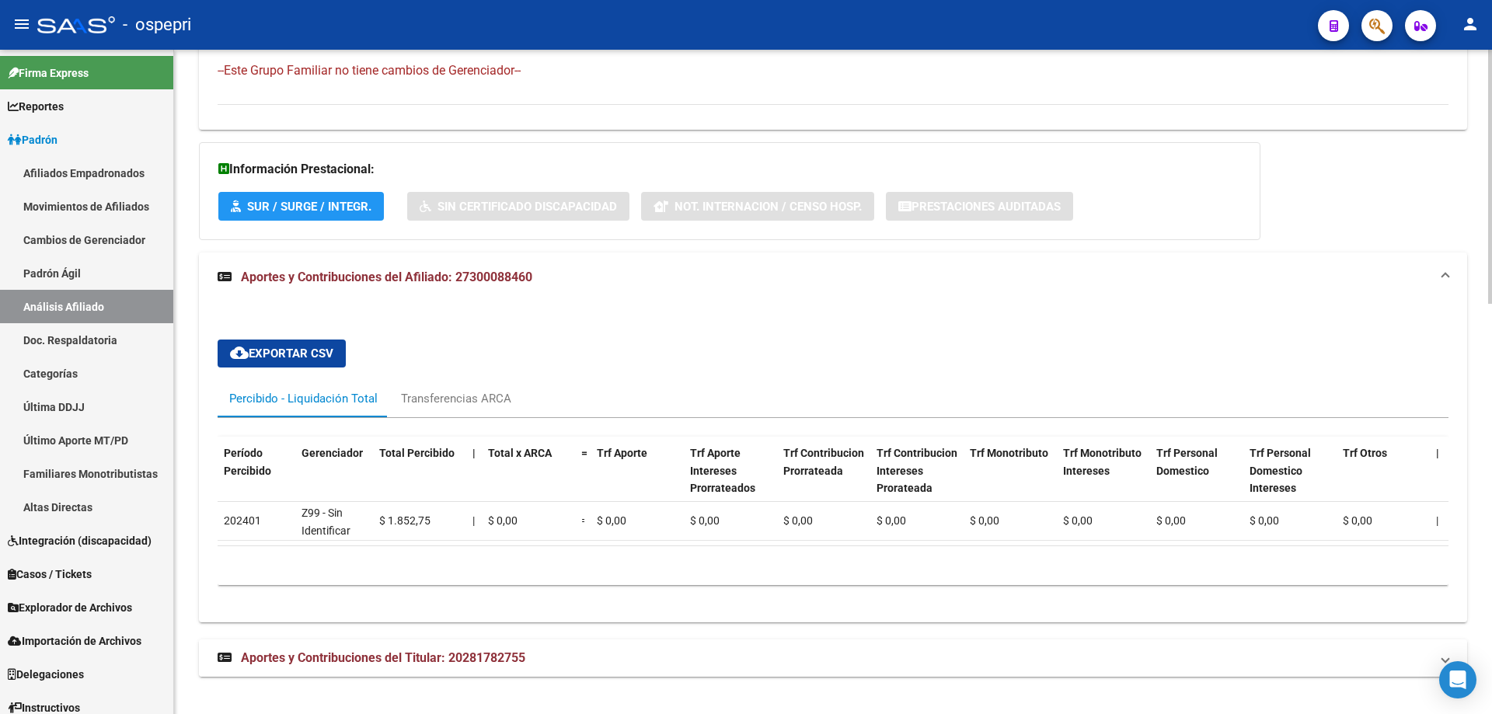
click at [524, 650] on strong "Aportes y Contribuciones del Titular: 20281782755" at bounding box center [372, 658] width 308 height 17
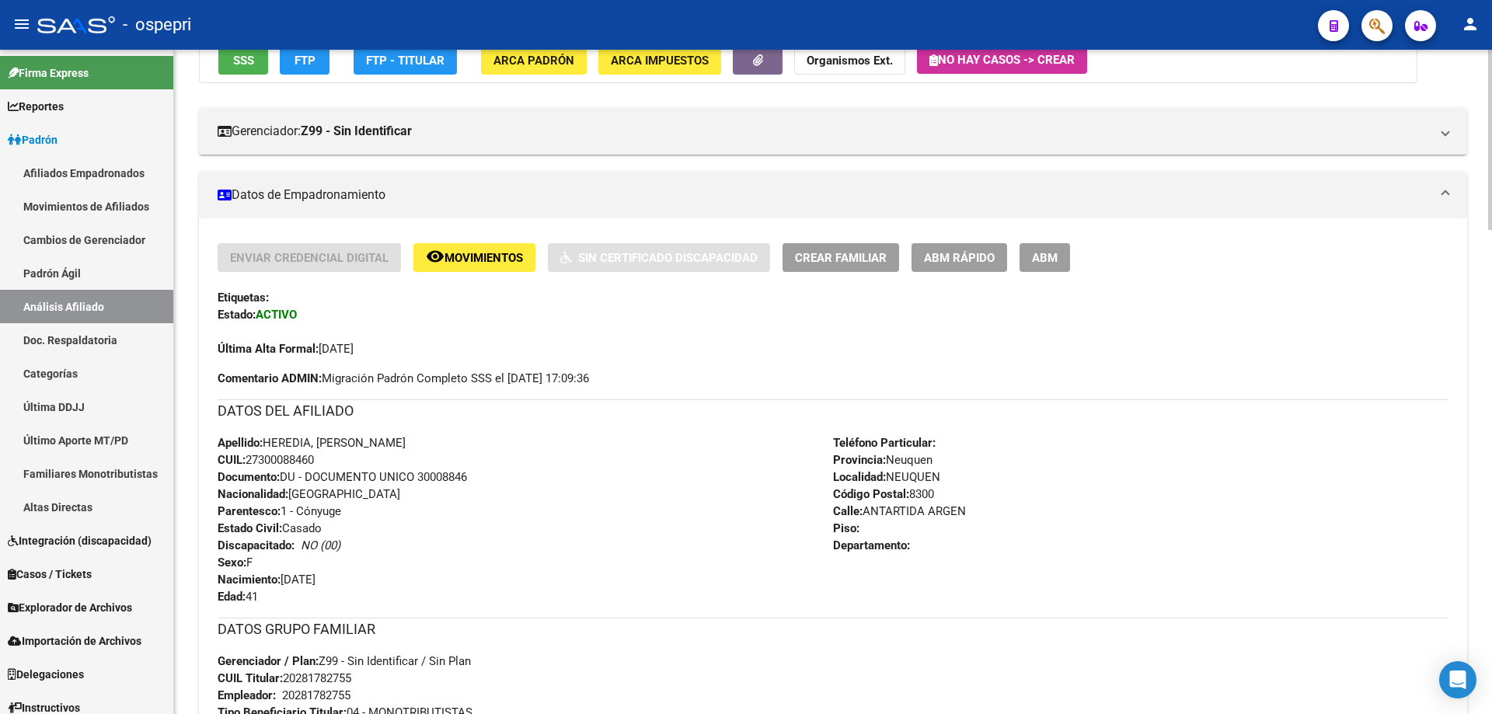
scroll to position [0, 0]
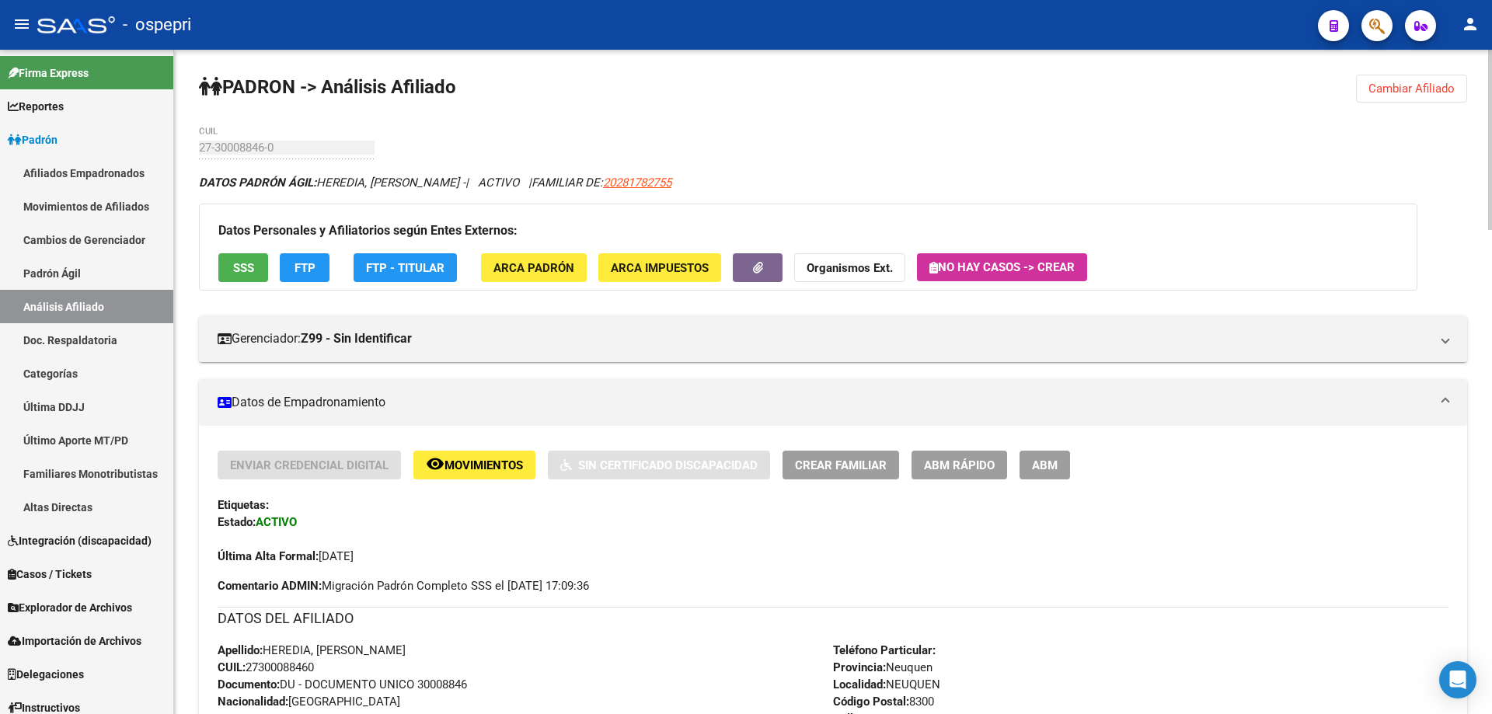
click at [1377, 97] on button "Cambiar Afiliado" at bounding box center [1411, 89] width 111 height 28
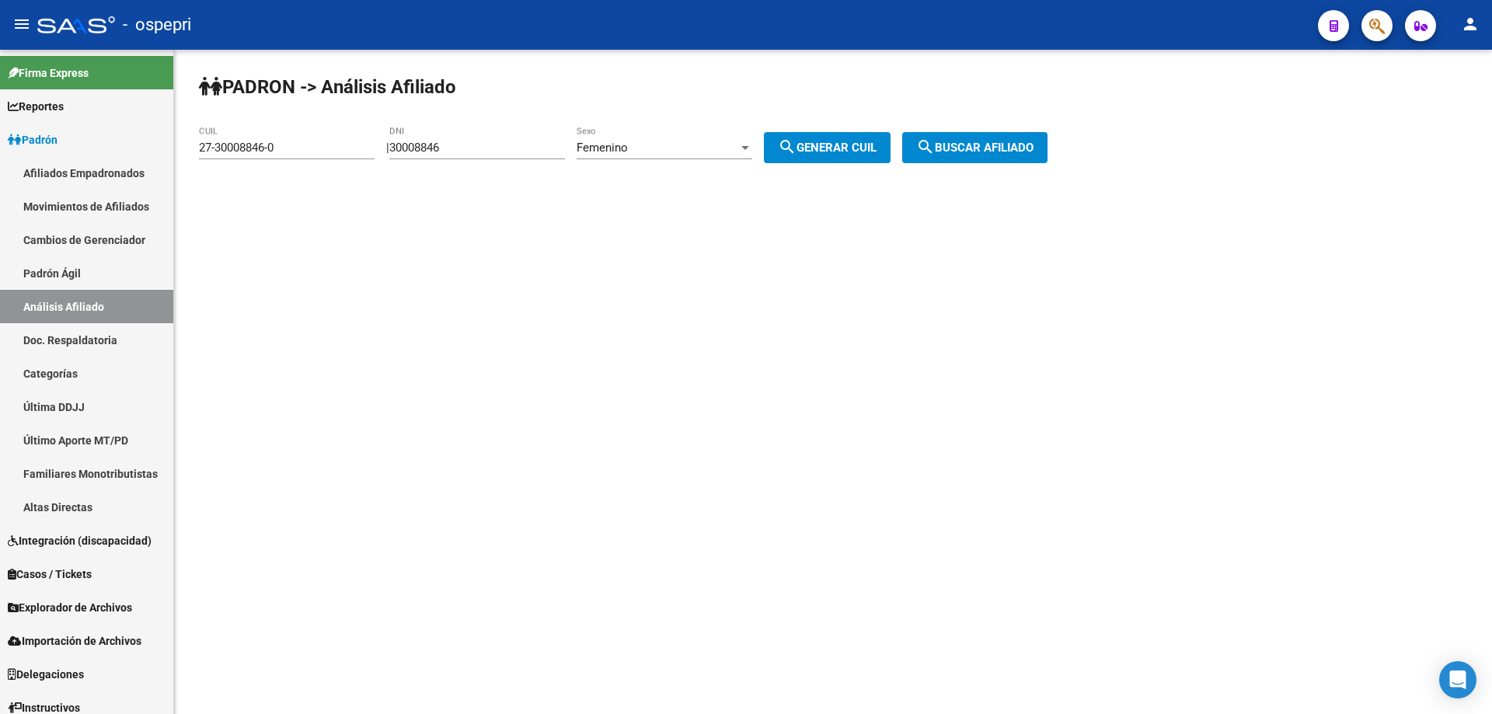
click at [431, 152] on input "30008846" at bounding box center [477, 148] width 176 height 14
paste input "2809307"
type input "28093076"
click at [876, 149] on span "search Generar CUIL" at bounding box center [827, 148] width 99 height 14
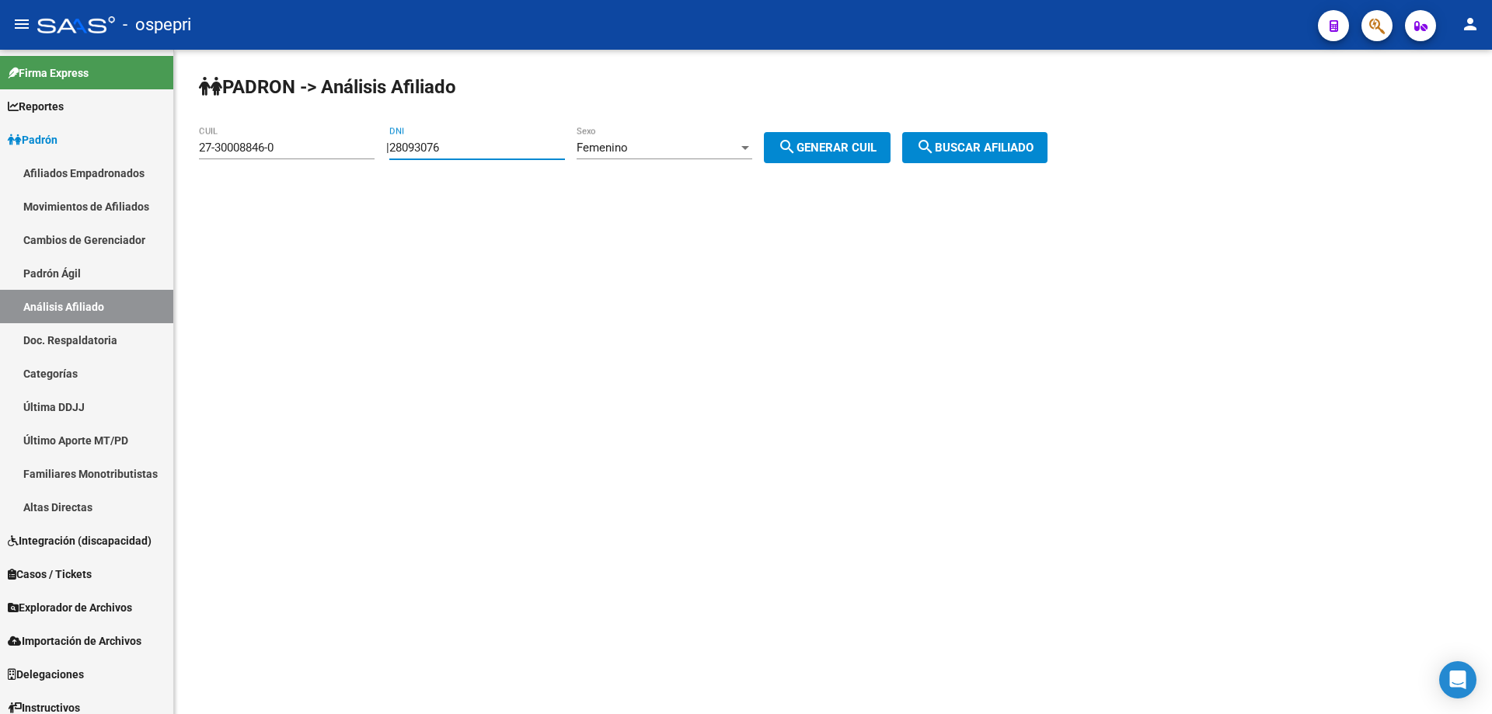
type input "27-28093076-3"
click at [979, 145] on span "search Buscar afiliado" at bounding box center [974, 148] width 117 height 14
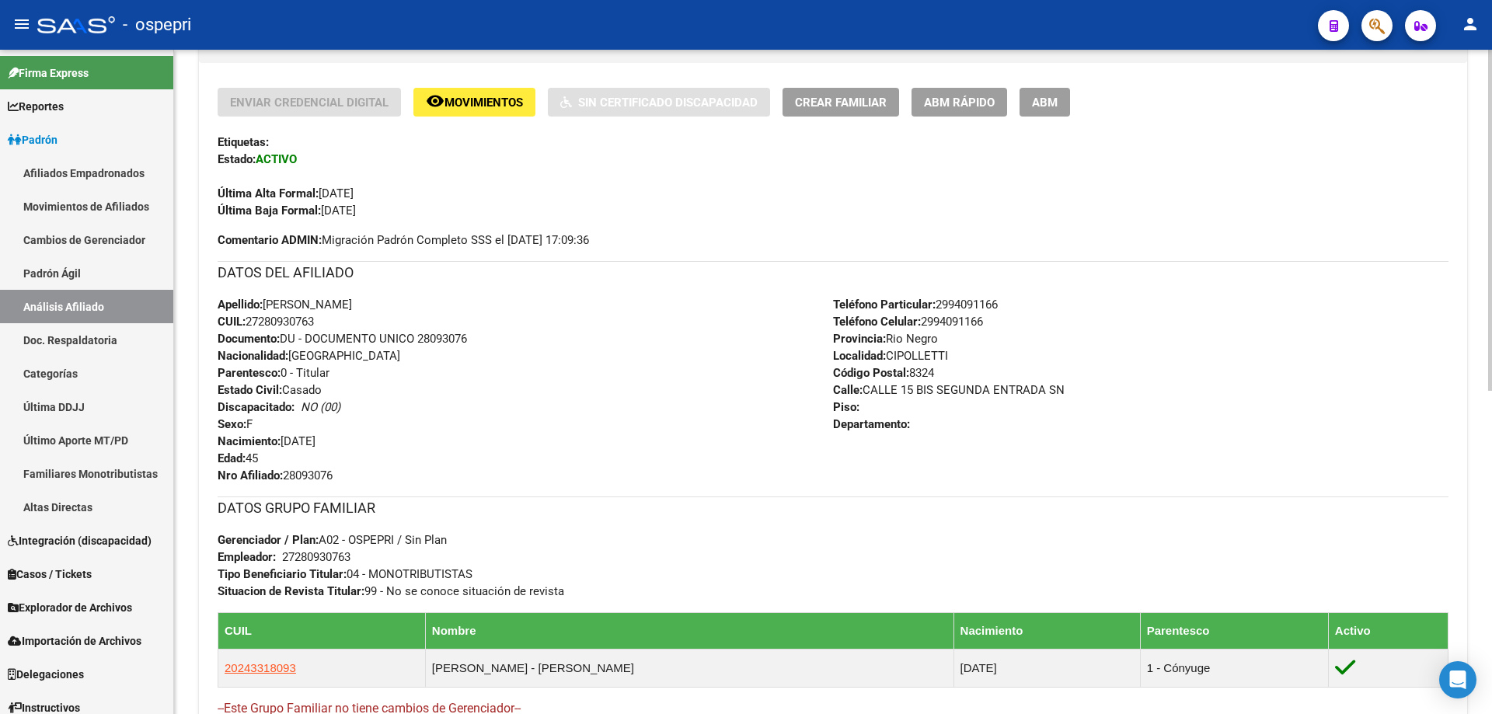
scroll to position [631, 0]
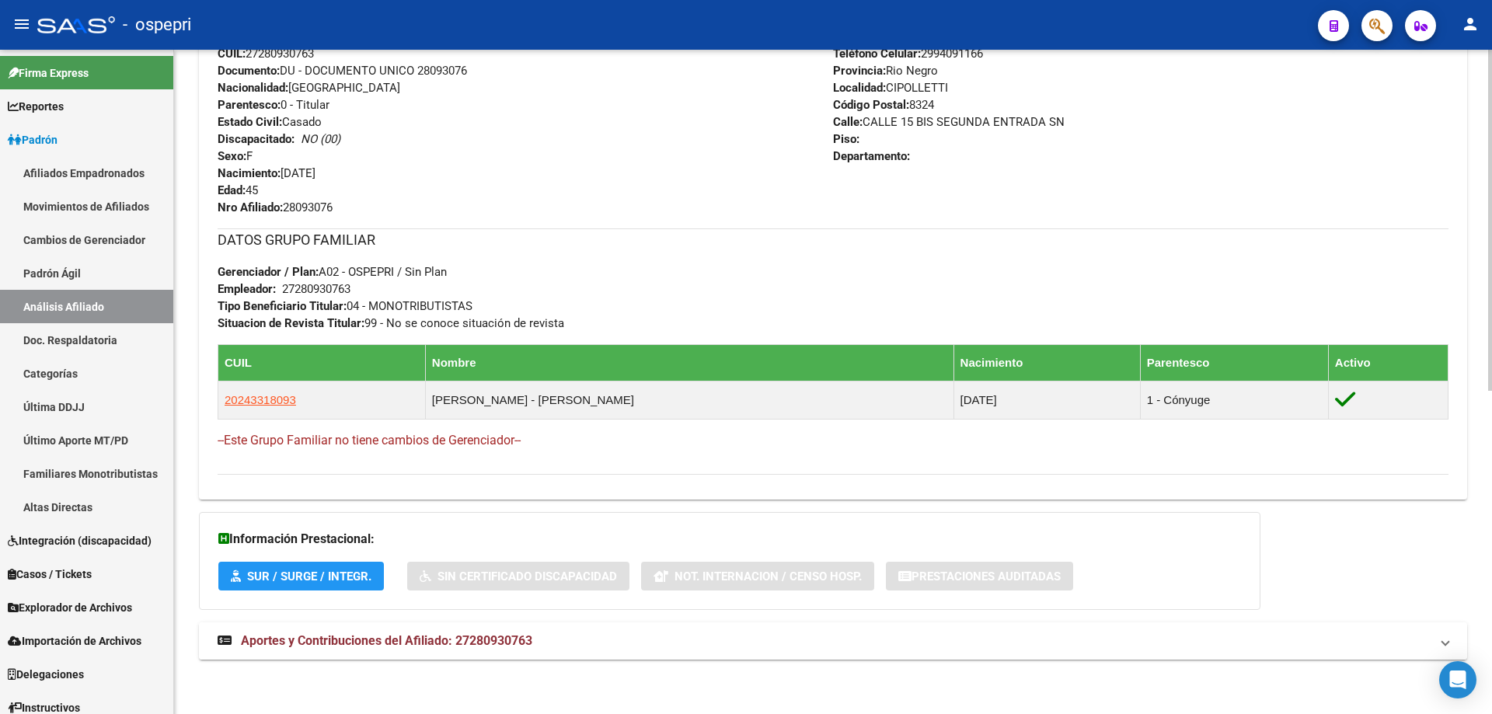
click at [538, 639] on mat-panel-title "Aportes y Contribuciones del Afiliado: 27280930763" at bounding box center [824, 640] width 1212 height 17
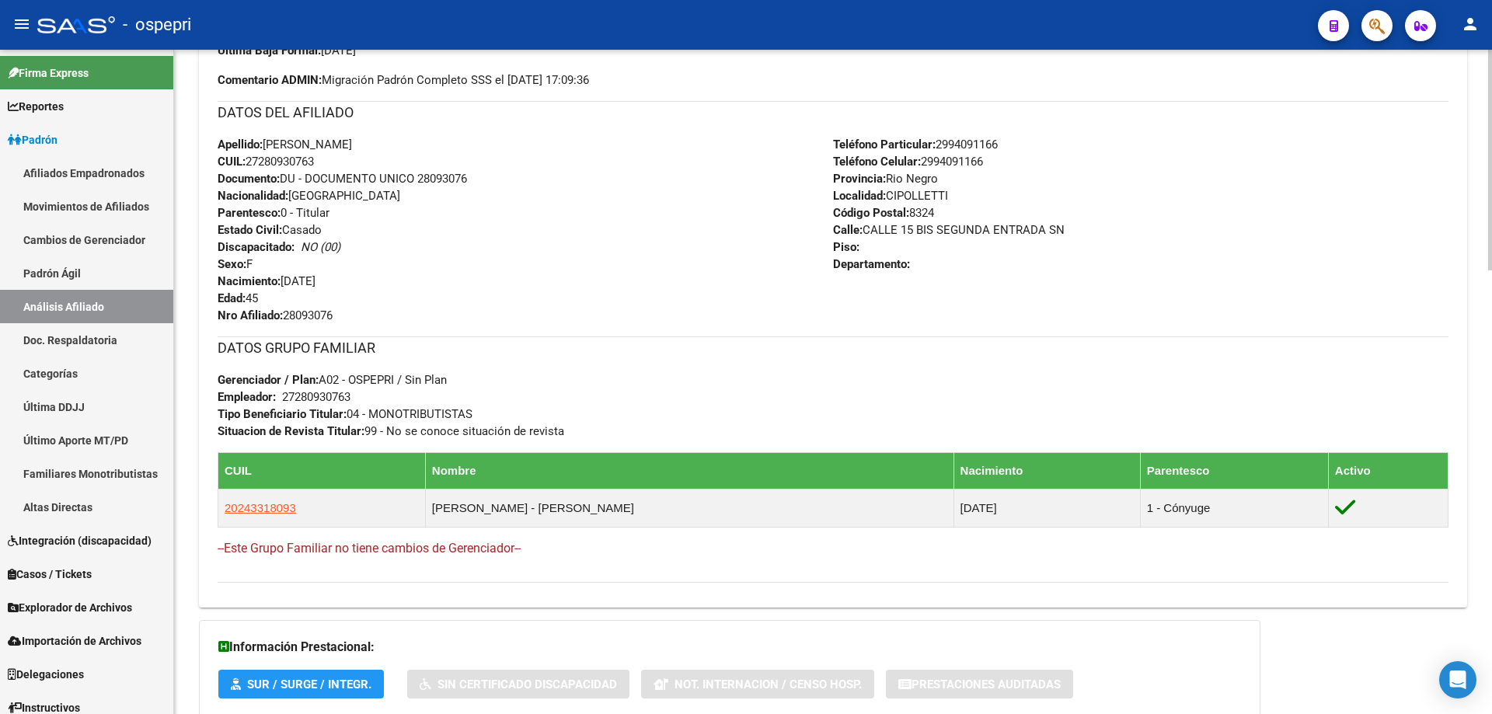
scroll to position [622, 0]
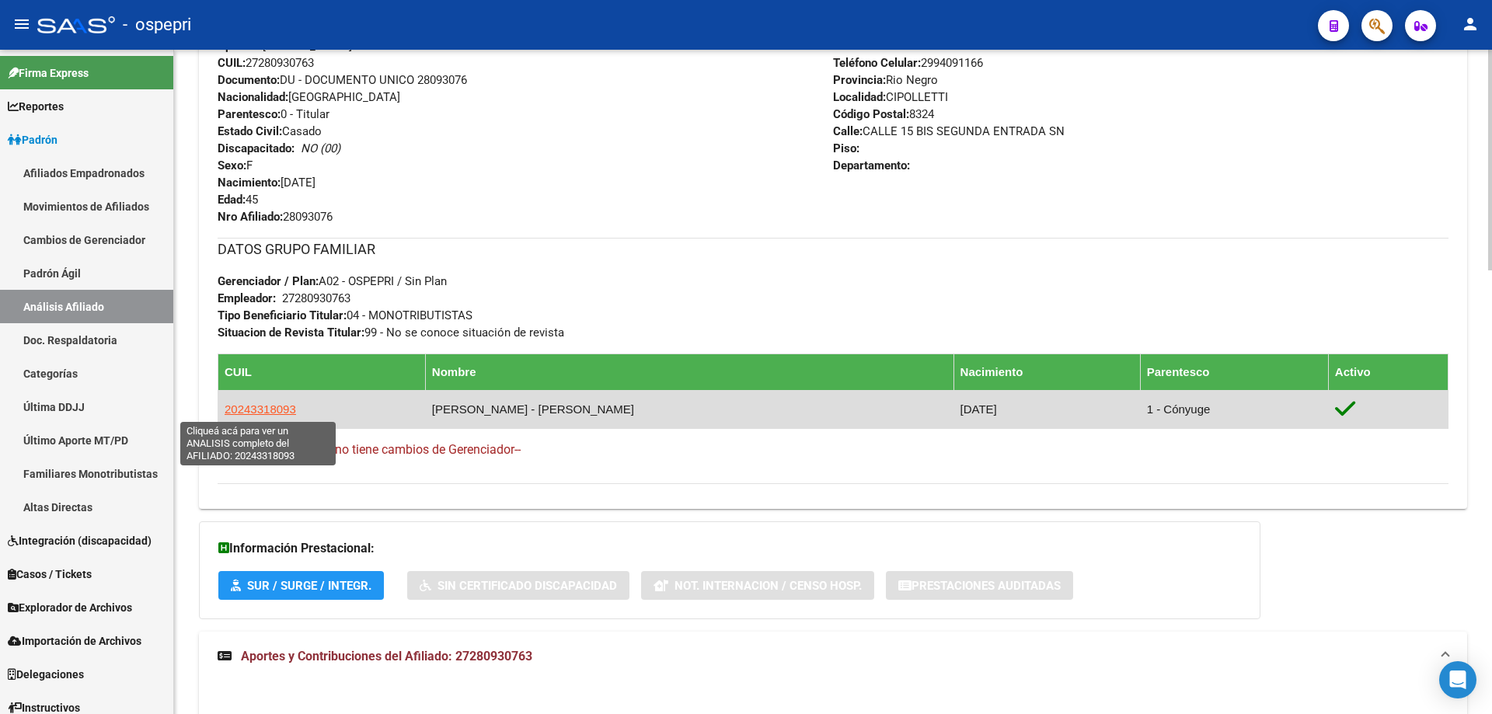
click at [269, 408] on span "20243318093" at bounding box center [260, 408] width 71 height 13
type textarea "20243318093"
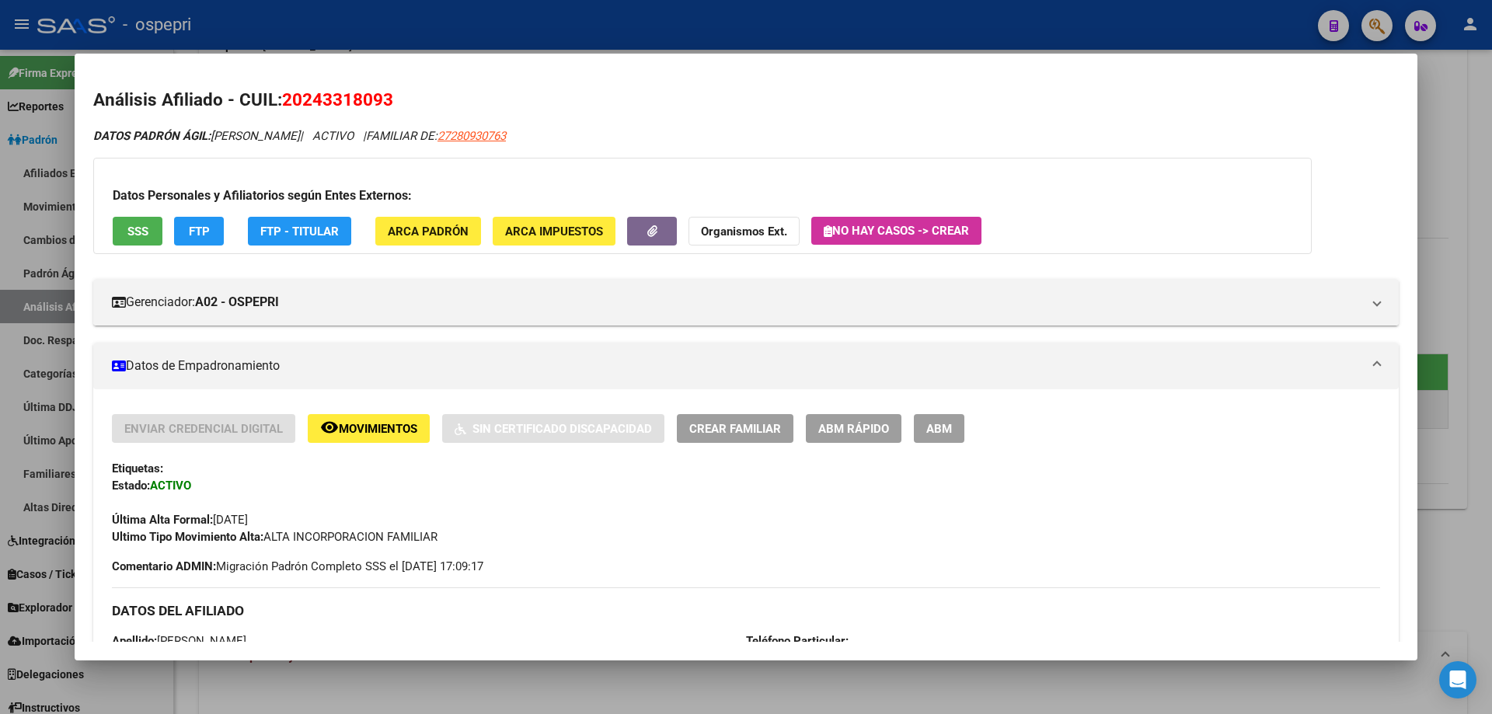
scroll to position [207, 0]
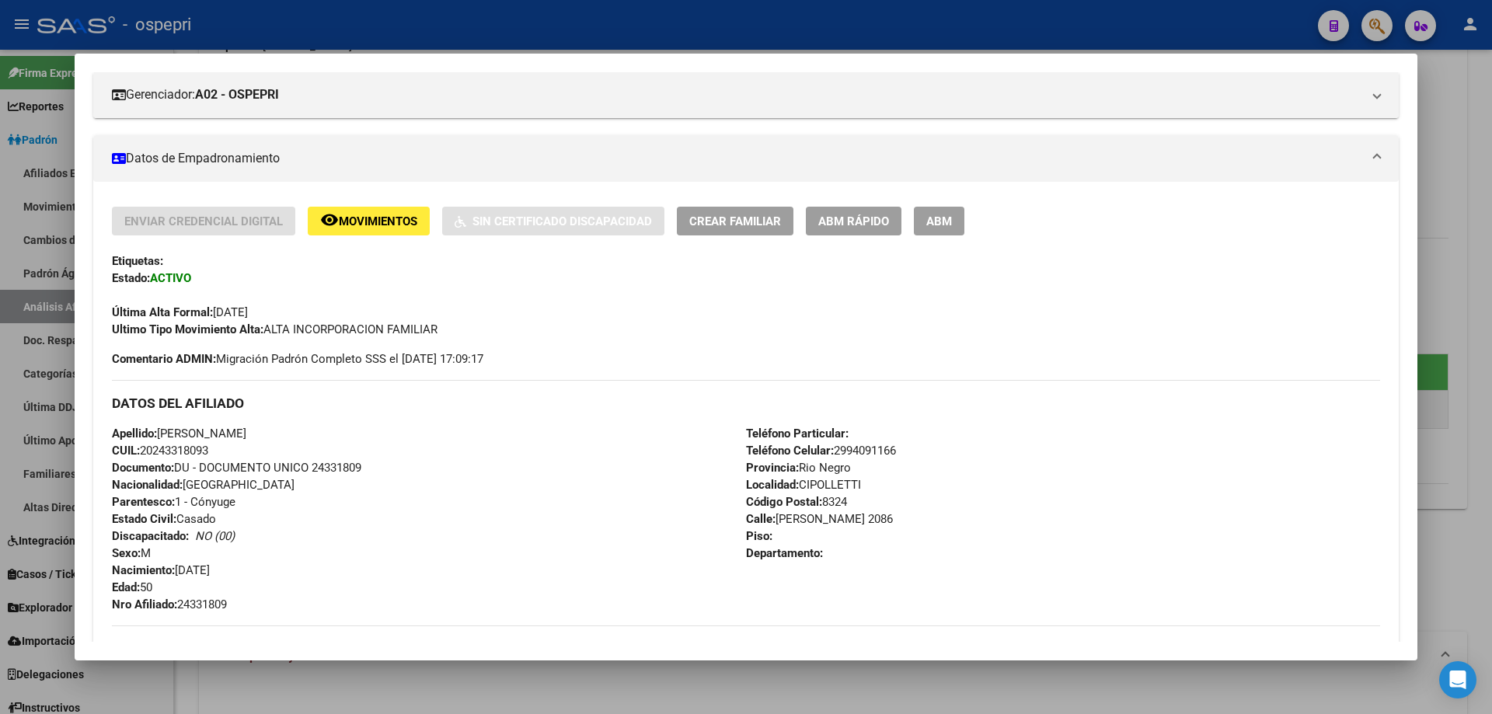
drag, startPoint x: 165, startPoint y: 451, endPoint x: 211, endPoint y: 457, distance: 45.4
click at [208, 457] on span "CUIL: 20243318093" at bounding box center [160, 451] width 96 height 14
copy span "24331809"
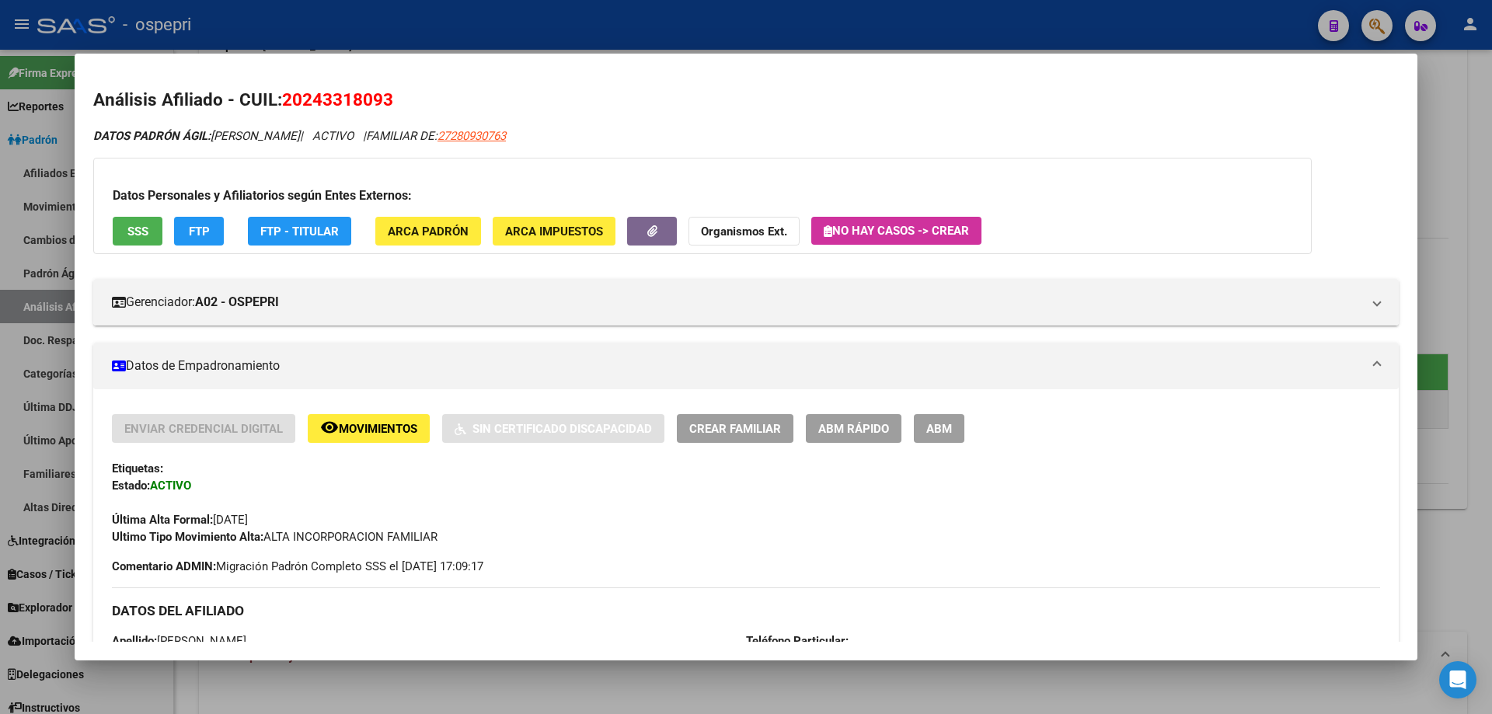
click at [1444, 133] on div at bounding box center [746, 357] width 1492 height 714
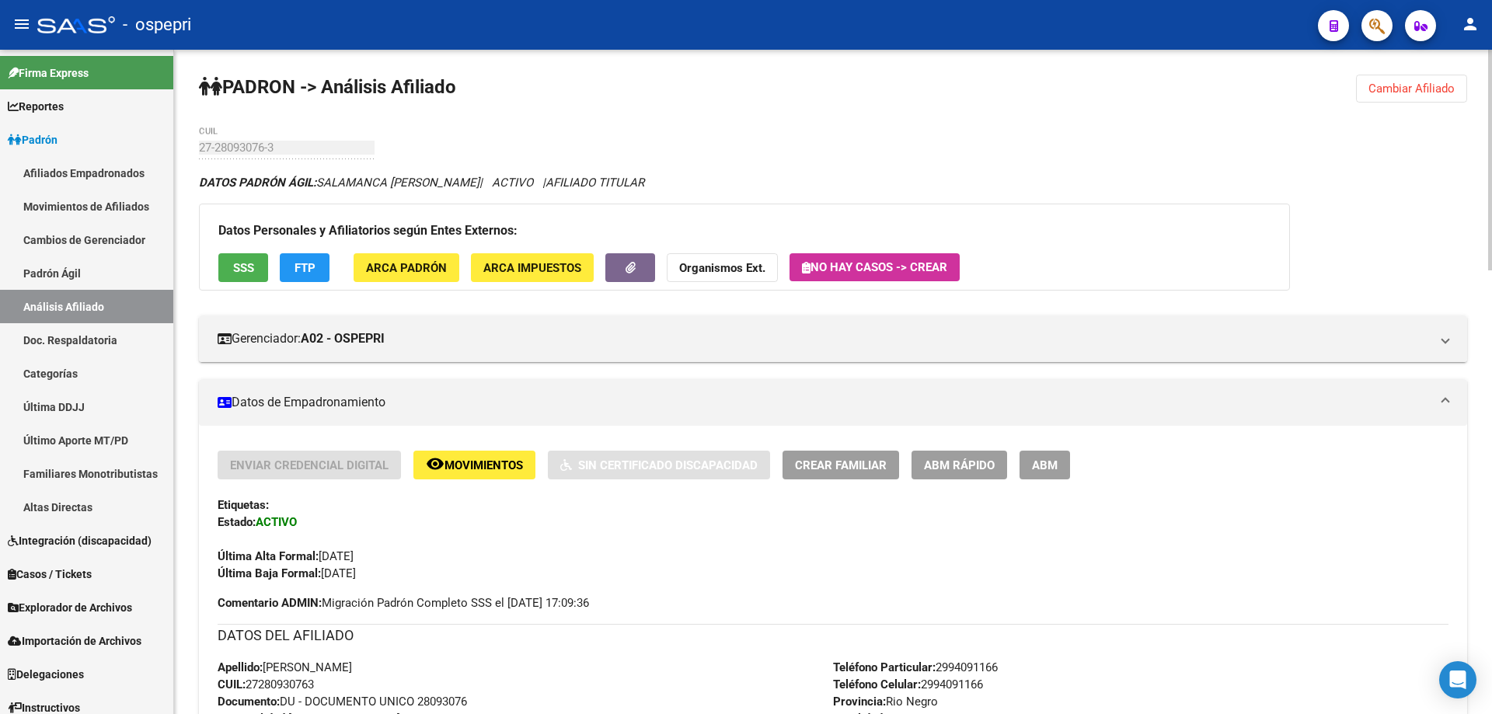
click at [1419, 83] on span "Cambiar Afiliado" at bounding box center [1411, 89] width 86 height 14
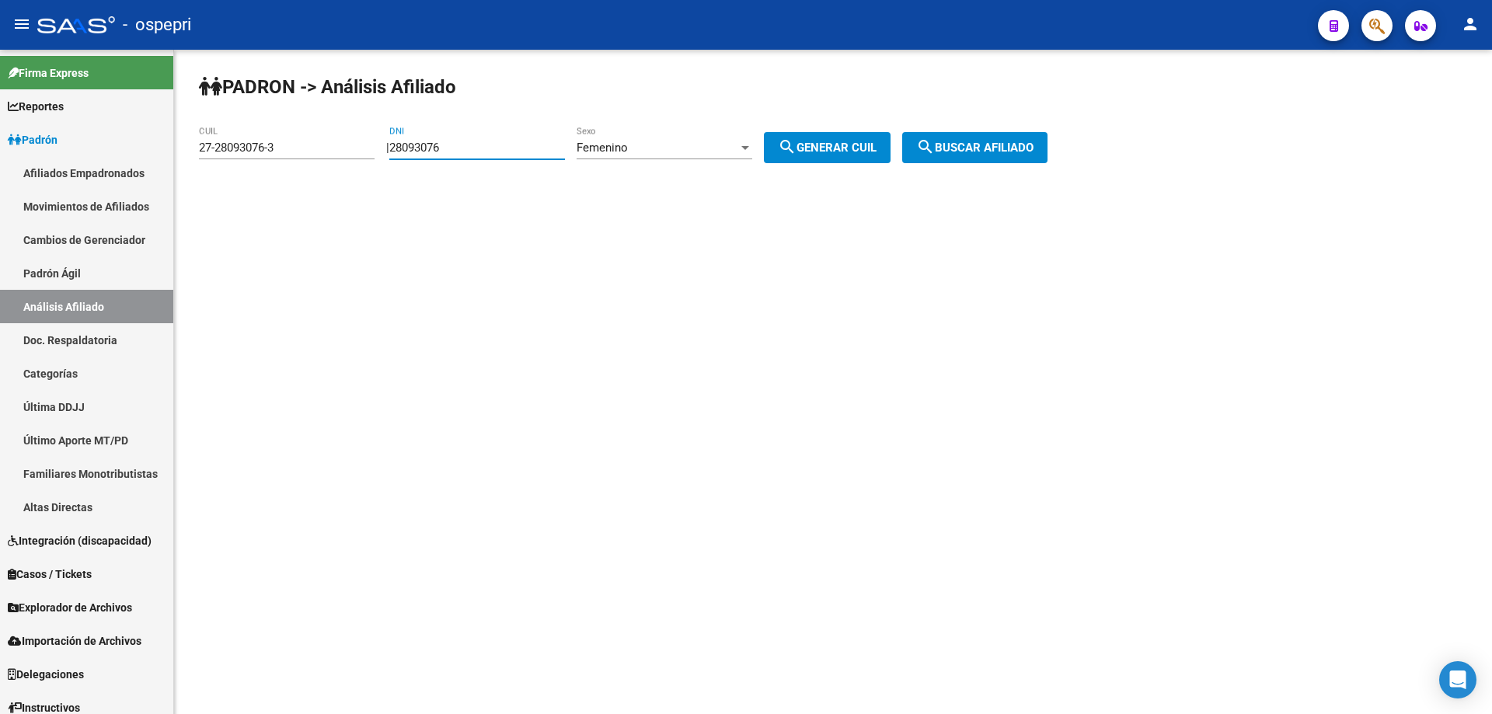
click at [433, 143] on input "28093076" at bounding box center [477, 148] width 176 height 14
paste input "7554488"
type input "27554488"
click at [738, 148] on div "Femenino" at bounding box center [657, 148] width 162 height 14
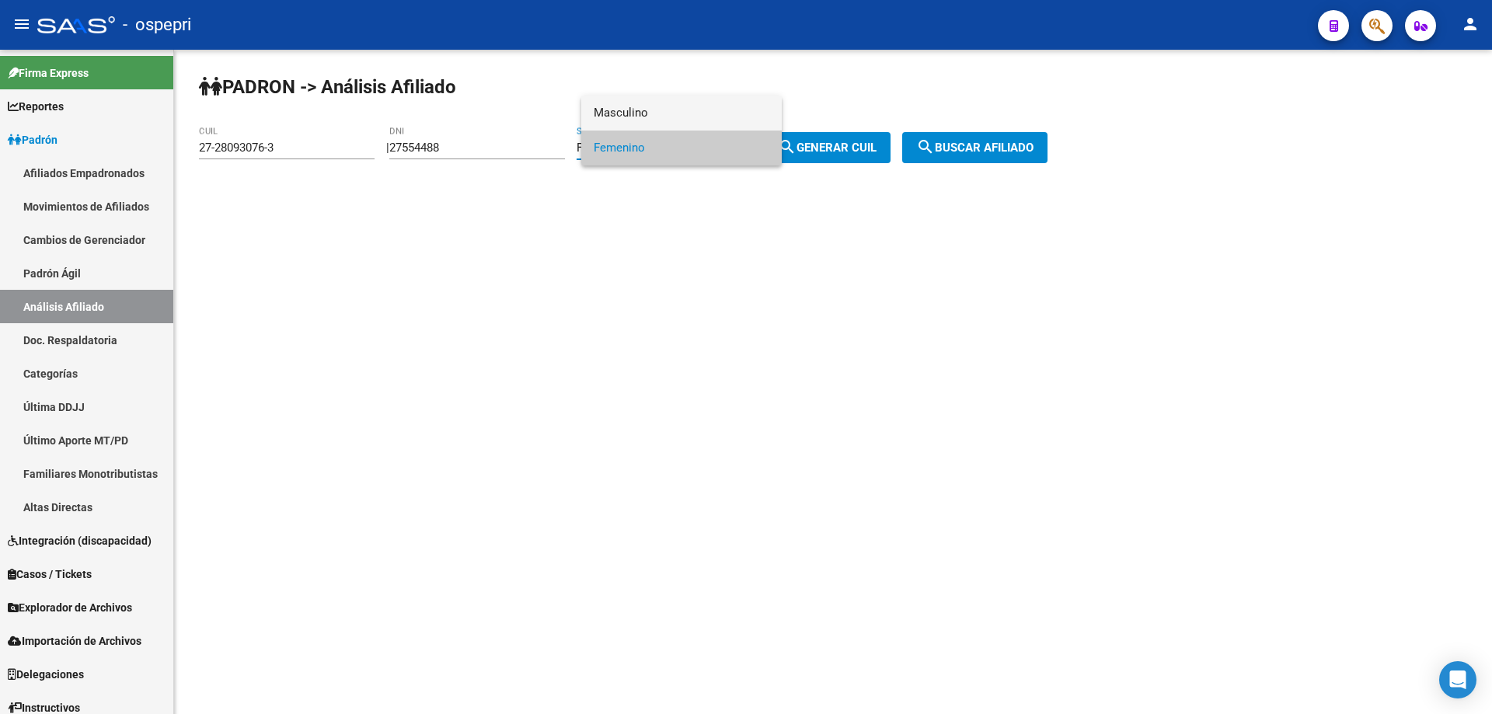
click at [726, 106] on span "Masculino" at bounding box center [682, 113] width 176 height 35
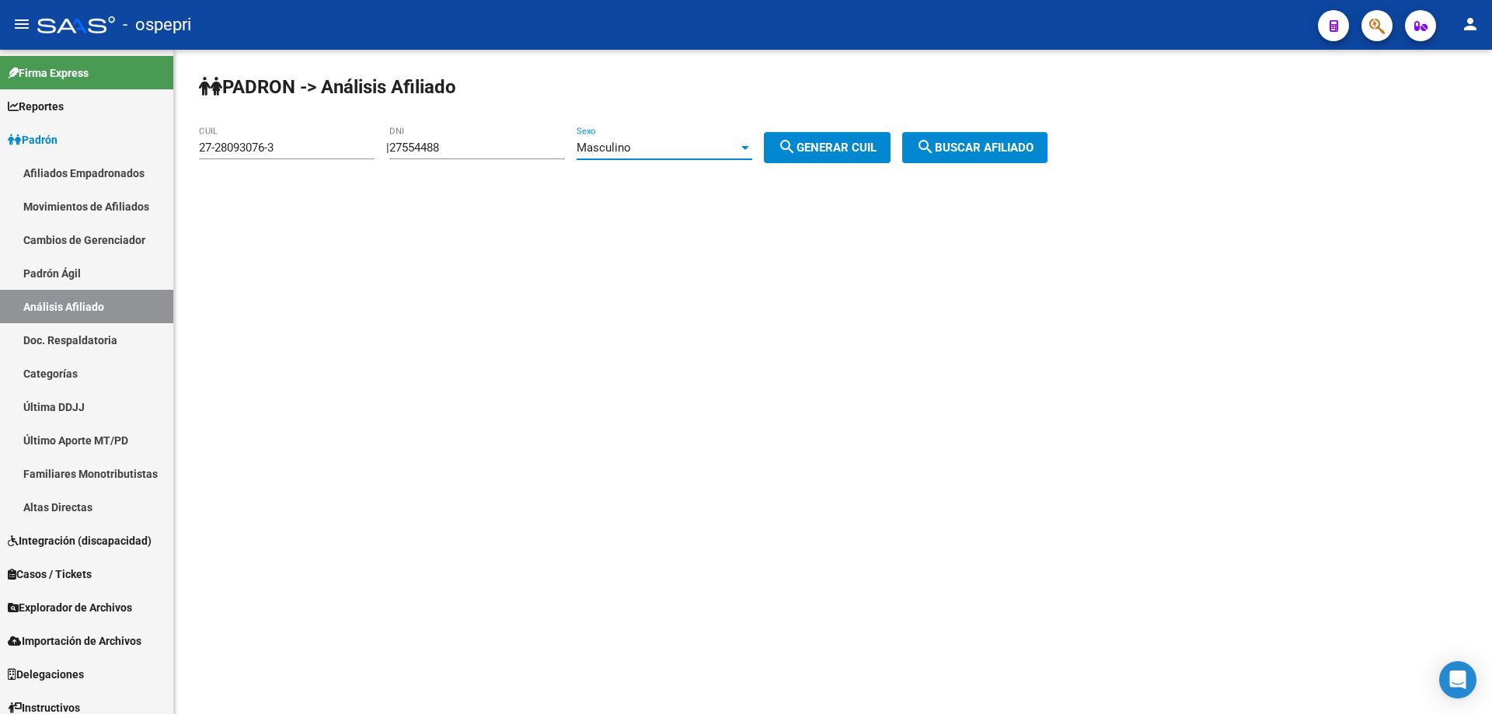
drag, startPoint x: 873, startPoint y: 153, endPoint x: 900, endPoint y: 155, distance: 27.2
click at [873, 154] on span "search Generar CUIL" at bounding box center [827, 148] width 99 height 14
type input "20-27554488-5"
click at [985, 143] on span "search Buscar afiliado" at bounding box center [974, 148] width 117 height 14
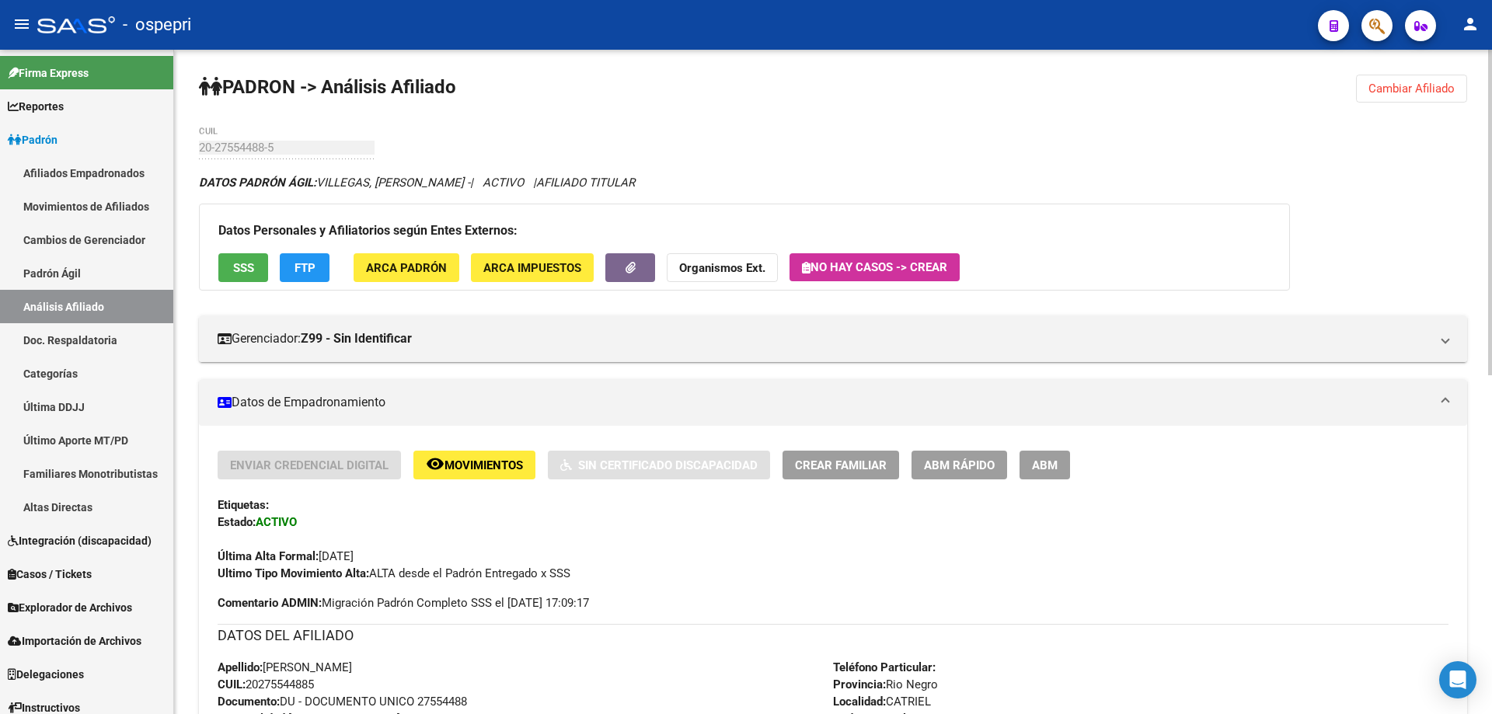
scroll to position [690, 0]
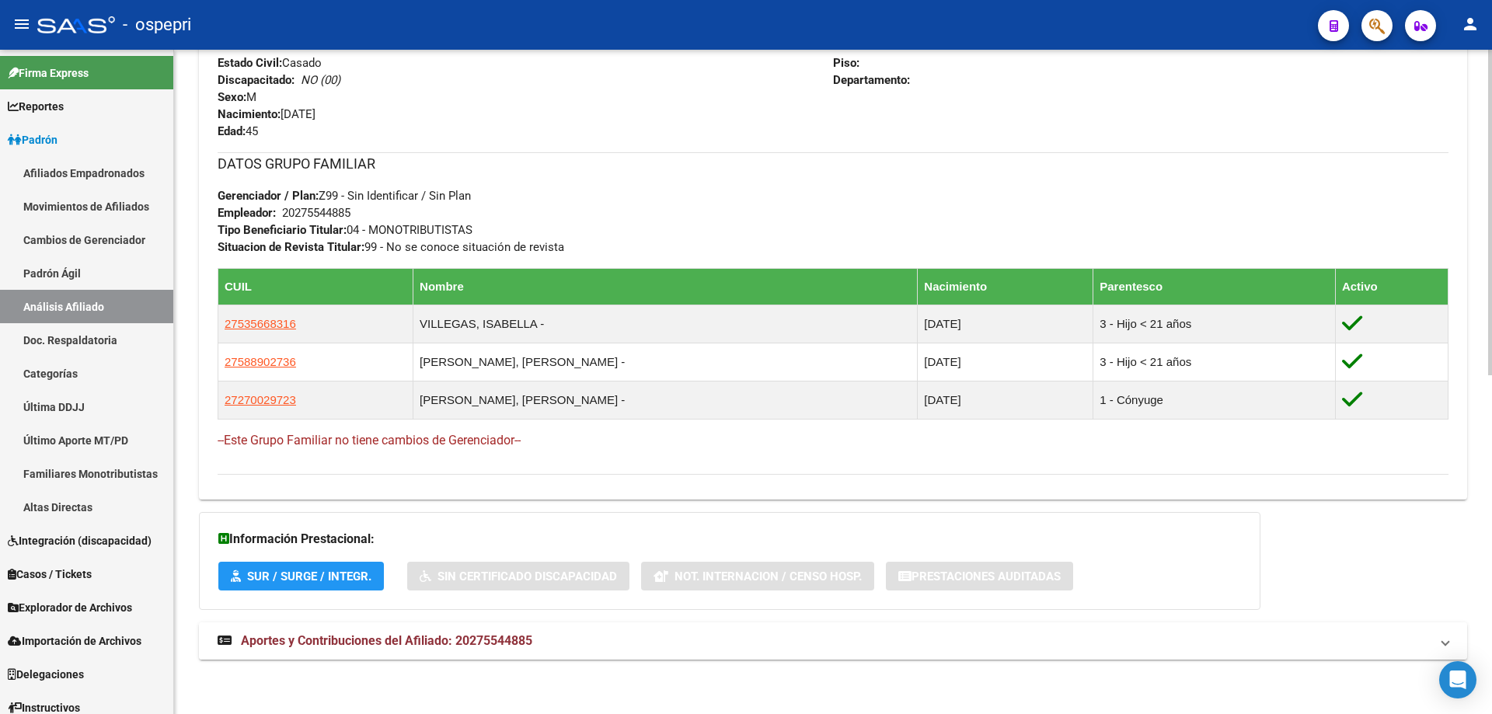
click at [355, 643] on span "Aportes y Contribuciones del Afiliado: 20275544885" at bounding box center [386, 640] width 291 height 15
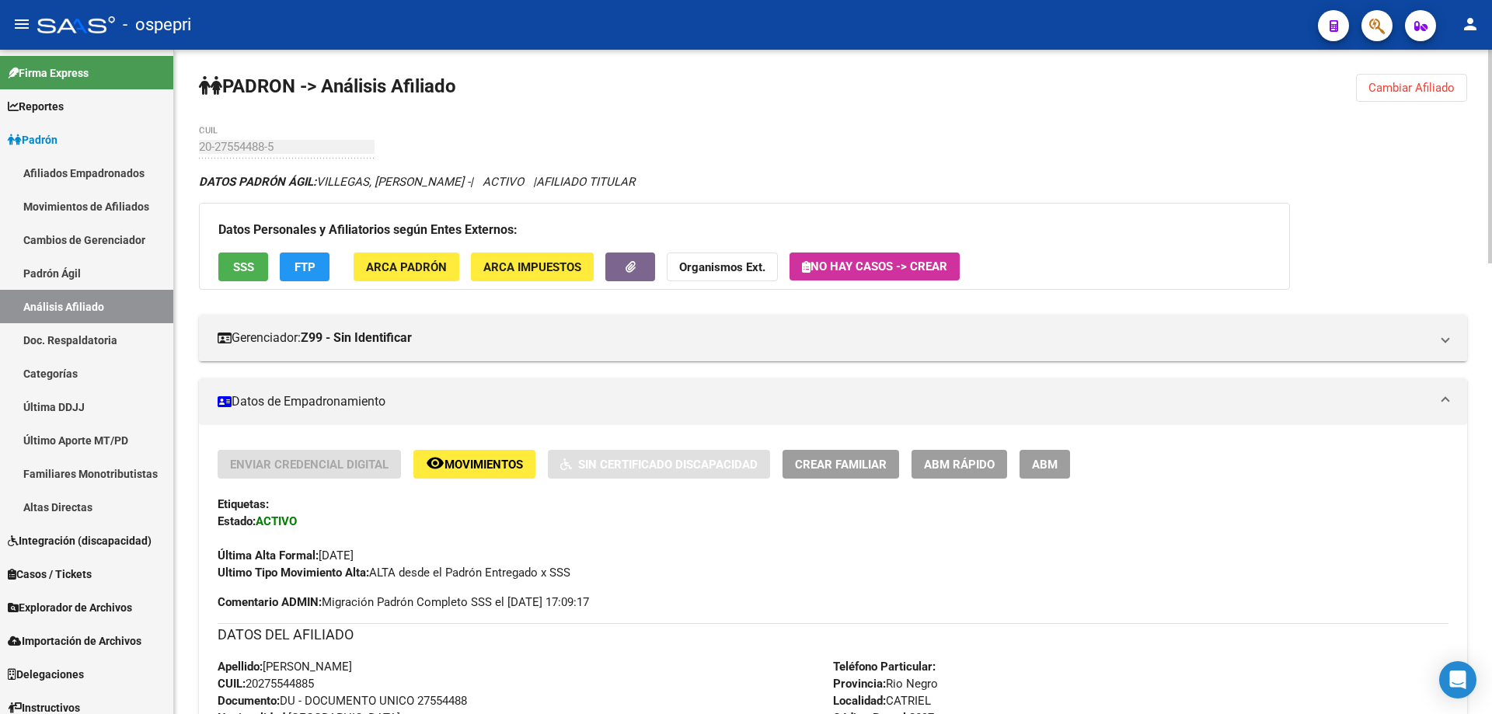
scroll to position [0, 0]
click at [1429, 88] on span "Cambiar Afiliado" at bounding box center [1411, 89] width 86 height 14
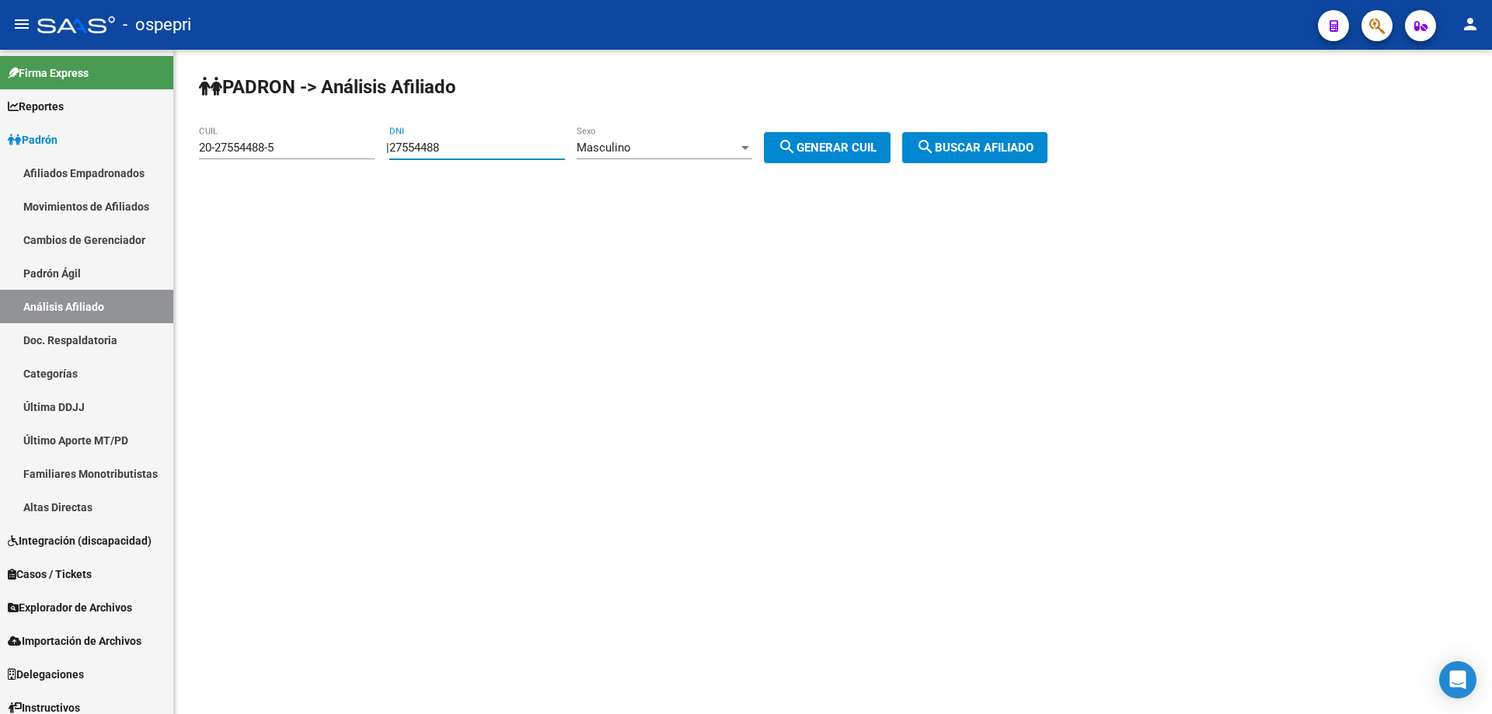
click at [440, 147] on input "27554488" at bounding box center [477, 148] width 176 height 14
paste input "6124802"
type input "26124802"
click at [804, 137] on button "search Generar CUIL" at bounding box center [827, 147] width 127 height 31
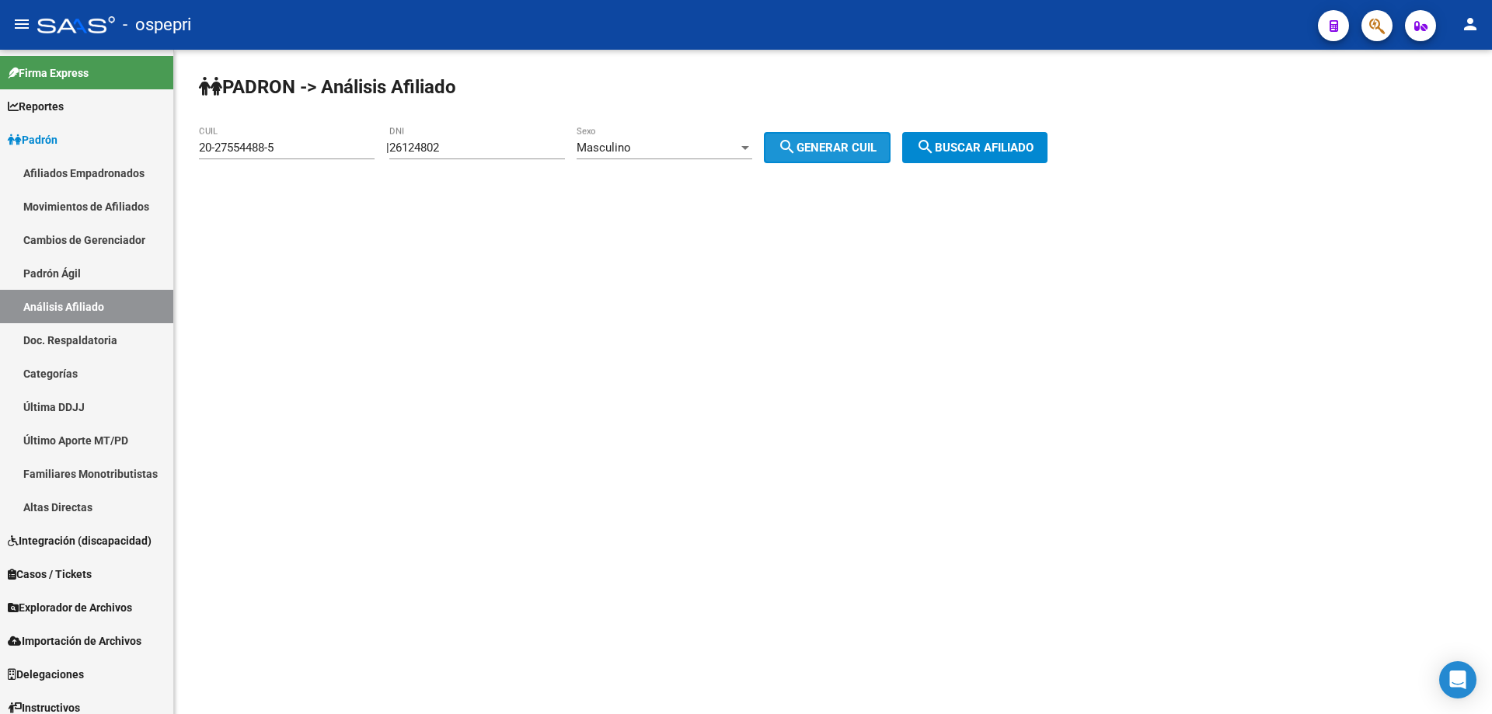
type input "20-26124802-7"
click at [981, 132] on button "search Buscar afiliado" at bounding box center [974, 147] width 145 height 31
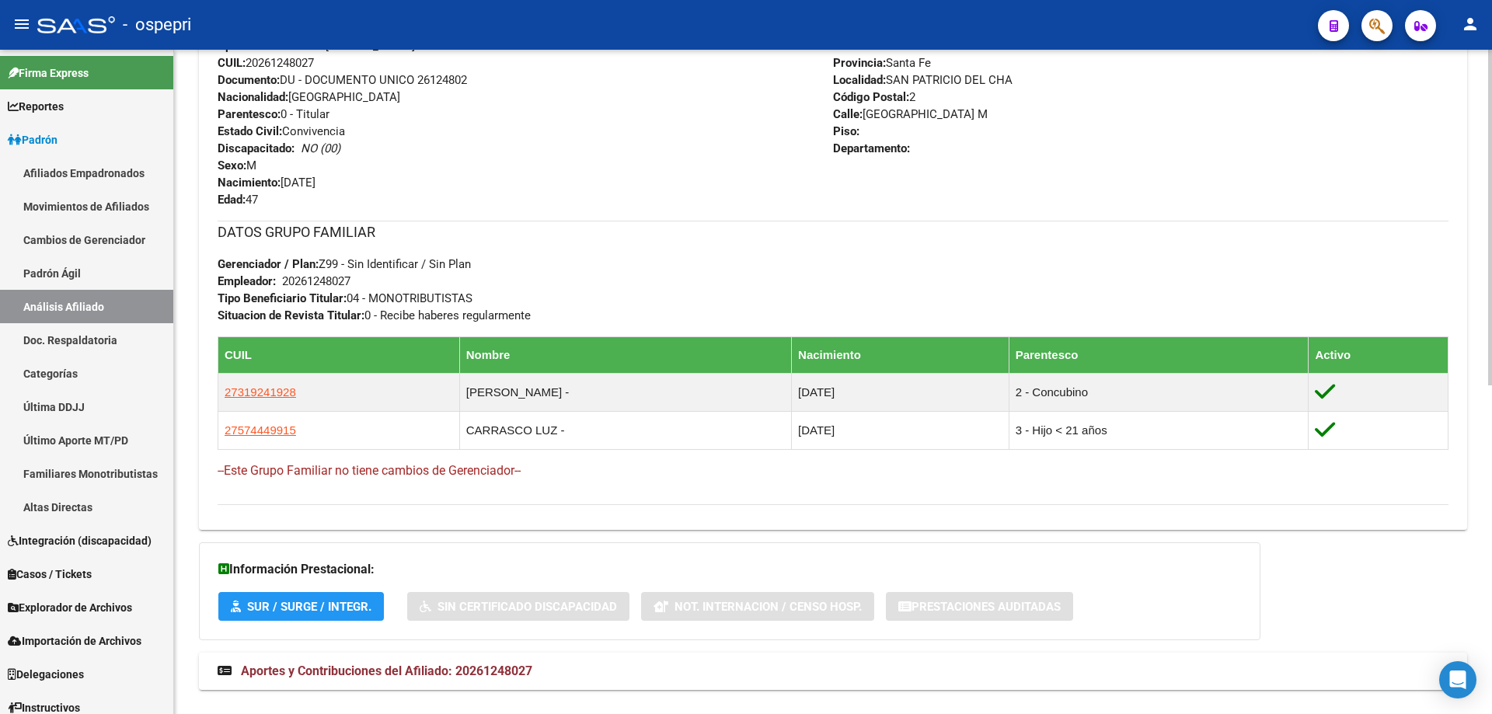
scroll to position [652, 0]
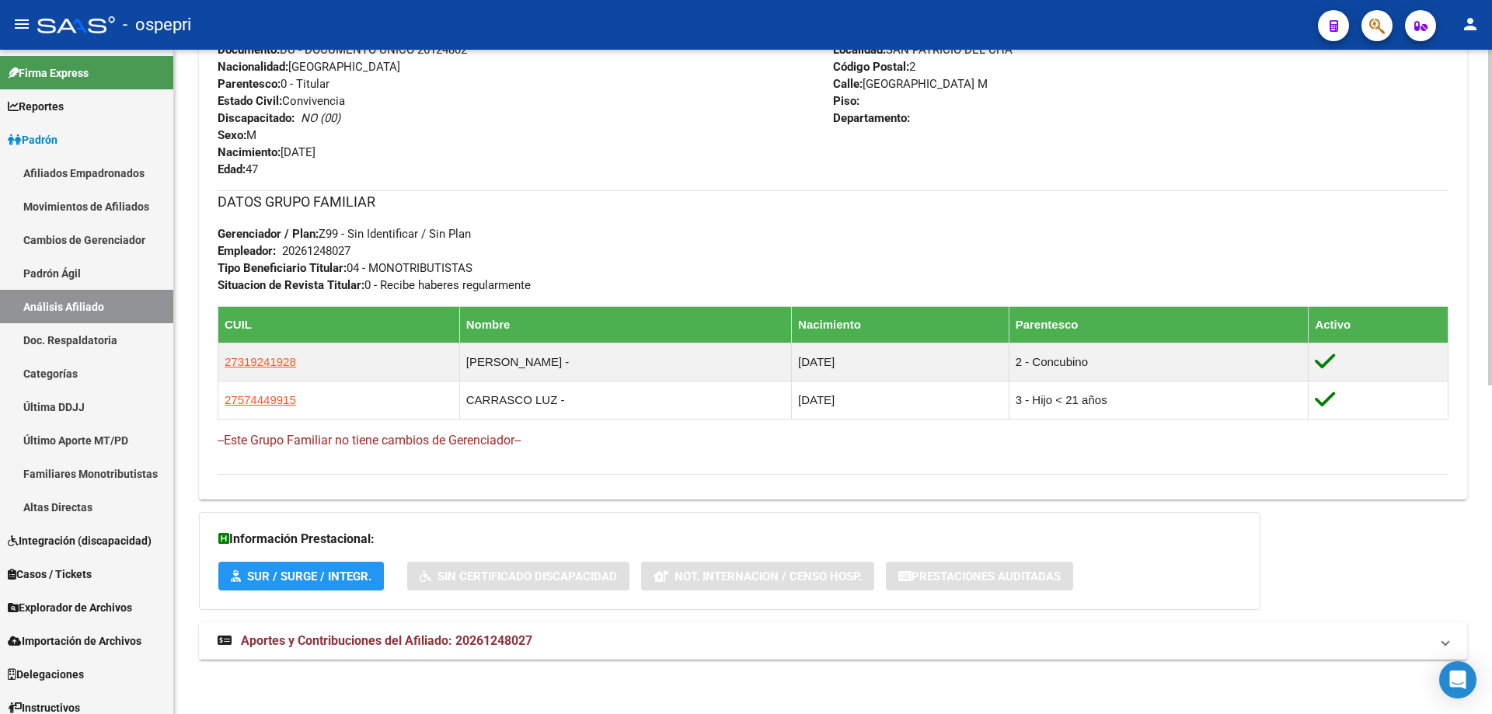
click at [538, 630] on mat-expansion-panel-header "Aportes y Contribuciones del Afiliado: 20261248027" at bounding box center [833, 640] width 1268 height 37
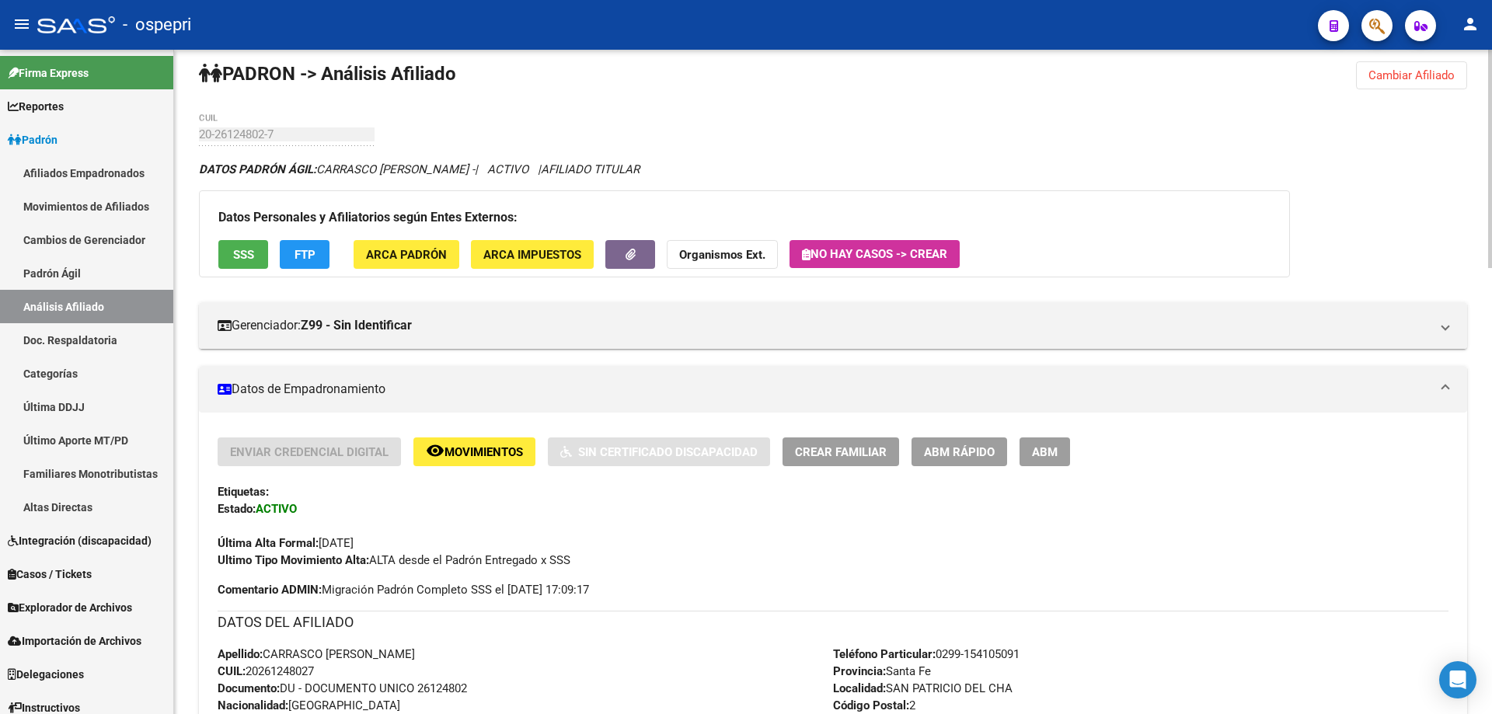
scroll to position [0, 0]
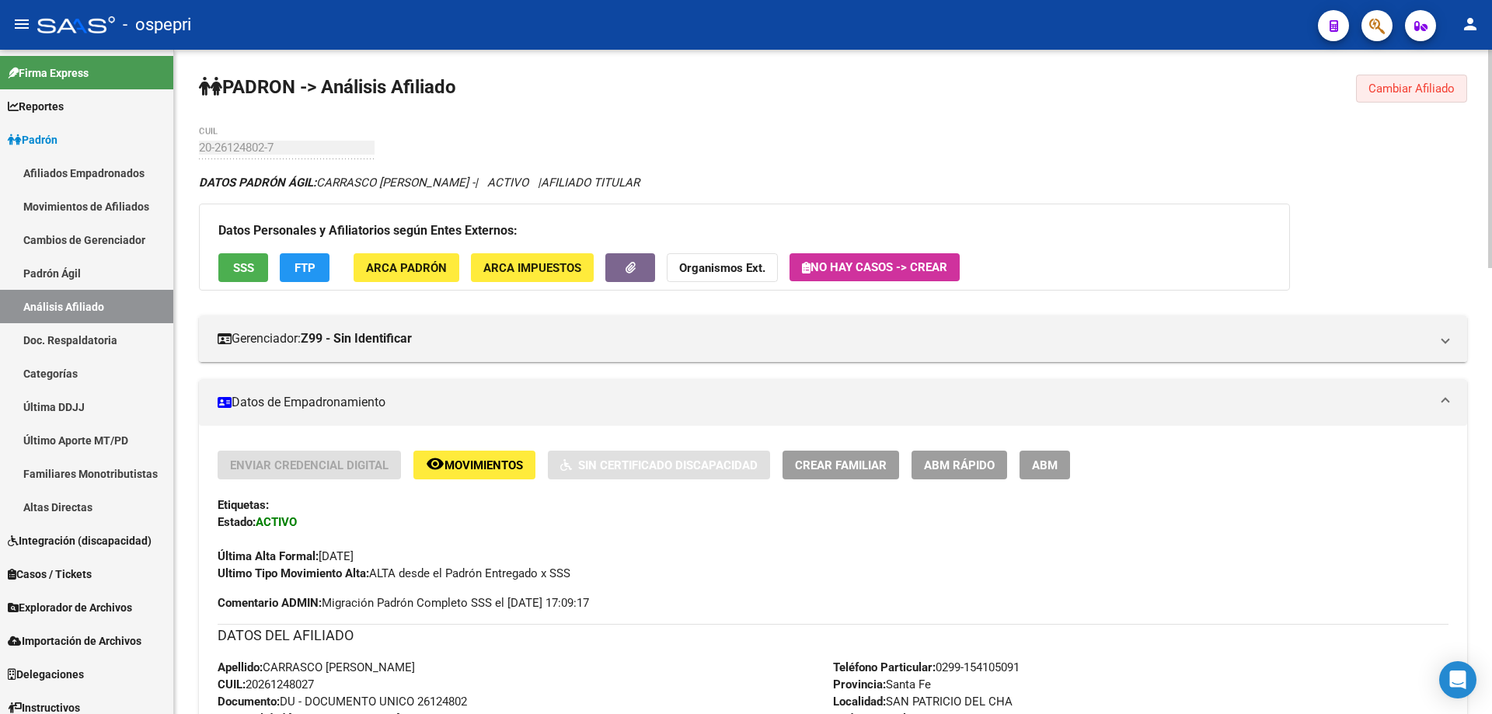
click at [1422, 85] on span "Cambiar Afiliado" at bounding box center [1411, 89] width 86 height 14
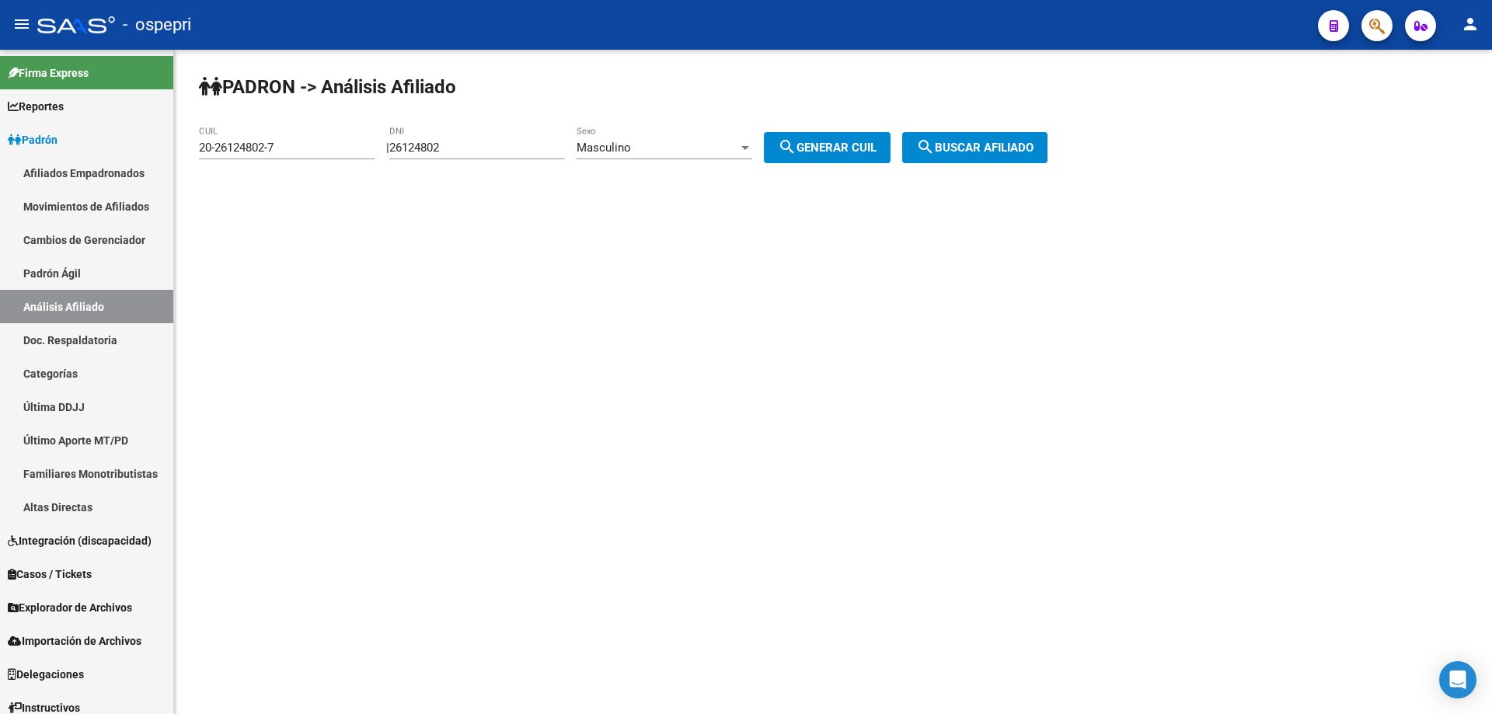
click at [435, 145] on input "26124802" at bounding box center [477, 148] width 176 height 14
paste input "019626"
type input "26019626"
click at [855, 148] on span "search Generar CUIL" at bounding box center [827, 148] width 99 height 14
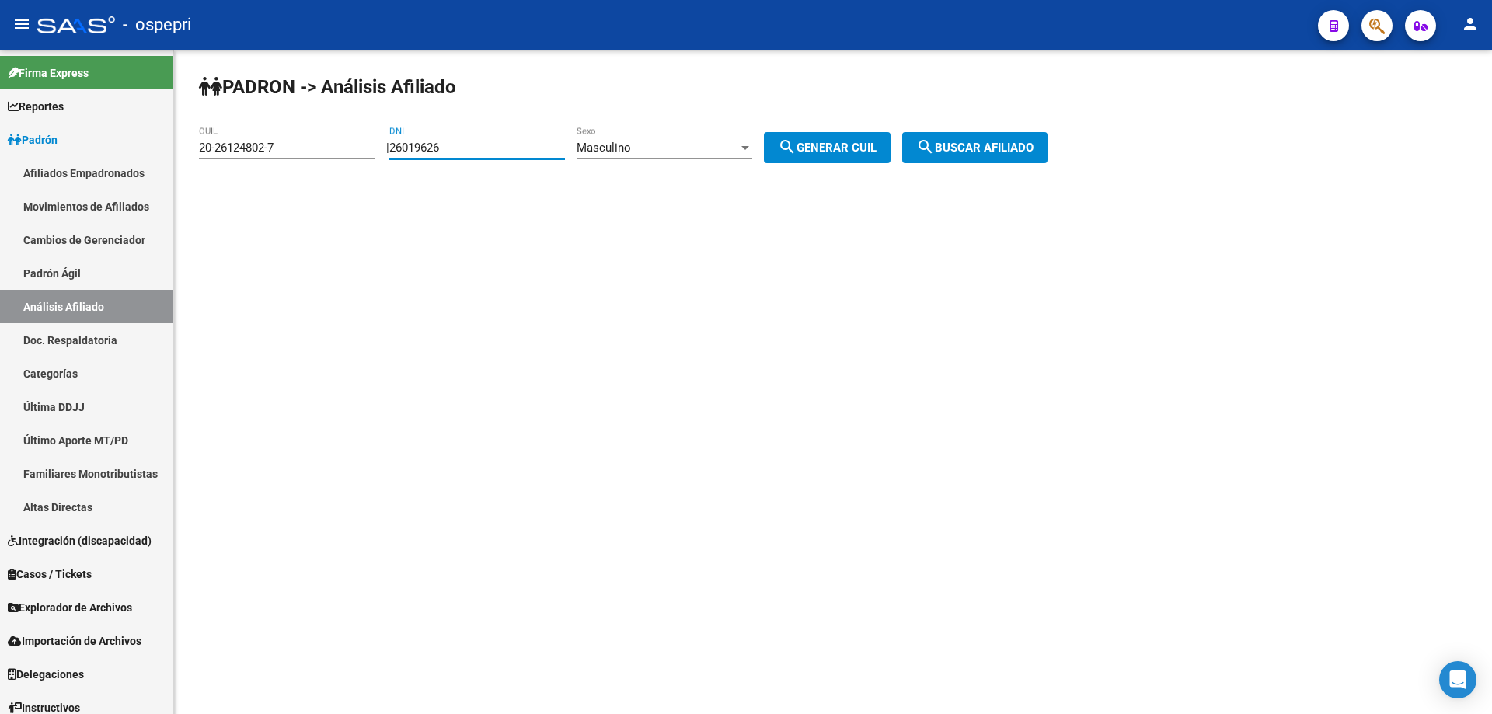
type input "20-26019626-0"
click at [956, 136] on button "search Buscar afiliado" at bounding box center [974, 147] width 145 height 31
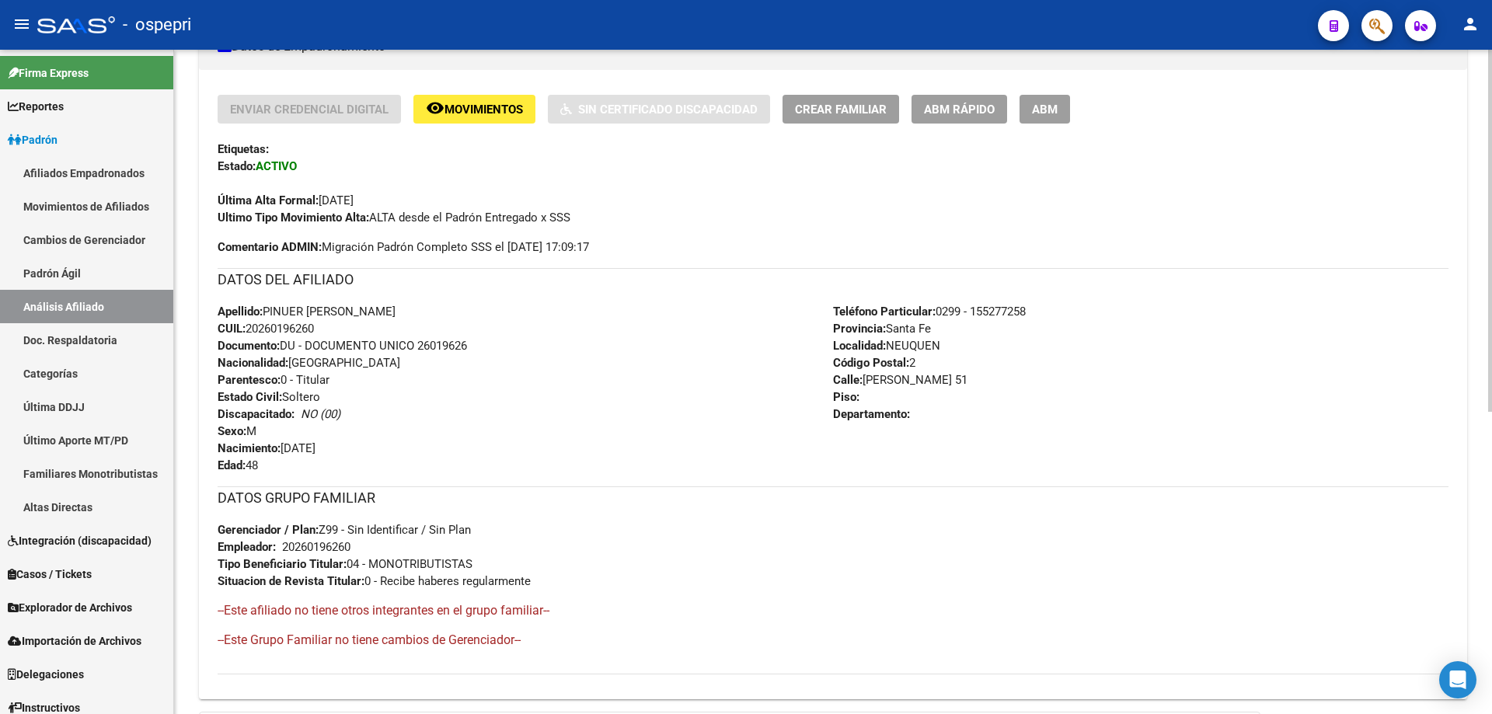
scroll to position [556, 0]
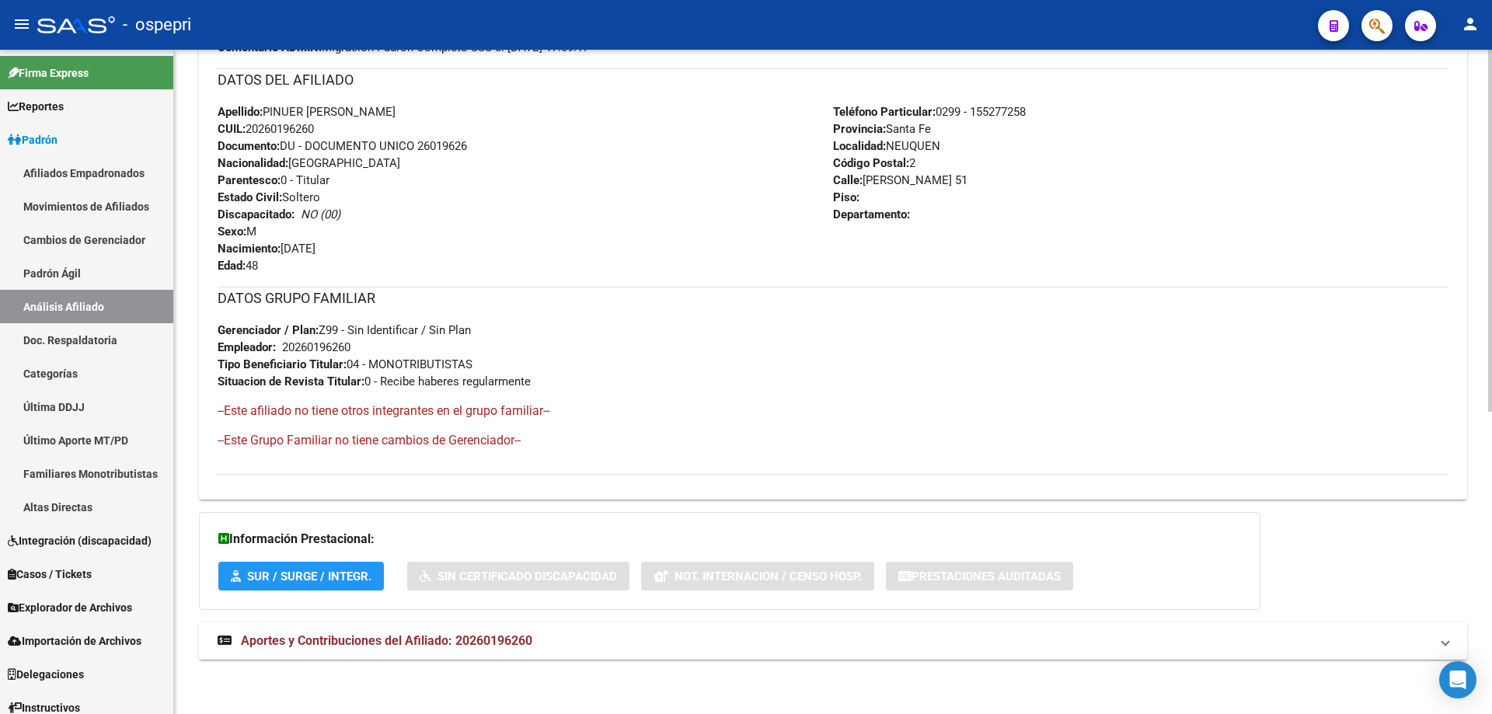
click at [459, 641] on span "Aportes y Contribuciones del Afiliado: 20260196260" at bounding box center [386, 640] width 291 height 15
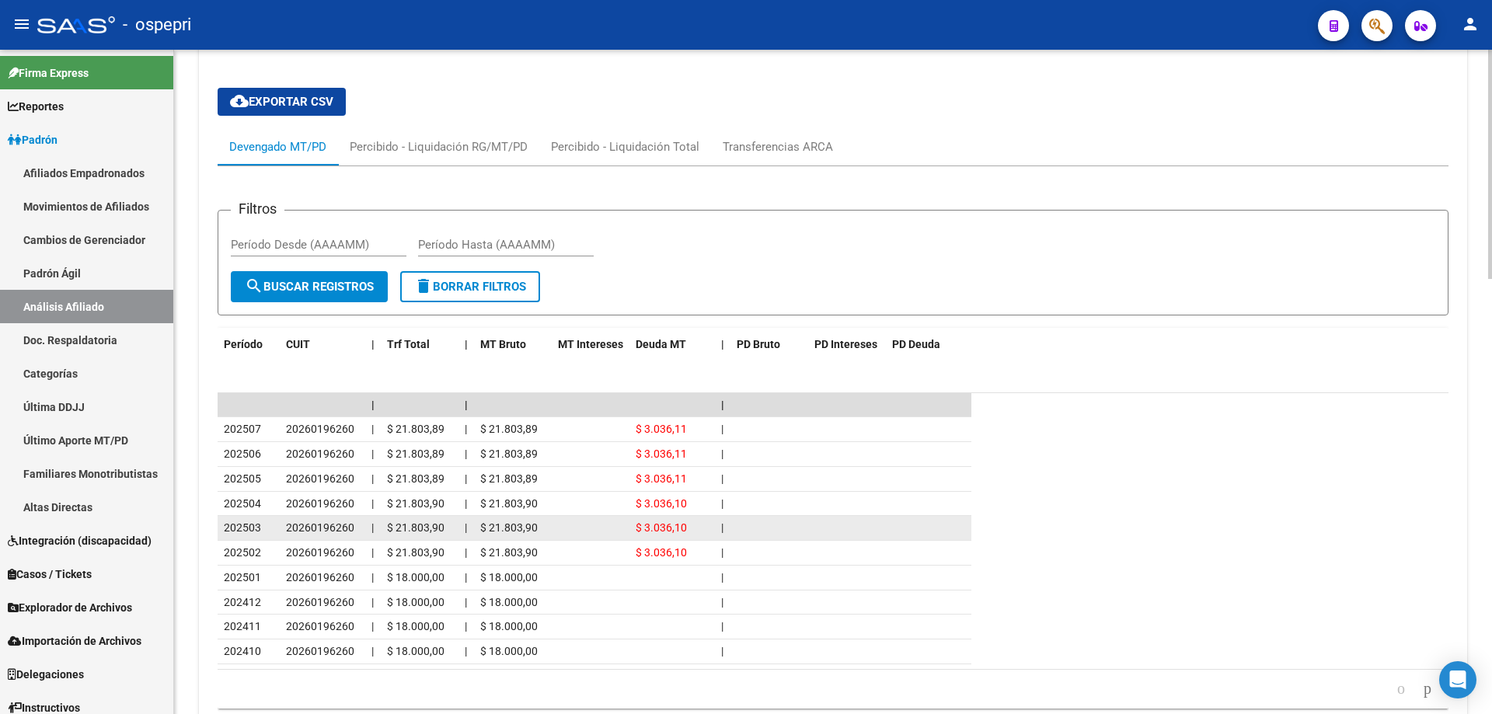
scroll to position [0, 0]
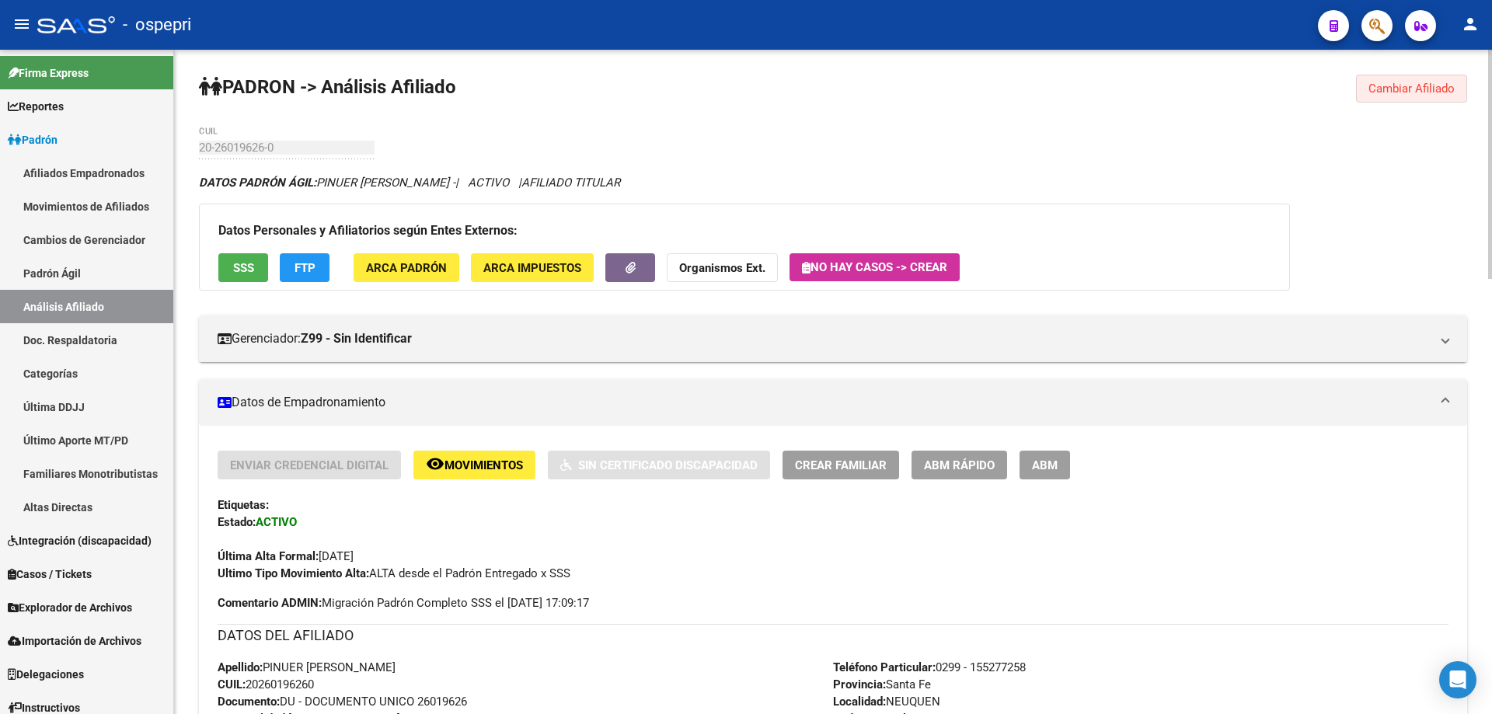
drag, startPoint x: 1424, startPoint y: 88, endPoint x: 1404, endPoint y: 87, distance: 20.2
click at [1423, 87] on span "Cambiar Afiliado" at bounding box center [1411, 89] width 86 height 14
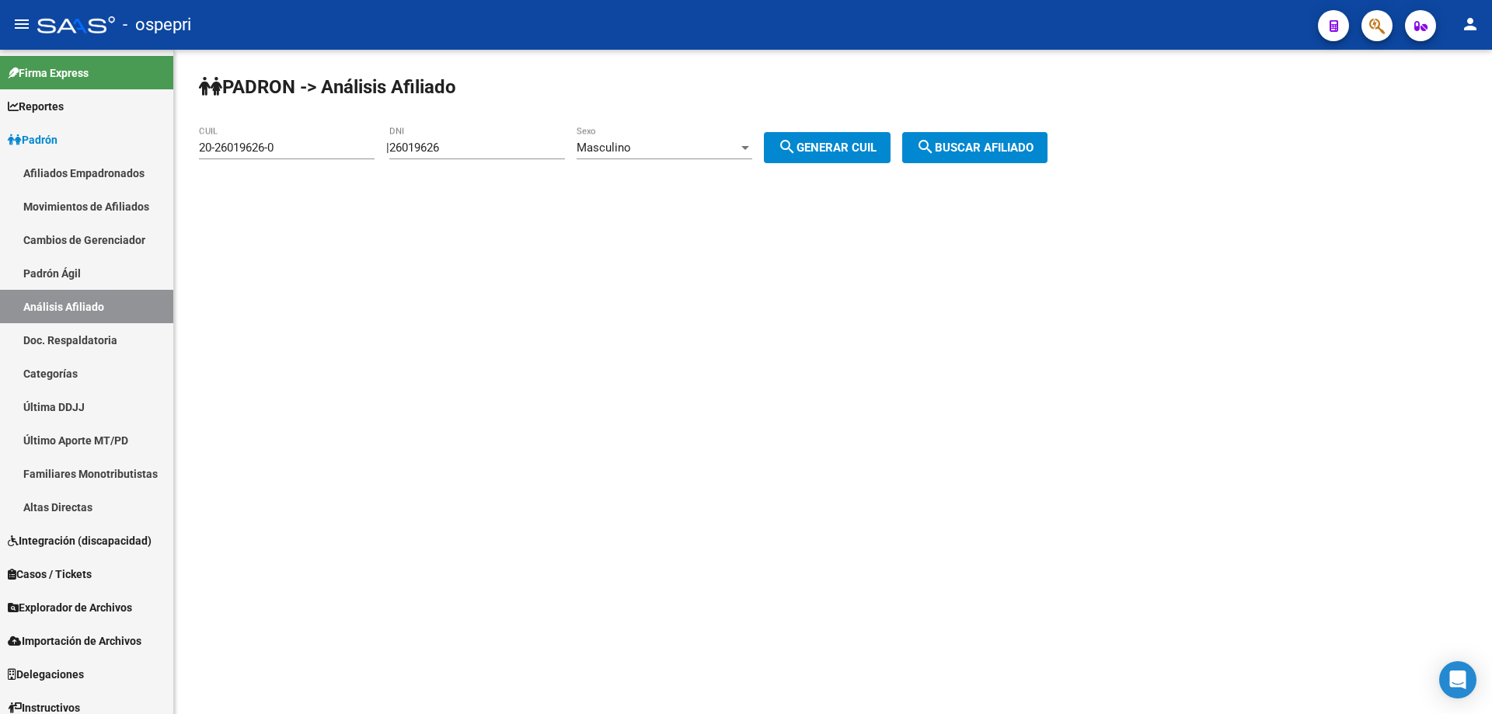
click at [454, 154] on input "26019626" at bounding box center [477, 148] width 176 height 14
paste input "4817418"
type input "24817418"
click at [856, 150] on span "search Generar CUIL" at bounding box center [827, 148] width 99 height 14
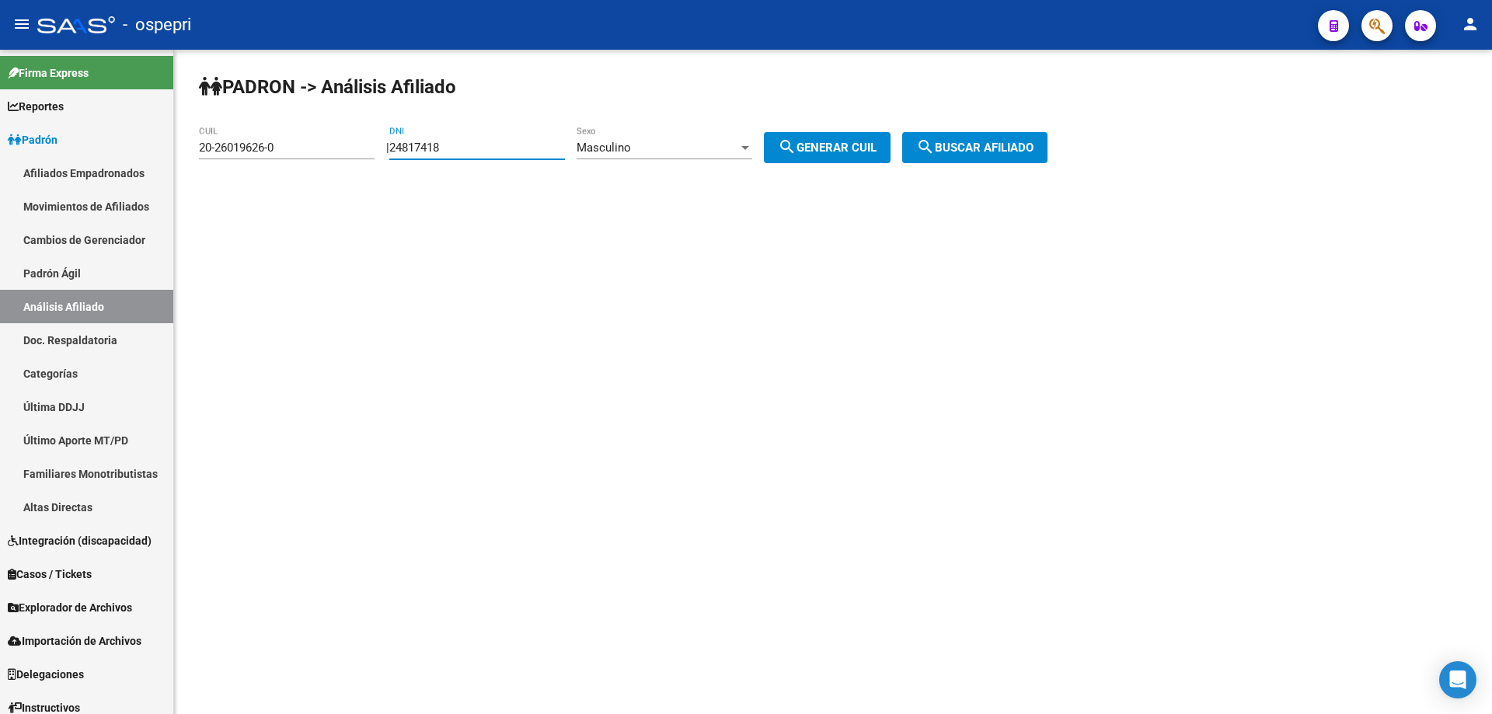
type input "20-24817418-9"
click at [994, 152] on span "search Buscar afiliado" at bounding box center [974, 148] width 117 height 14
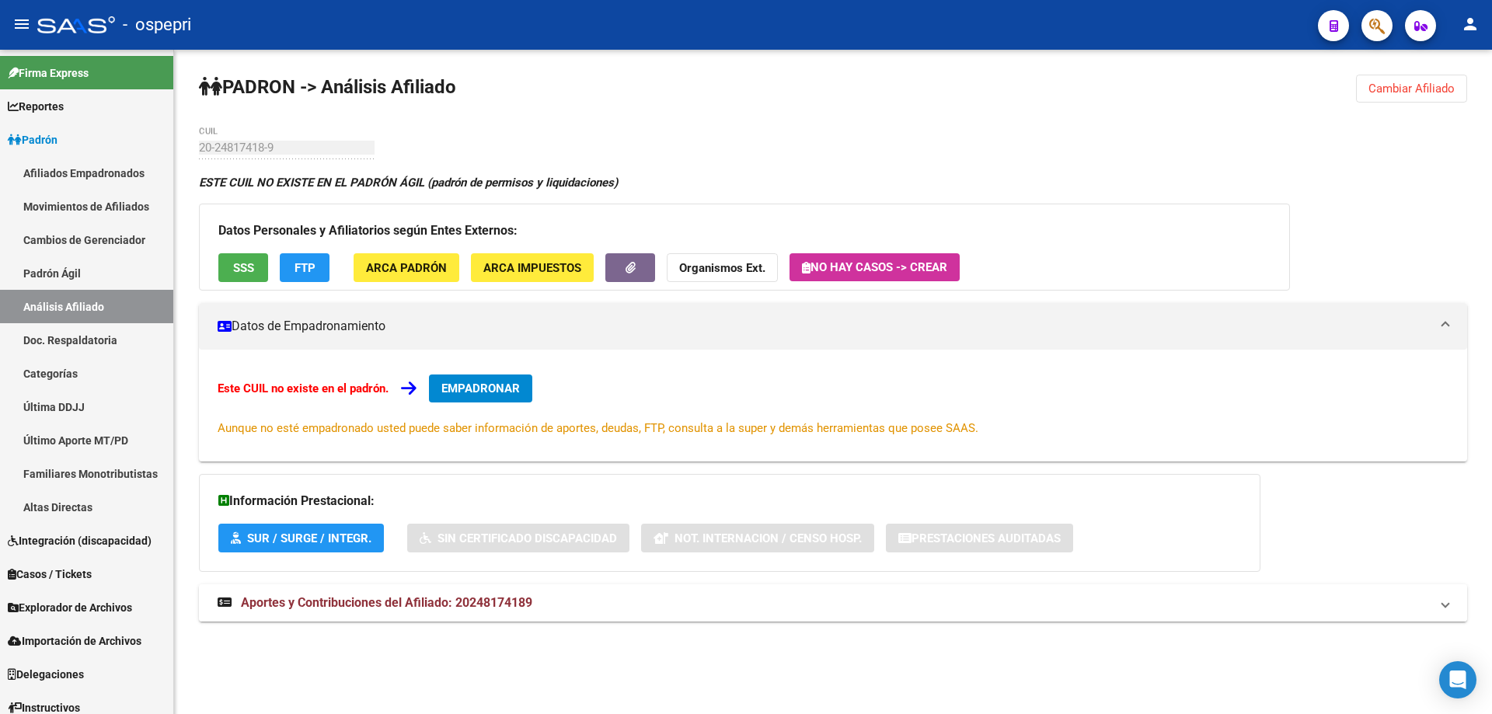
click at [413, 609] on span "Aportes y Contribuciones del Afiliado: 20248174189" at bounding box center [386, 602] width 291 height 15
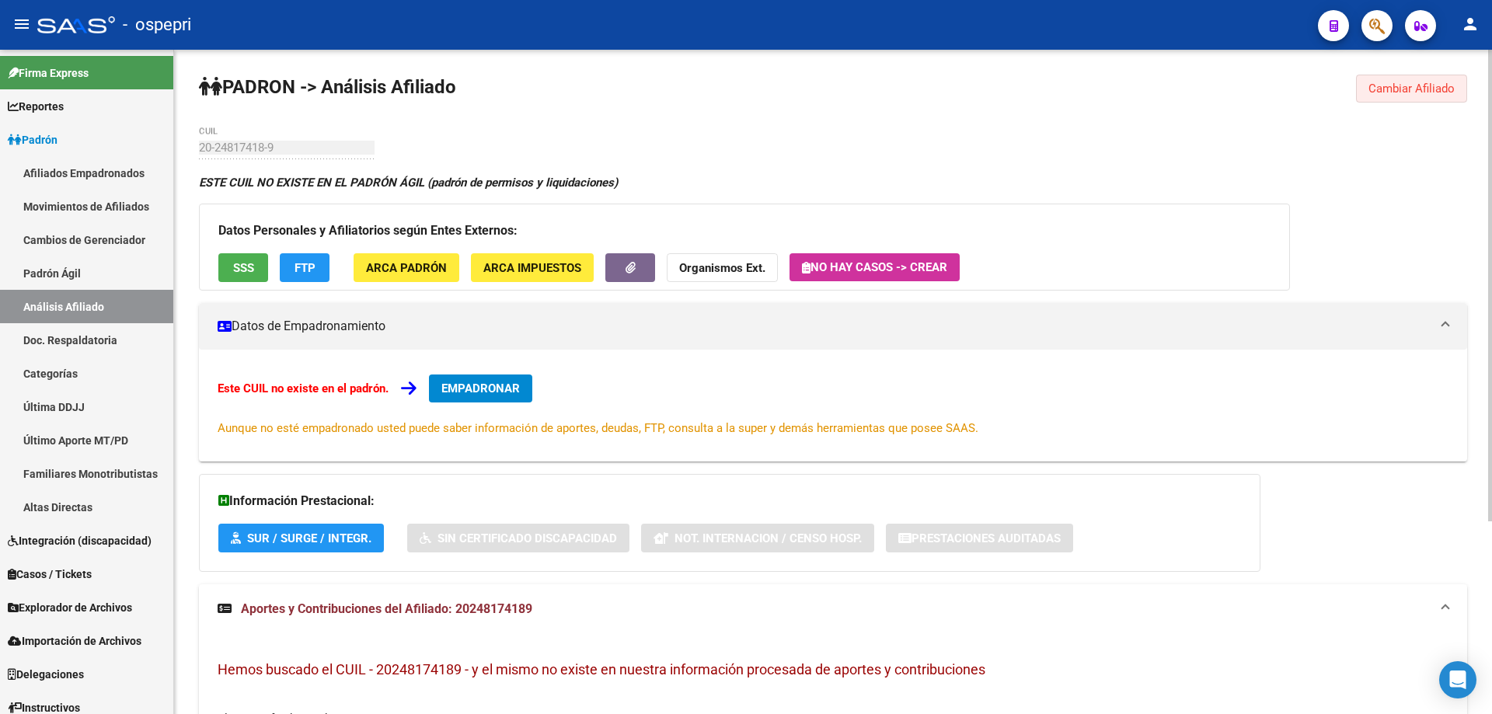
click at [1433, 83] on span "Cambiar Afiliado" at bounding box center [1411, 89] width 86 height 14
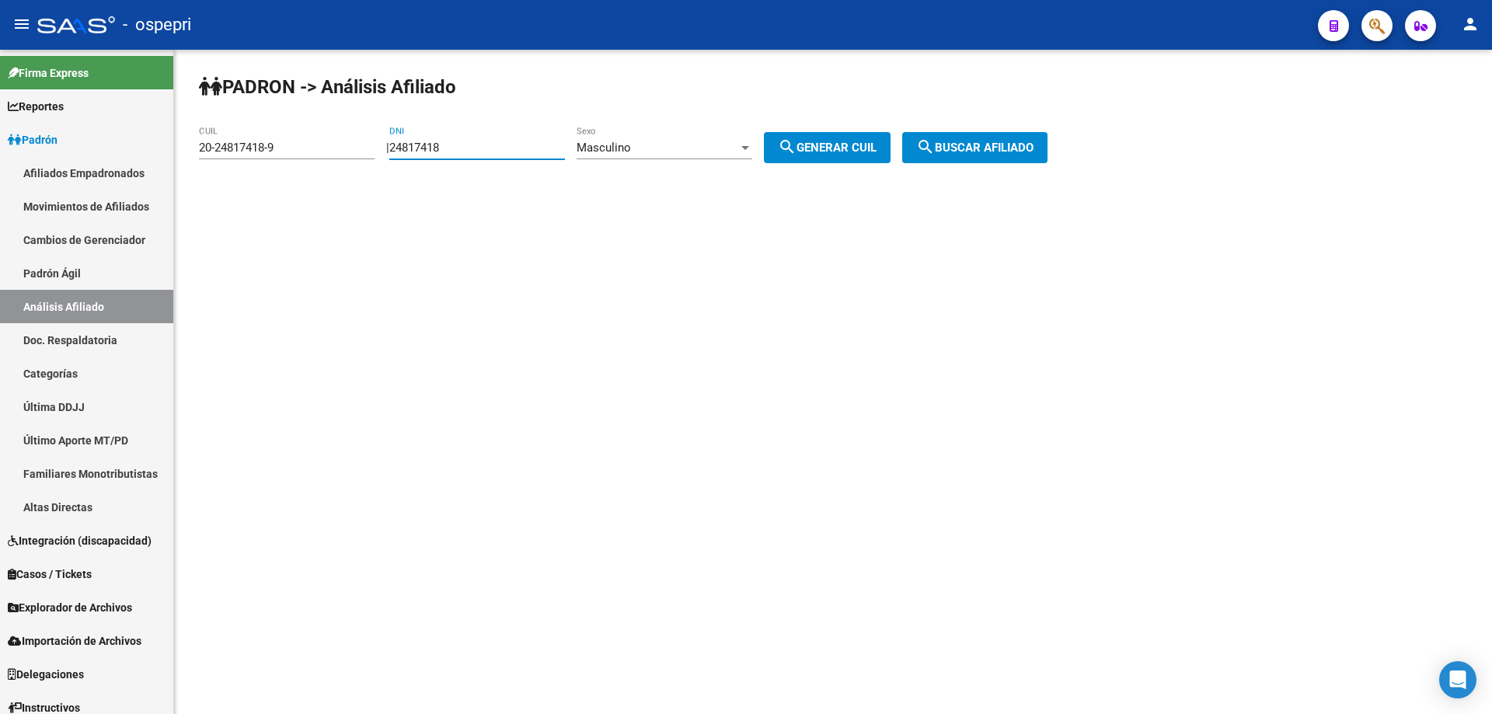
click at [441, 145] on input "24817418" at bounding box center [477, 148] width 176 height 14
paste input "5975251"
type input "25975251"
click at [817, 145] on span "search Generar CUIL" at bounding box center [827, 148] width 99 height 14
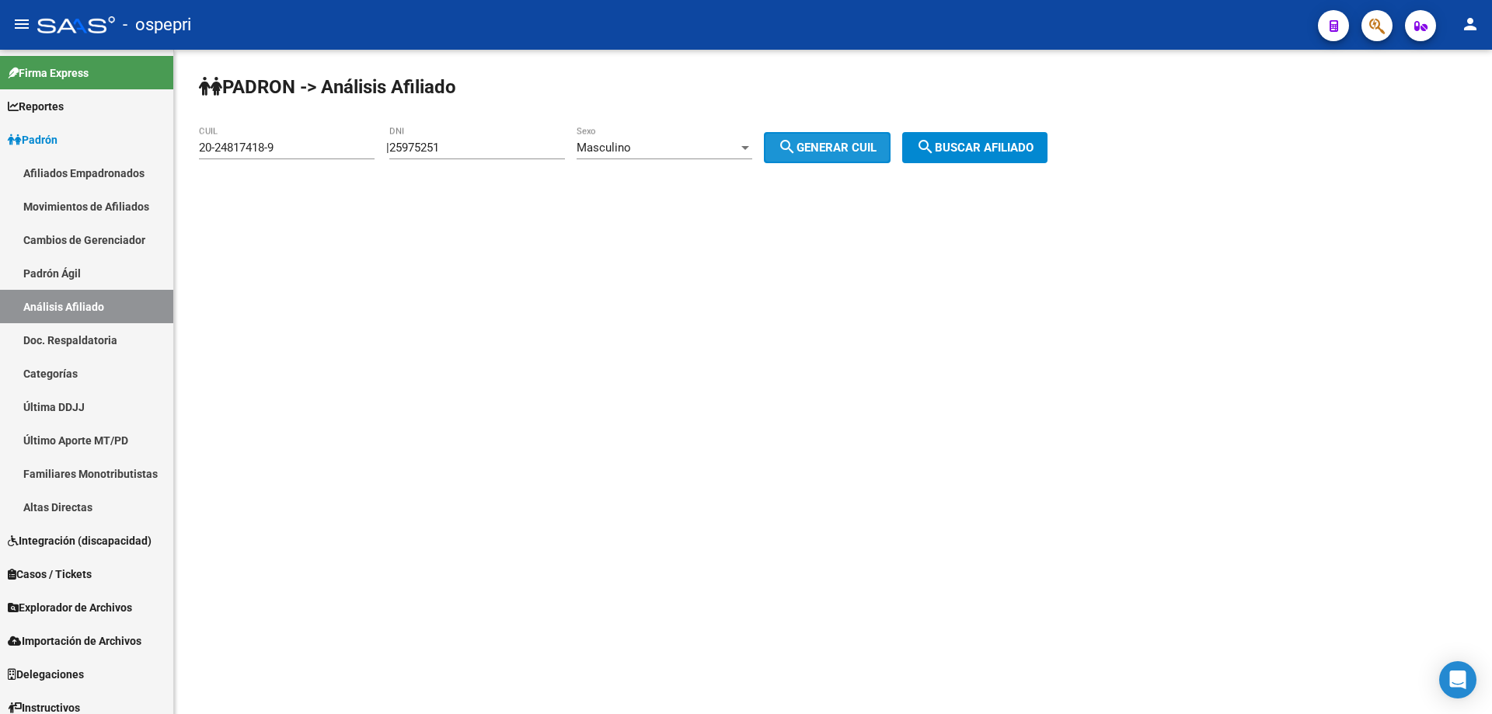
type input "20-25975251-6"
click at [963, 145] on span "search Buscar afiliado" at bounding box center [974, 148] width 117 height 14
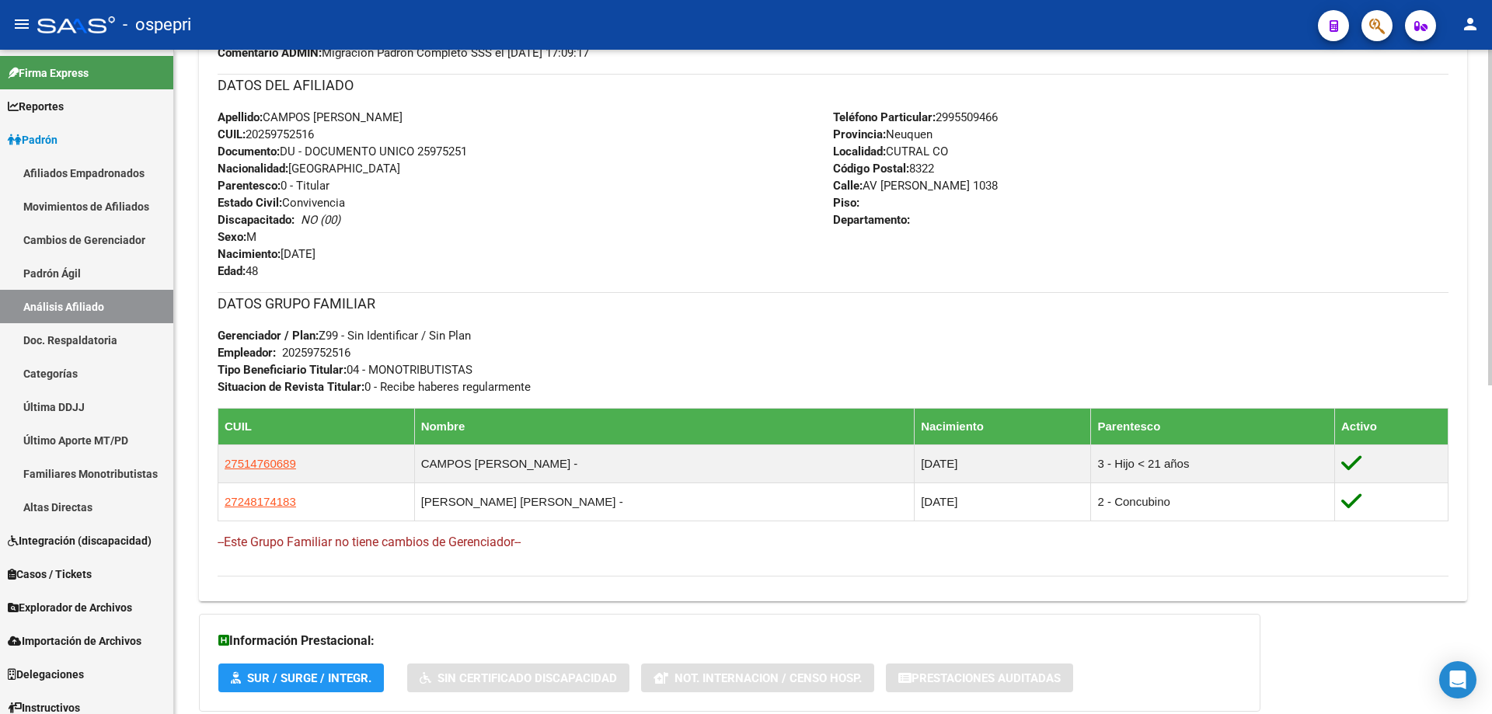
scroll to position [622, 0]
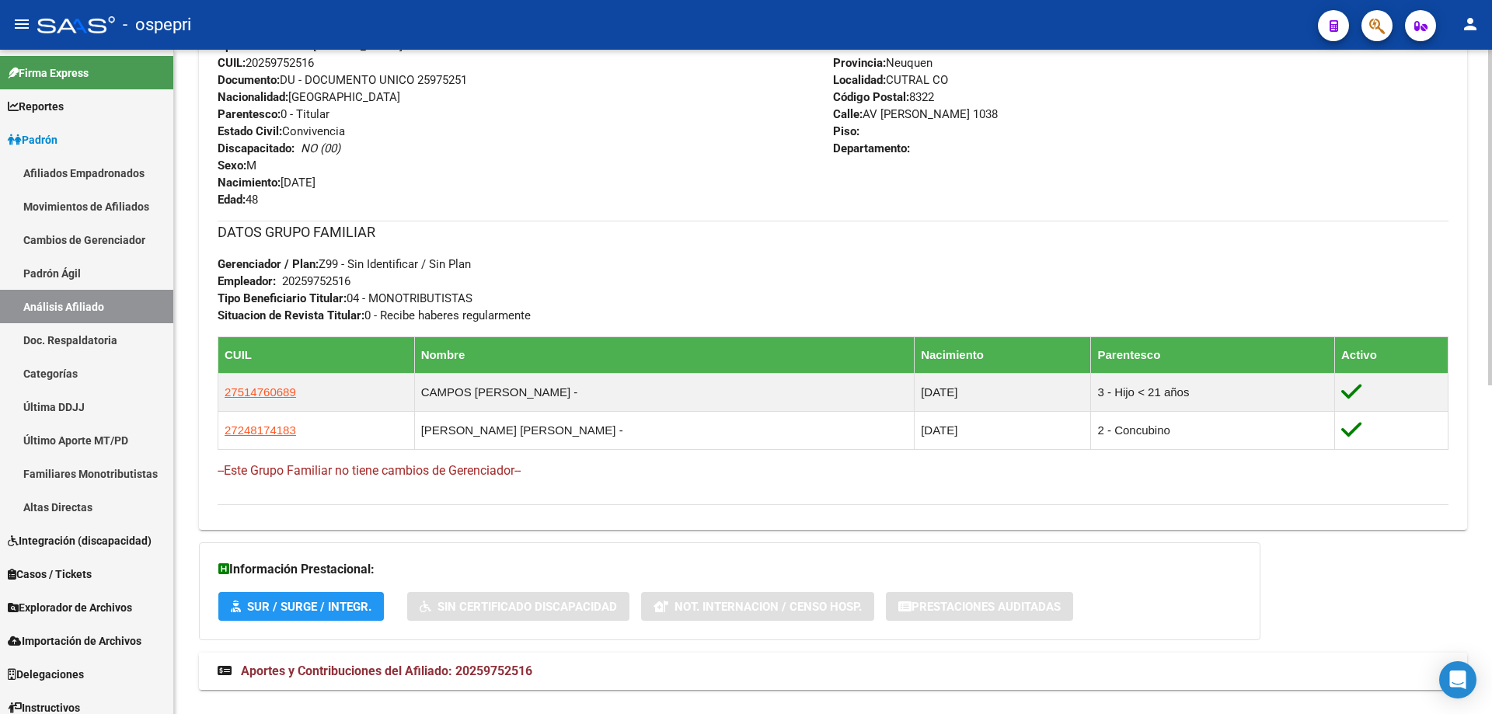
click at [385, 660] on mat-expansion-panel-header "Aportes y Contribuciones del Afiliado: 20259752516" at bounding box center [833, 671] width 1268 height 37
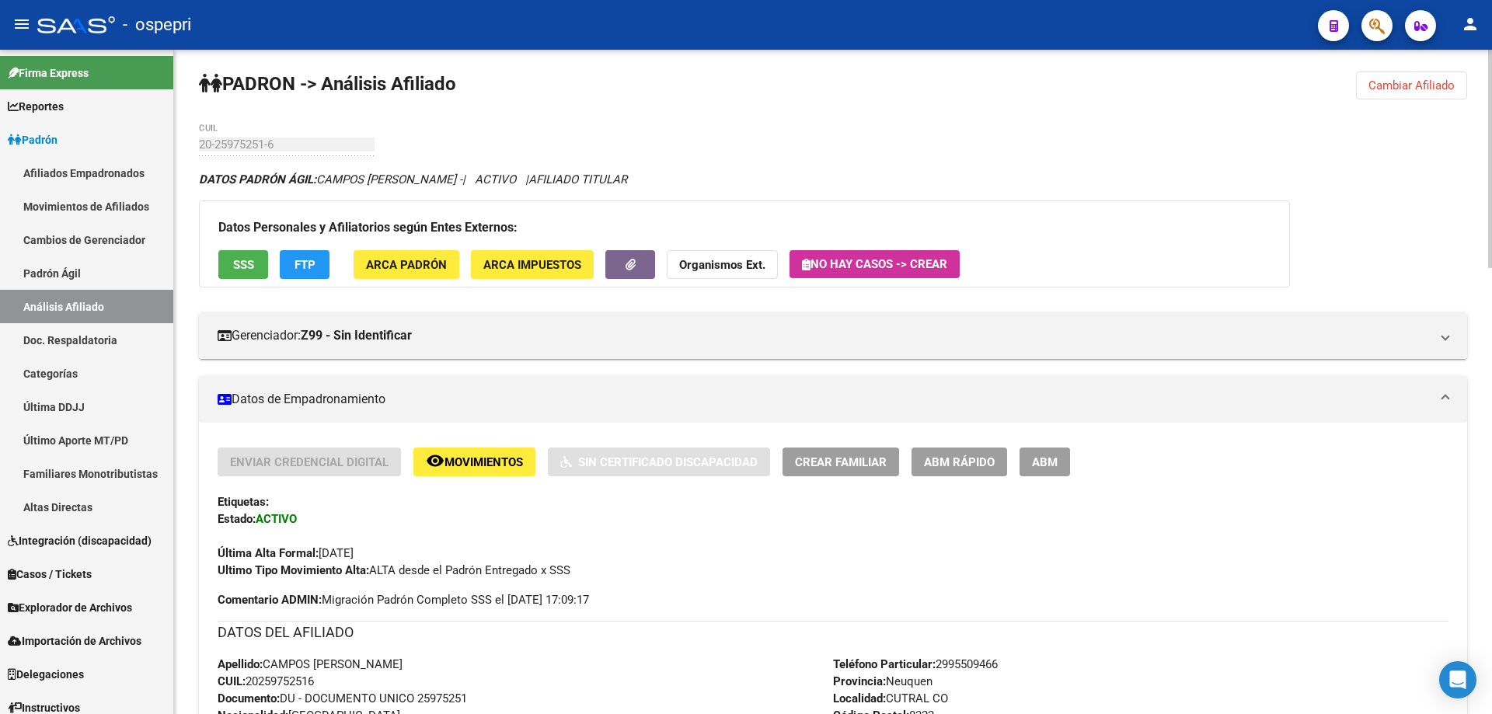
scroll to position [0, 0]
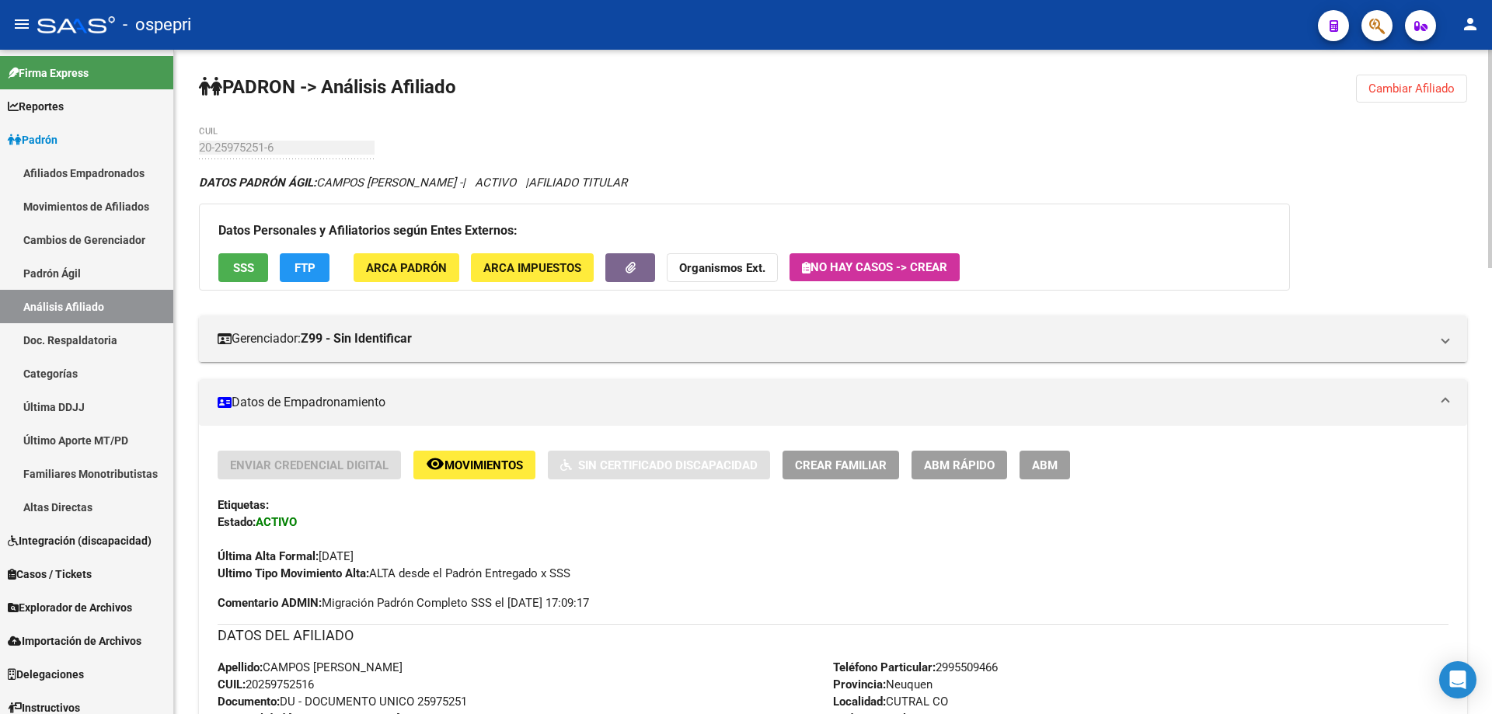
drag, startPoint x: 1443, startPoint y: 96, endPoint x: 1350, endPoint y: 100, distance: 92.6
click at [1442, 96] on button "Cambiar Afiliado" at bounding box center [1411, 89] width 111 height 28
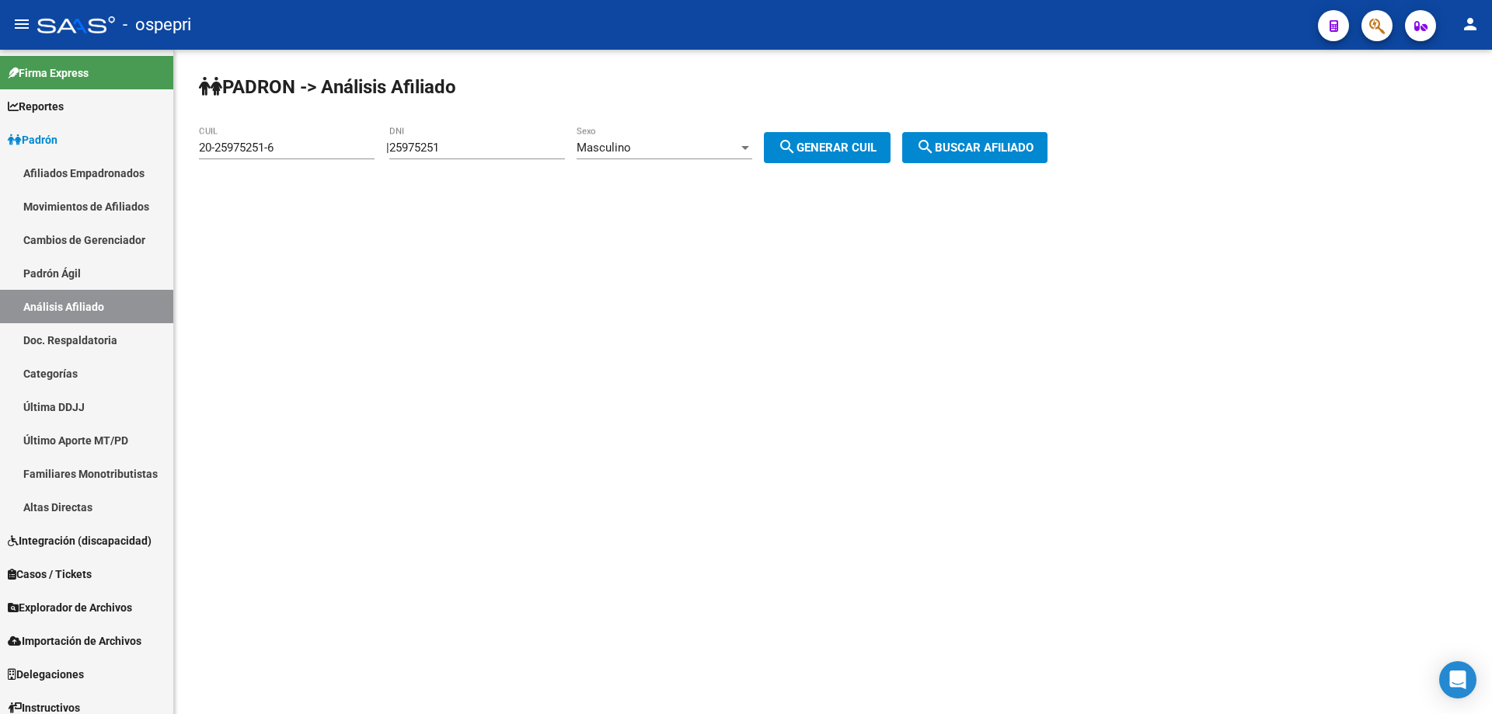
click at [437, 152] on input "25975251" at bounding box center [477, 148] width 176 height 14
paste input "830659"
type input "25830659"
click at [858, 153] on span "search Generar CUIL" at bounding box center [827, 148] width 99 height 14
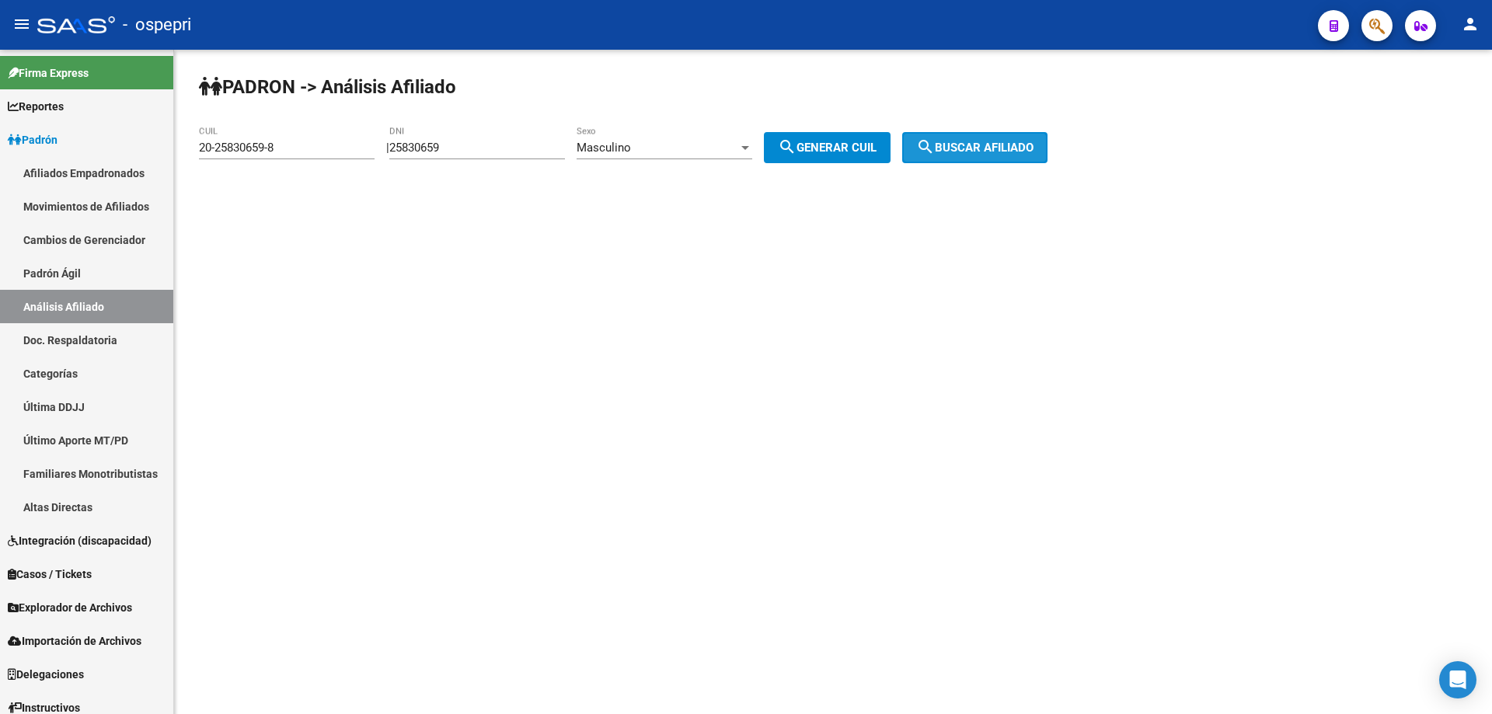
click at [979, 146] on span "search Buscar afiliado" at bounding box center [974, 148] width 117 height 14
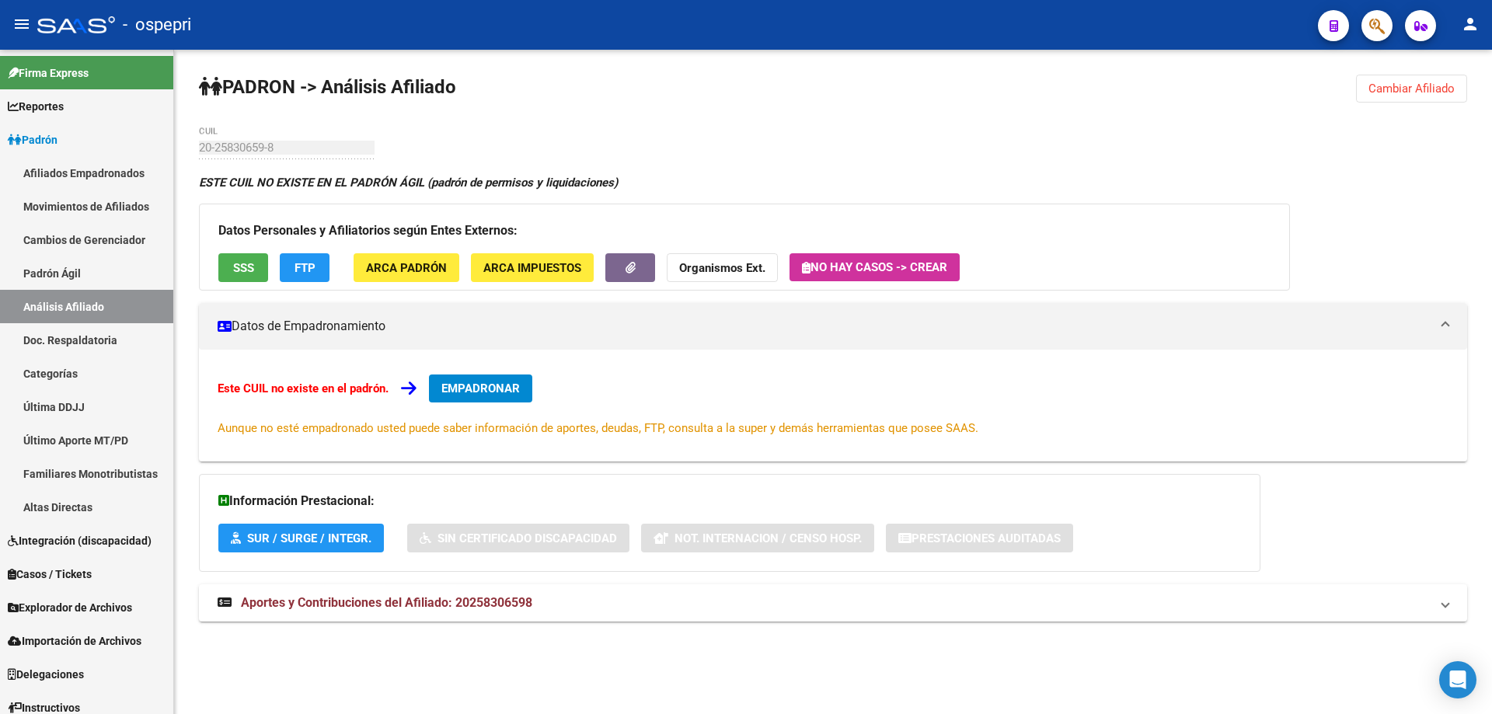
click at [1389, 87] on span "Cambiar Afiliado" at bounding box center [1411, 89] width 86 height 14
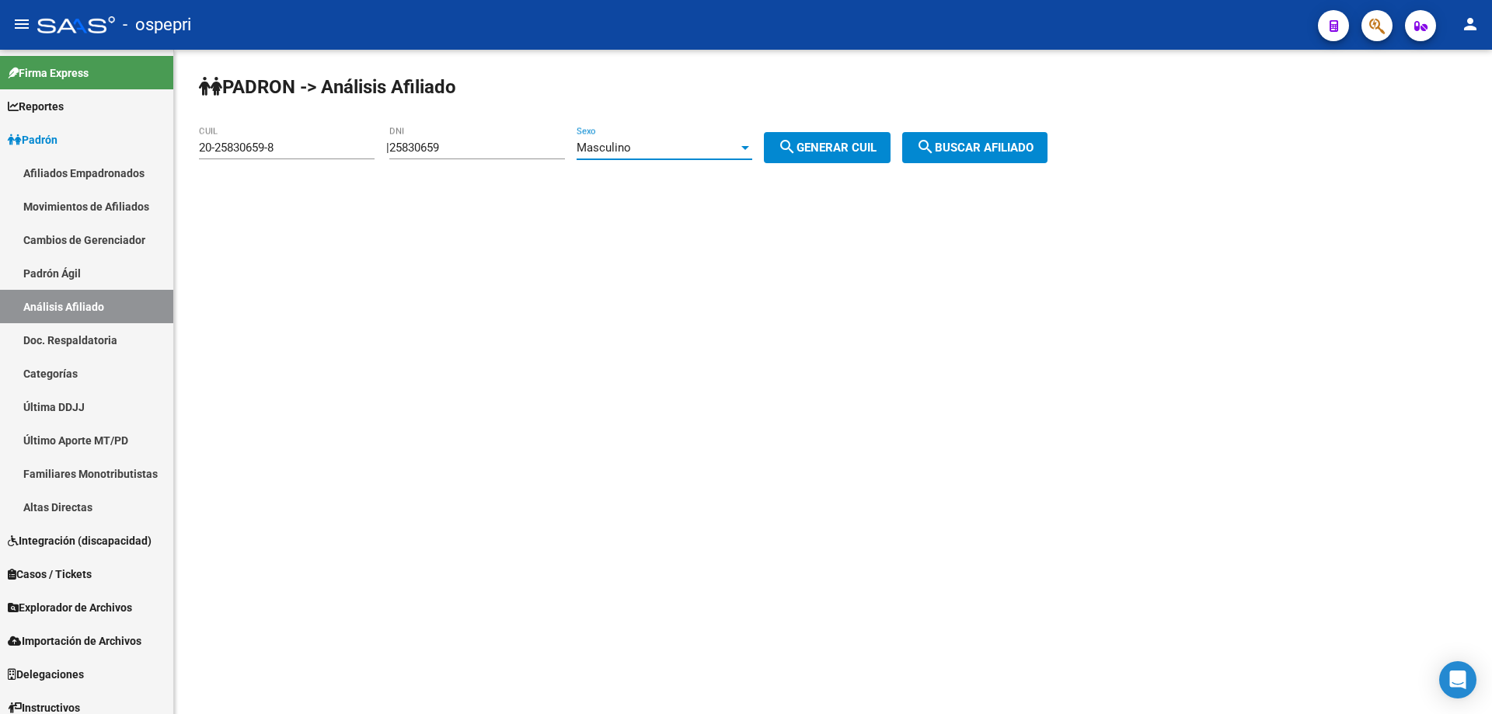
click at [631, 148] on span "Masculino" at bounding box center [603, 148] width 54 height 14
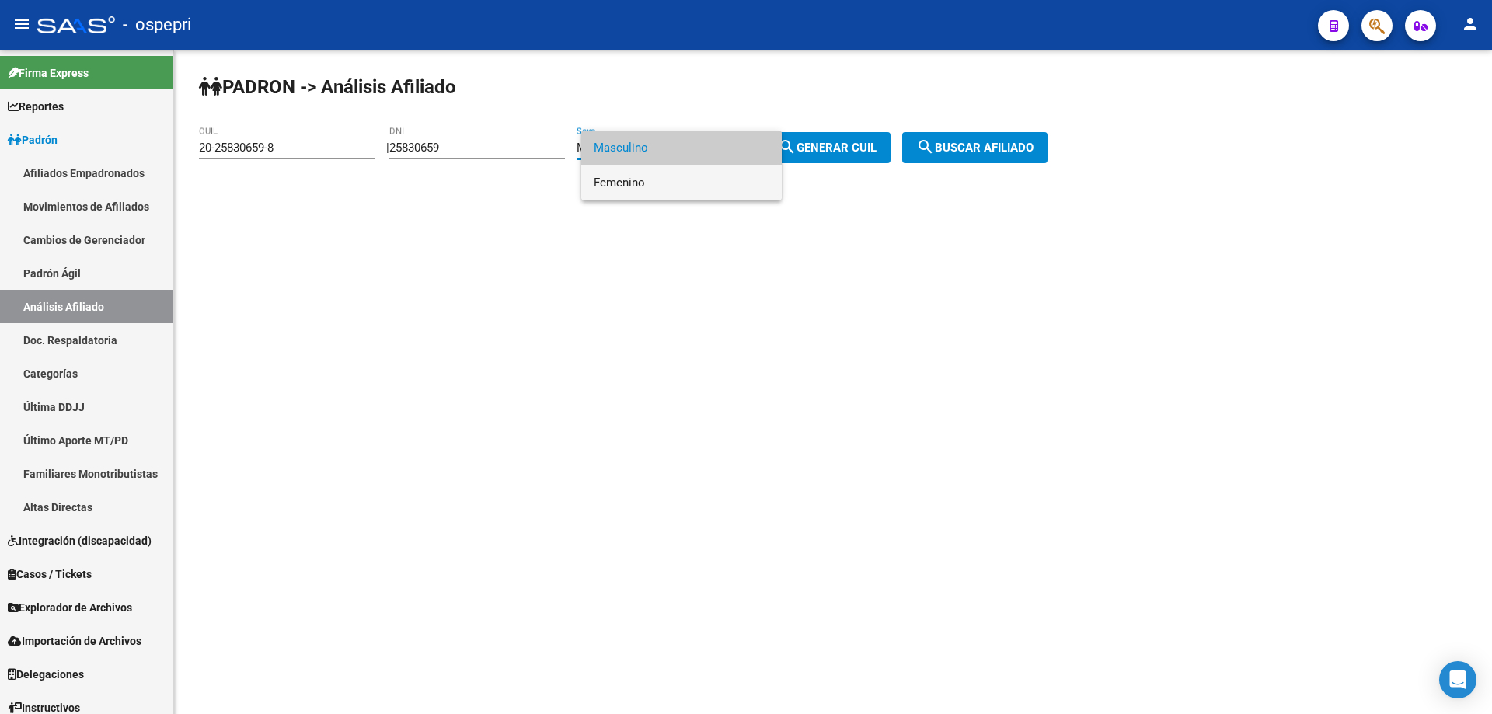
drag, startPoint x: 701, startPoint y: 188, endPoint x: 756, endPoint y: 165, distance: 59.9
click at [703, 188] on span "Femenino" at bounding box center [682, 182] width 176 height 35
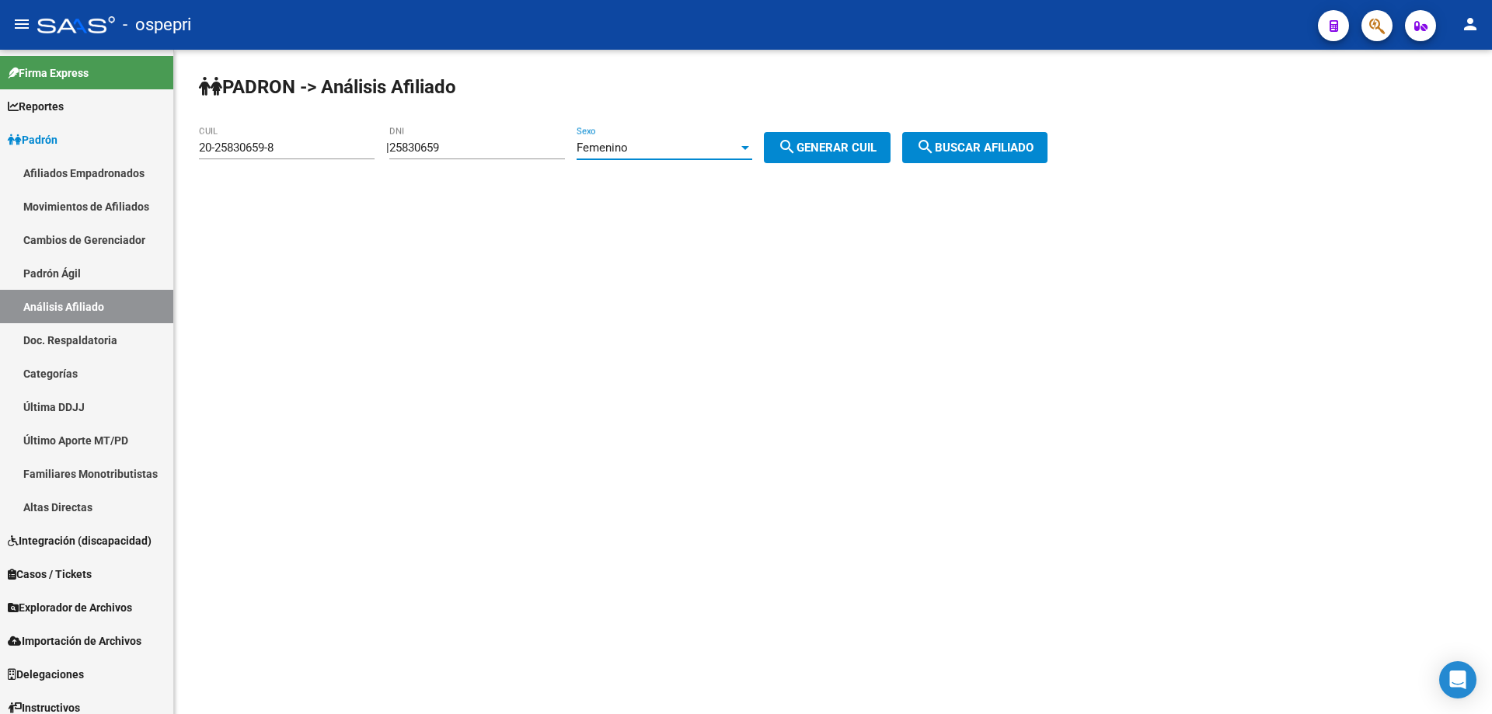
click at [819, 147] on span "search Generar CUIL" at bounding box center [827, 148] width 99 height 14
type input "27-25830659-2"
click at [1014, 155] on button "search Buscar afiliado" at bounding box center [974, 147] width 145 height 31
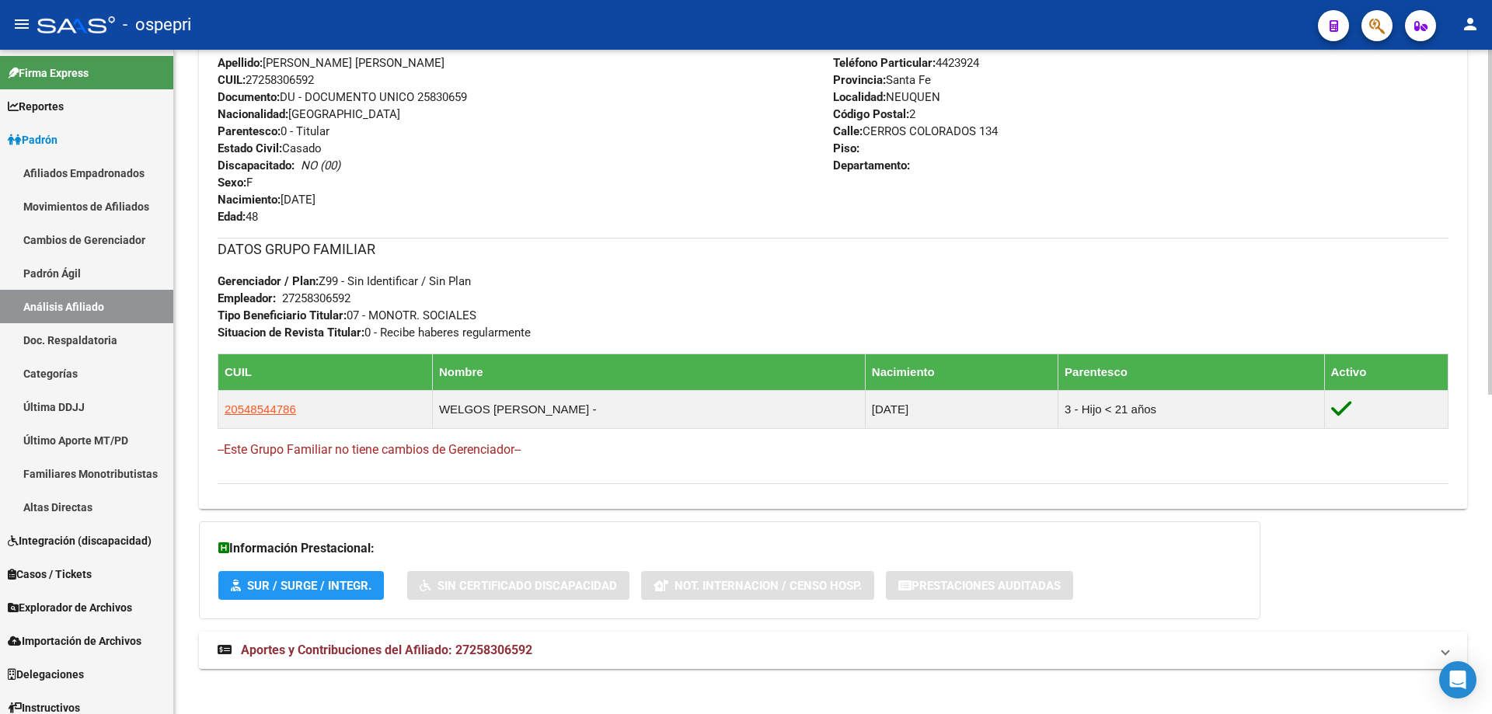
scroll to position [614, 0]
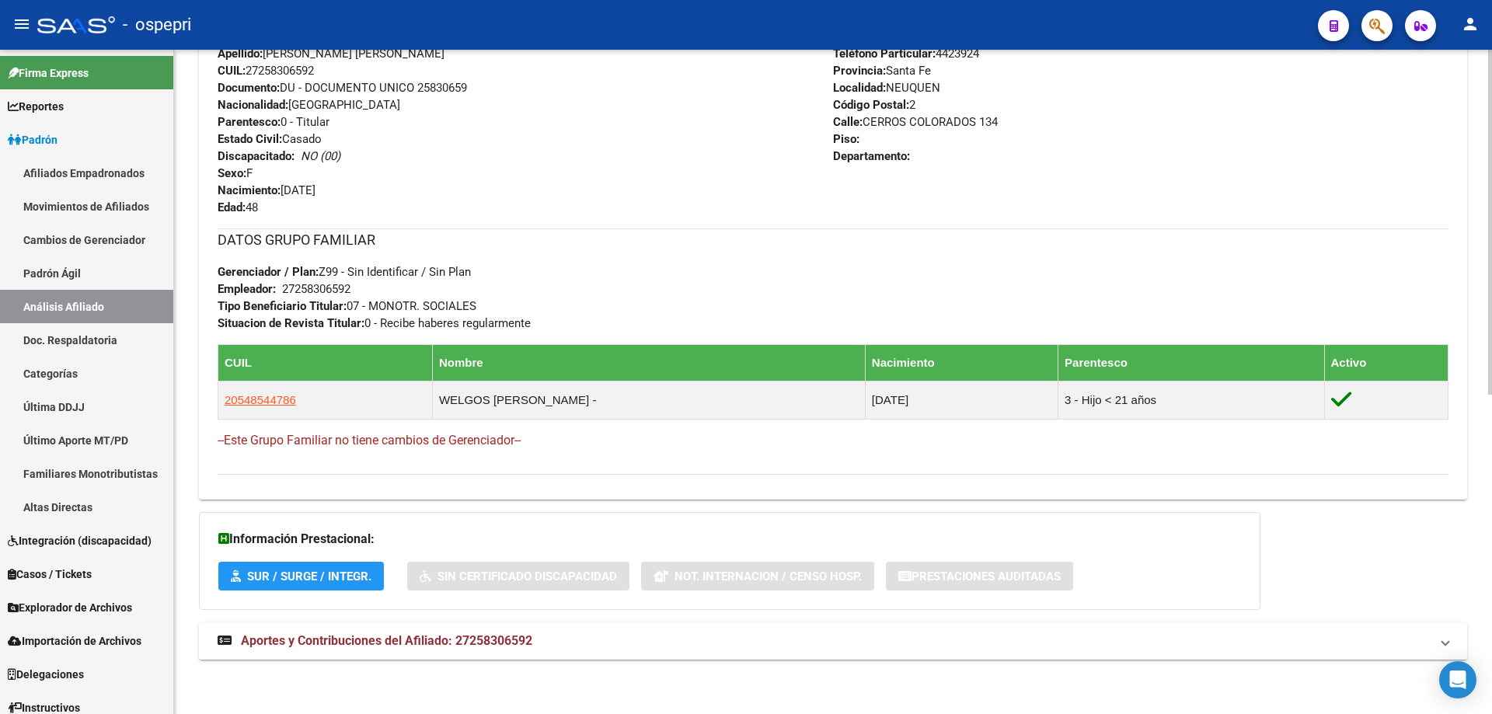
click at [470, 647] on span "Aportes y Contribuciones del Afiliado: 27258306592" at bounding box center [386, 640] width 291 height 15
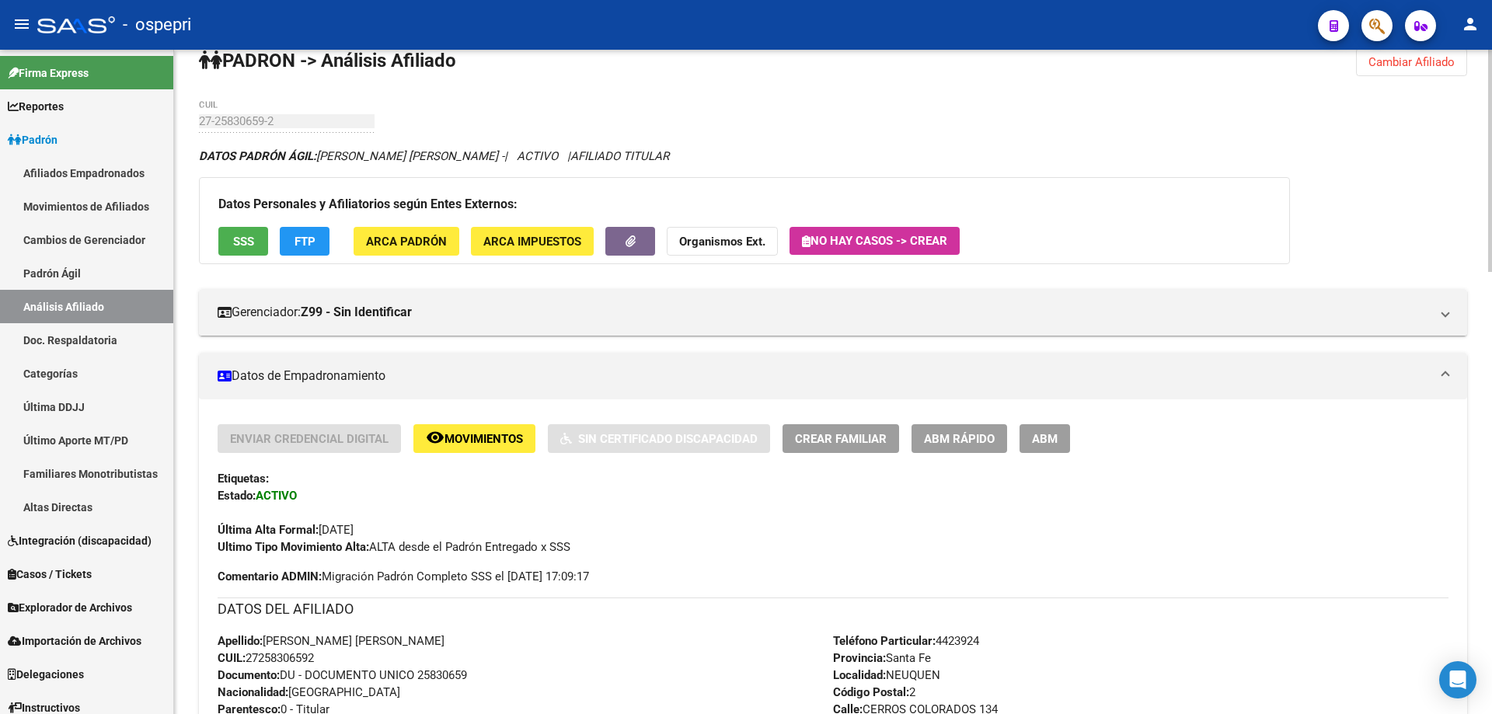
scroll to position [0, 0]
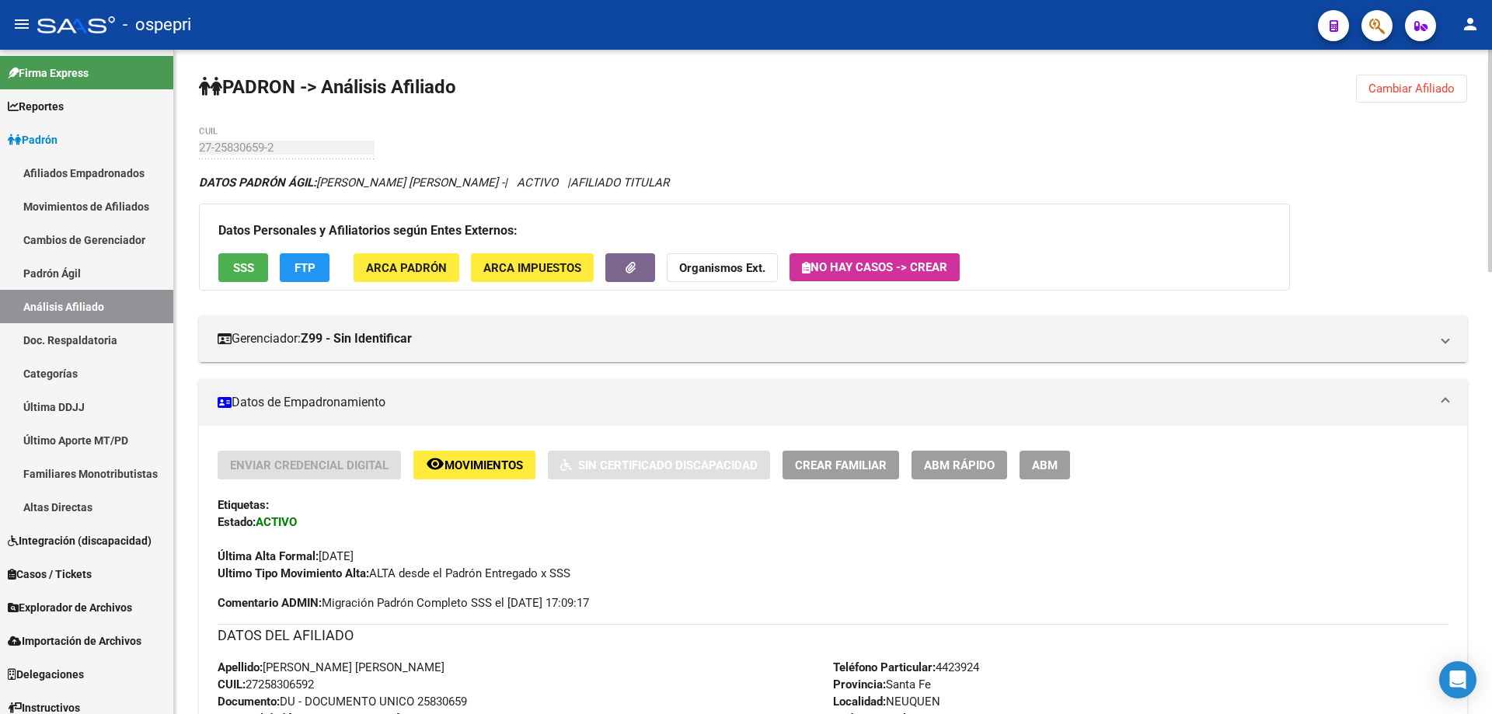
click at [1387, 96] on button "Cambiar Afiliado" at bounding box center [1411, 89] width 111 height 28
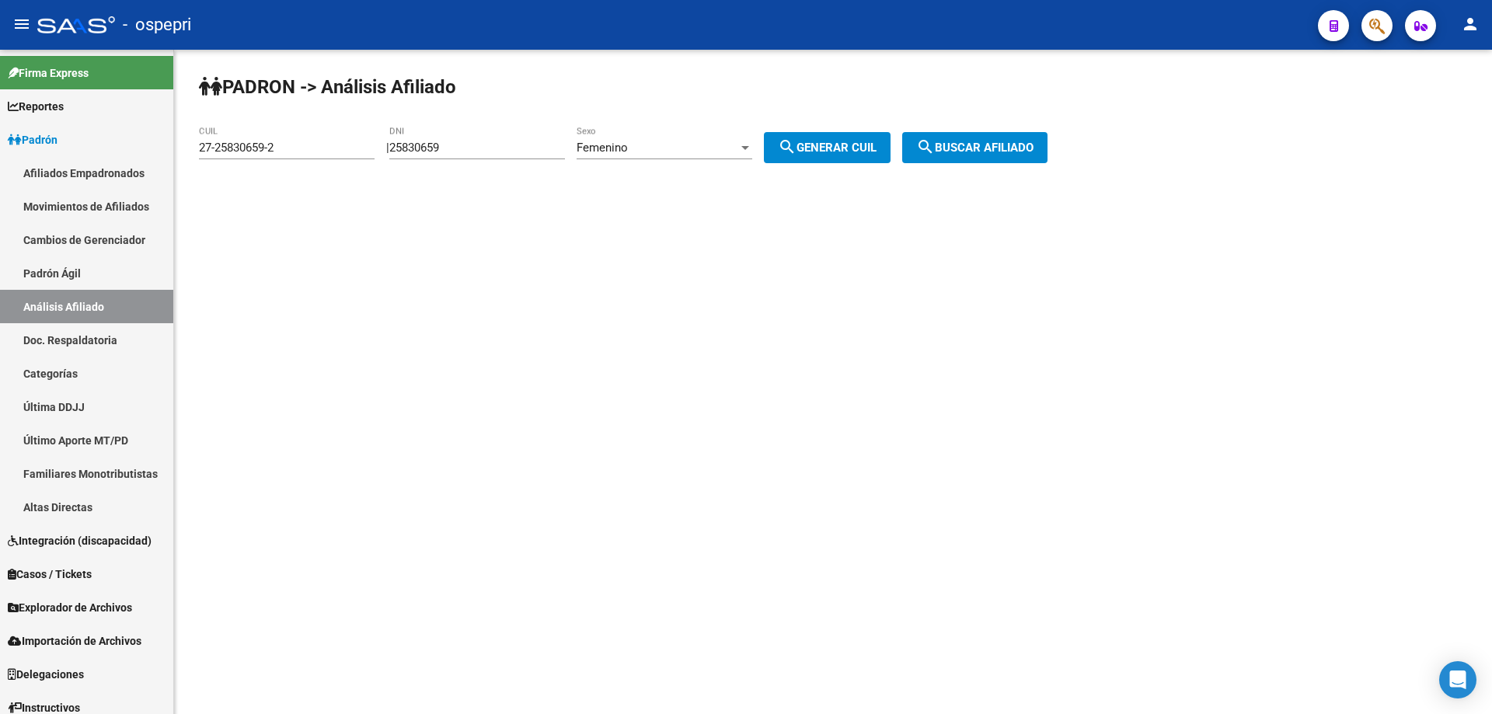
click at [430, 148] on input "25830659" at bounding box center [477, 148] width 176 height 14
paste input "679247"
type input "25679247"
click at [718, 152] on div "Femenino" at bounding box center [657, 148] width 162 height 14
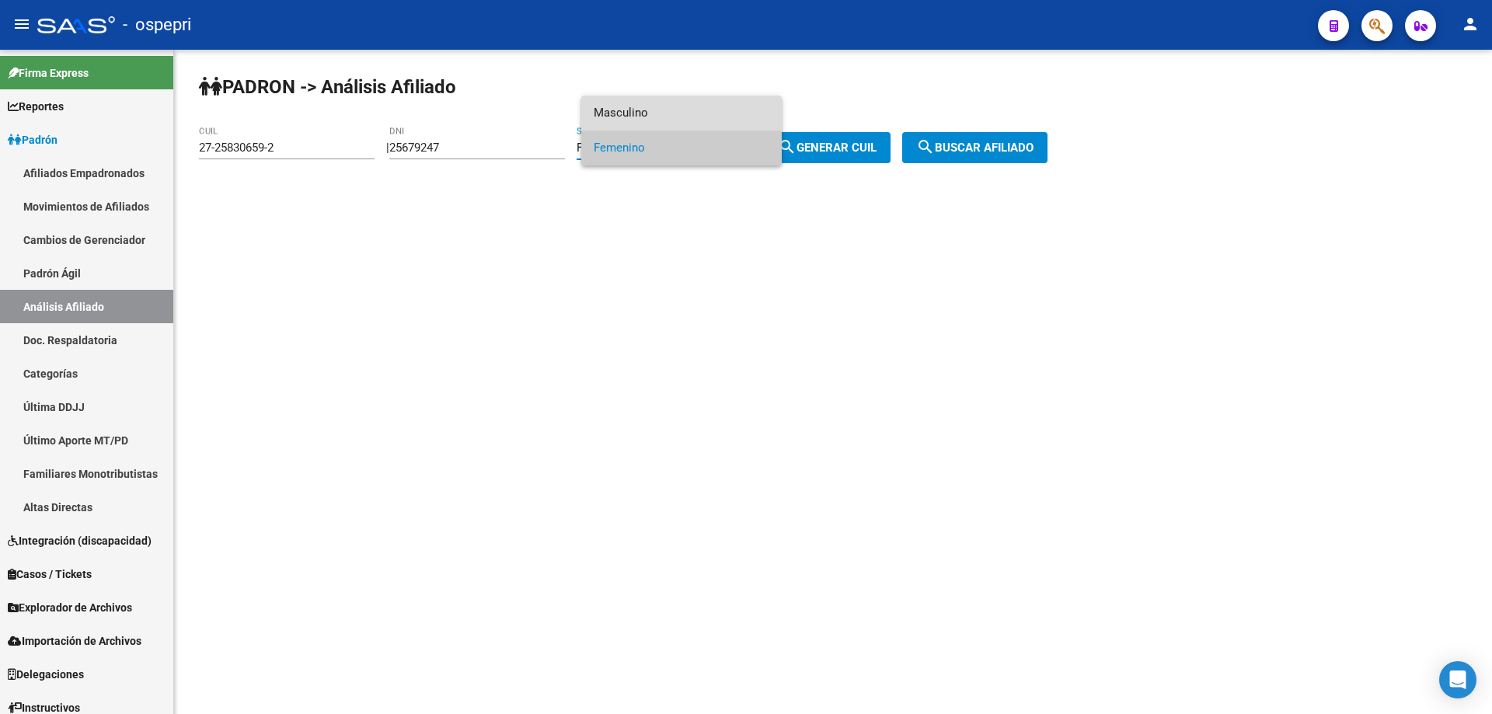
drag, startPoint x: 692, startPoint y: 113, endPoint x: 772, endPoint y: 156, distance: 90.0
click at [693, 113] on span "Masculino" at bounding box center [682, 113] width 176 height 35
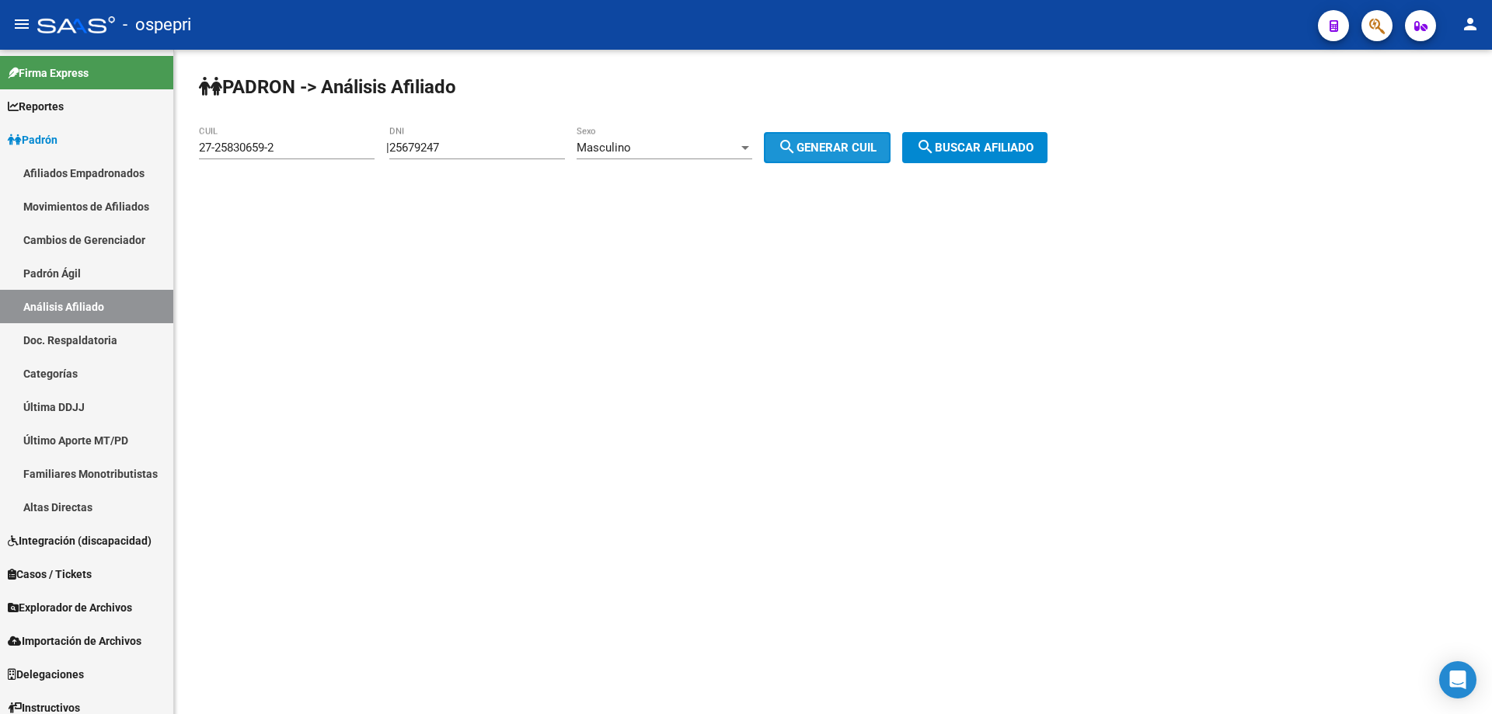
click at [859, 155] on button "search Generar CUIL" at bounding box center [827, 147] width 127 height 31
click at [964, 143] on span "search Buscar afiliado" at bounding box center [974, 148] width 117 height 14
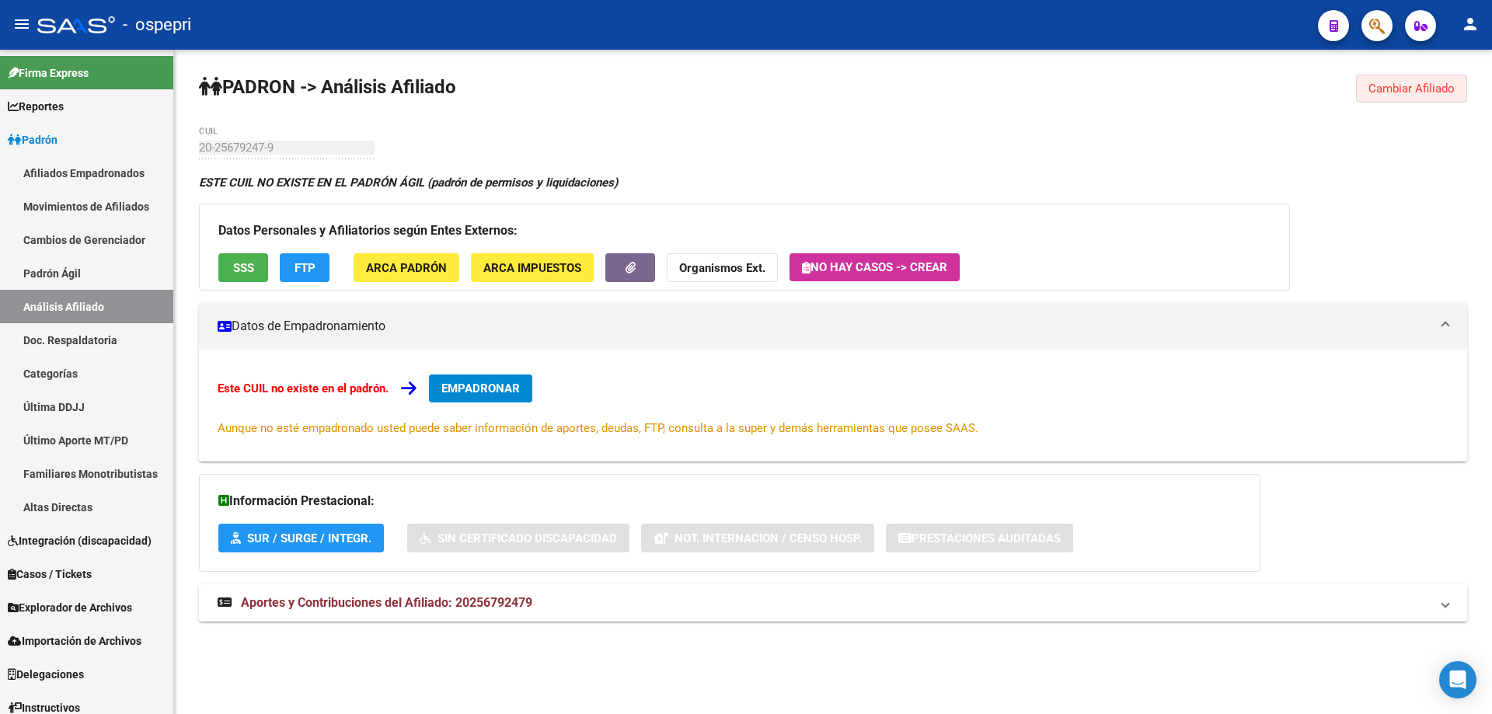
click at [1433, 85] on span "Cambiar Afiliado" at bounding box center [1411, 89] width 86 height 14
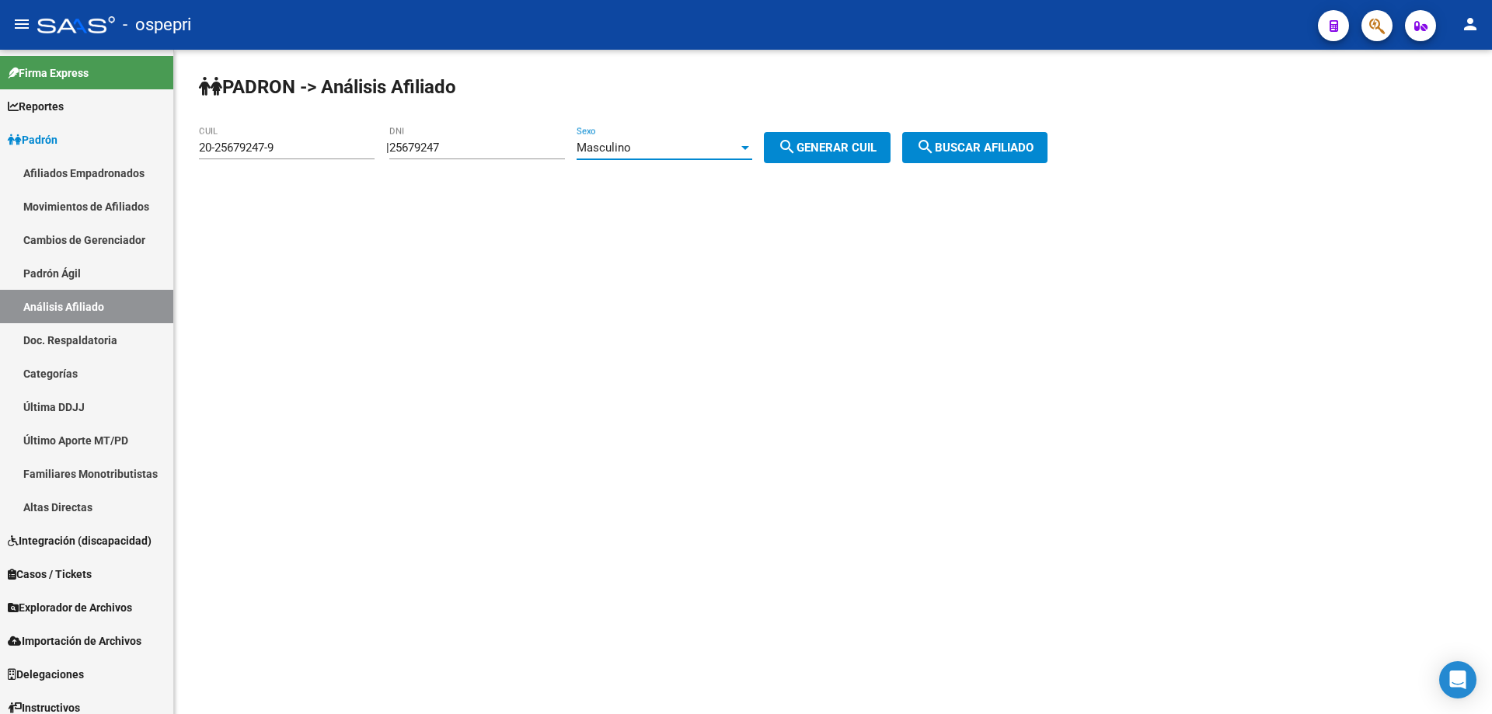
click at [690, 147] on div "Masculino" at bounding box center [657, 148] width 162 height 14
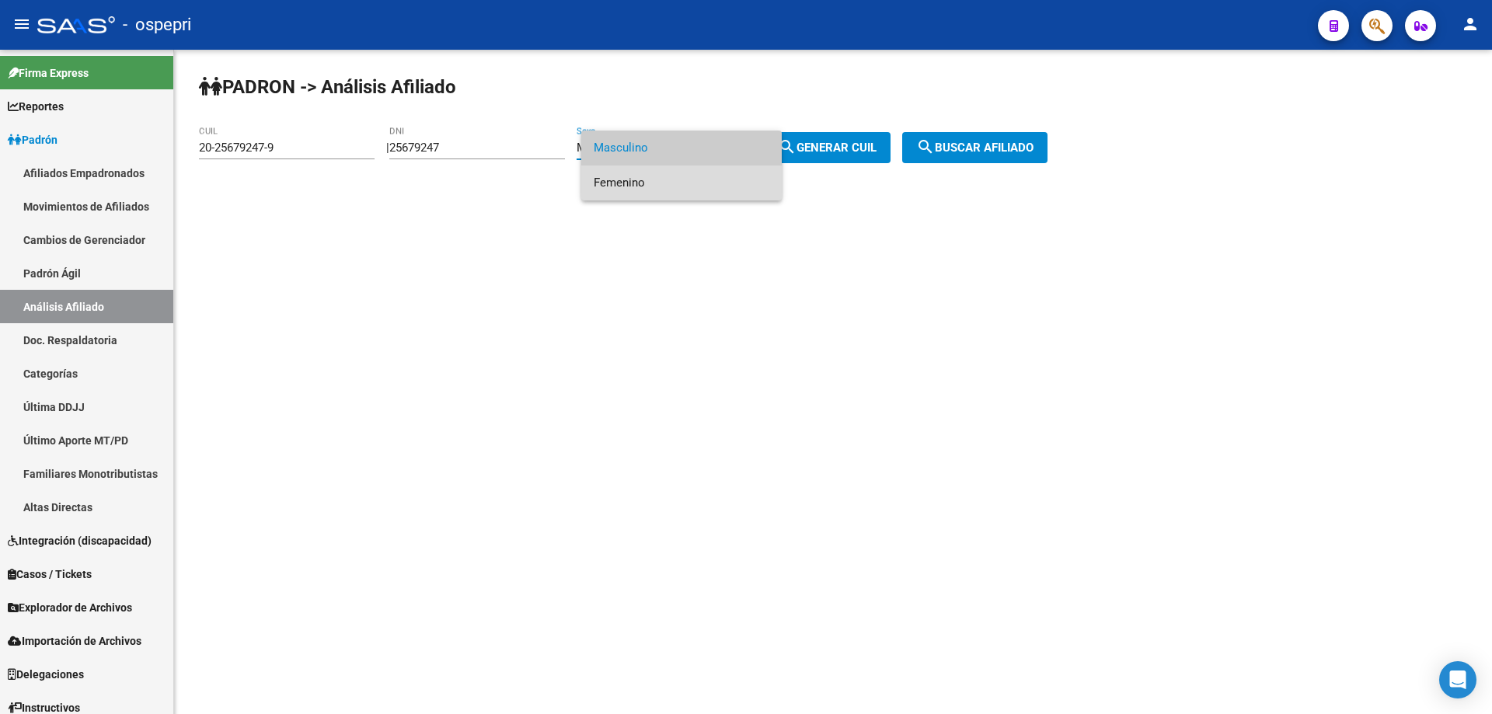
drag, startPoint x: 656, startPoint y: 181, endPoint x: 797, endPoint y: 144, distance: 146.2
click at [656, 183] on span "Femenino" at bounding box center [682, 182] width 176 height 35
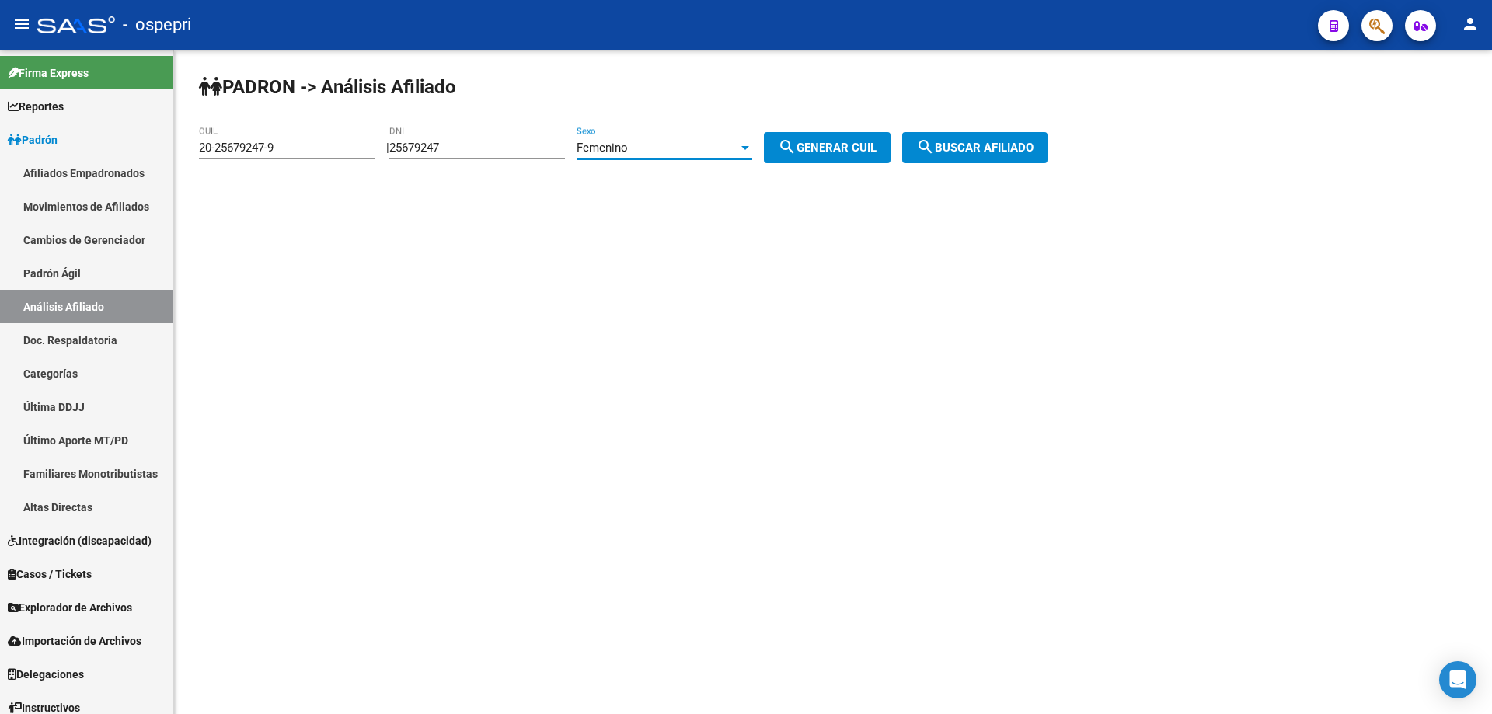
click at [810, 136] on button "search Generar CUIL" at bounding box center [827, 147] width 127 height 31
type input "27-25679247-3"
click at [1021, 150] on span "search Buscar afiliado" at bounding box center [974, 148] width 117 height 14
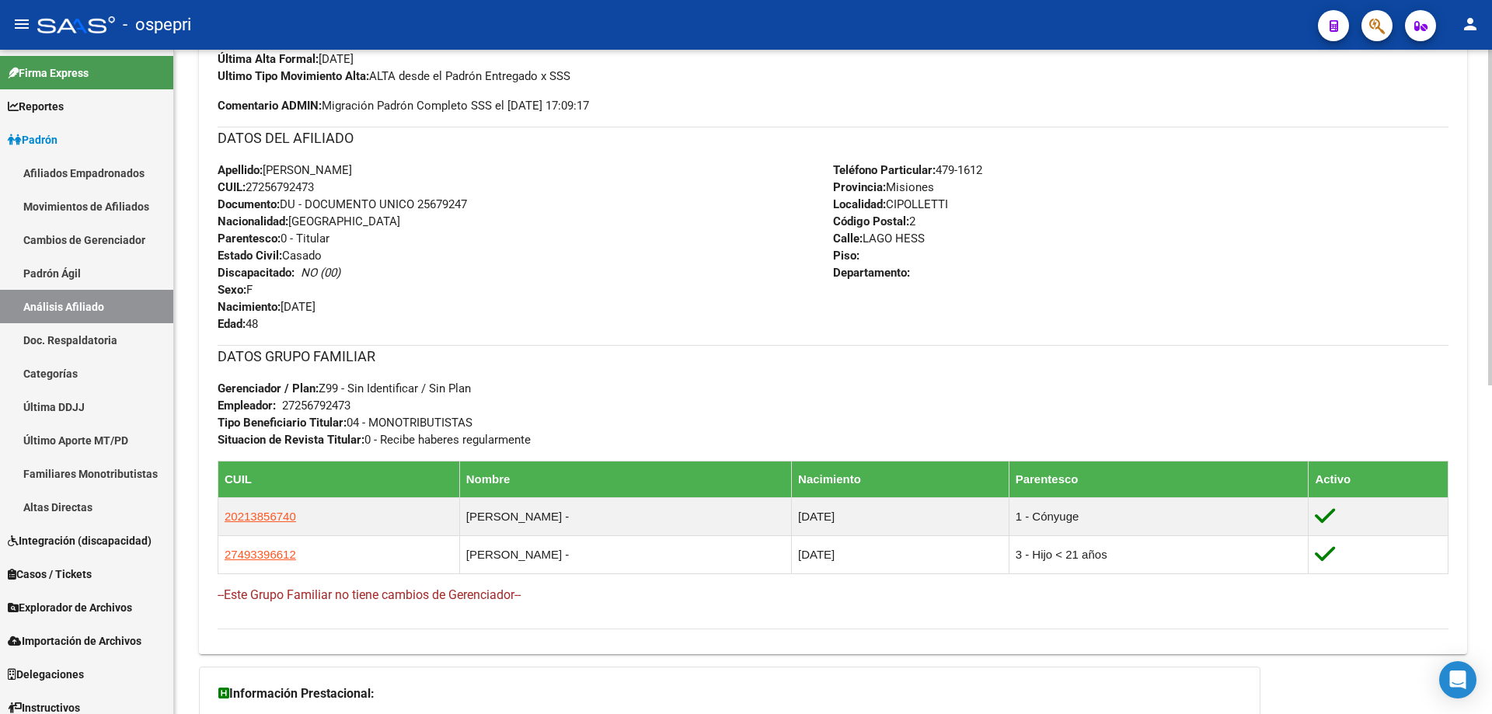
scroll to position [652, 0]
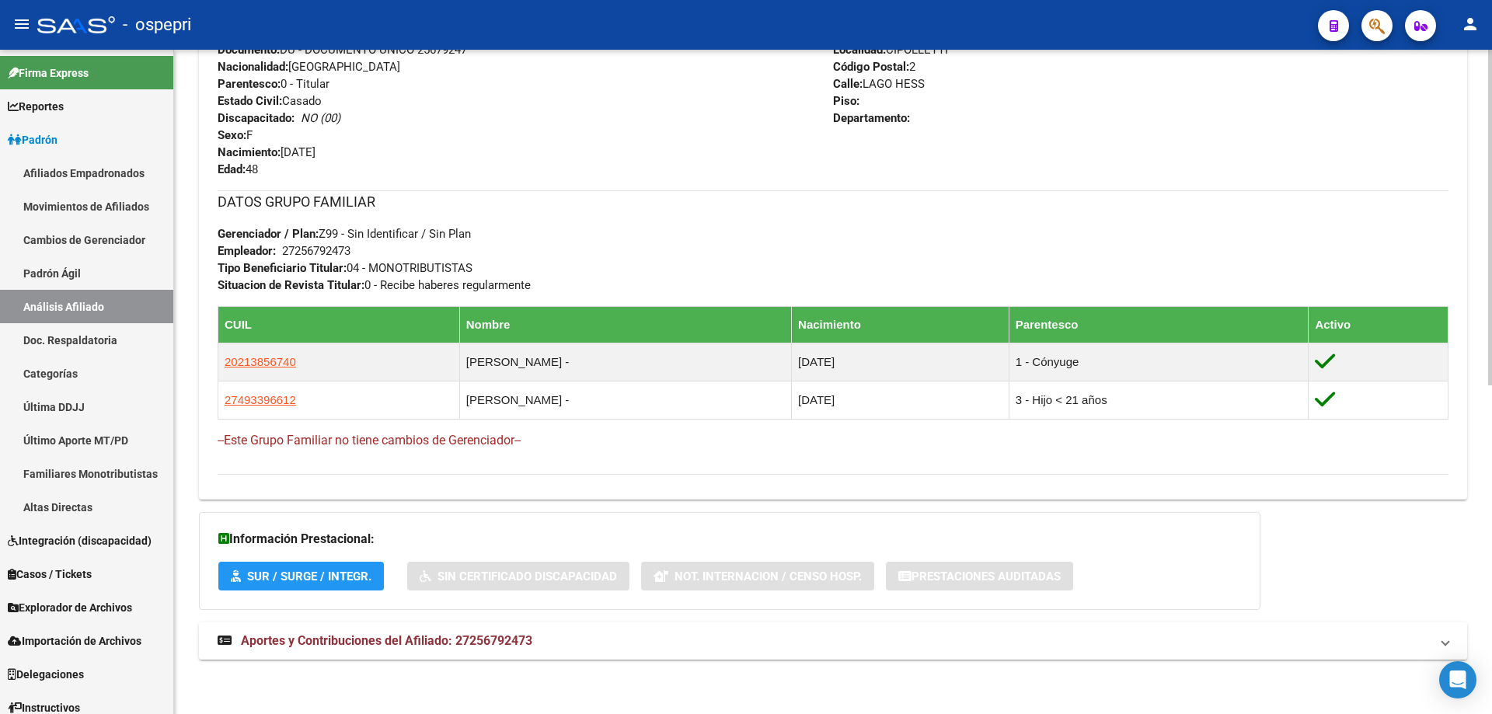
click at [409, 631] on mat-expansion-panel-header "Aportes y Contribuciones del Afiliado: 27256792473" at bounding box center [833, 640] width 1268 height 37
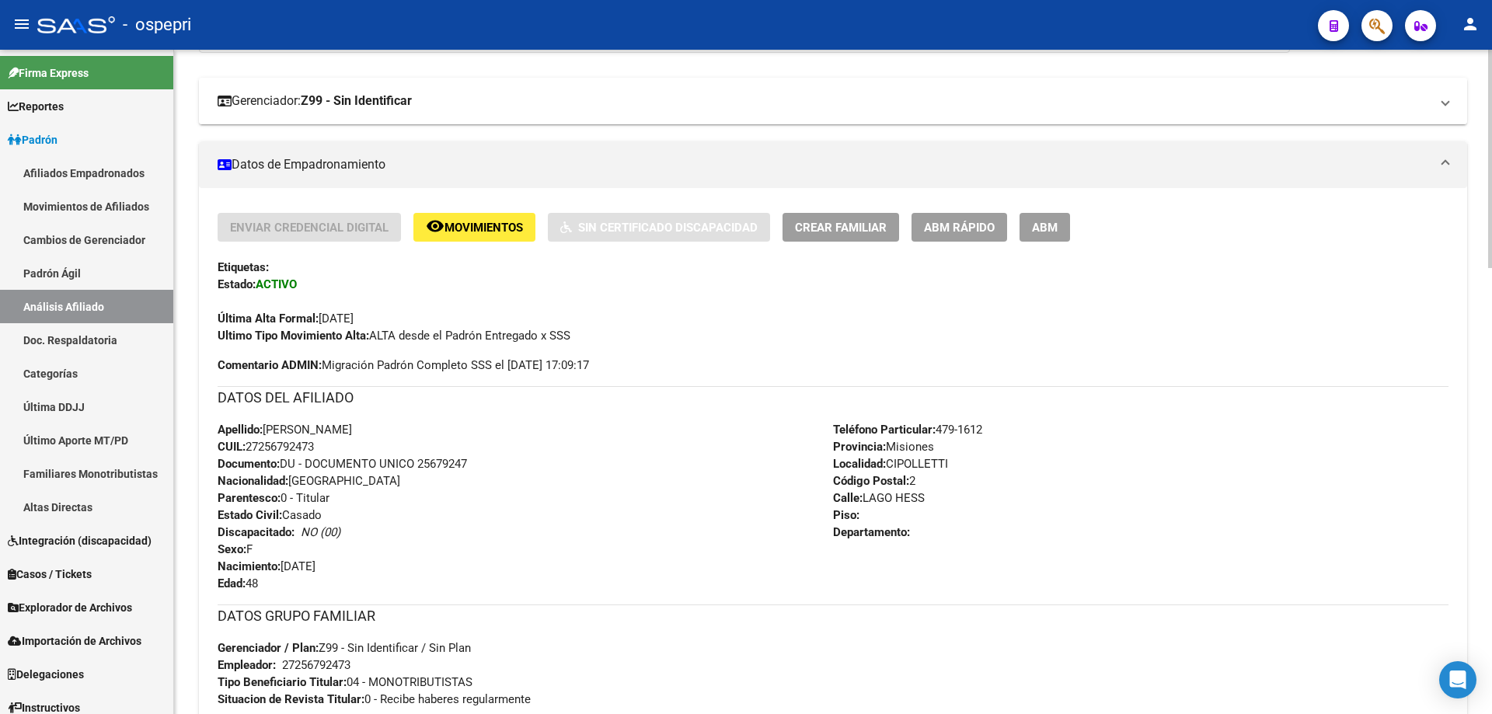
scroll to position [0, 0]
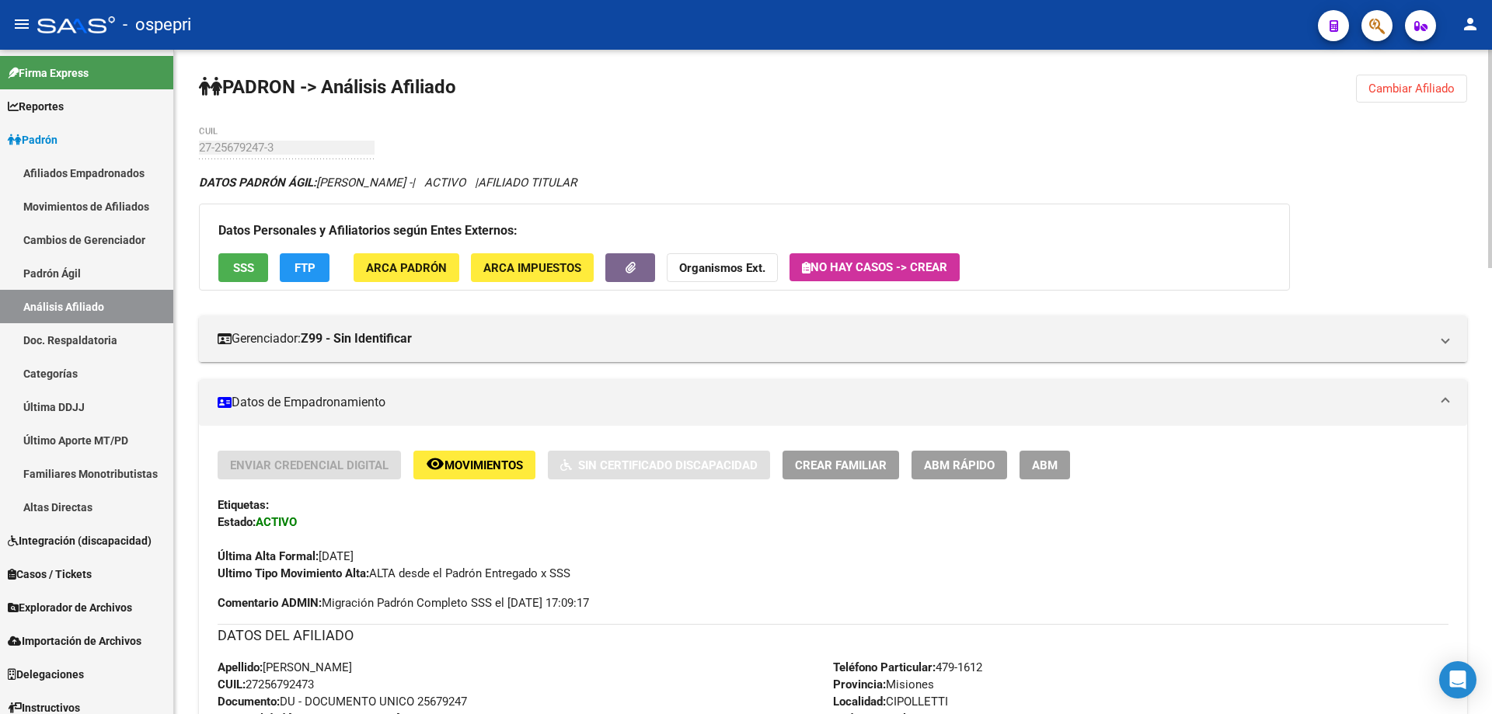
click at [1422, 90] on span "Cambiar Afiliado" at bounding box center [1411, 89] width 86 height 14
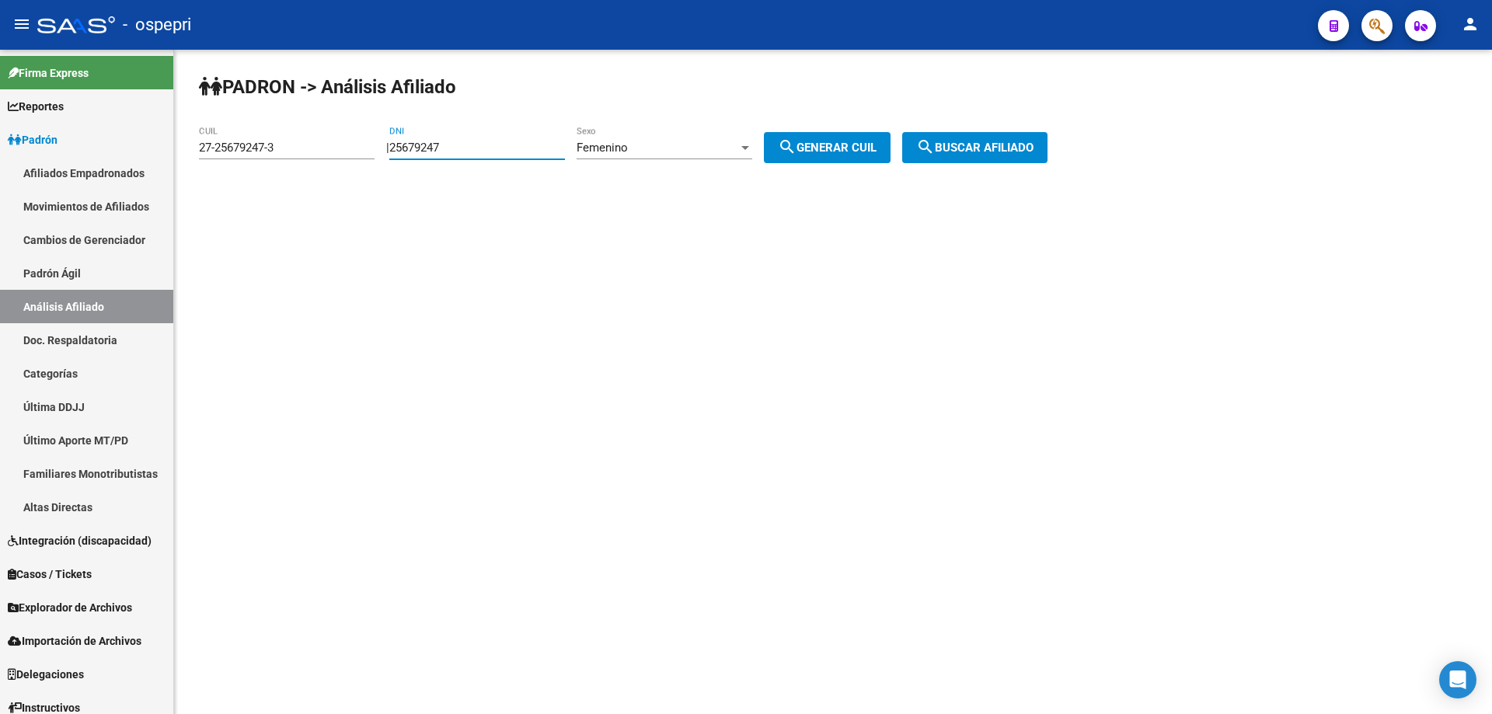
click at [410, 146] on input "25679247" at bounding box center [477, 148] width 176 height 14
paste input "599375"
type input "25599375"
click at [872, 148] on span "search Generar CUIL" at bounding box center [827, 148] width 99 height 14
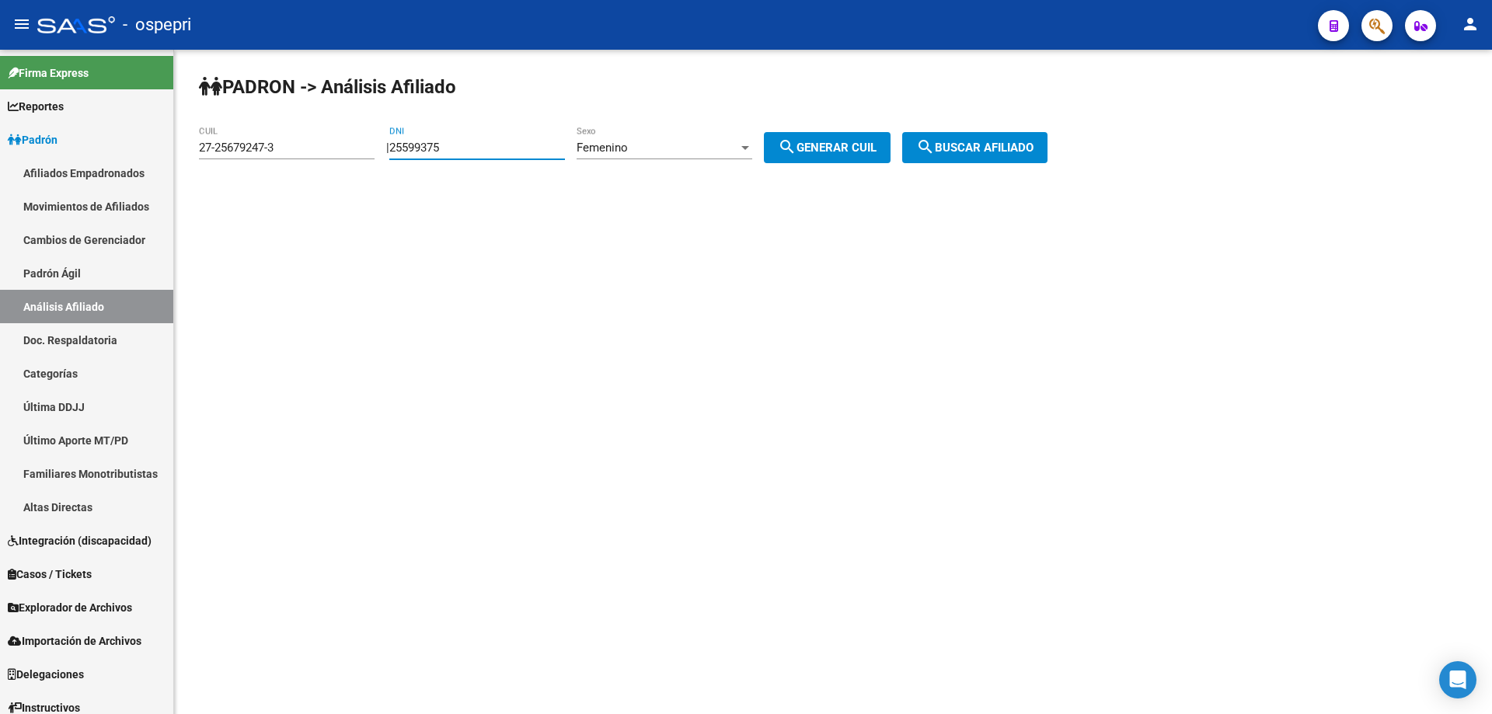
type input "27-25599375-0"
drag, startPoint x: 1006, startPoint y: 142, endPoint x: 870, endPoint y: 141, distance: 136.0
click at [1007, 142] on span "search Buscar afiliado" at bounding box center [974, 148] width 117 height 14
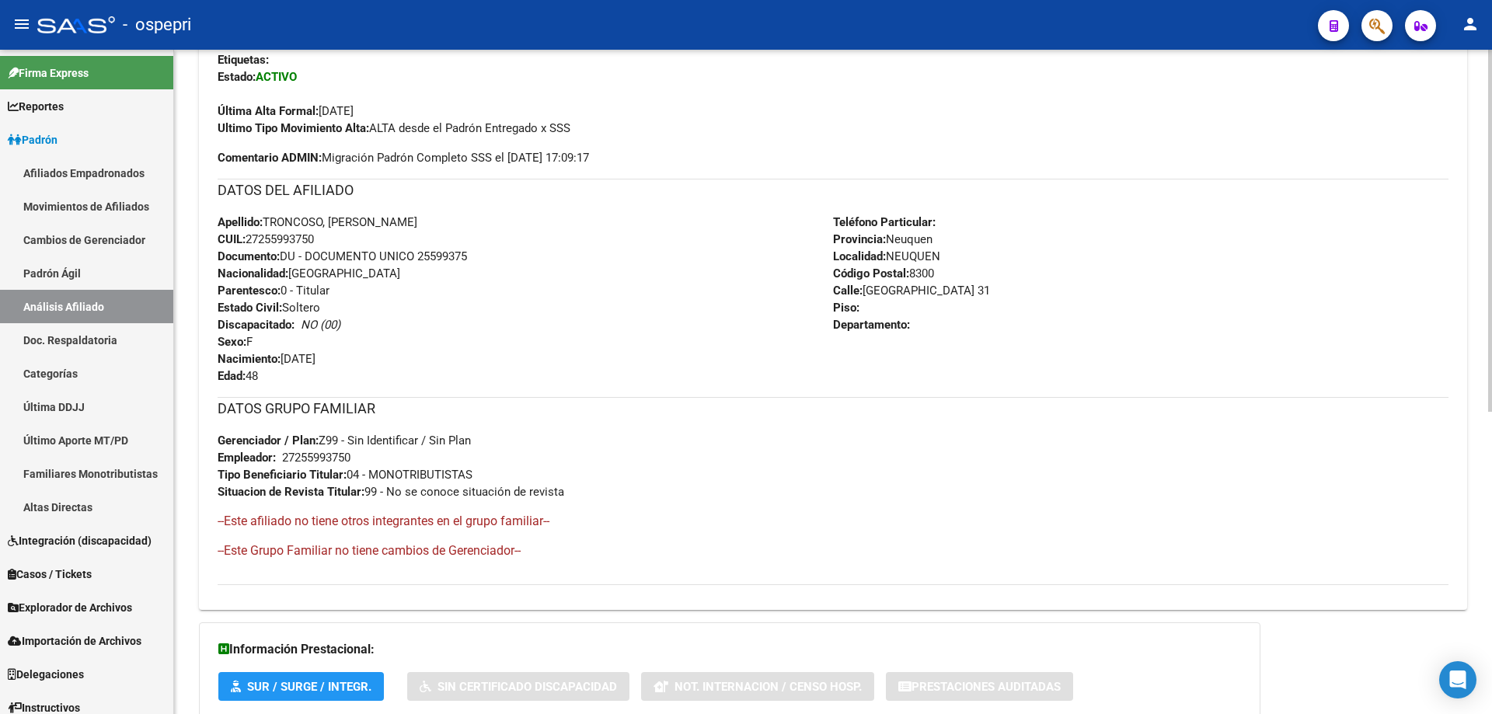
scroll to position [556, 0]
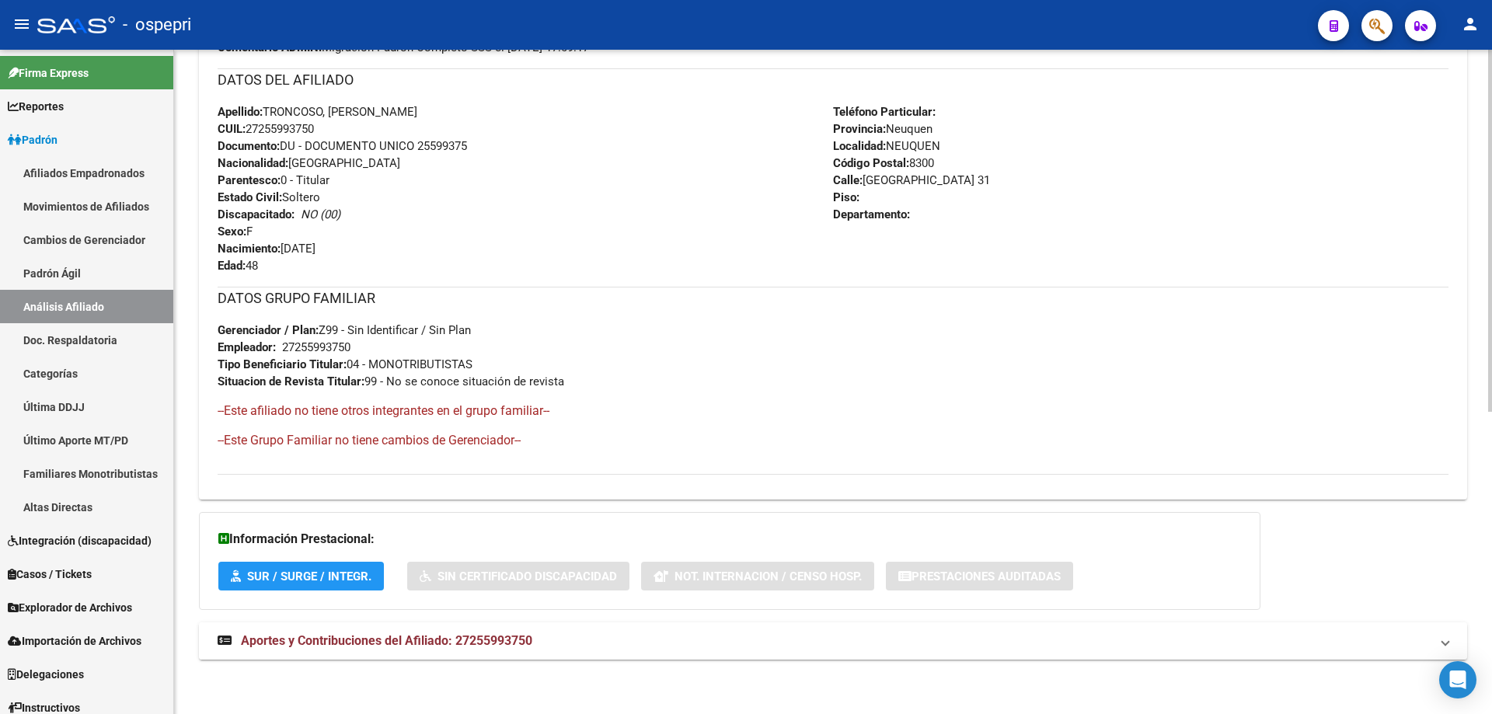
click at [480, 638] on span "Aportes y Contribuciones del Afiliado: 27255993750" at bounding box center [386, 640] width 291 height 15
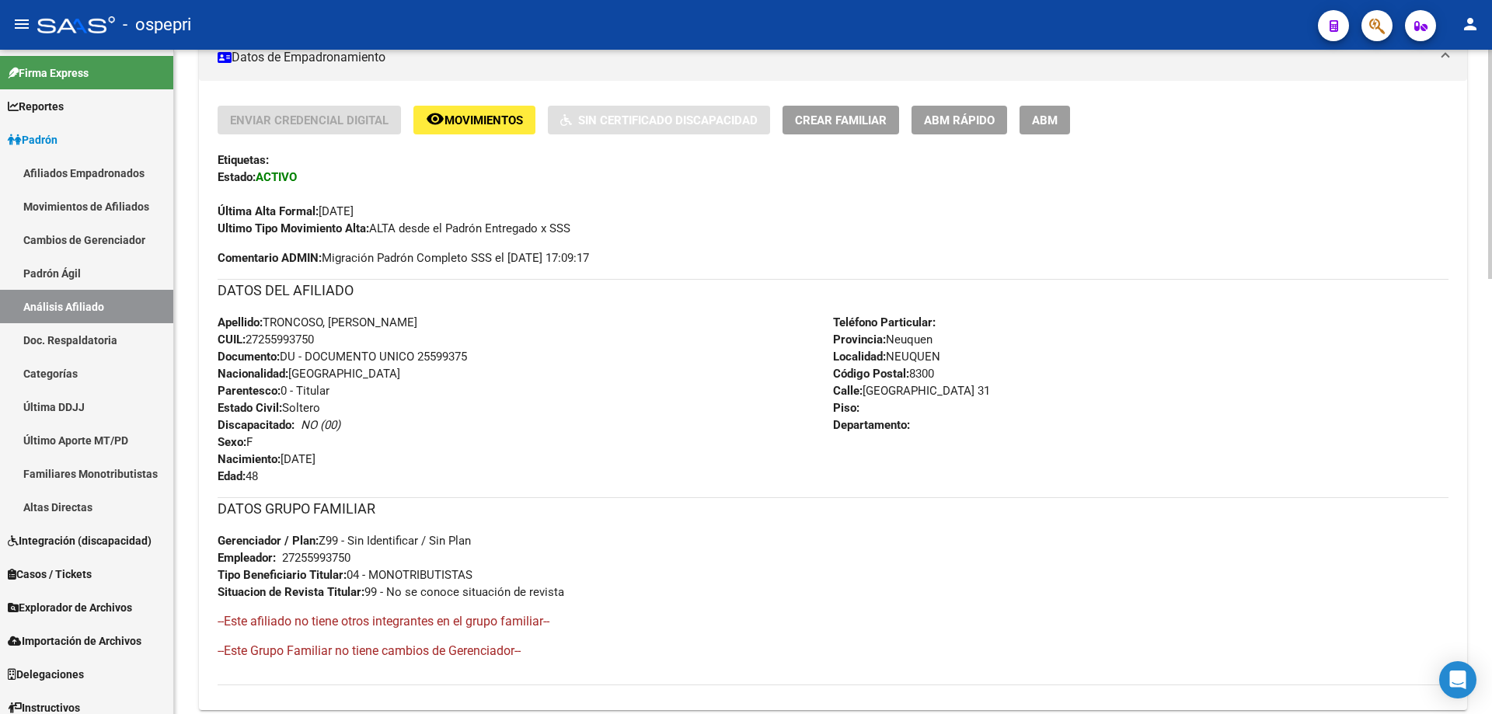
scroll to position [0, 0]
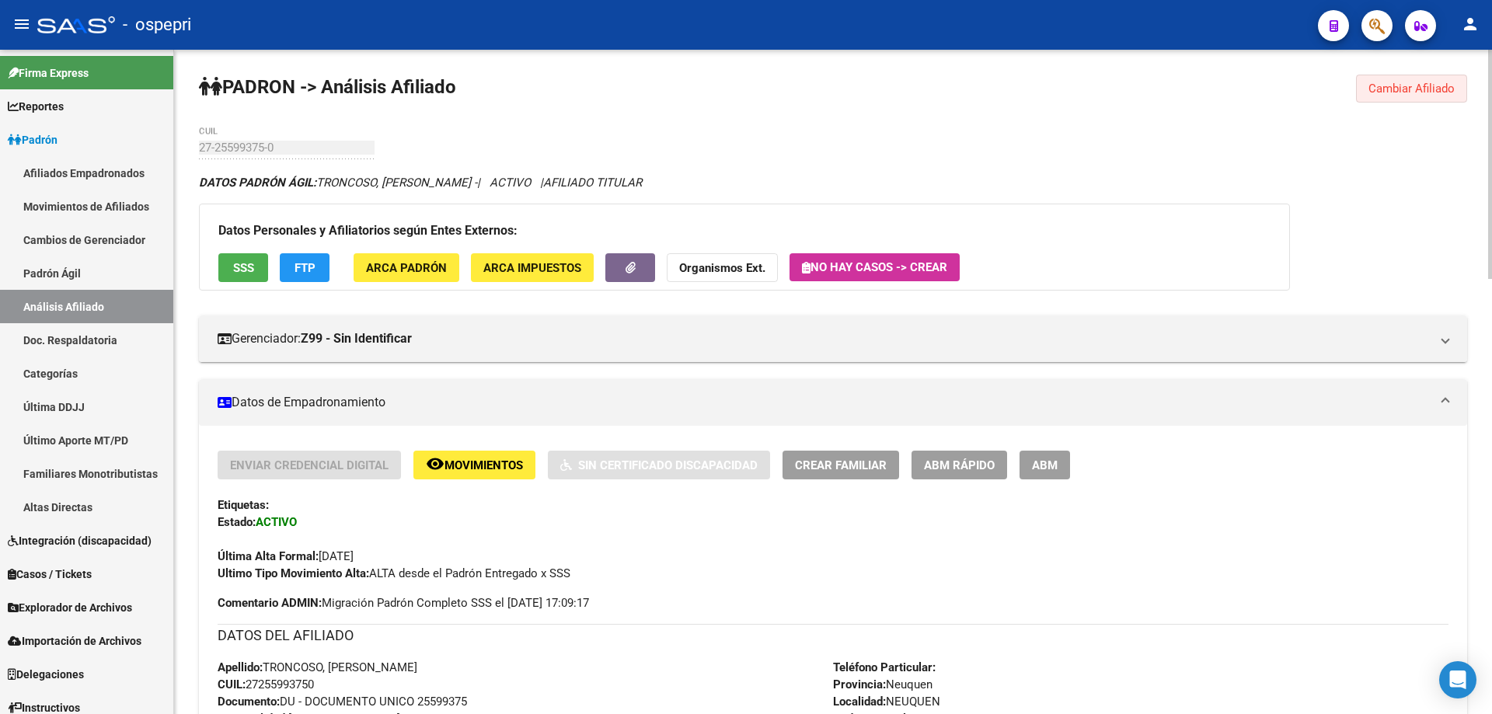
click at [1440, 98] on button "Cambiar Afiliado" at bounding box center [1411, 89] width 111 height 28
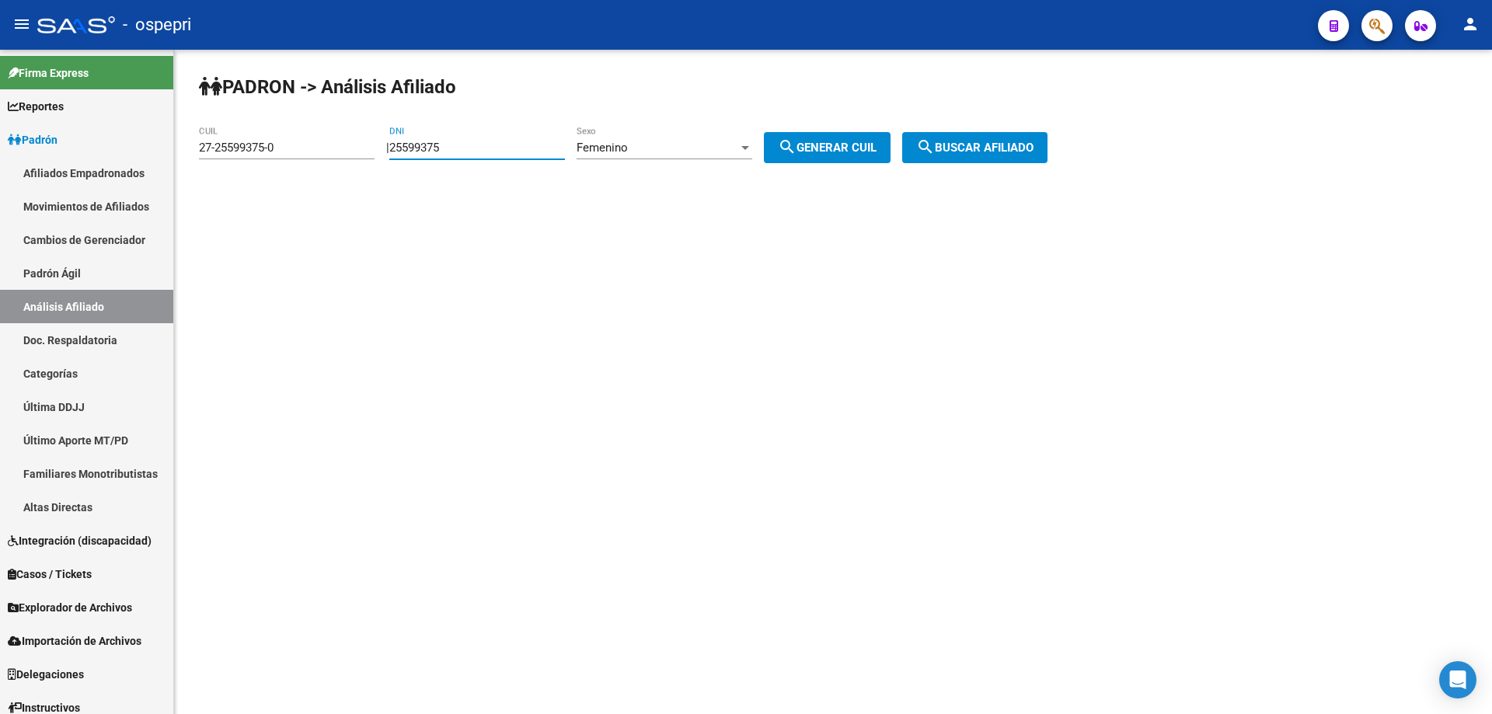
click at [493, 150] on input "25599375" at bounding box center [477, 148] width 176 height 14
drag, startPoint x: 490, startPoint y: 150, endPoint x: 458, endPoint y: 149, distance: 32.6
click at [458, 149] on input "25599375" at bounding box center [477, 148] width 176 height 14
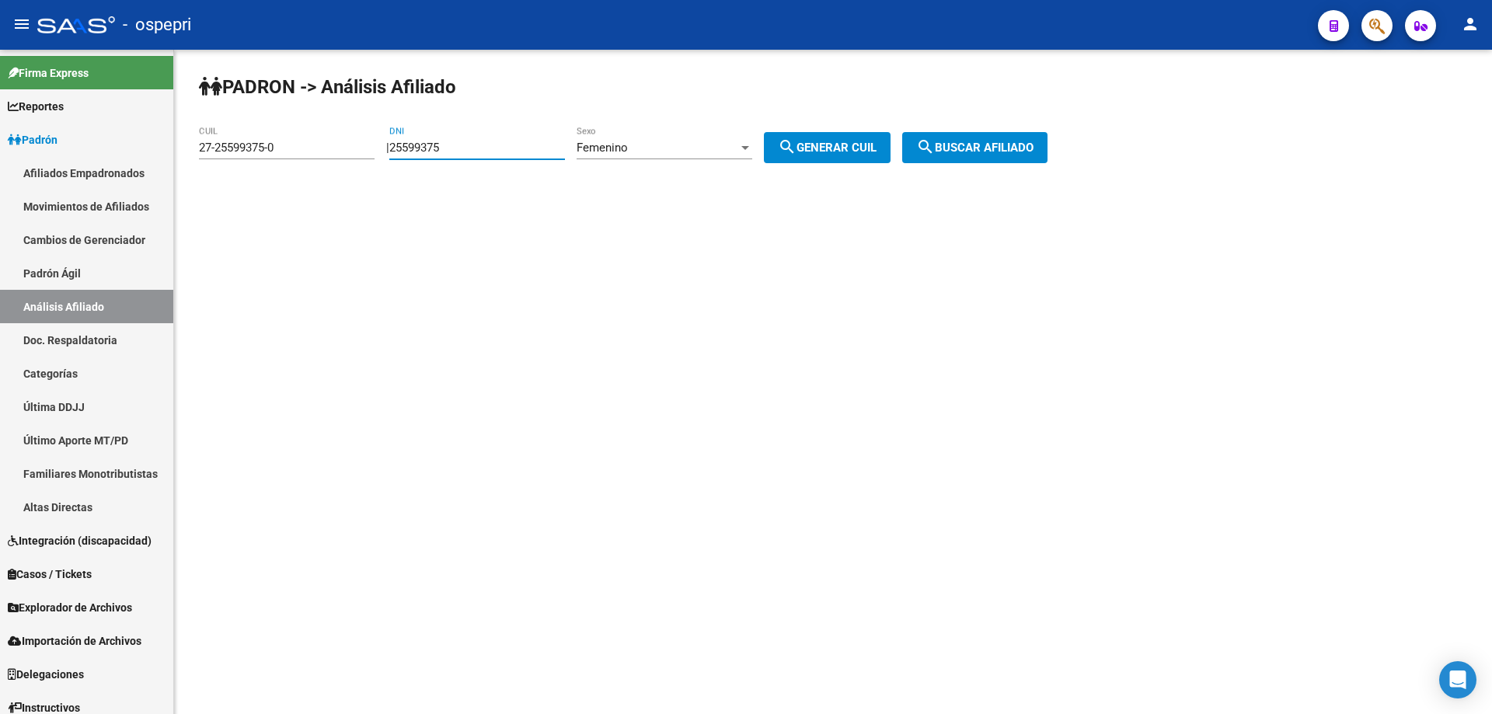
click at [458, 149] on input "25599375" at bounding box center [477, 148] width 176 height 14
paste input "8324"
type input "25598324"
click at [868, 148] on span "search Generar CUIL" at bounding box center [827, 148] width 99 height 14
type input "27-25598324-0"
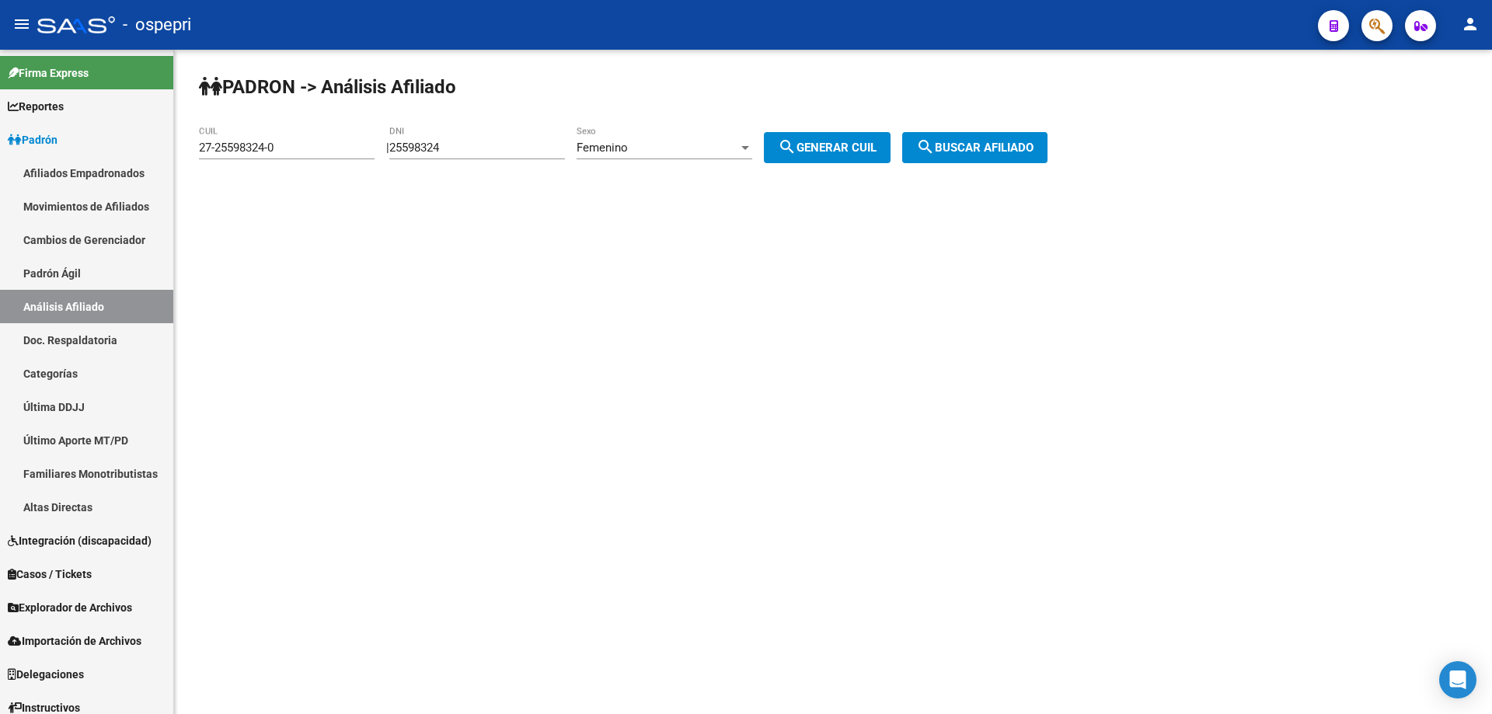
click at [979, 152] on span "search Buscar afiliado" at bounding box center [974, 148] width 117 height 14
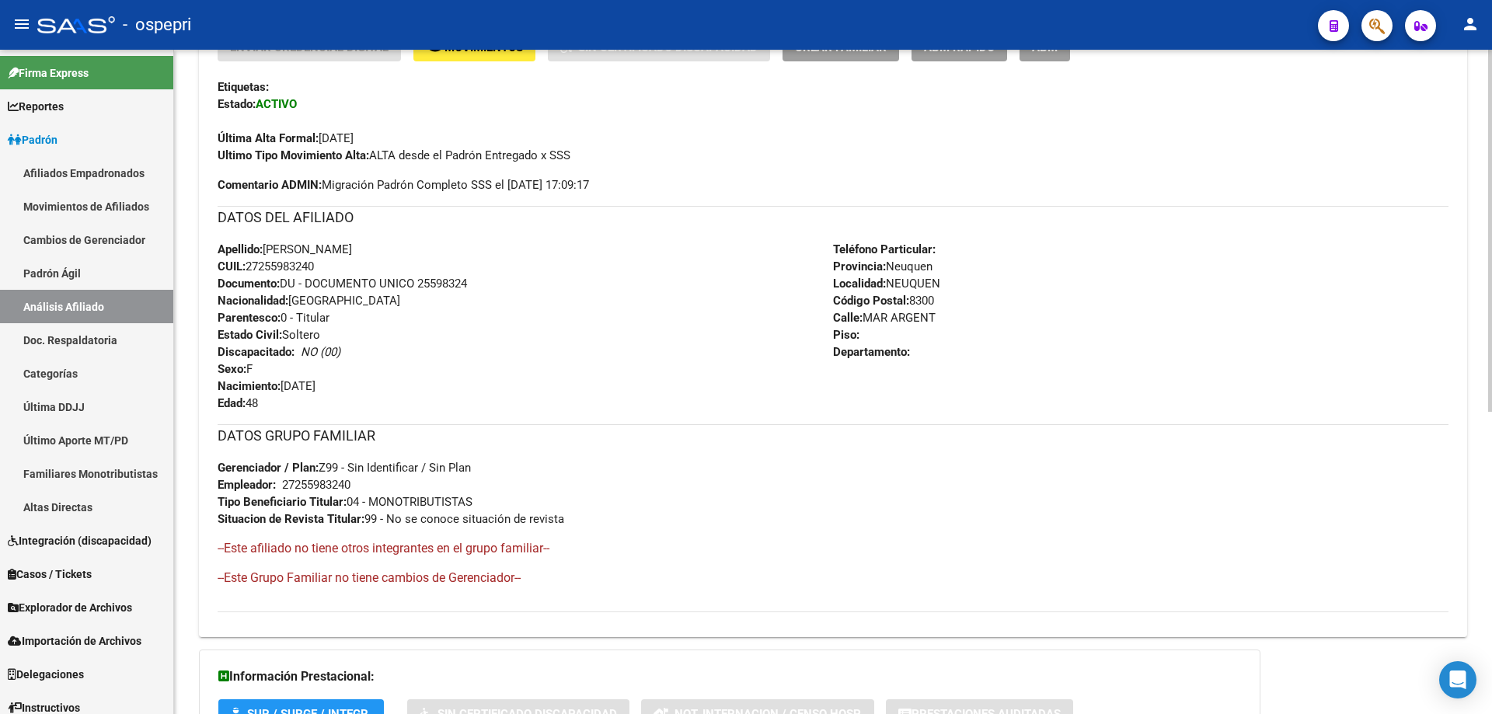
scroll to position [556, 0]
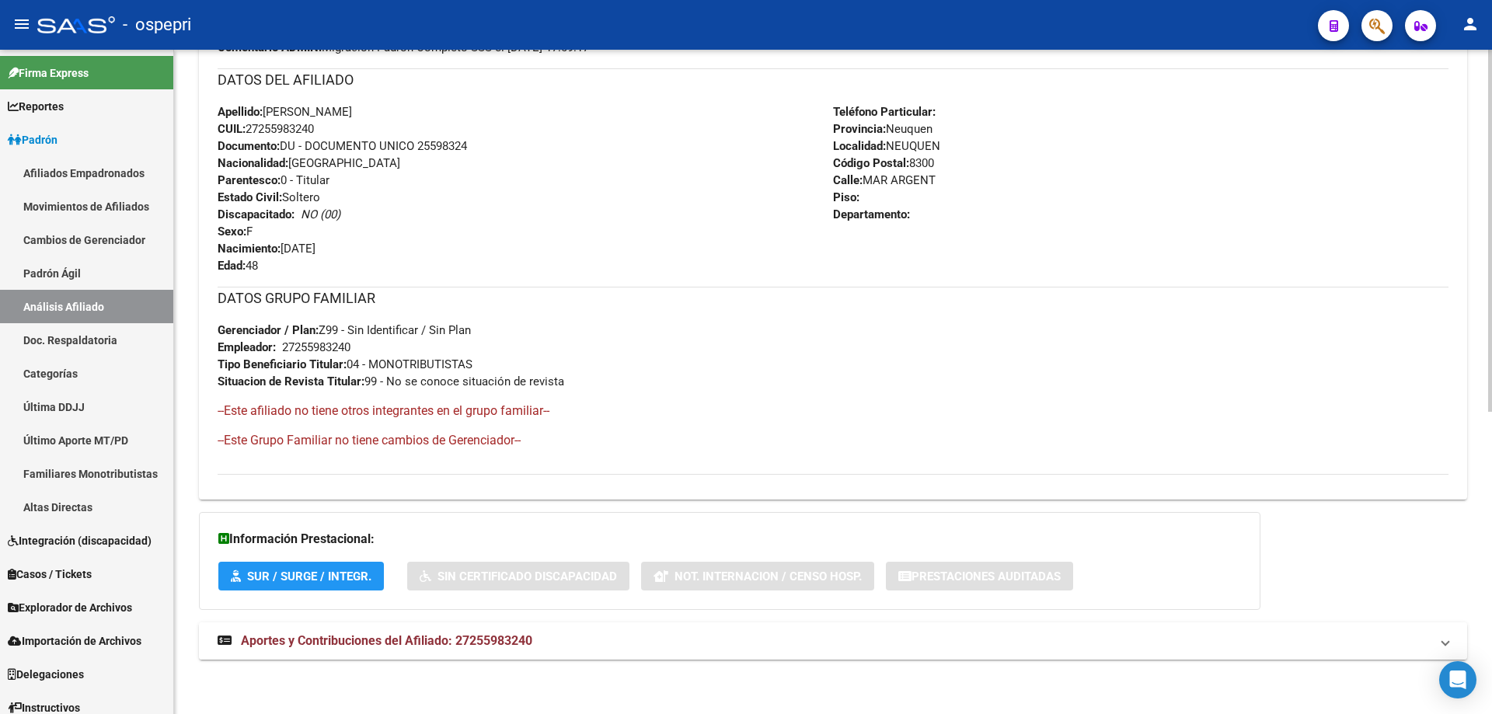
click at [460, 647] on span "Aportes y Contribuciones del Afiliado: 27255983240" at bounding box center [386, 640] width 291 height 15
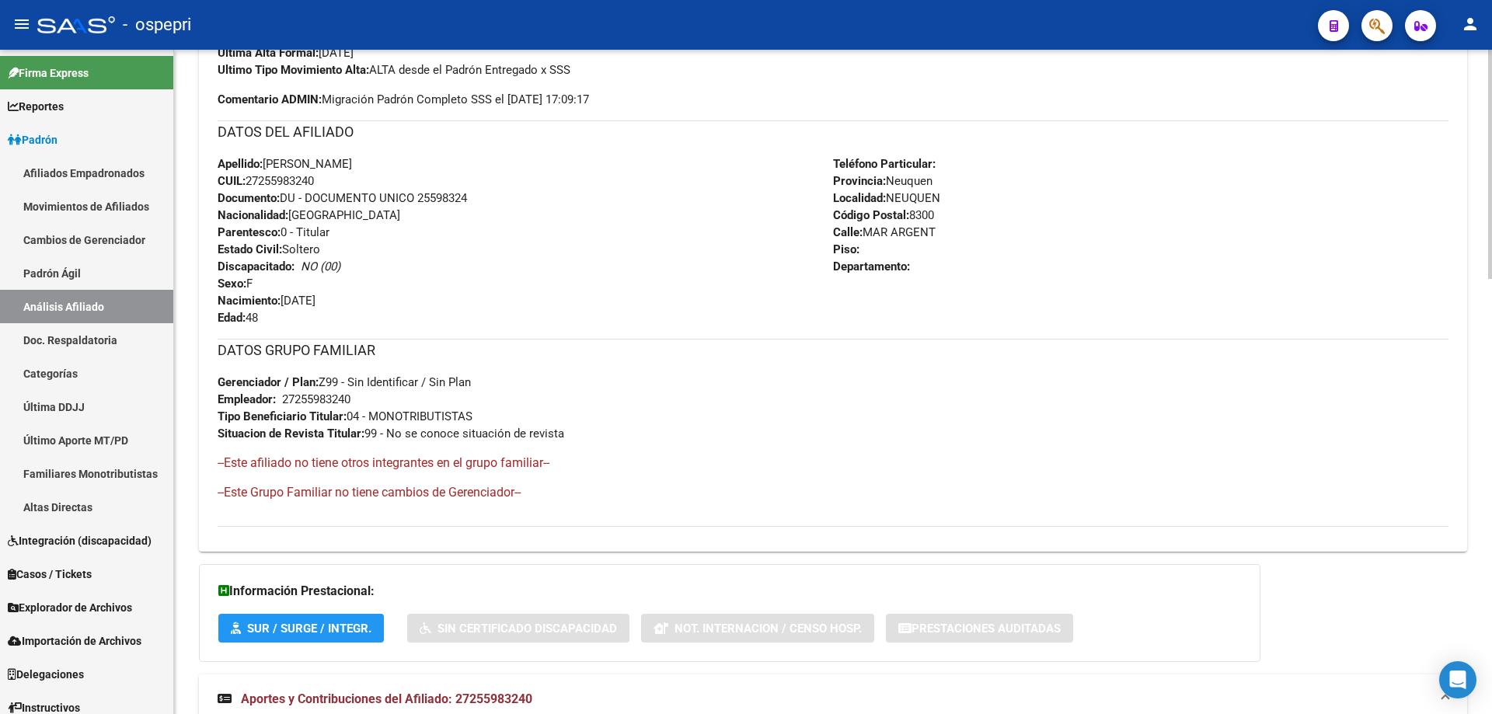
scroll to position [1036, 0]
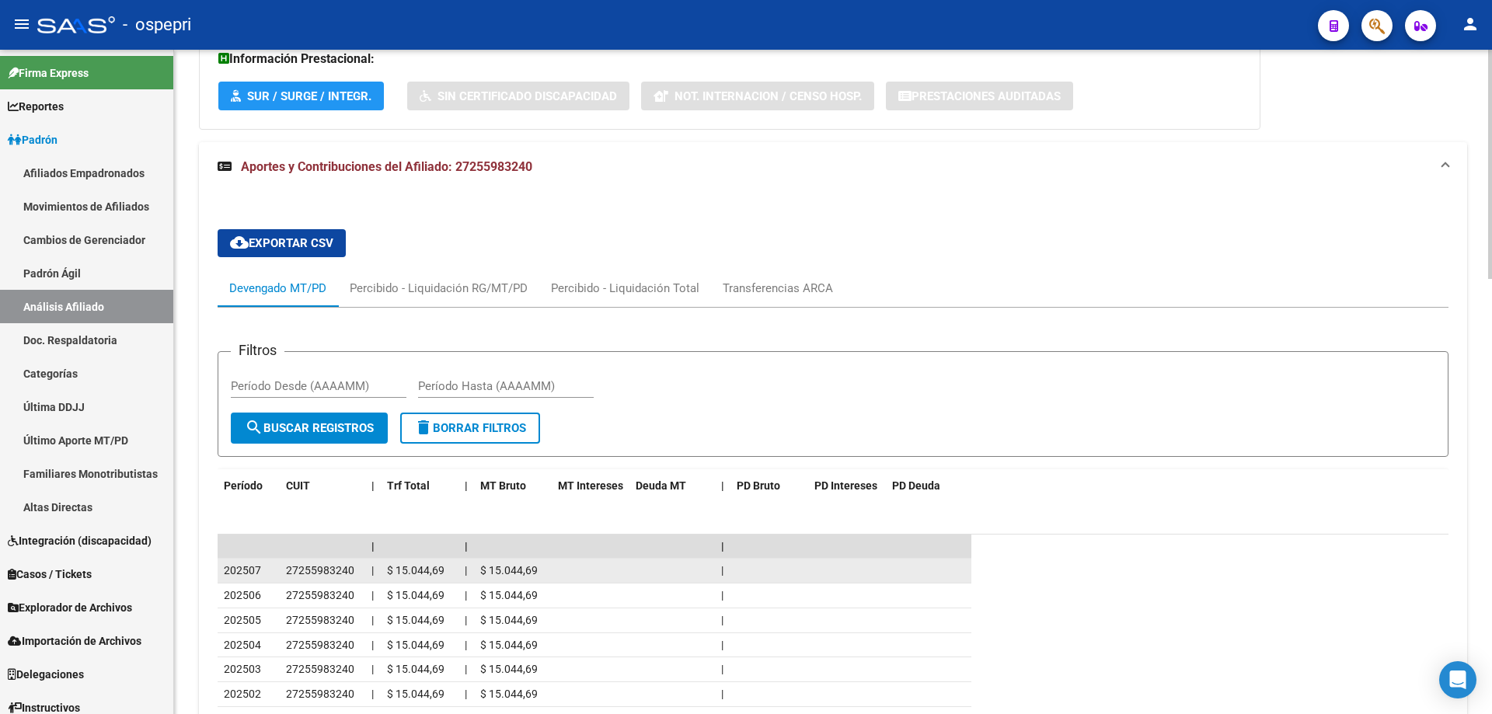
click at [333, 571] on span "27255983240" at bounding box center [320, 570] width 68 height 12
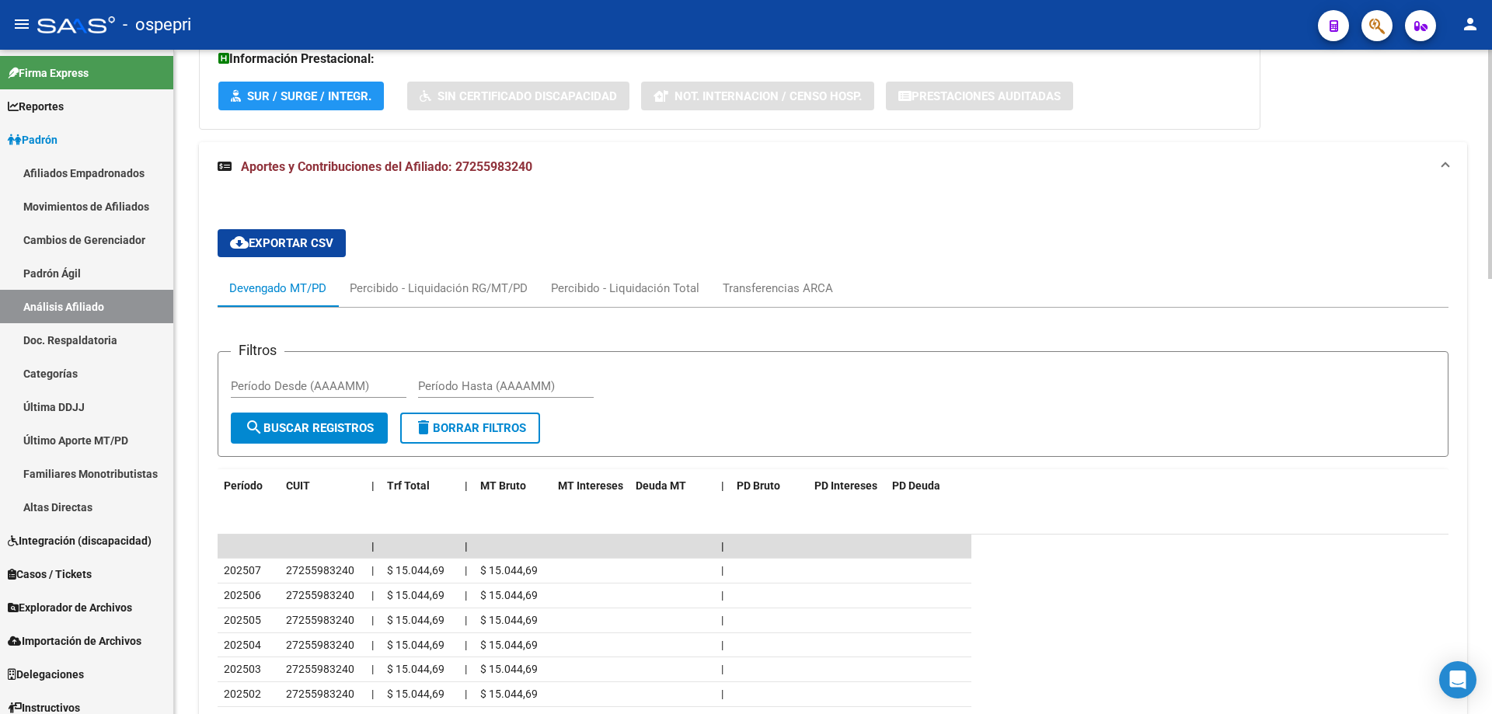
drag, startPoint x: 333, startPoint y: 571, endPoint x: 322, endPoint y: 225, distance: 345.9
click at [322, 225] on div "cloud_download Exportar CSV Devengado MT/PD Percibido - Liquidación RG/MT/PD Pe…" at bounding box center [833, 540] width 1231 height 646
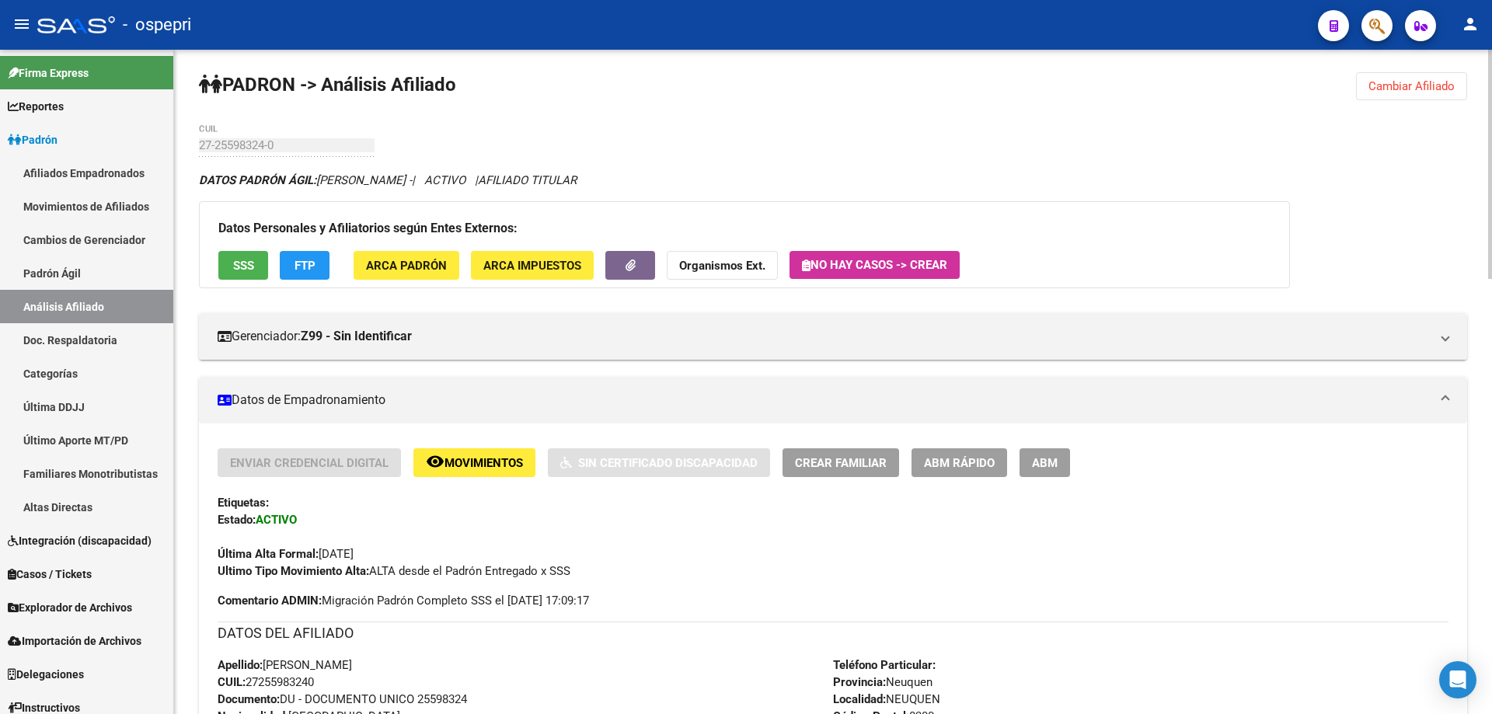
scroll to position [0, 0]
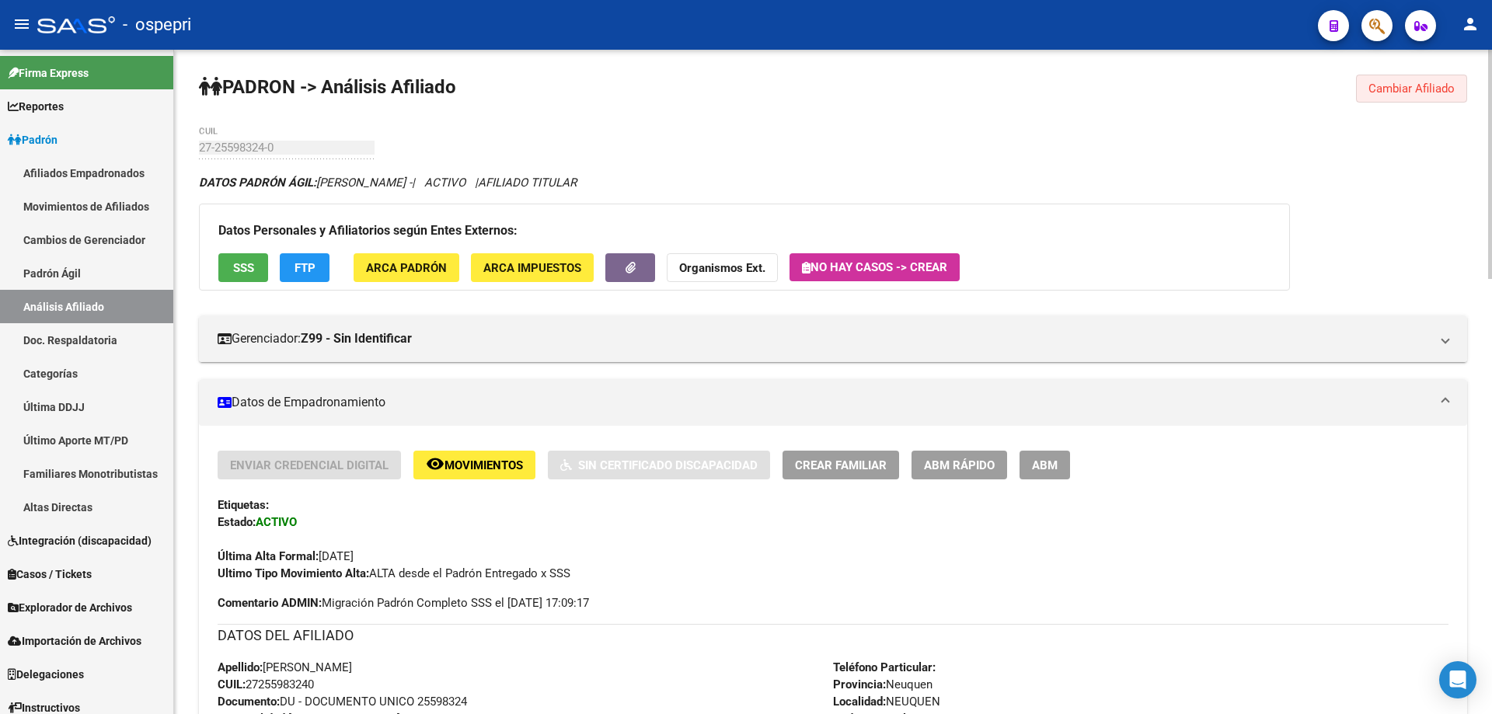
click at [1419, 87] on span "Cambiar Afiliado" at bounding box center [1411, 89] width 86 height 14
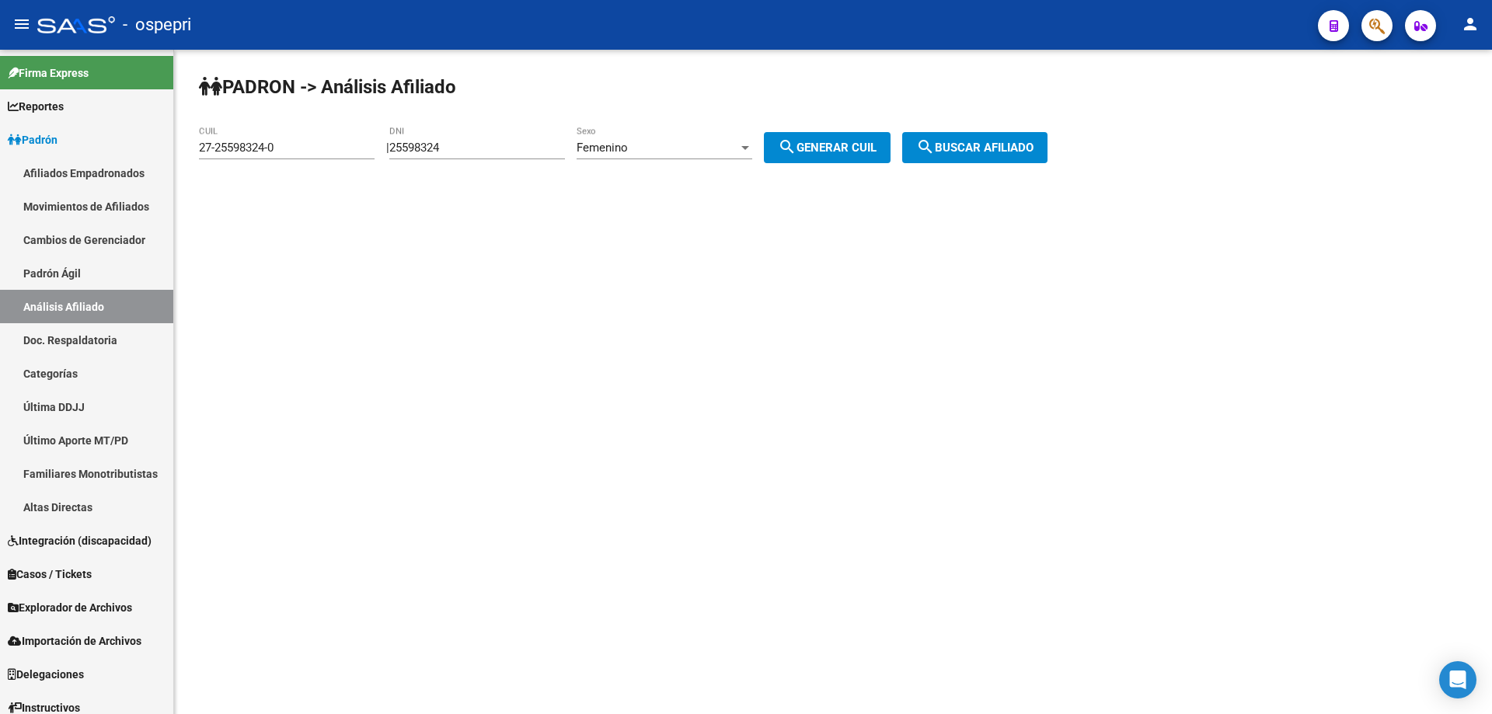
click at [430, 145] on input "25598324" at bounding box center [477, 148] width 176 height 14
paste input "093430"
type input "25093430"
click at [862, 142] on span "search Generar CUIL" at bounding box center [827, 148] width 99 height 14
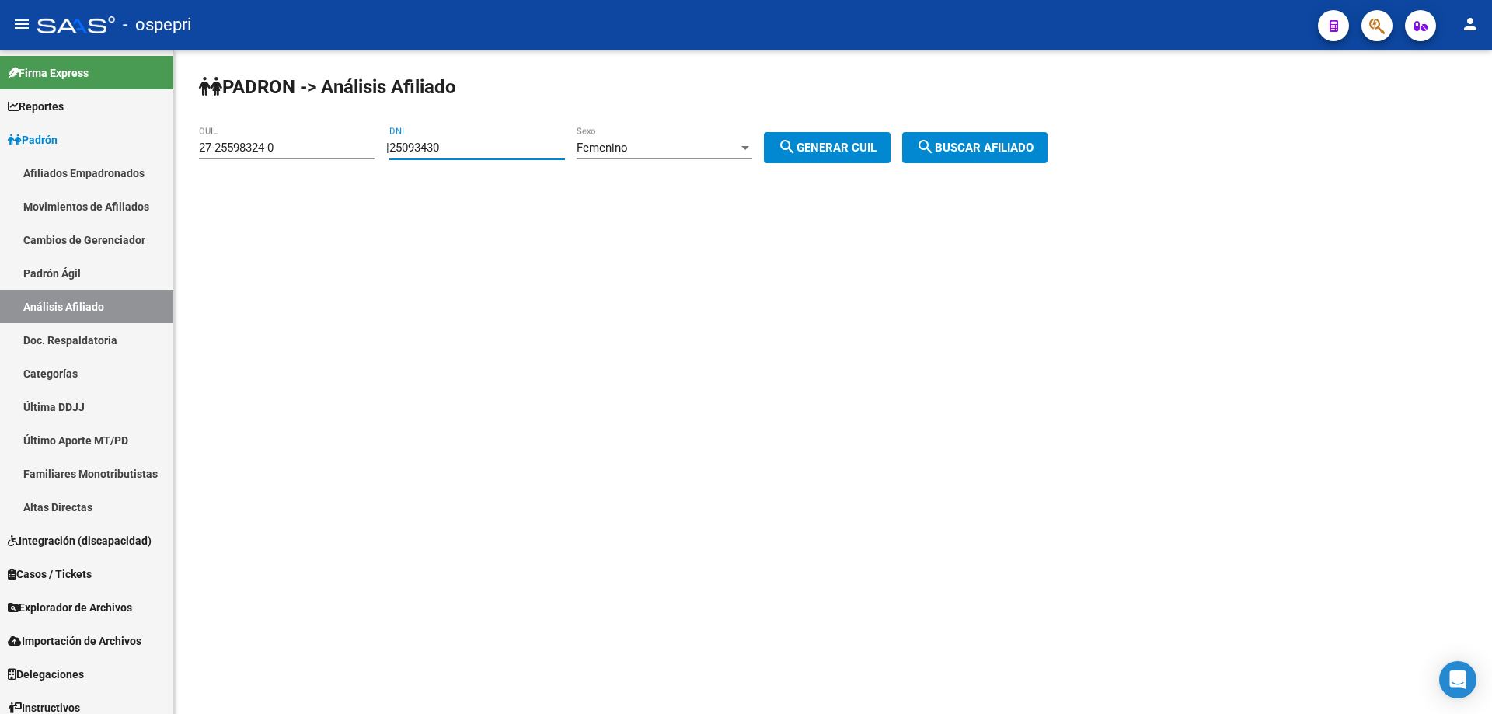
type input "27-25093430-6"
click at [967, 142] on span "search Buscar afiliado" at bounding box center [974, 148] width 117 height 14
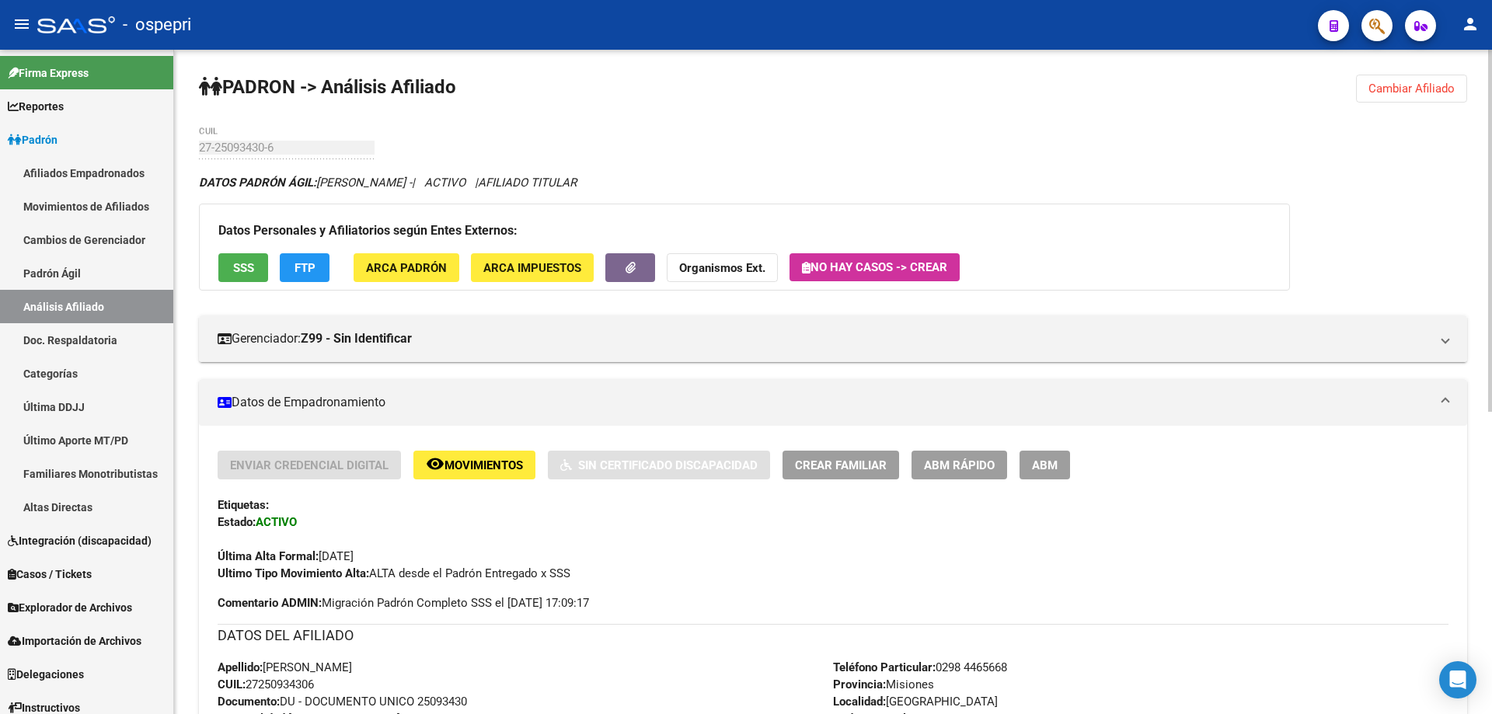
scroll to position [556, 0]
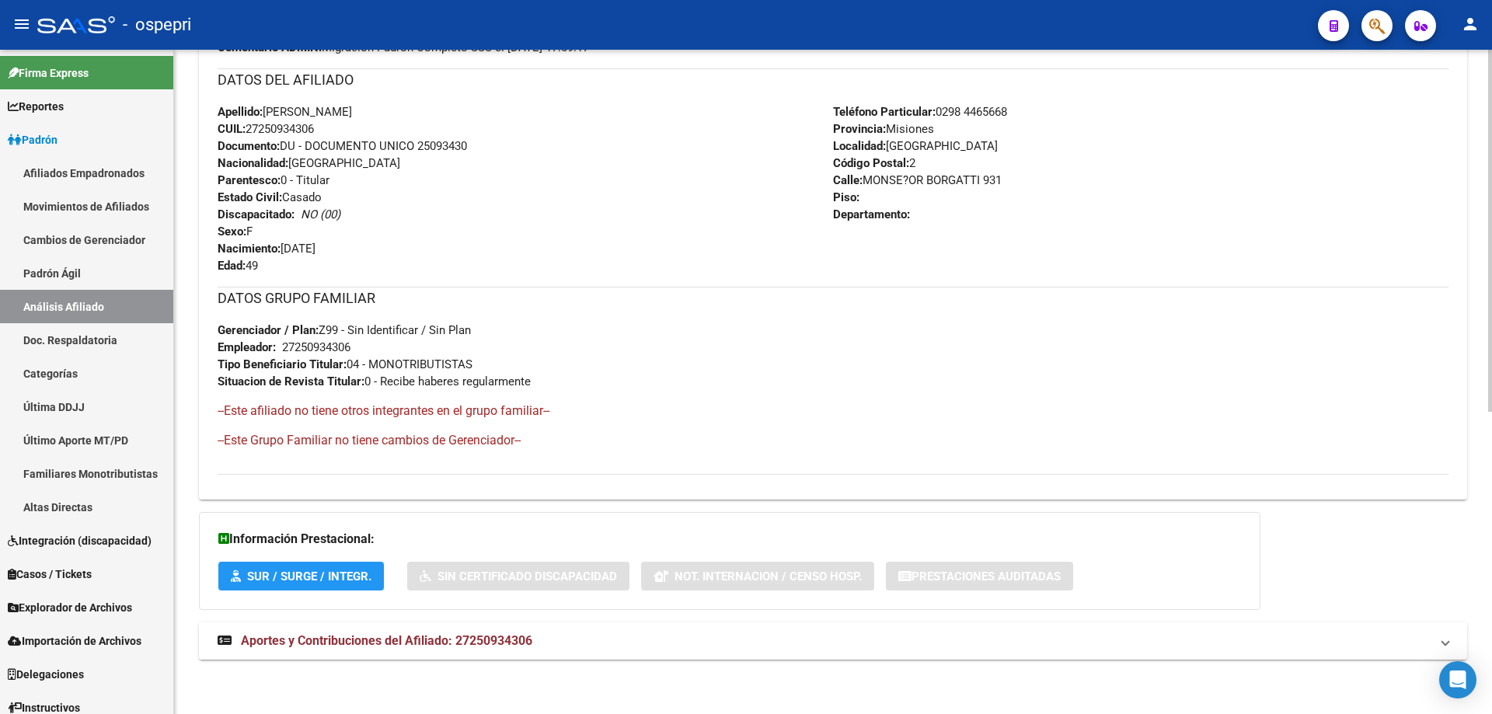
click at [482, 646] on span "Aportes y Contribuciones del Afiliado: 27250934306" at bounding box center [386, 640] width 291 height 15
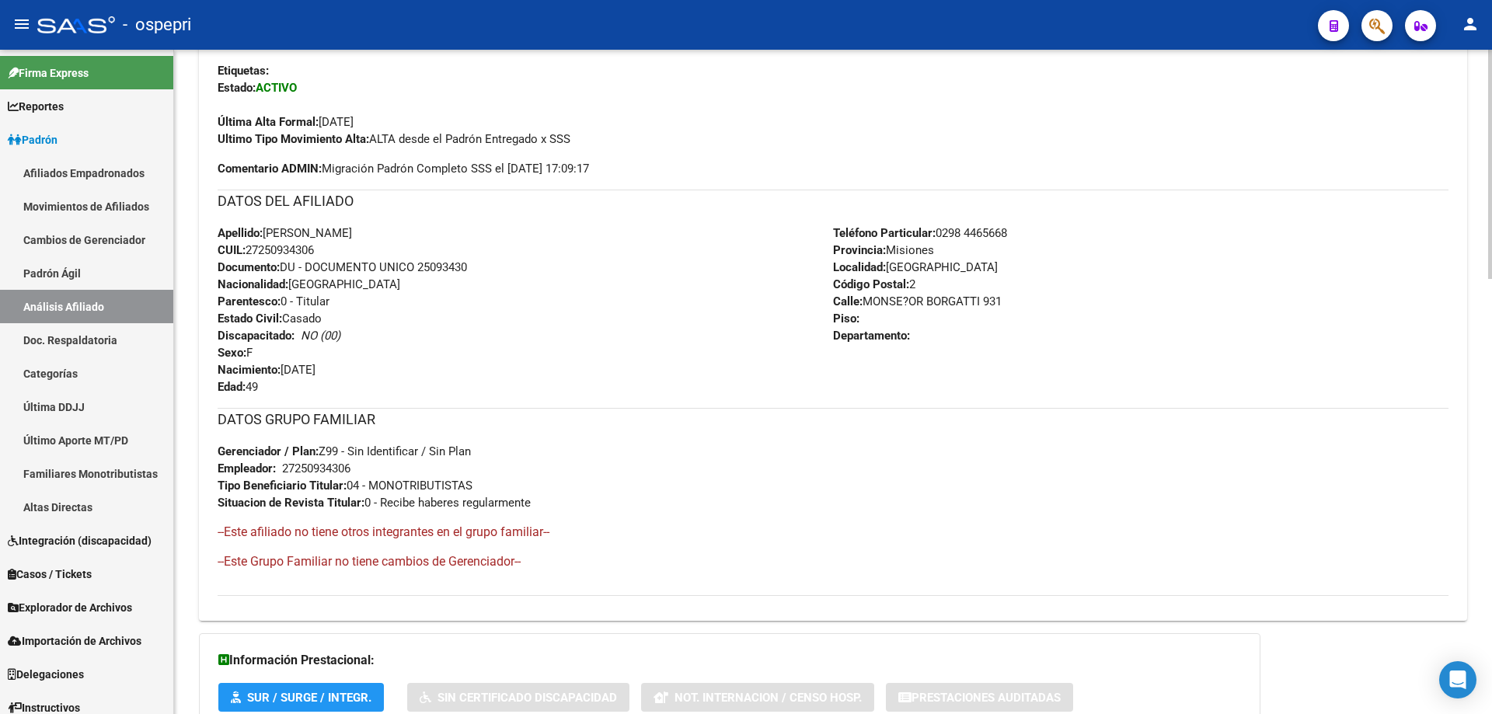
scroll to position [0, 0]
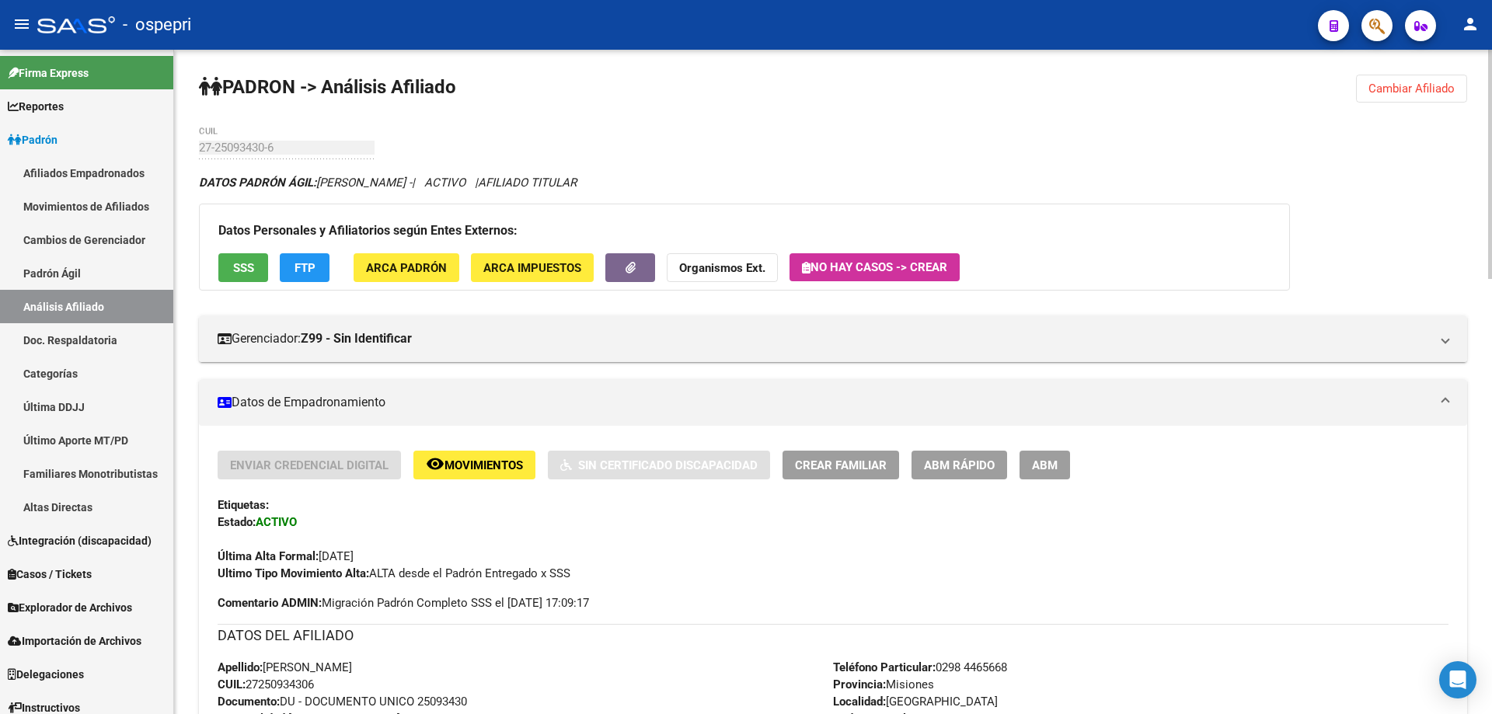
click at [1423, 77] on button "Cambiar Afiliado" at bounding box center [1411, 89] width 111 height 28
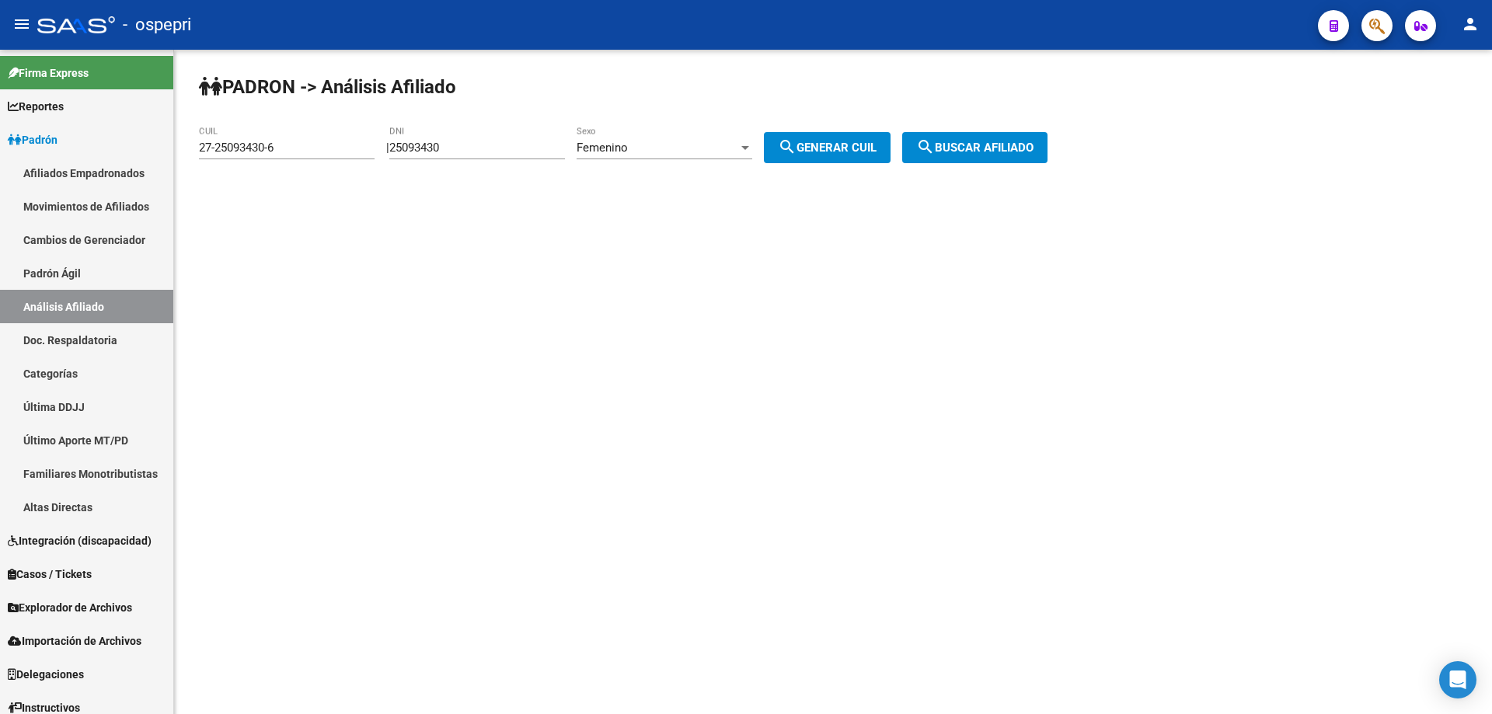
click at [438, 138] on div "25093430 DNI" at bounding box center [477, 142] width 176 height 33
paste input "24941409"
click at [469, 147] on input "[CREDIT_CARD_NUMBER]" at bounding box center [477, 148] width 176 height 14
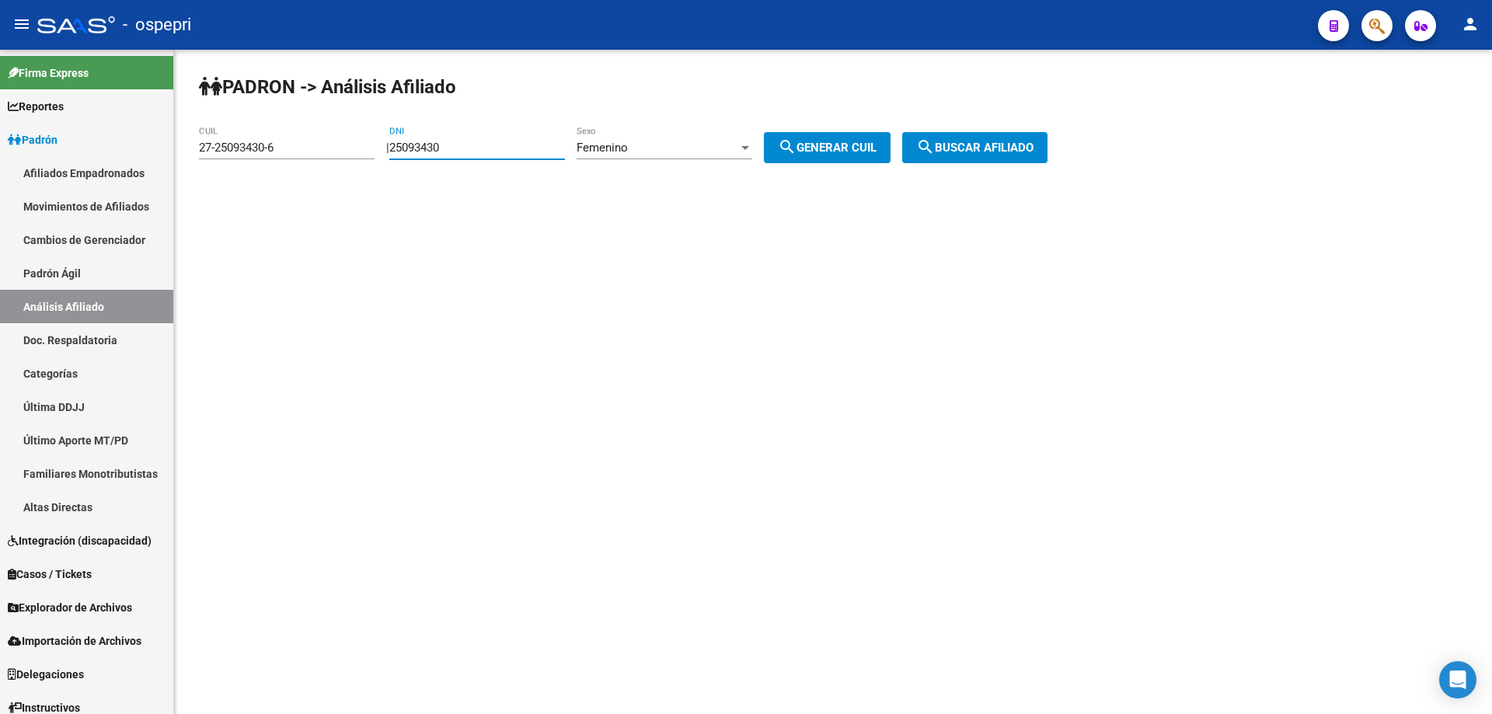
paste input "number"
type input "24941409"
click at [866, 143] on span "search Generar CUIL" at bounding box center [827, 148] width 99 height 14
type input "27-24941409-9"
click at [974, 136] on button "search Buscar afiliado" at bounding box center [974, 147] width 145 height 31
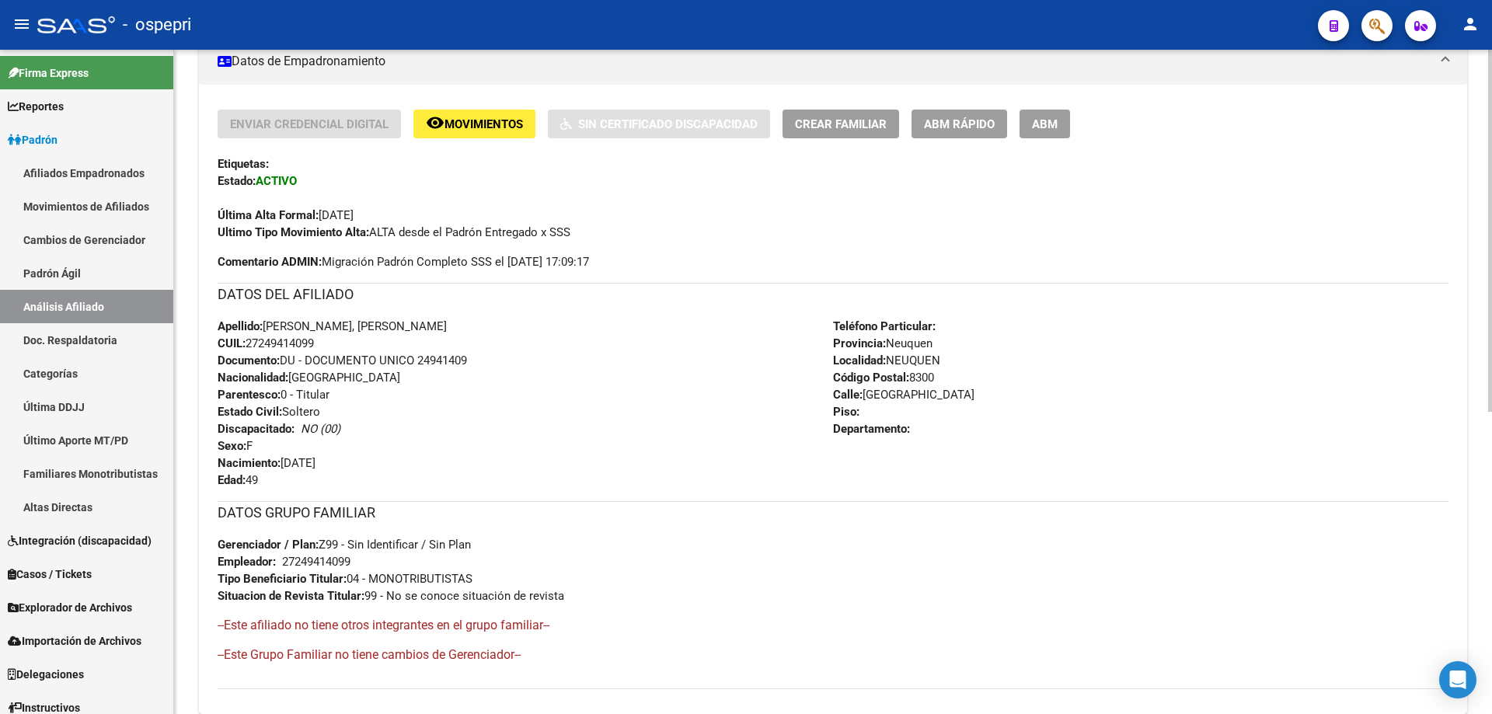
scroll to position [556, 0]
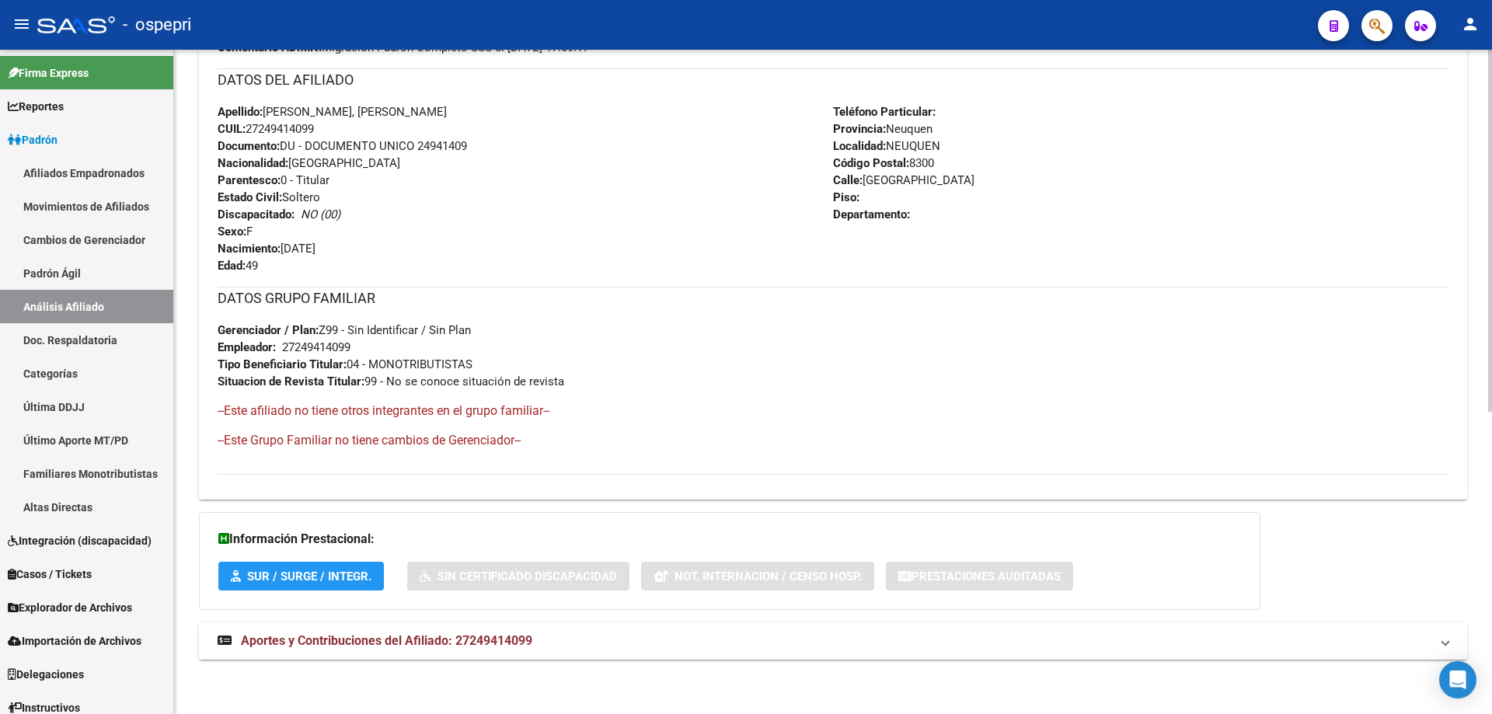
click at [474, 652] on mat-expansion-panel-header "Aportes y Contribuciones del Afiliado: 27249414099" at bounding box center [833, 640] width 1268 height 37
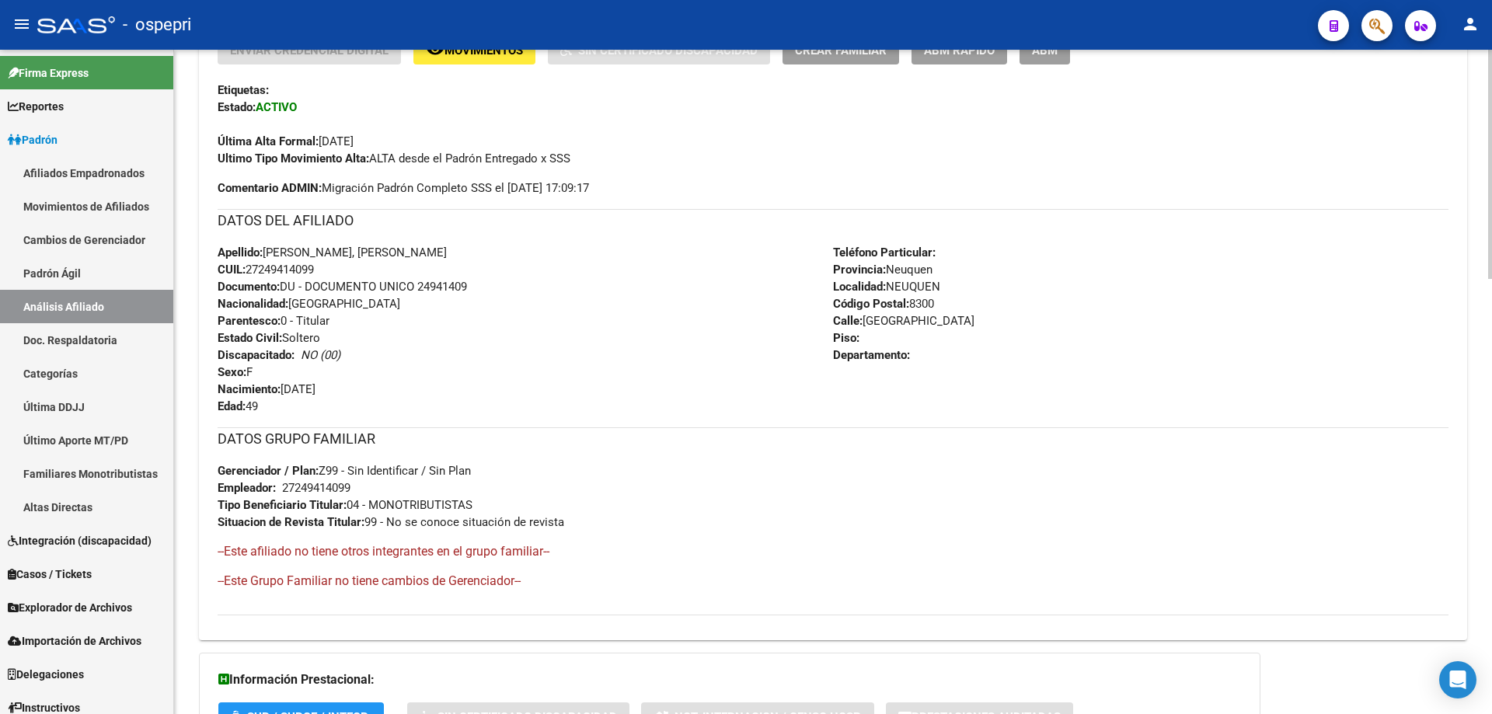
scroll to position [0, 0]
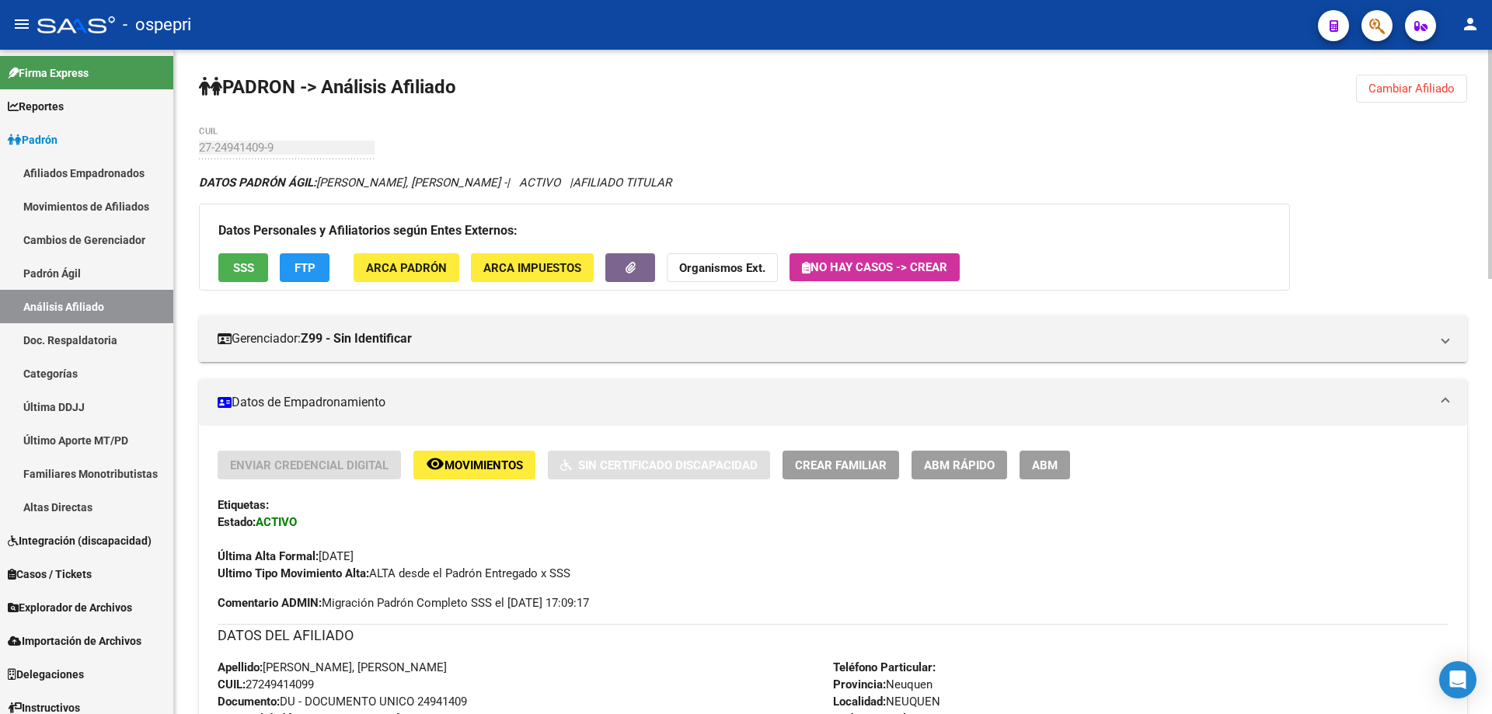
click at [1426, 89] on span "Cambiar Afiliado" at bounding box center [1411, 89] width 86 height 14
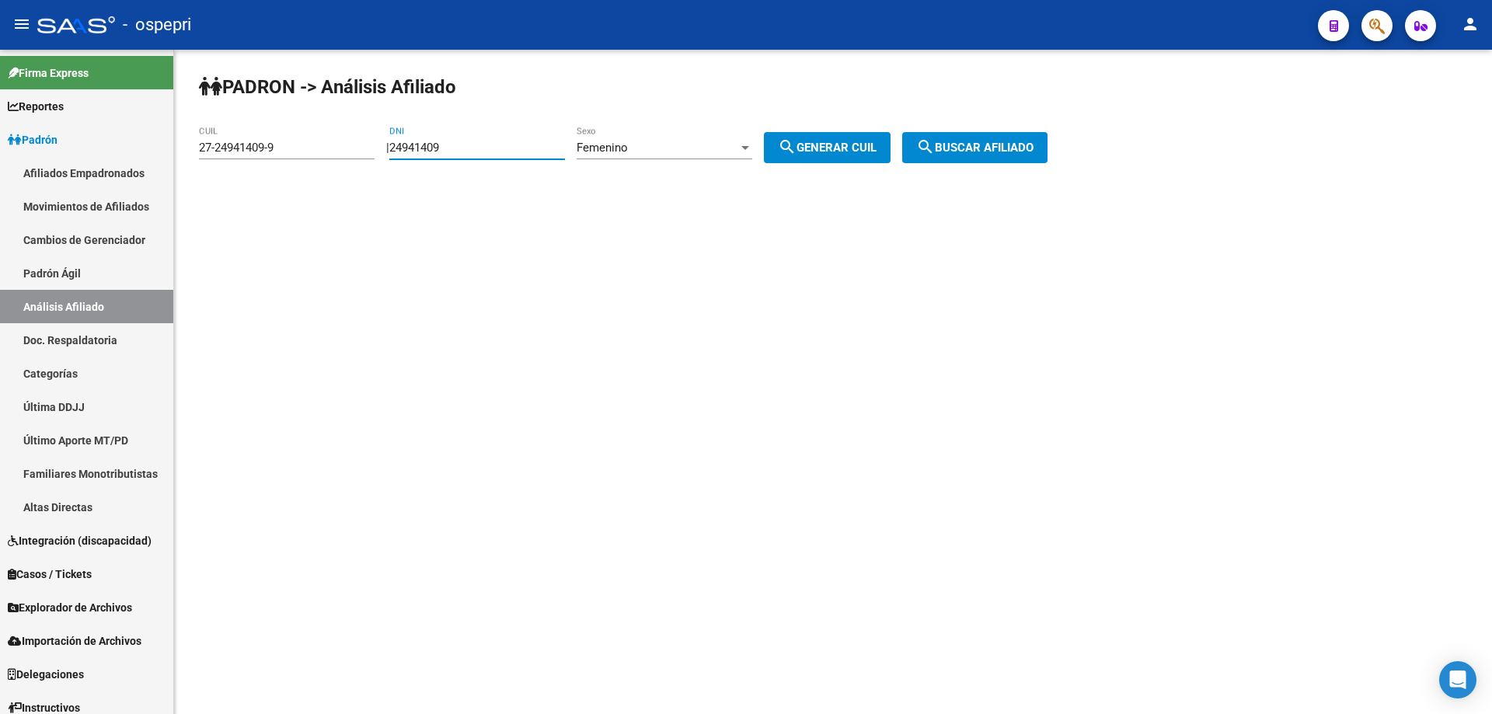
click at [454, 144] on input "24941409" at bounding box center [477, 148] width 176 height 14
paste input "694893"
type input "24694893"
click at [752, 149] on div at bounding box center [745, 147] width 14 height 12
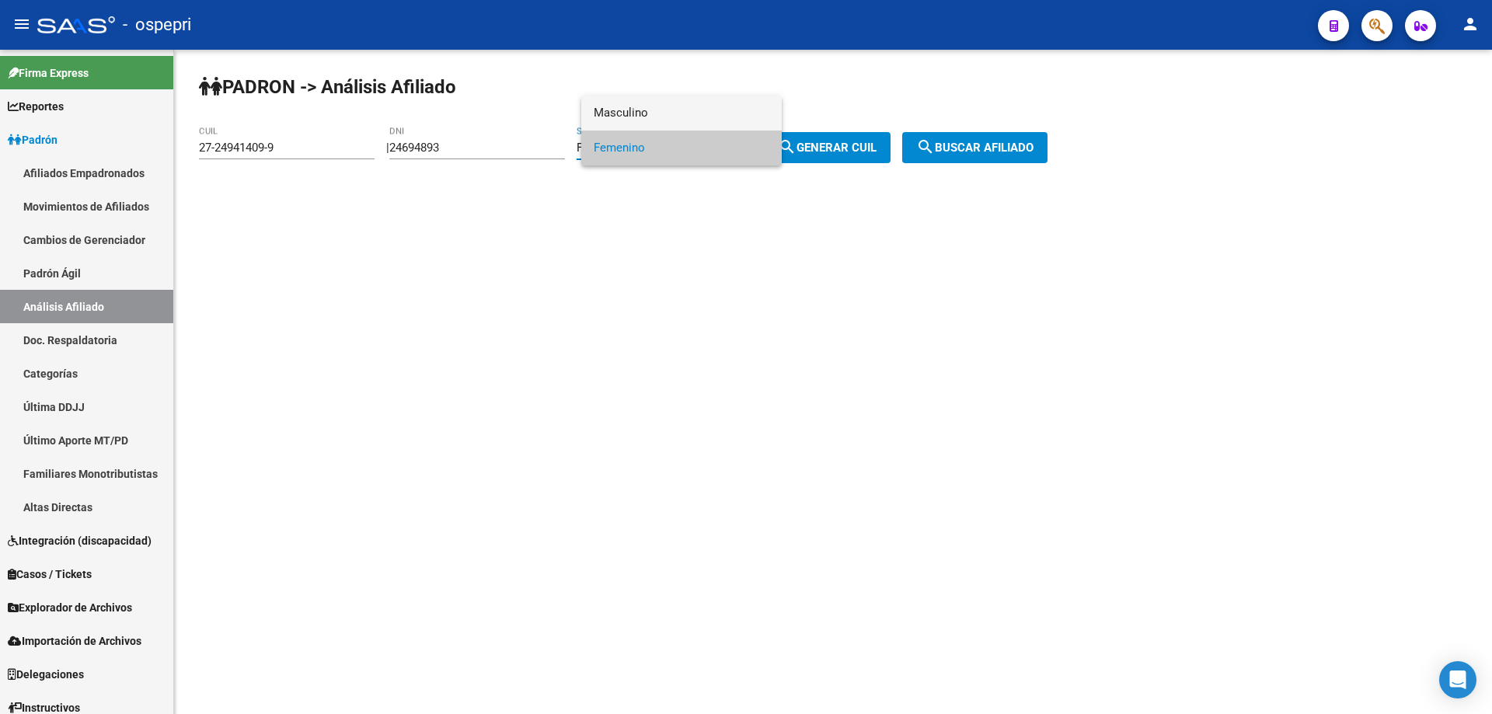
click at [729, 122] on span "Masculino" at bounding box center [682, 113] width 176 height 35
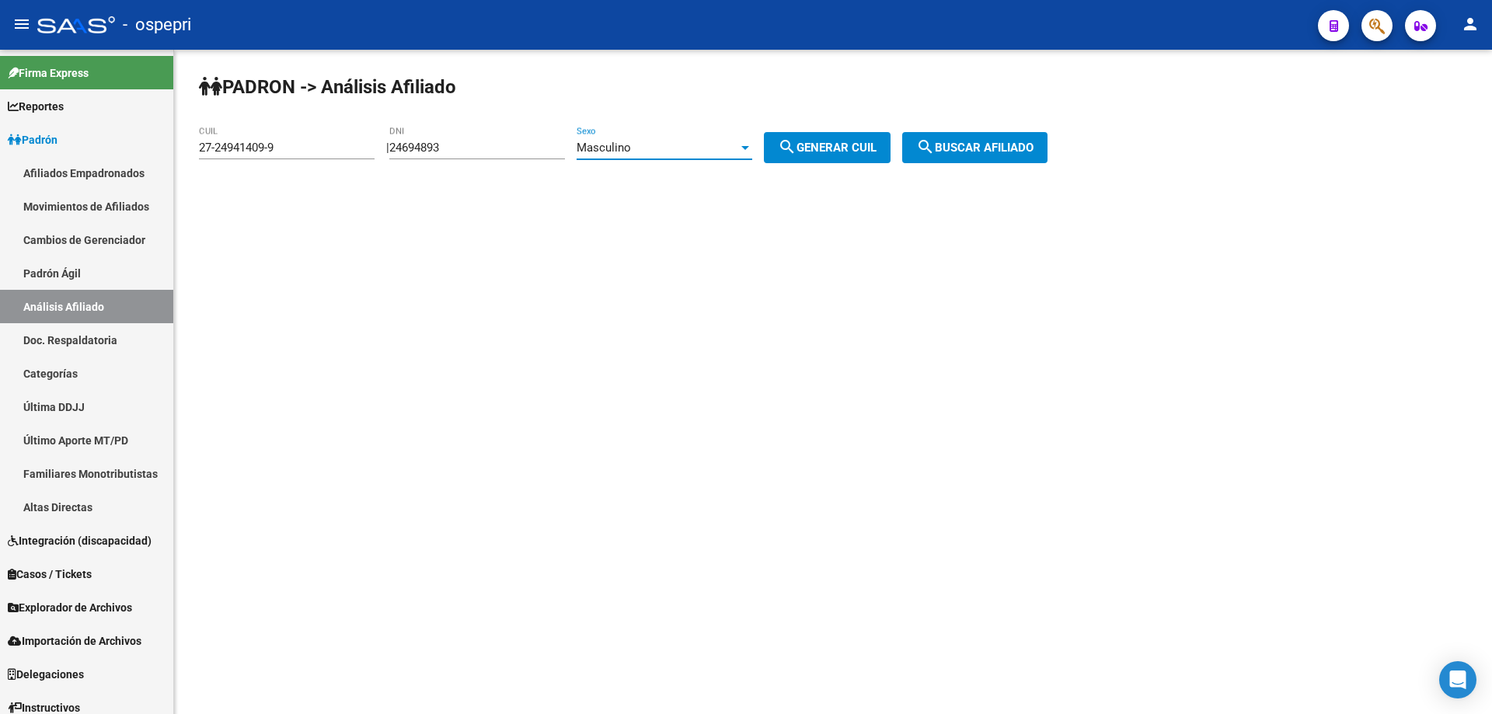
click at [838, 157] on button "search Generar CUIL" at bounding box center [827, 147] width 127 height 31
type input "20-24694893-4"
click at [985, 145] on span "search Buscar afiliado" at bounding box center [974, 148] width 117 height 14
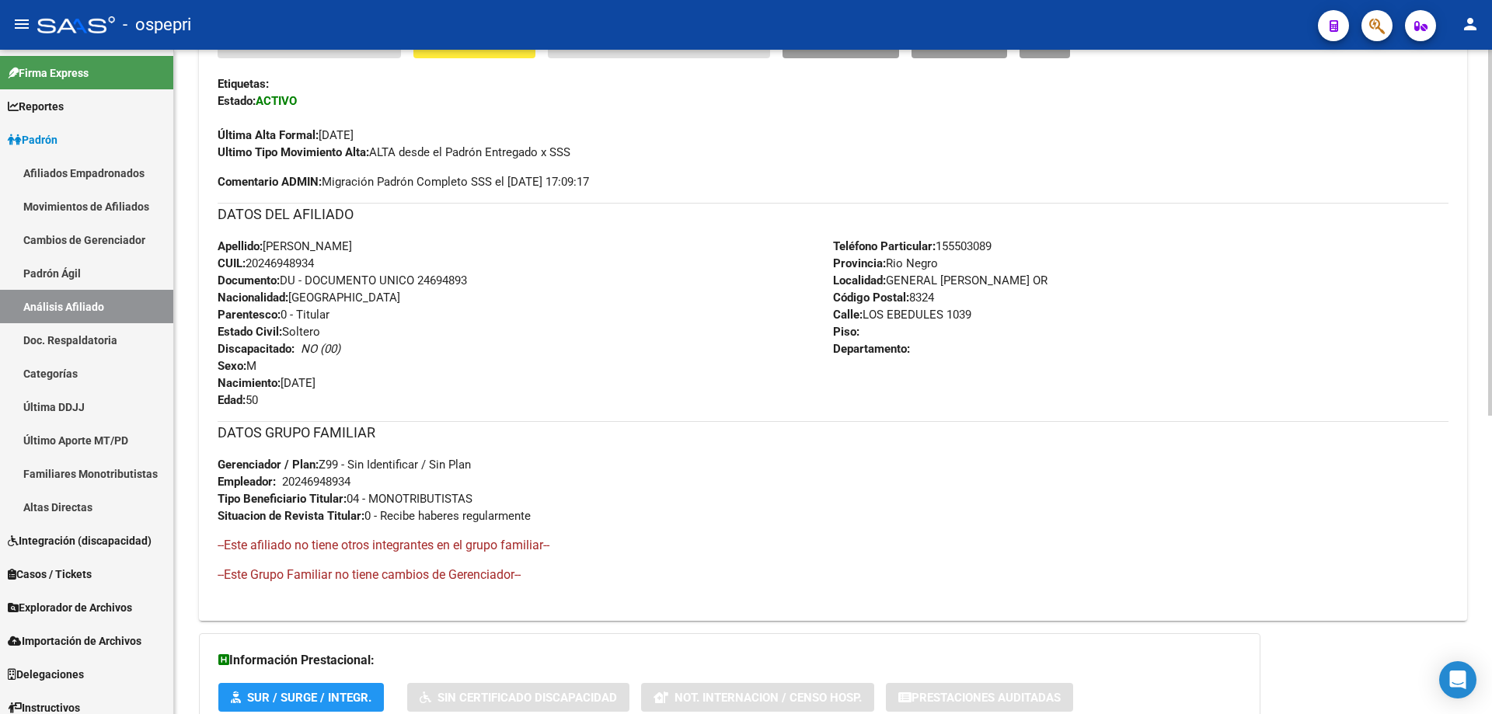
scroll to position [556, 0]
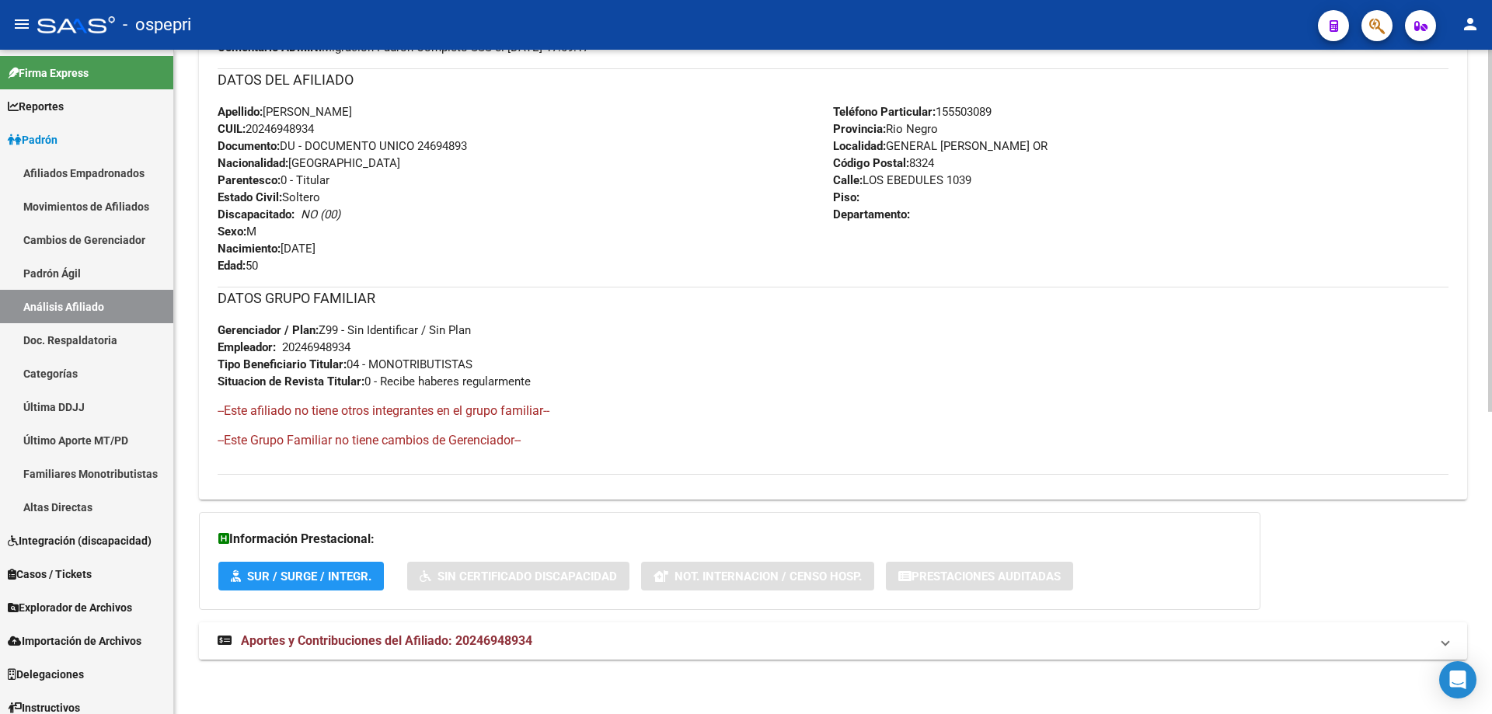
click at [518, 652] on mat-expansion-panel-header "Aportes y Contribuciones del Afiliado: 20246948934" at bounding box center [833, 640] width 1268 height 37
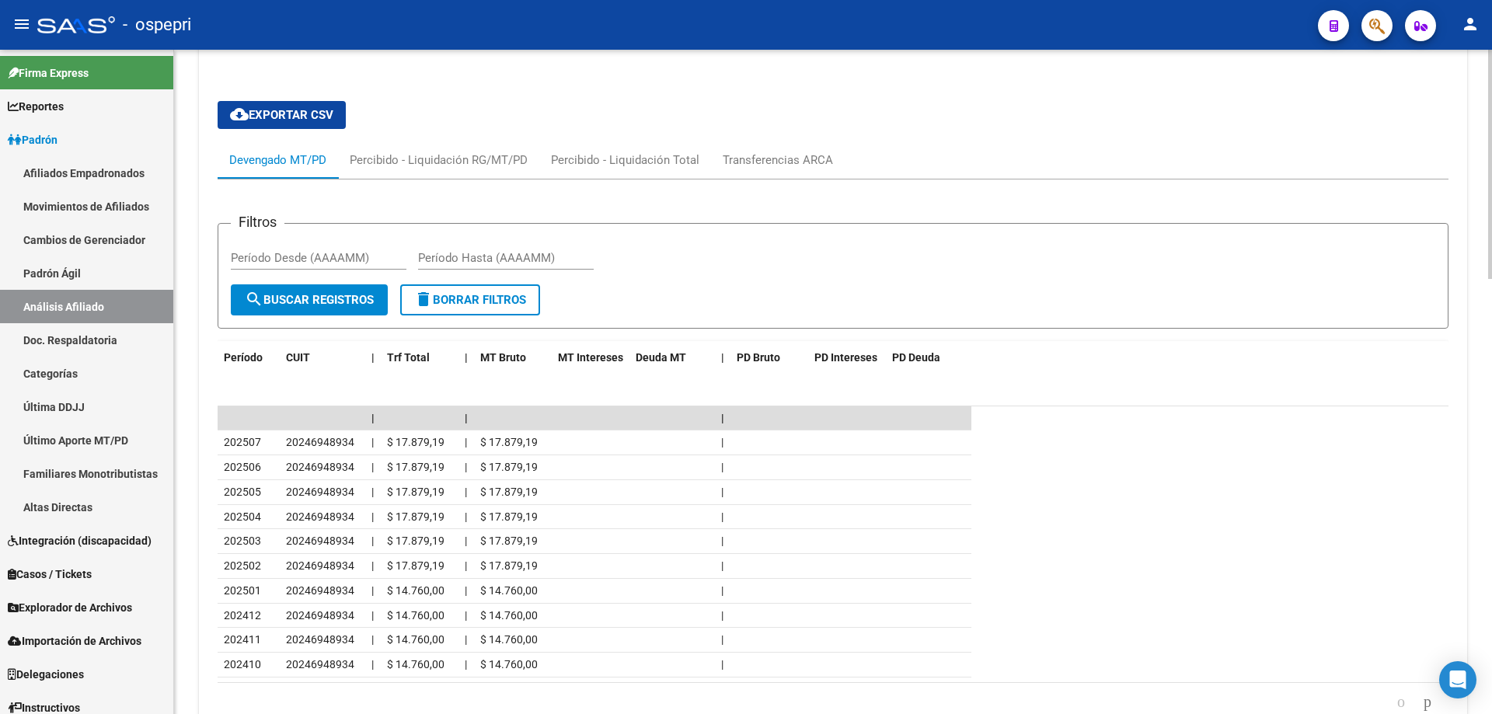
scroll to position [1263, 0]
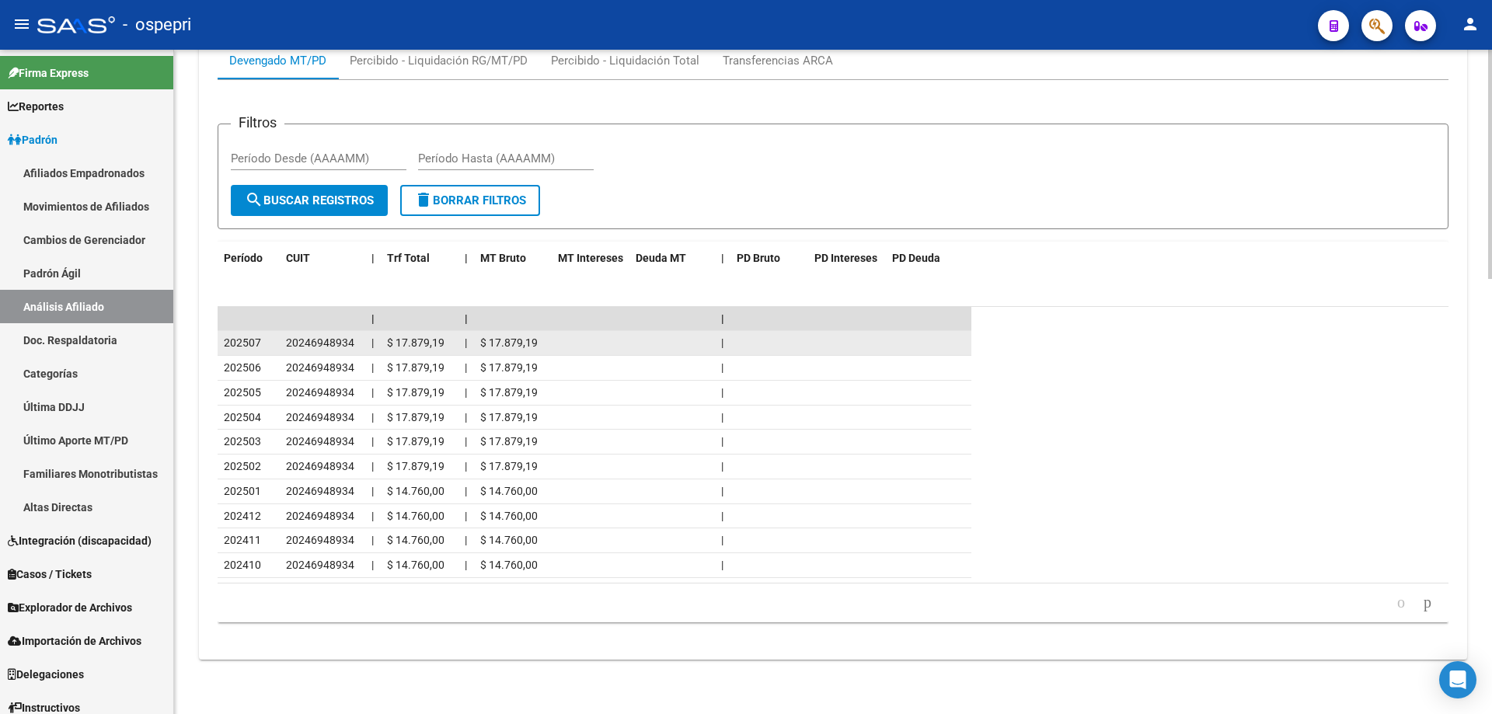
click at [273, 337] on datatable-body-cell "202507" at bounding box center [249, 343] width 62 height 24
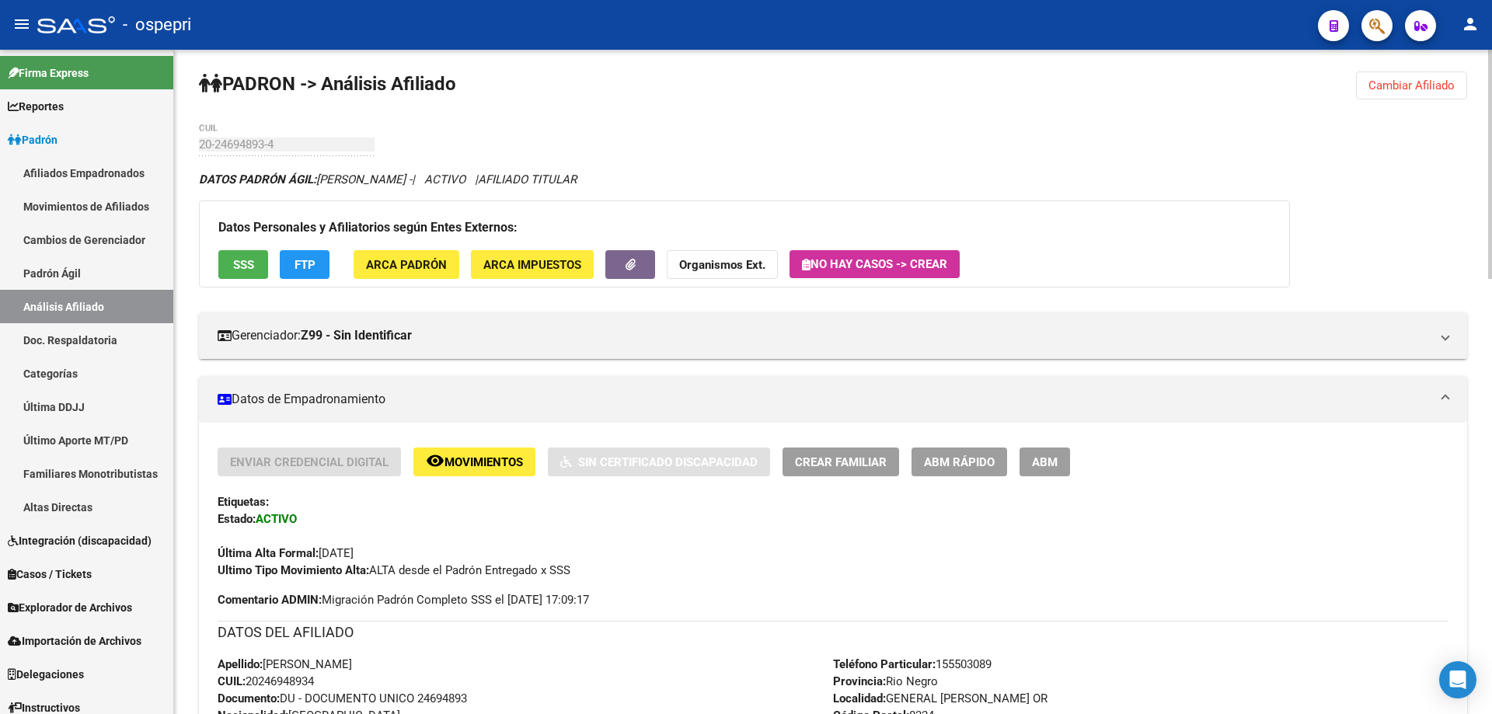
scroll to position [0, 0]
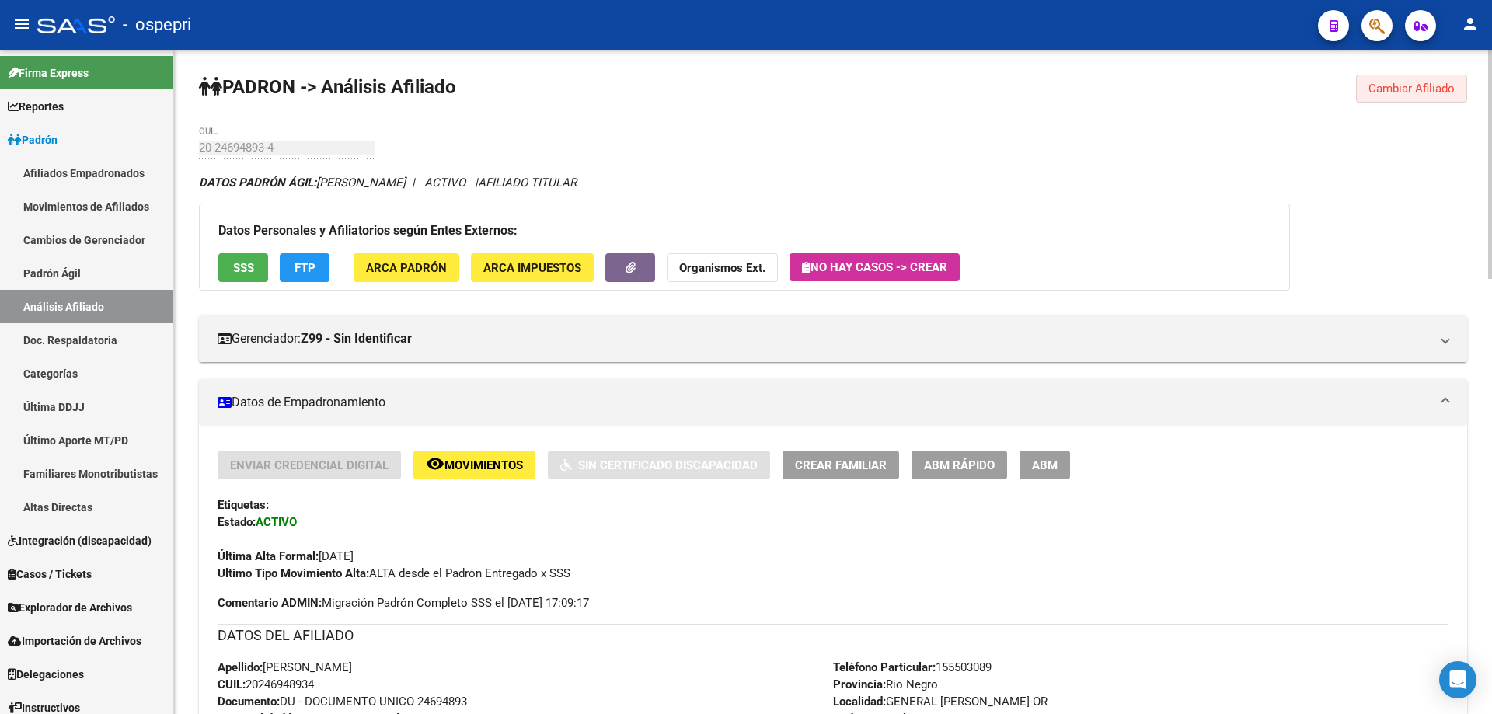
click at [1409, 88] on span "Cambiar Afiliado" at bounding box center [1411, 89] width 86 height 14
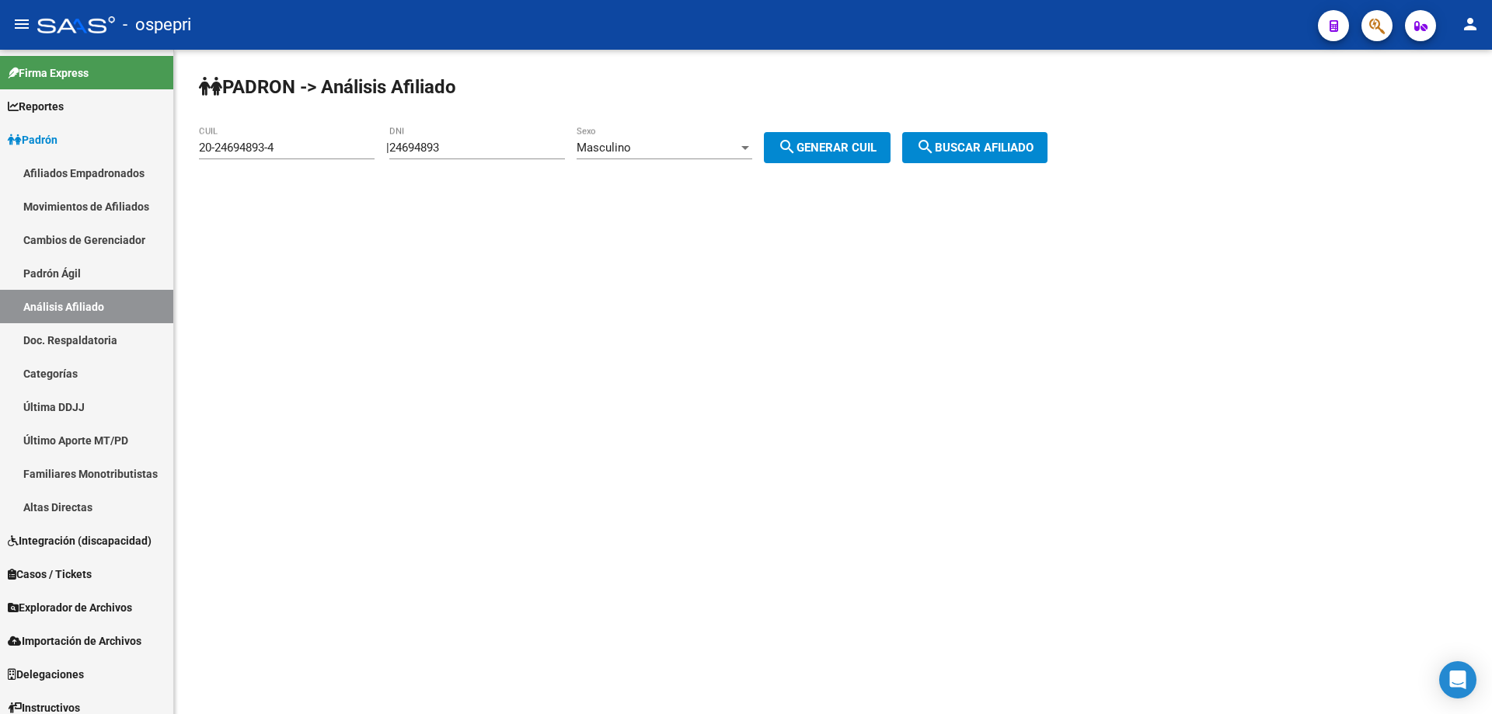
click at [428, 149] on input "24694893" at bounding box center [477, 148] width 176 height 14
paste input "331604"
type input "24331604"
click at [725, 141] on div "Masculino" at bounding box center [657, 148] width 162 height 14
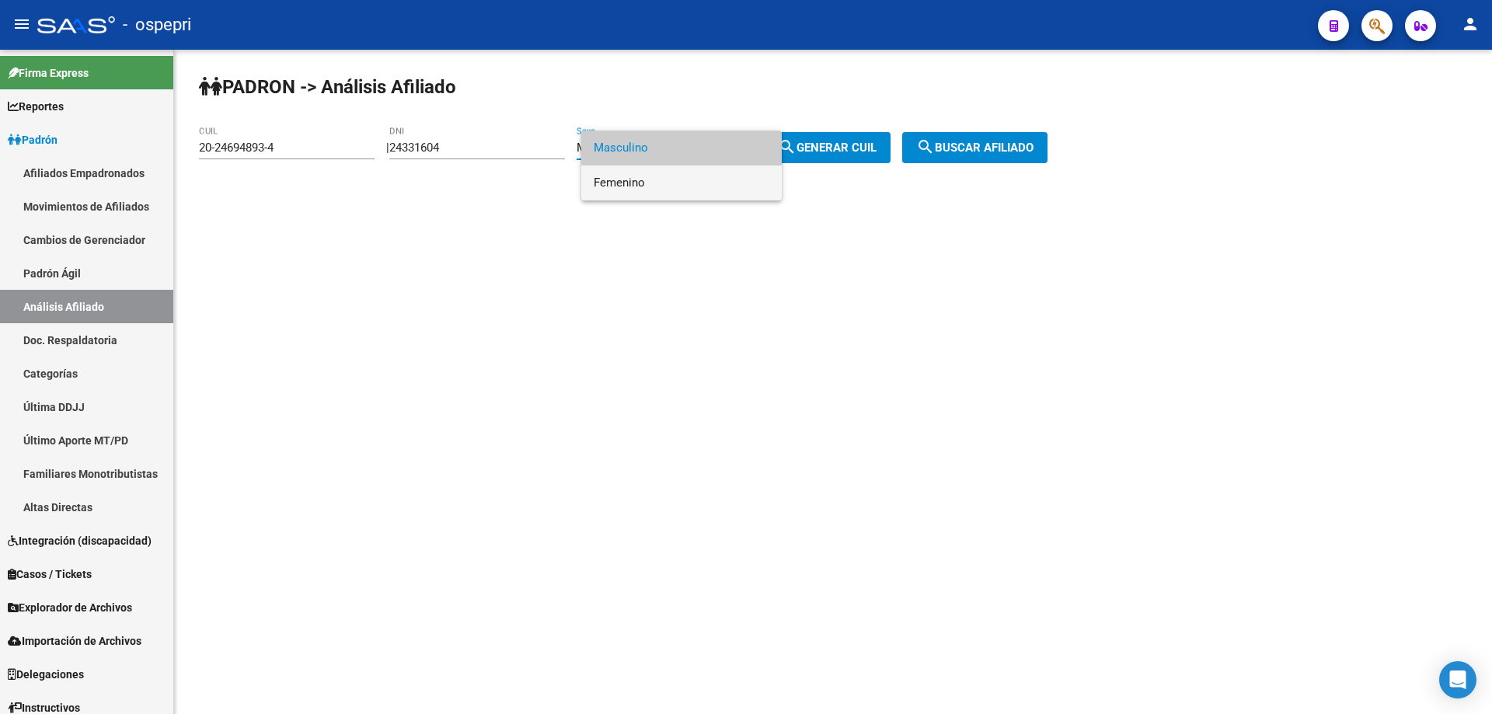
drag, startPoint x: 683, startPoint y: 179, endPoint x: 812, endPoint y: 165, distance: 129.8
click at [684, 180] on span "Femenino" at bounding box center [682, 182] width 176 height 35
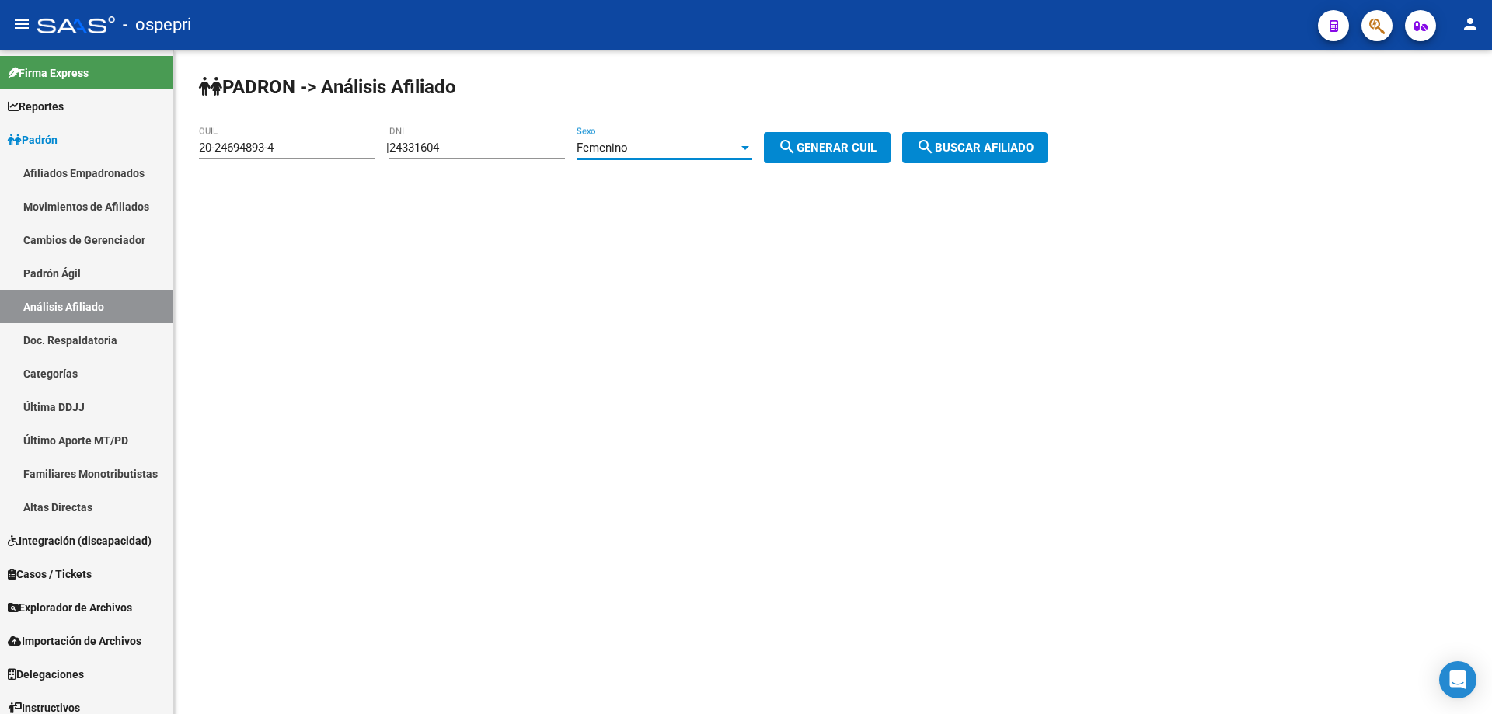
click at [833, 152] on span "search Generar CUIL" at bounding box center [827, 148] width 99 height 14
type input "27-24331604-4"
click at [987, 159] on button "search Buscar afiliado" at bounding box center [974, 147] width 145 height 31
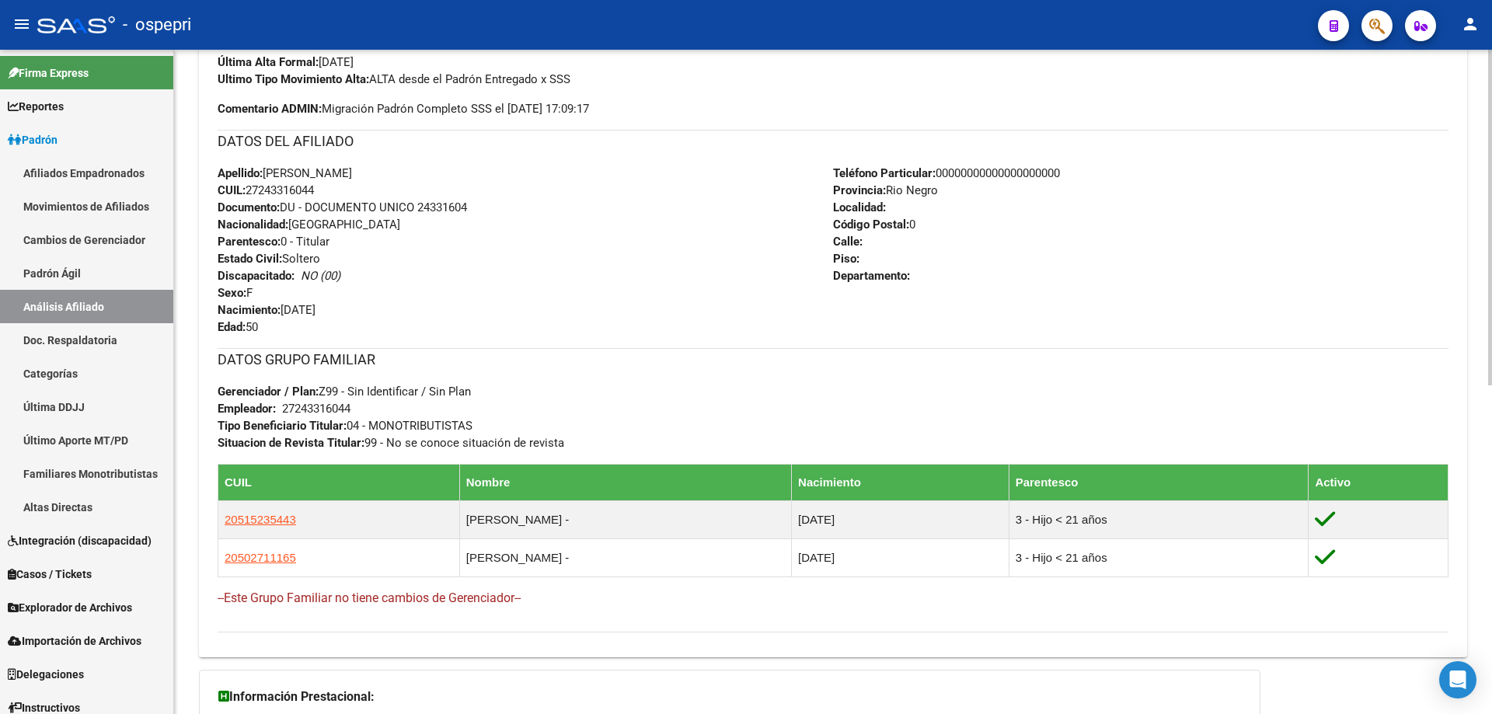
scroll to position [625, 0]
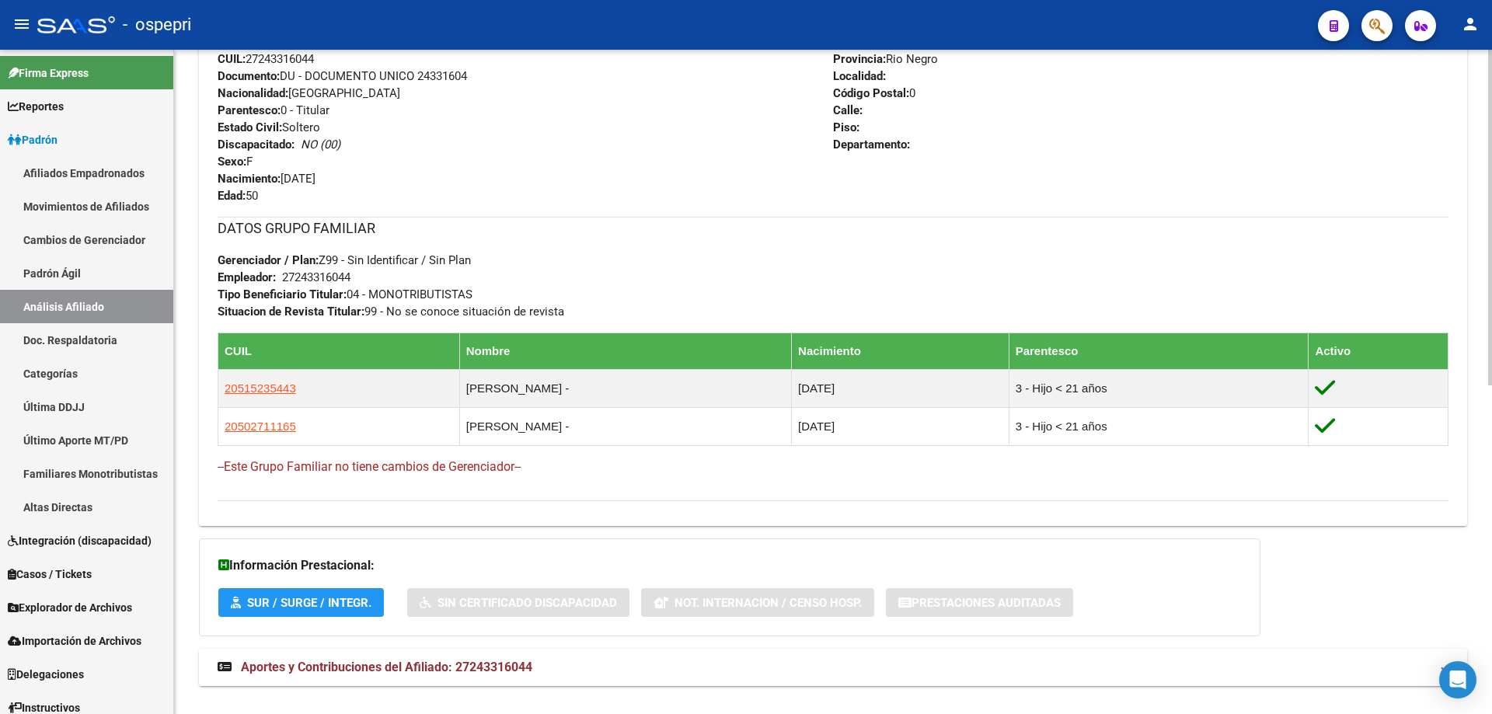
click at [496, 661] on span "Aportes y Contribuciones del Afiliado: 27243316044" at bounding box center [386, 667] width 291 height 15
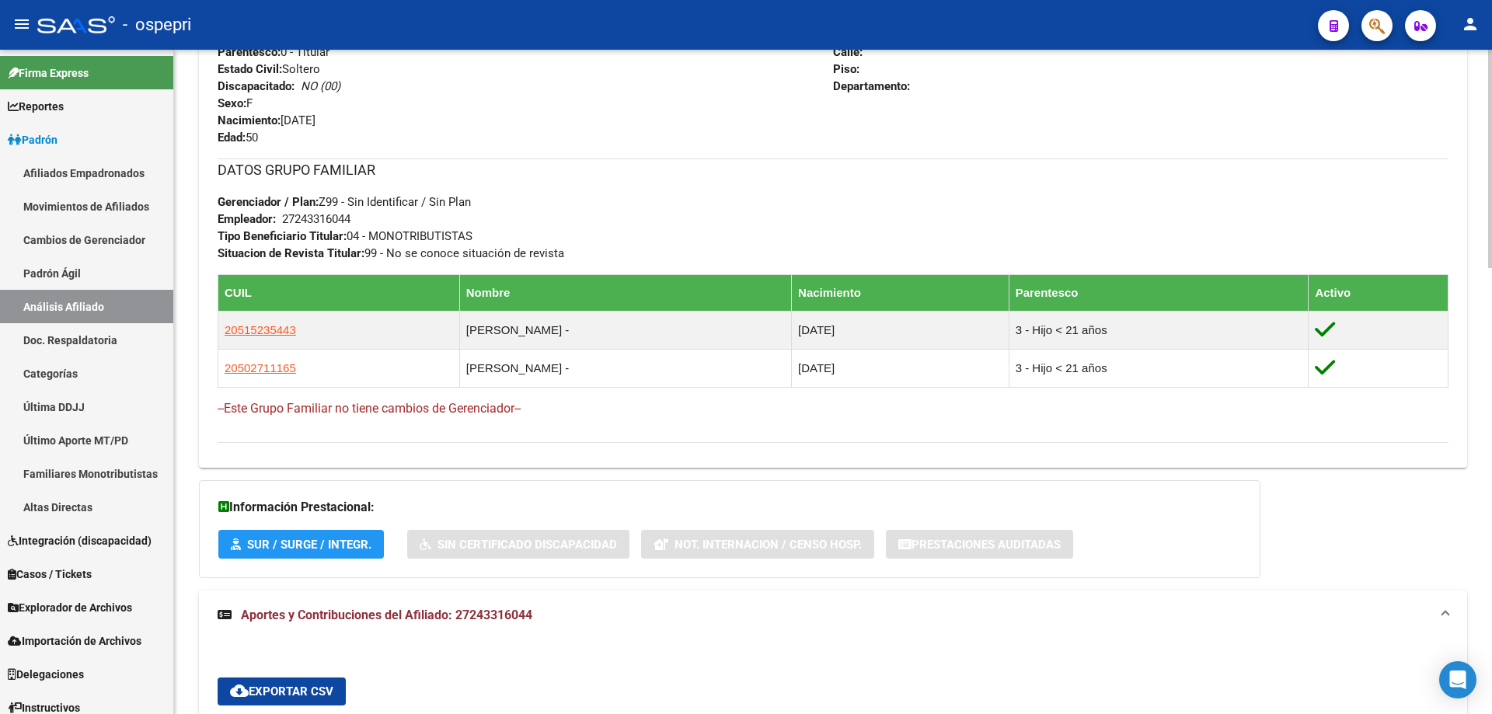
scroll to position [0, 0]
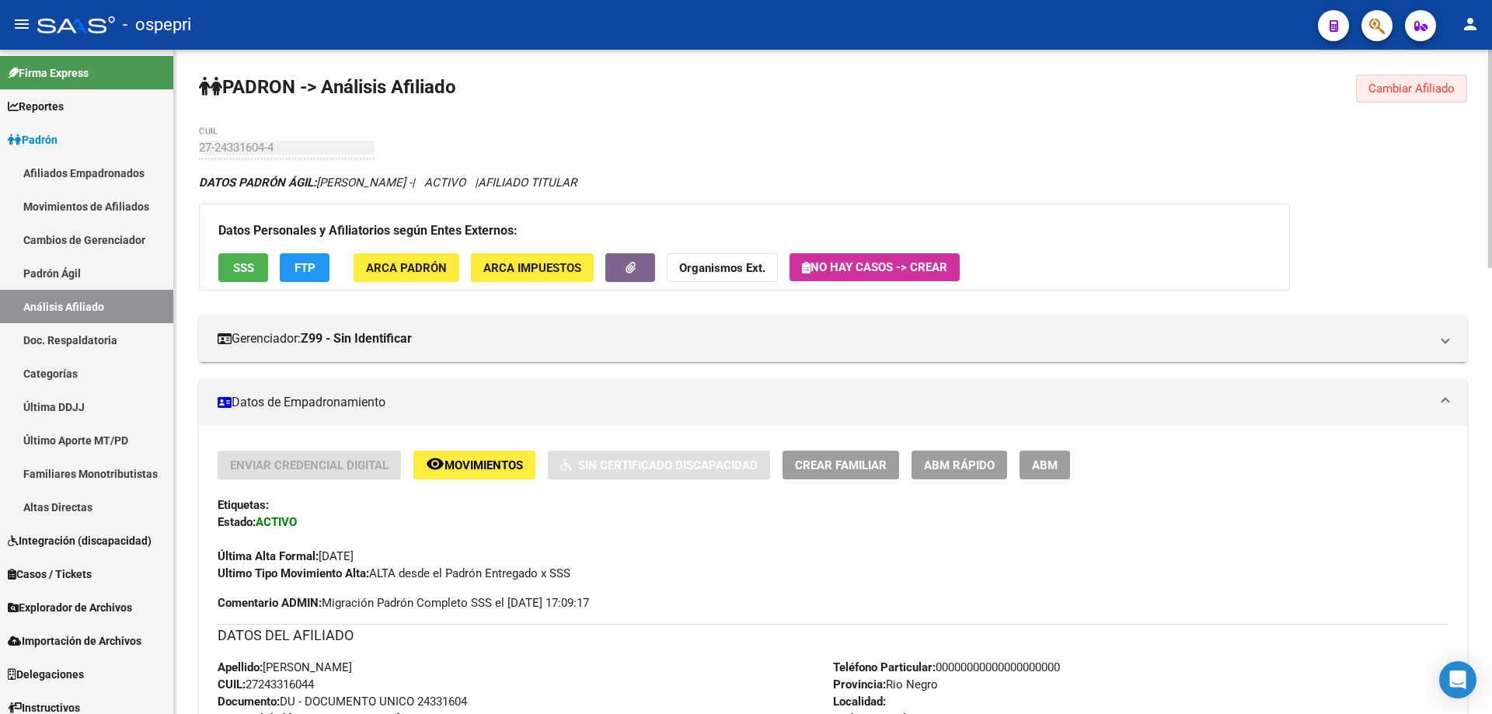
click at [1376, 96] on button "Cambiar Afiliado" at bounding box center [1411, 89] width 111 height 28
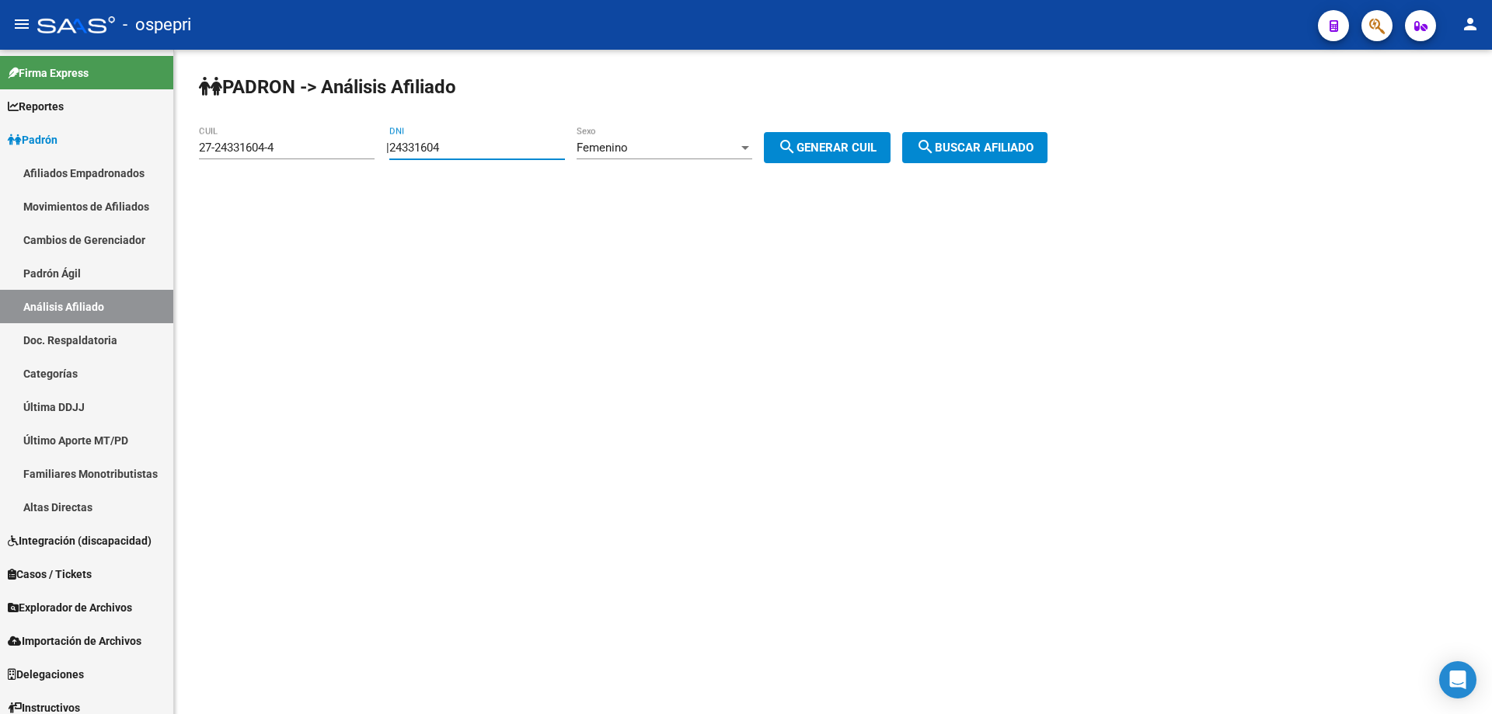
click at [437, 149] on input "24331604" at bounding box center [477, 148] width 176 height 14
paste input "134685"
type input "24134685"
click at [841, 135] on button "search Generar CUIL" at bounding box center [827, 147] width 127 height 31
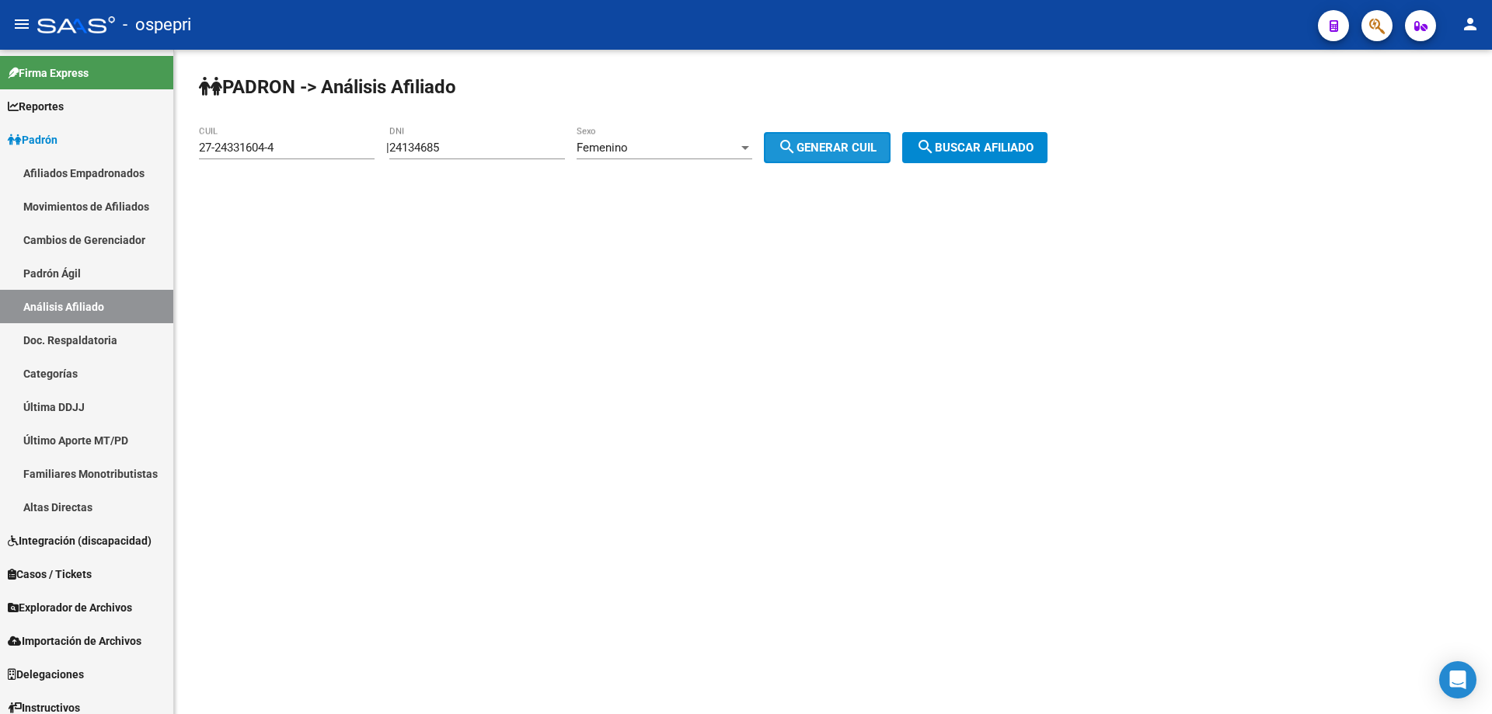
type input "23-24134685-4"
click at [1014, 144] on span "search Buscar afiliado" at bounding box center [974, 148] width 117 height 14
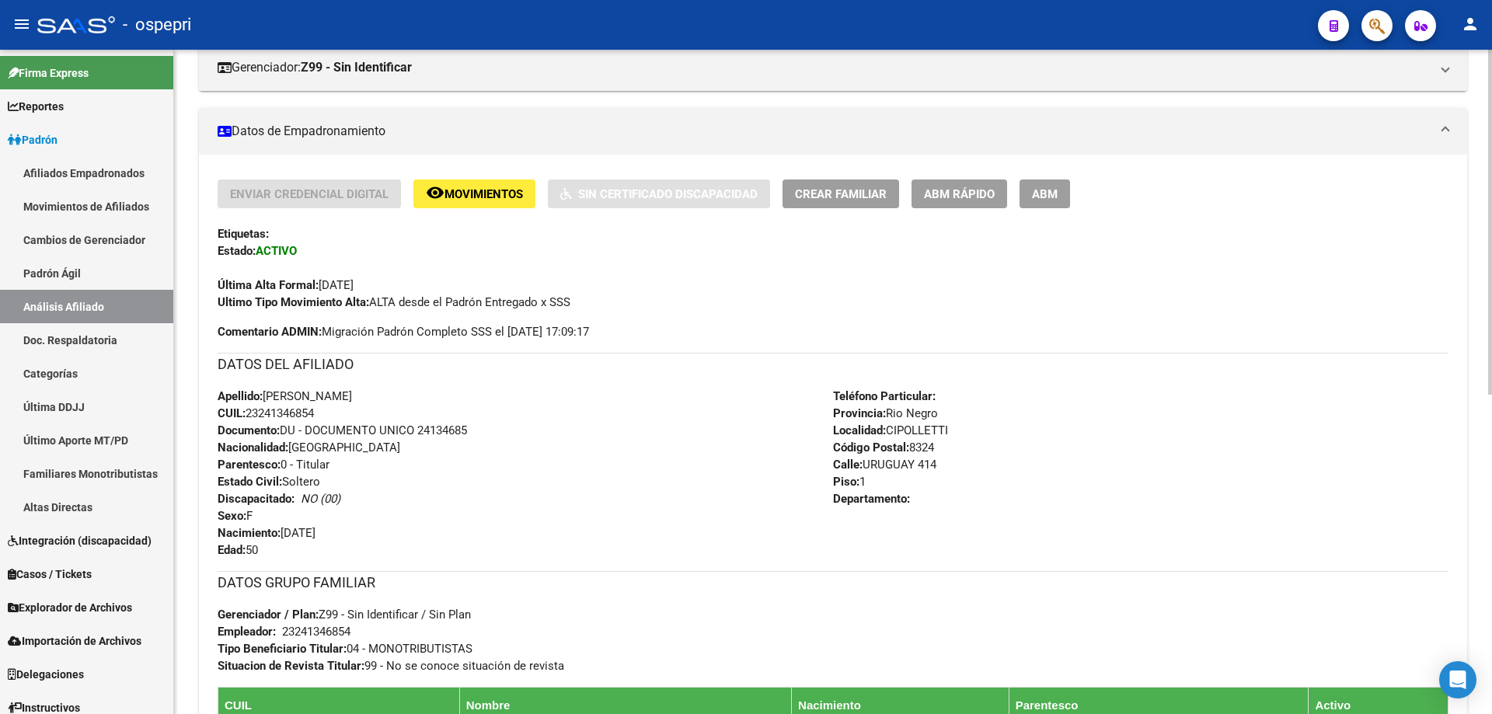
scroll to position [614, 0]
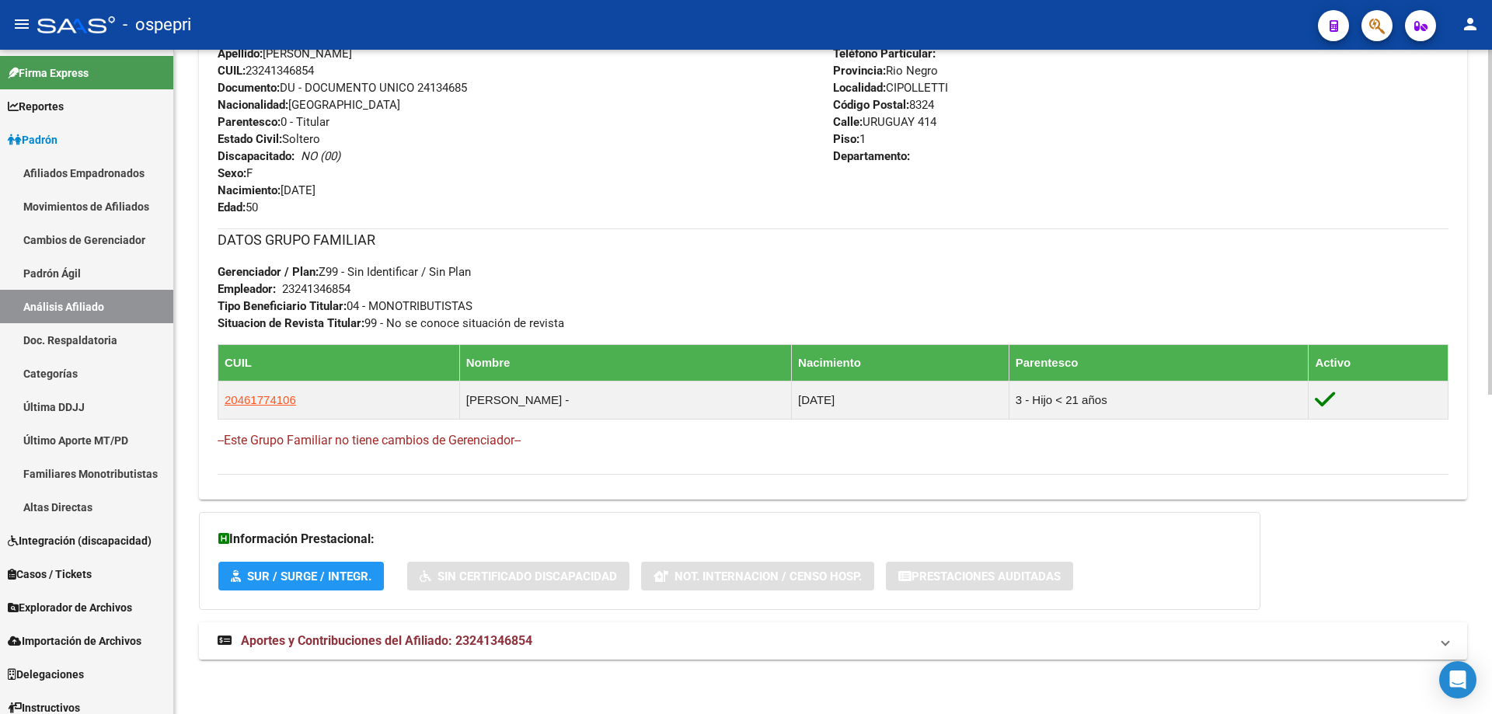
click at [440, 648] on strong "Aportes y Contribuciones del Afiliado: 23241346854" at bounding box center [375, 640] width 315 height 17
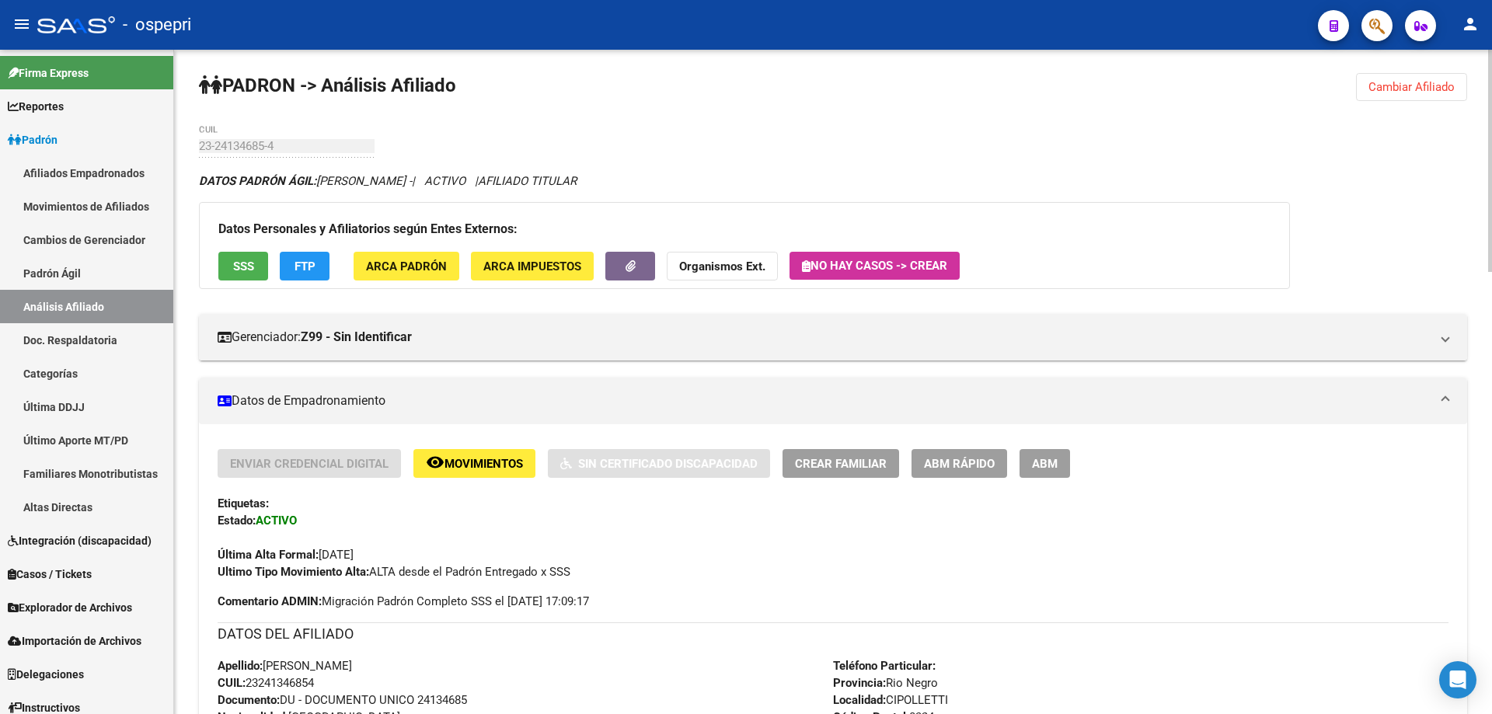
scroll to position [0, 0]
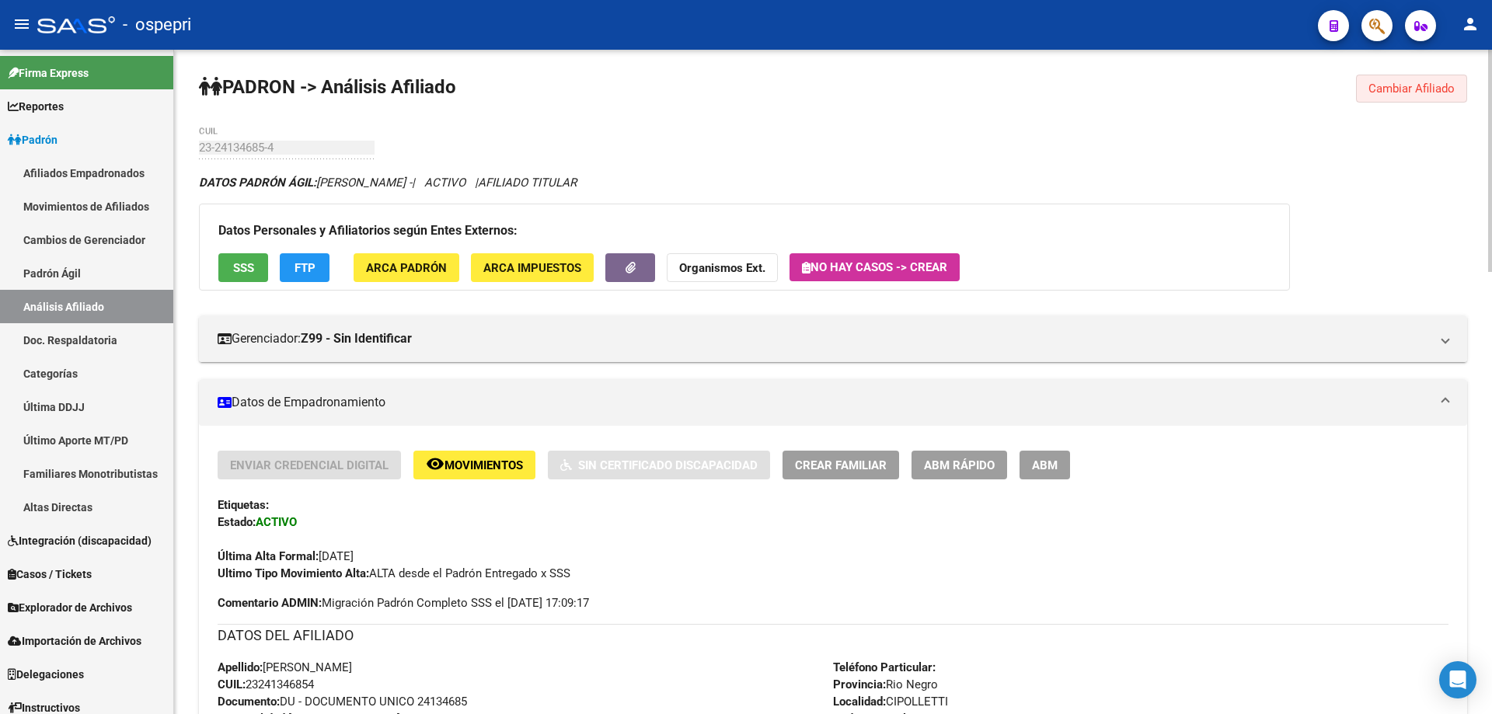
click at [1366, 92] on button "Cambiar Afiliado" at bounding box center [1411, 89] width 111 height 28
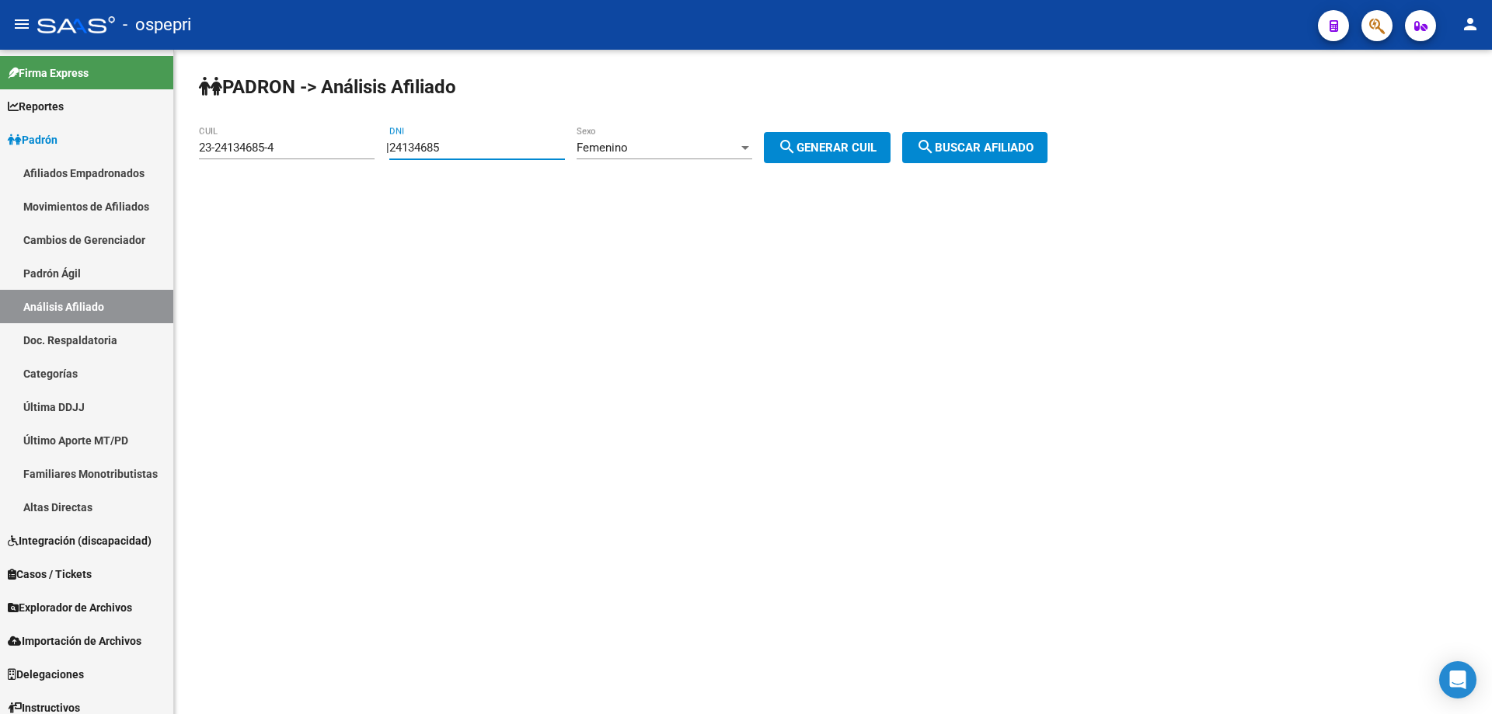
click at [434, 147] on input "24134685" at bounding box center [477, 148] width 176 height 14
paste input "3001489"
type input "23001489"
click at [820, 139] on button "search Generar CUIL" at bounding box center [827, 147] width 127 height 31
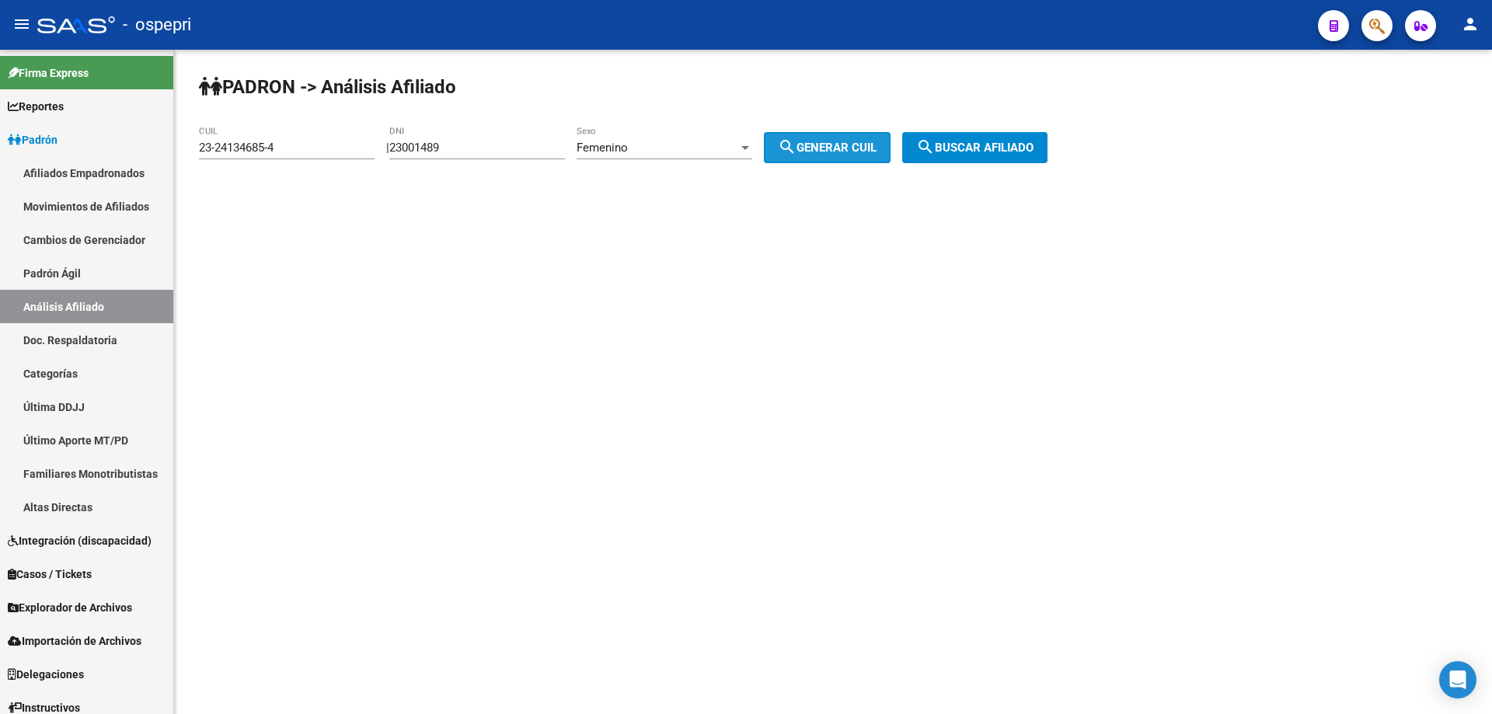
type input "27-23001489-8"
click at [963, 147] on span "search Buscar afiliado" at bounding box center [974, 148] width 117 height 14
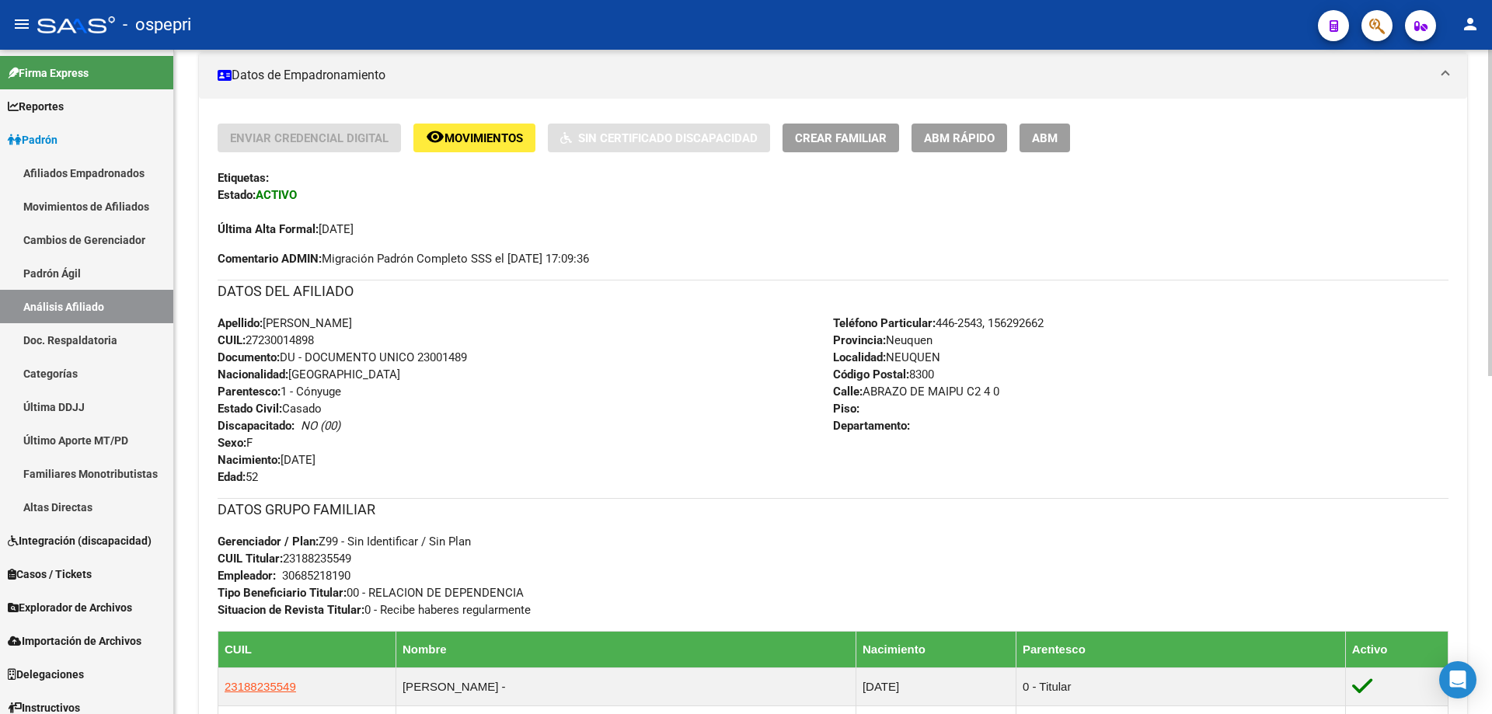
scroll to position [689, 0]
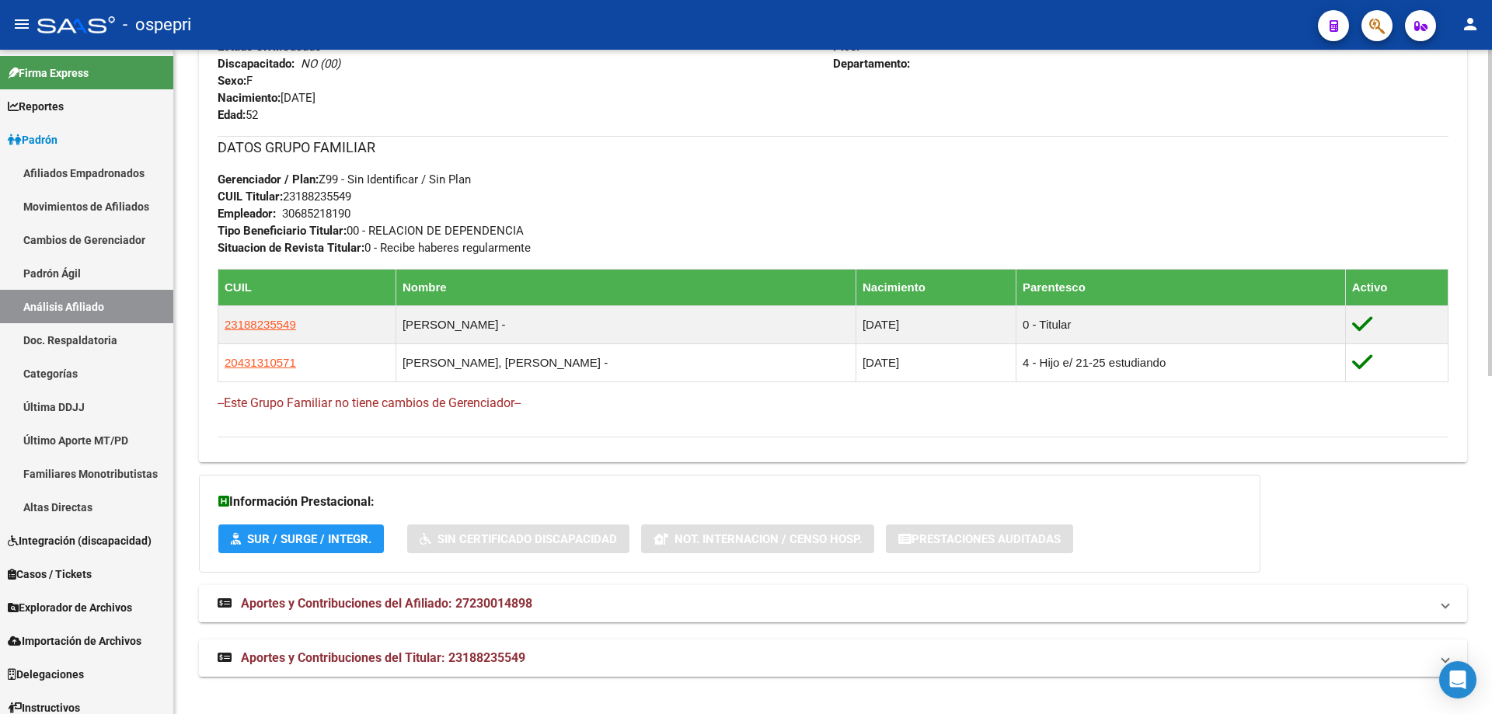
click at [400, 607] on span "Aportes y Contribuciones del Afiliado: 27230014898" at bounding box center [386, 603] width 291 height 15
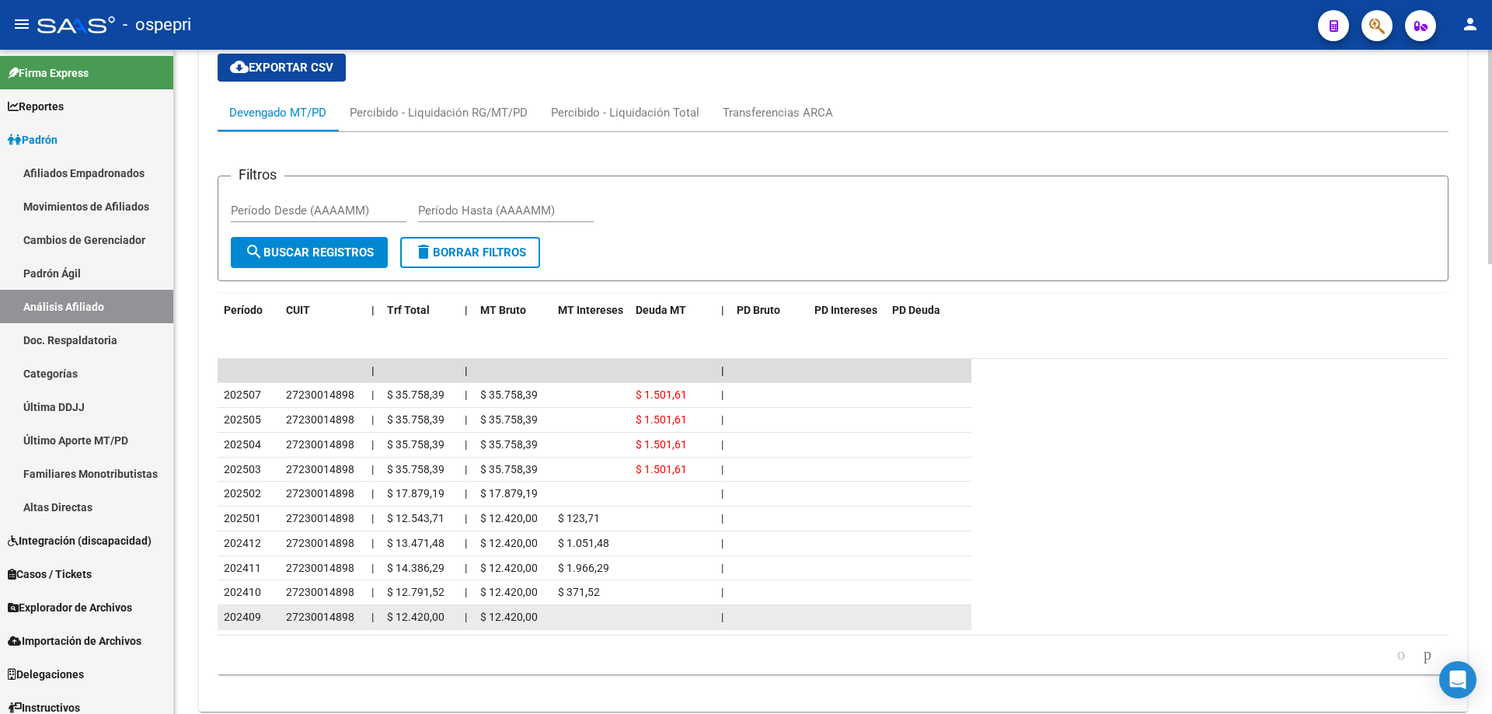
scroll to position [1397, 0]
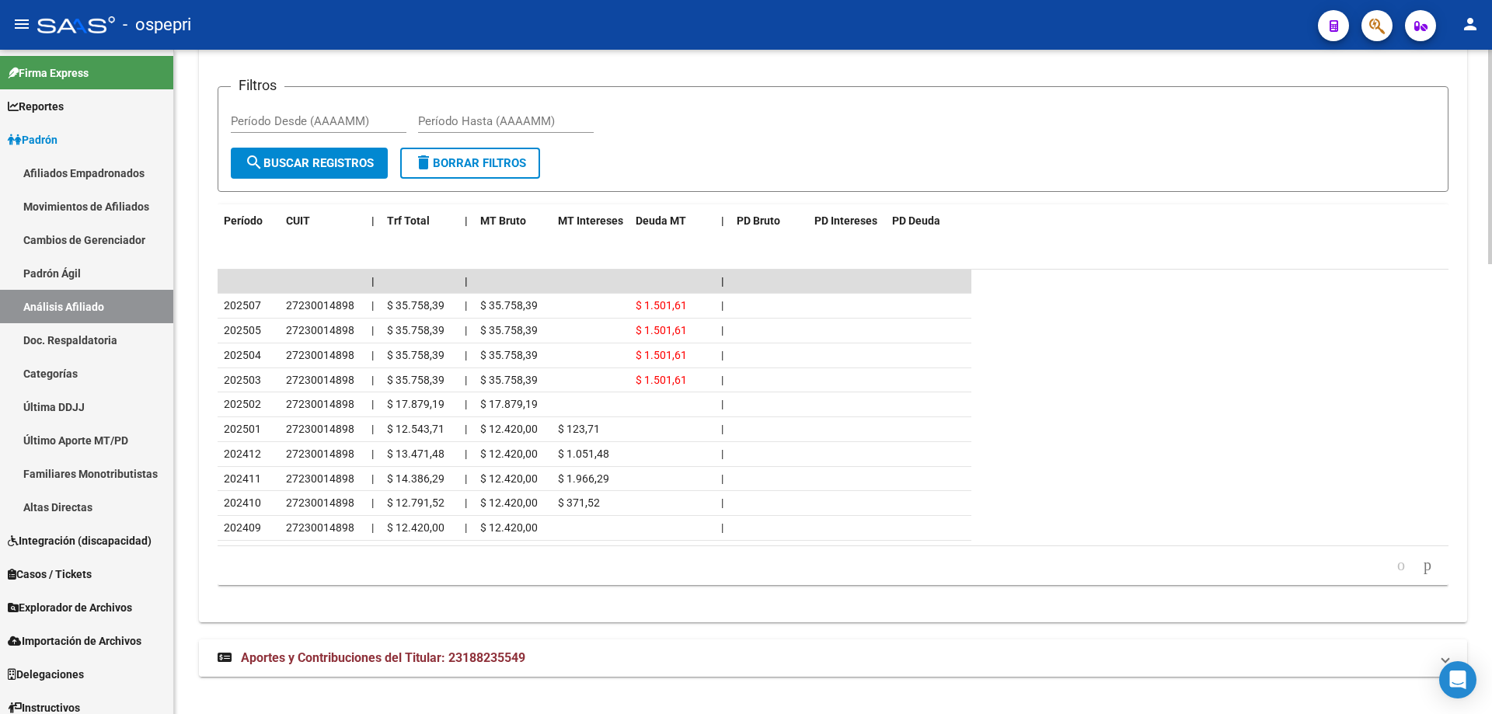
click at [433, 667] on mat-expansion-panel-header "Aportes y Contribuciones del Titular: 23188235549" at bounding box center [833, 657] width 1268 height 37
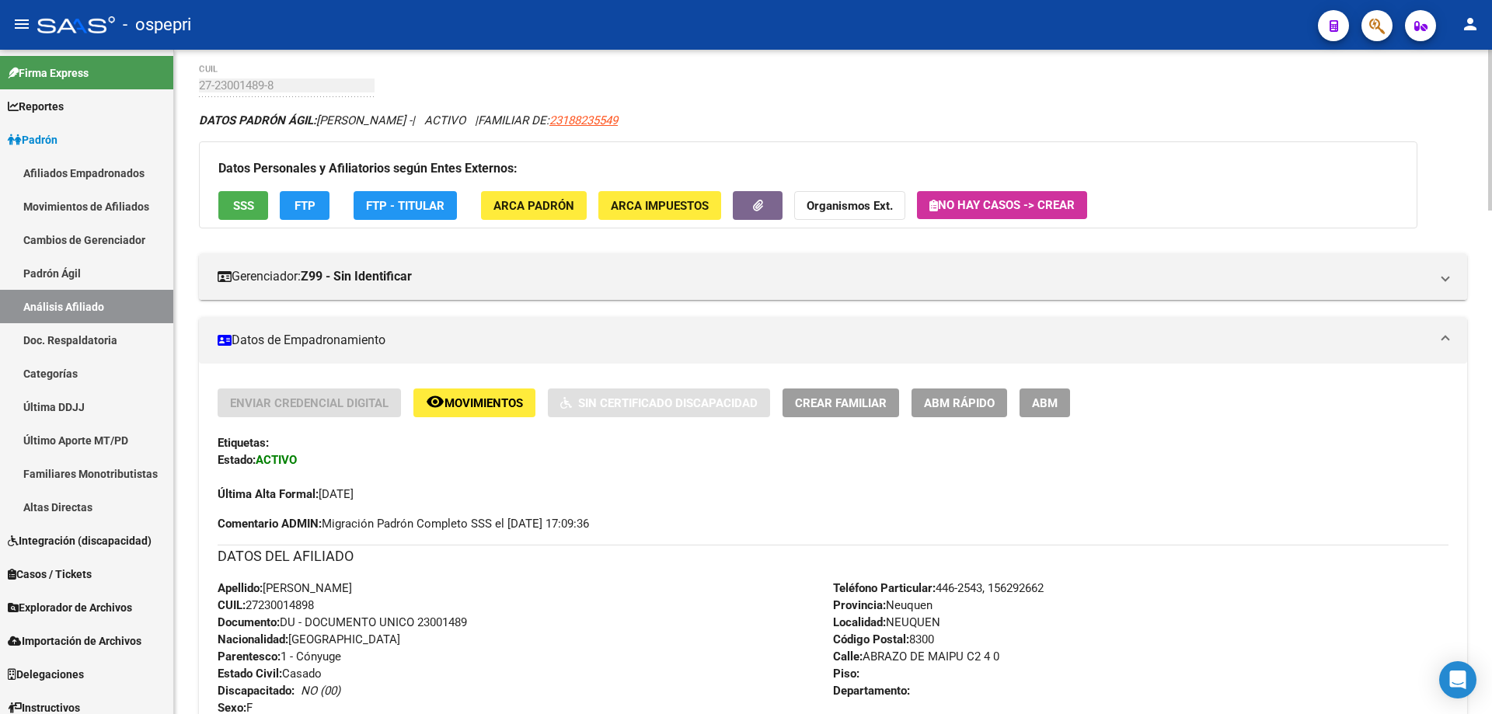
scroll to position [0, 0]
